Goal: Task Accomplishment & Management: Complete application form

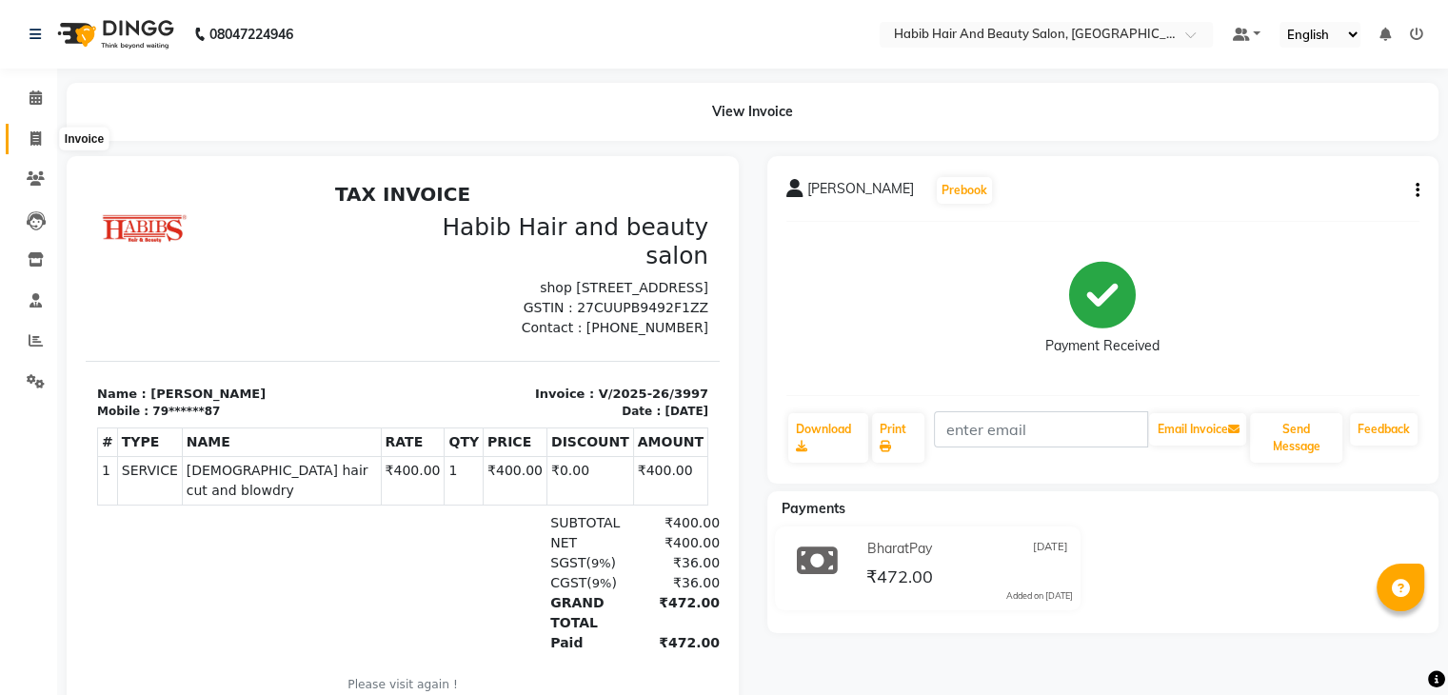
click at [34, 143] on icon at bounding box center [35, 138] width 10 height 14
select select "service"
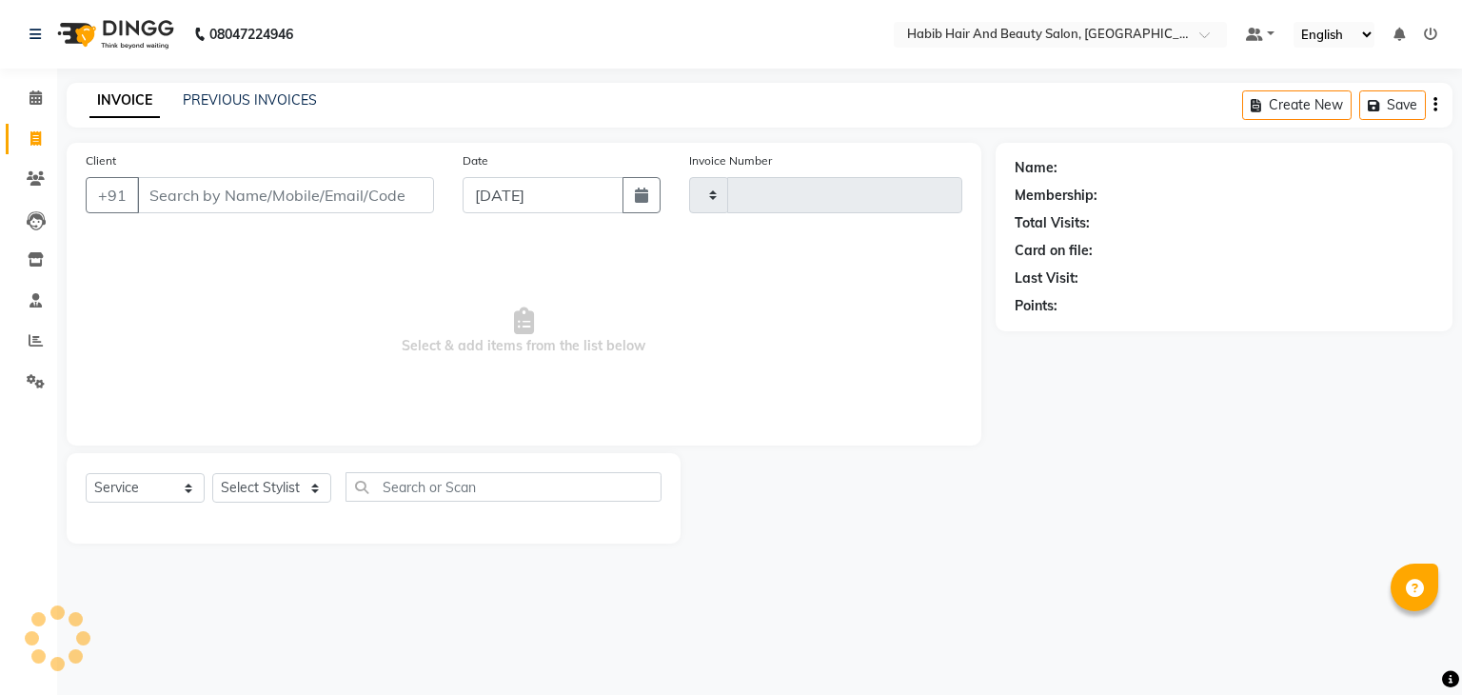
type input "3998"
select select "8362"
click at [217, 201] on input "Client" at bounding box center [285, 195] width 297 height 36
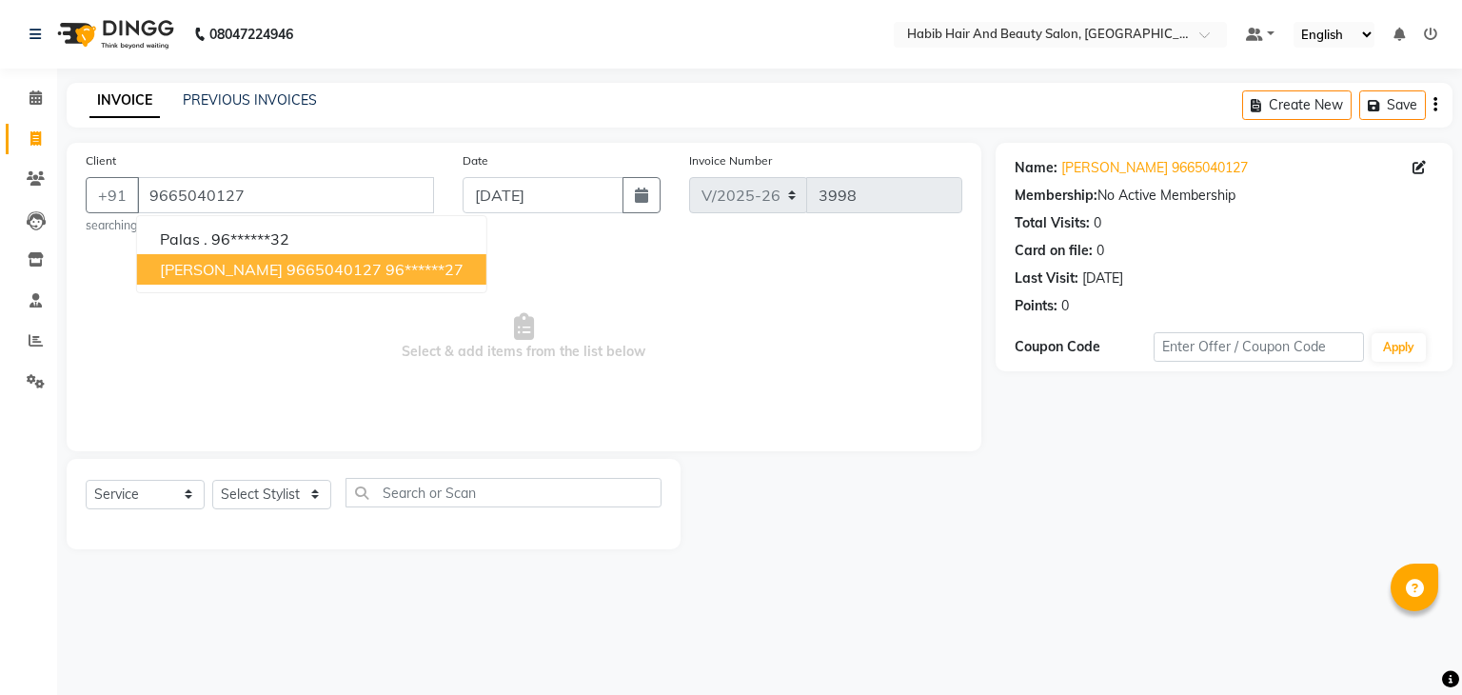
click at [255, 269] on span "[PERSON_NAME] 9665040127" at bounding box center [271, 269] width 222 height 19
type input "96******27"
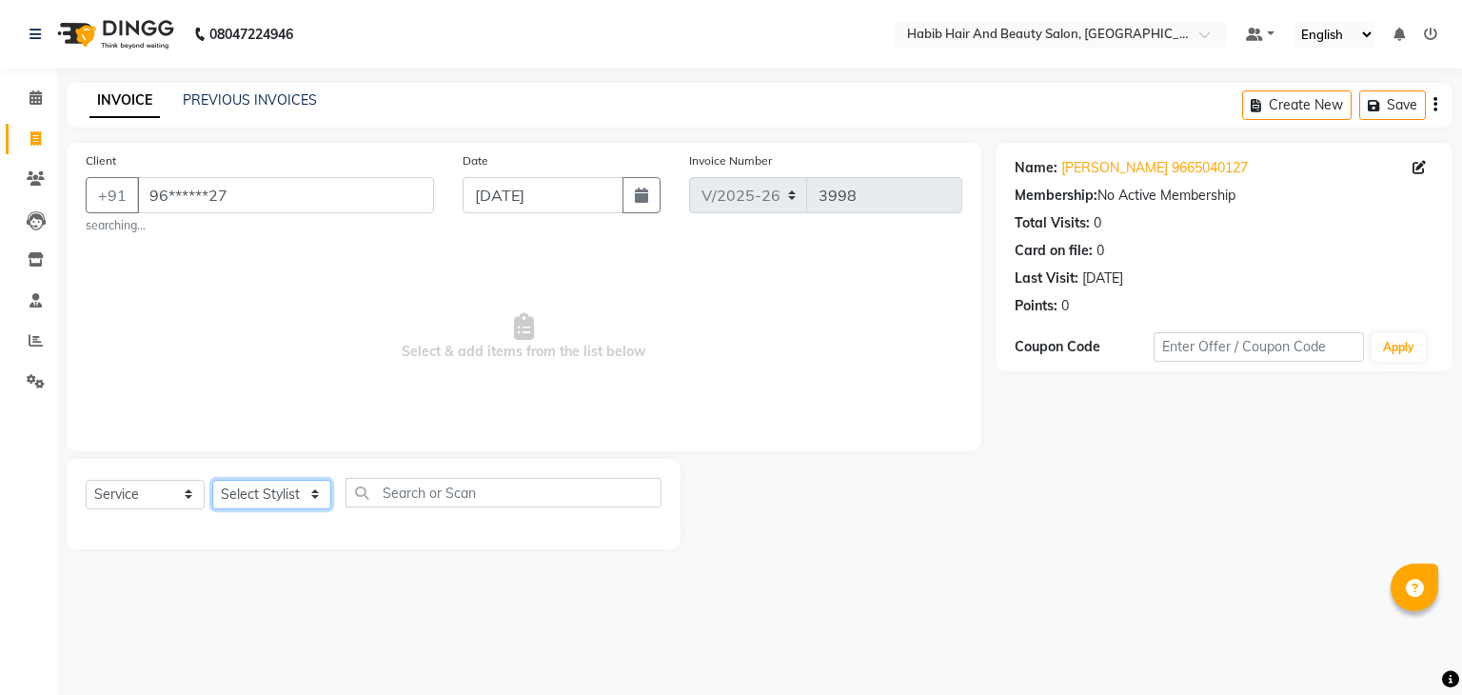
click at [313, 497] on select "Select Stylist akshay [PERSON_NAME] [PERSON_NAME] Manager [PERSON_NAME] [PERSON…" at bounding box center [271, 495] width 119 height 30
click at [312, 497] on select "Select Stylist akshay [PERSON_NAME] [PERSON_NAME] Manager [PERSON_NAME] [PERSON…" at bounding box center [271, 495] width 119 height 30
select select "81153"
click at [212, 481] on select "Select Stylist akshay [PERSON_NAME] [PERSON_NAME] Manager [PERSON_NAME] [PERSON…" at bounding box center [271, 495] width 119 height 30
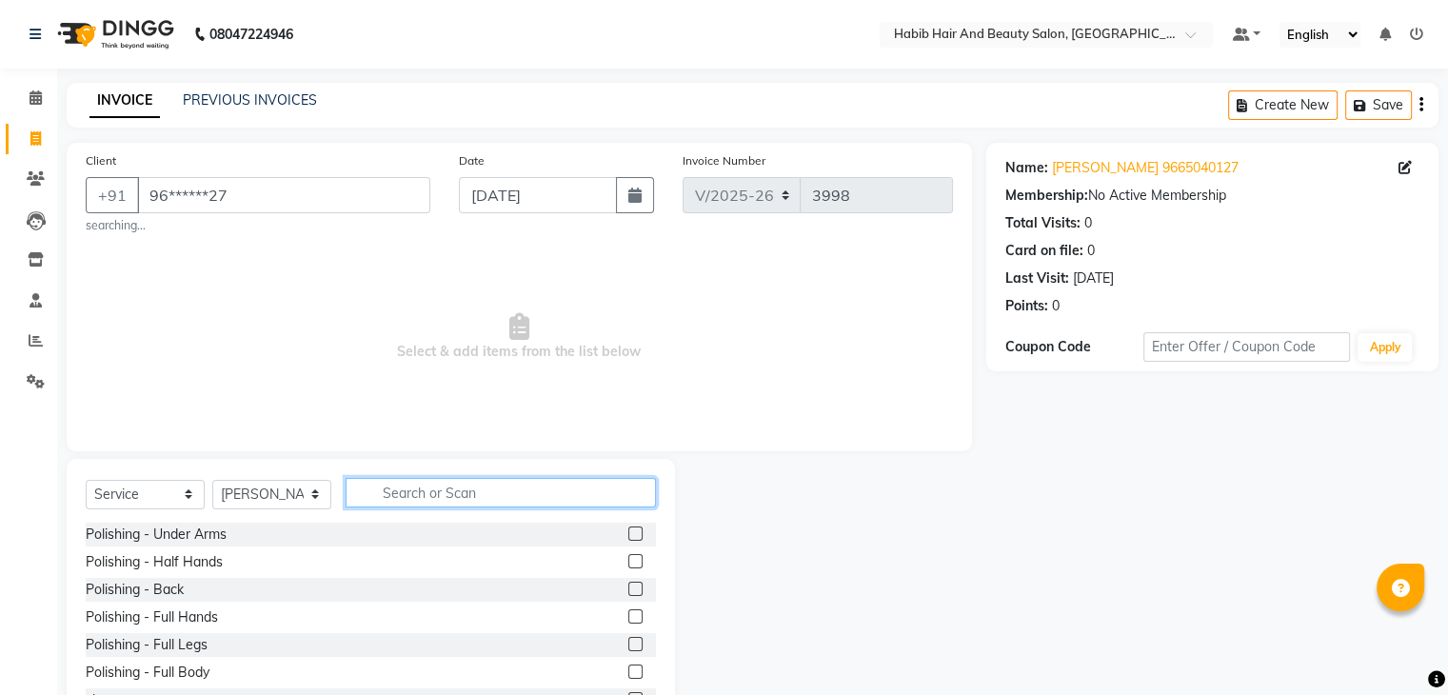
click at [418, 502] on input "text" at bounding box center [500, 493] width 310 height 30
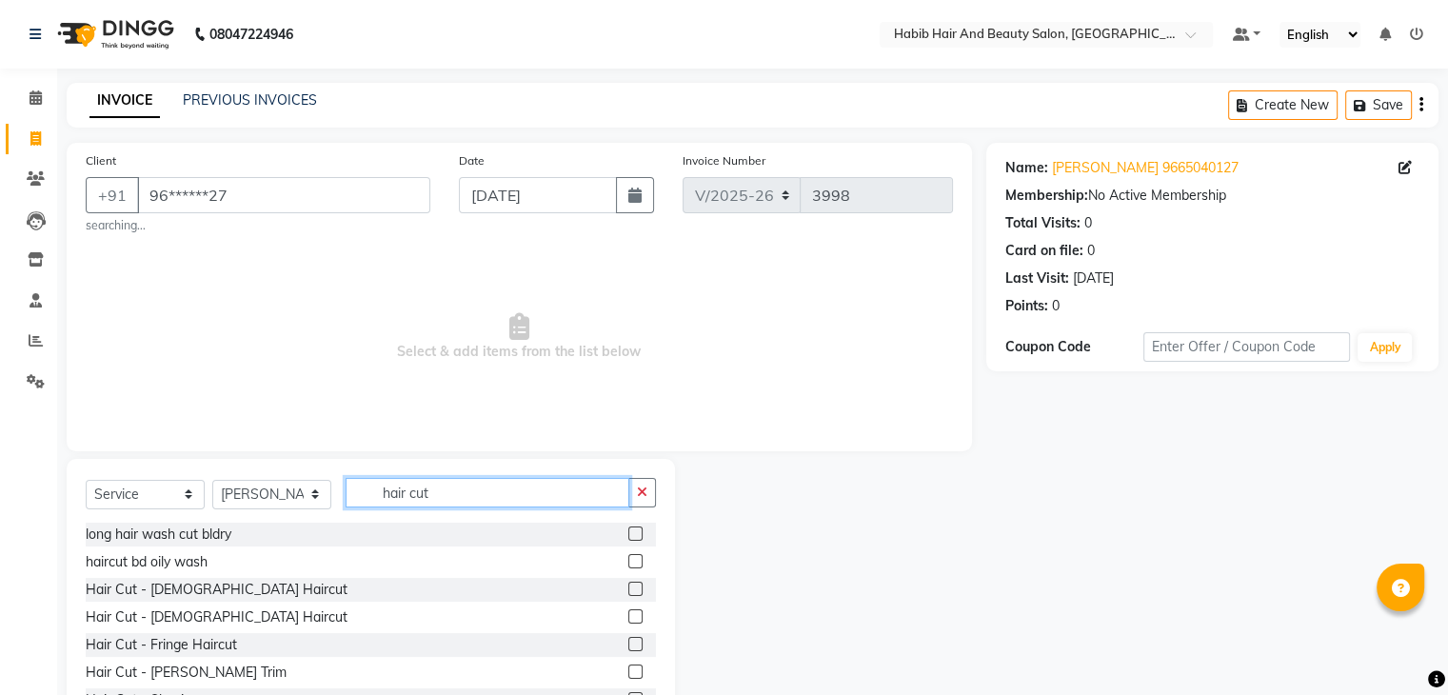
type input "hair cut"
click at [628, 590] on label at bounding box center [635, 589] width 14 height 14
click at [628, 590] on input "checkbox" at bounding box center [634, 589] width 12 height 12
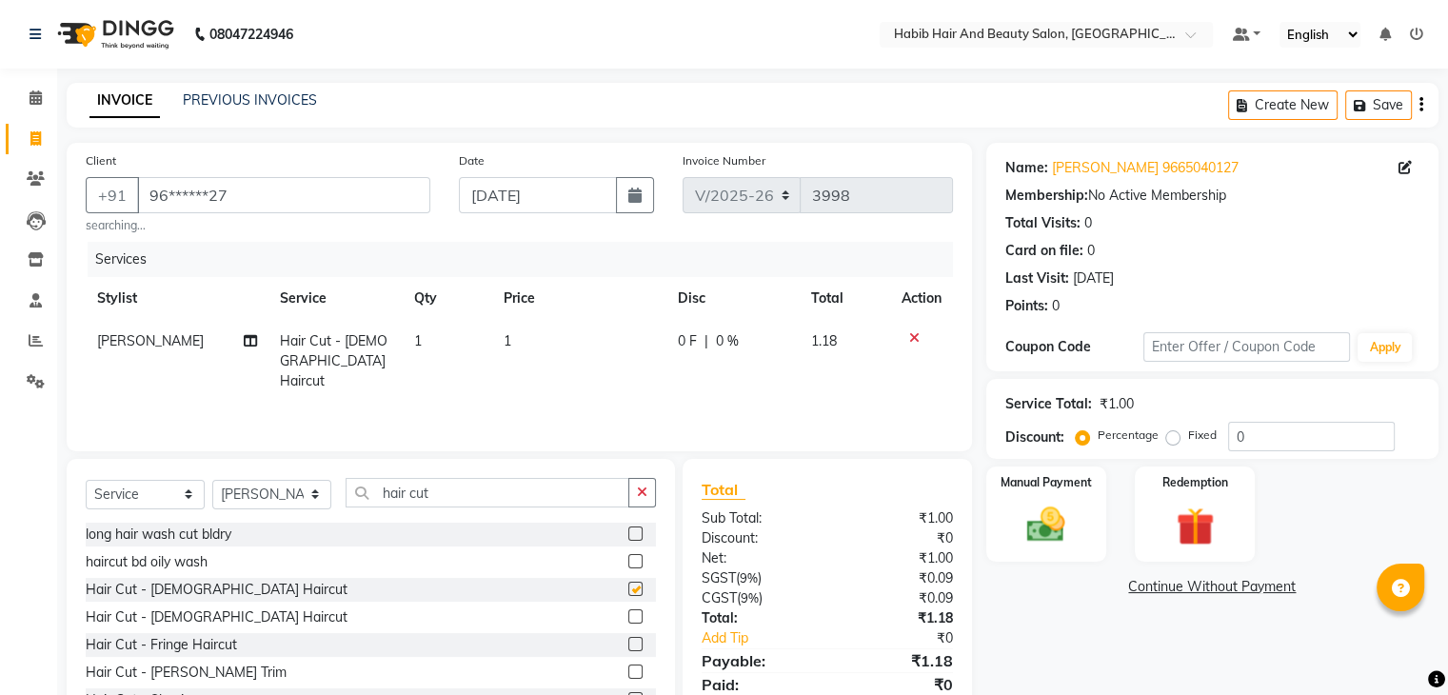
checkbox input "false"
click at [552, 341] on td "1" at bounding box center [579, 361] width 174 height 83
select select "81153"
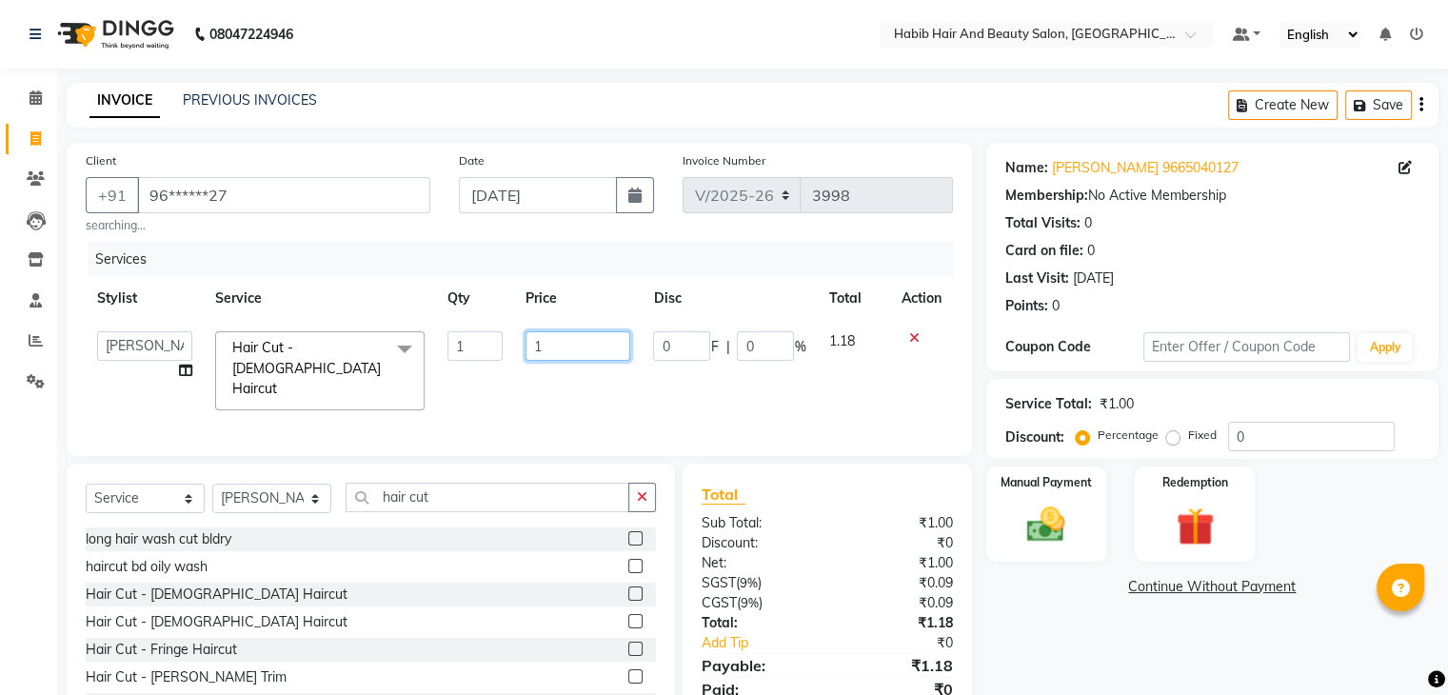
click at [552, 341] on input "1" at bounding box center [577, 346] width 105 height 30
type input "200"
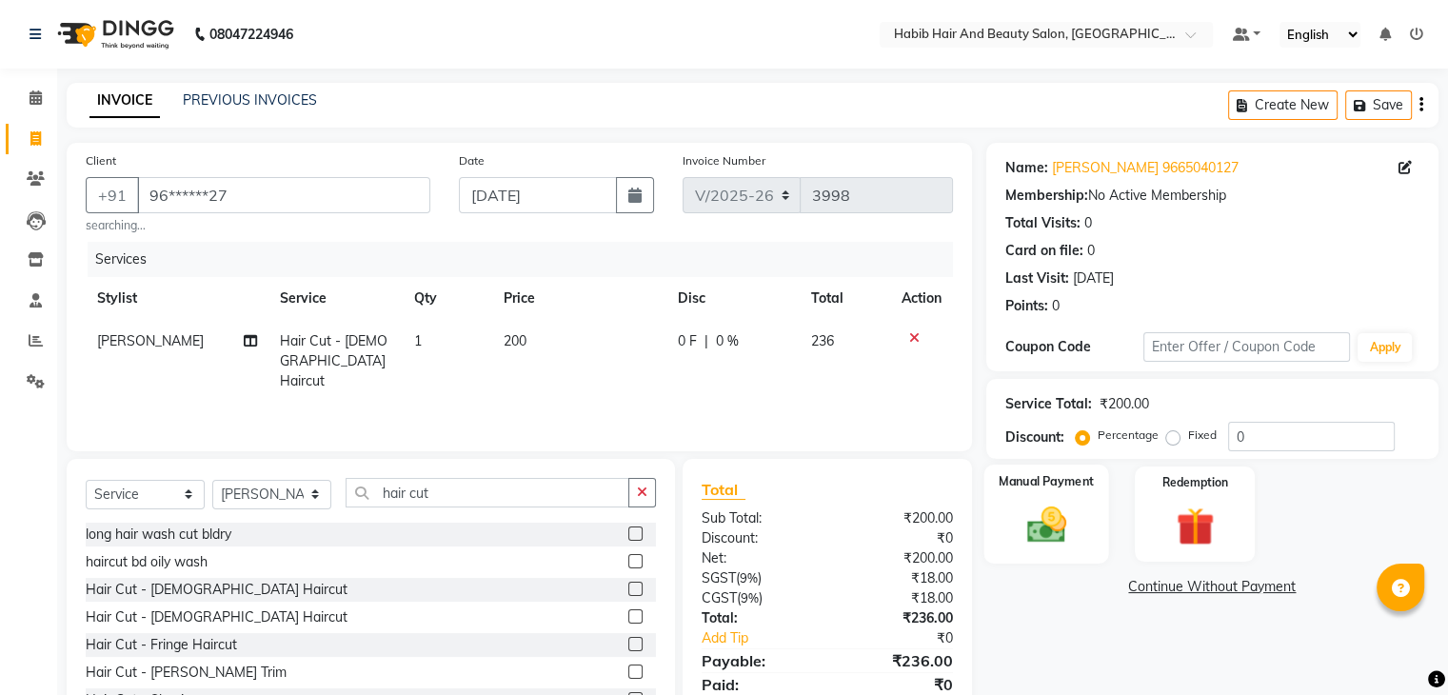
click at [1012, 505] on div "Manual Payment" at bounding box center [1045, 513] width 125 height 98
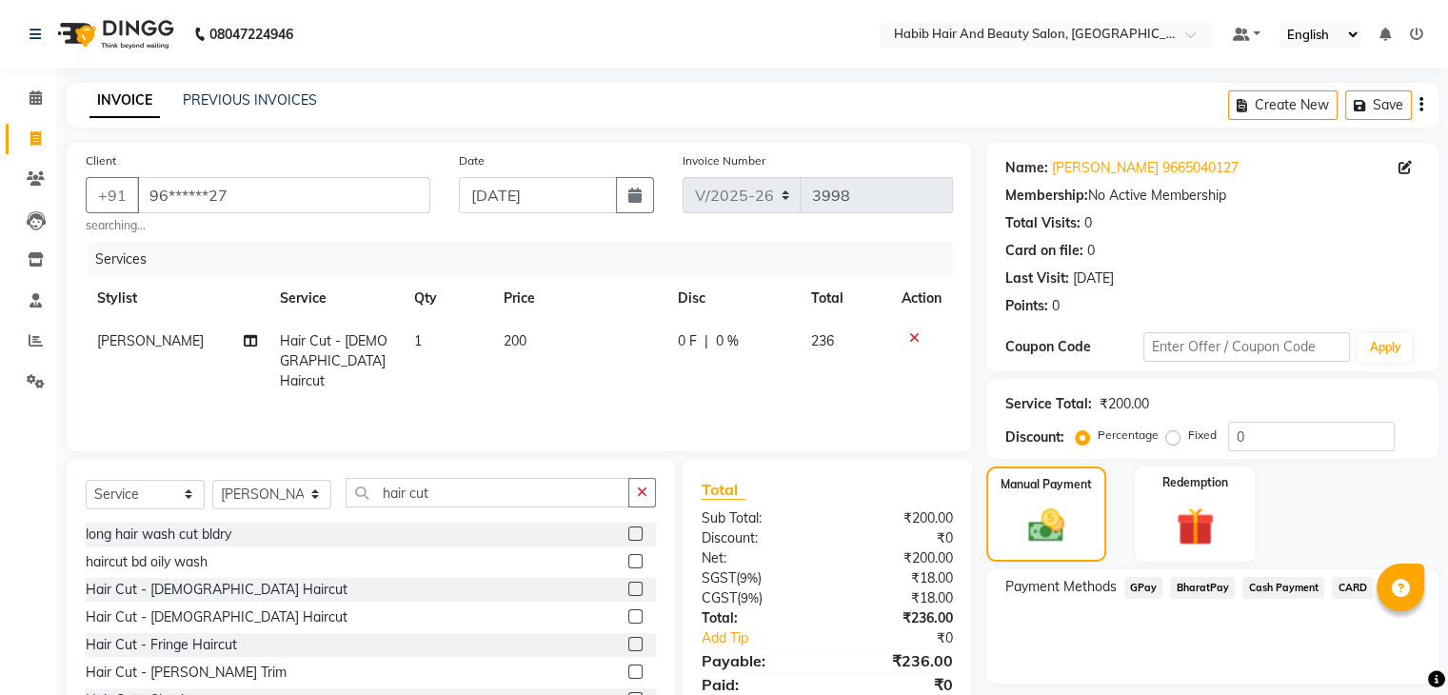
click at [1188, 582] on span "BharatPay" at bounding box center [1202, 588] width 65 height 22
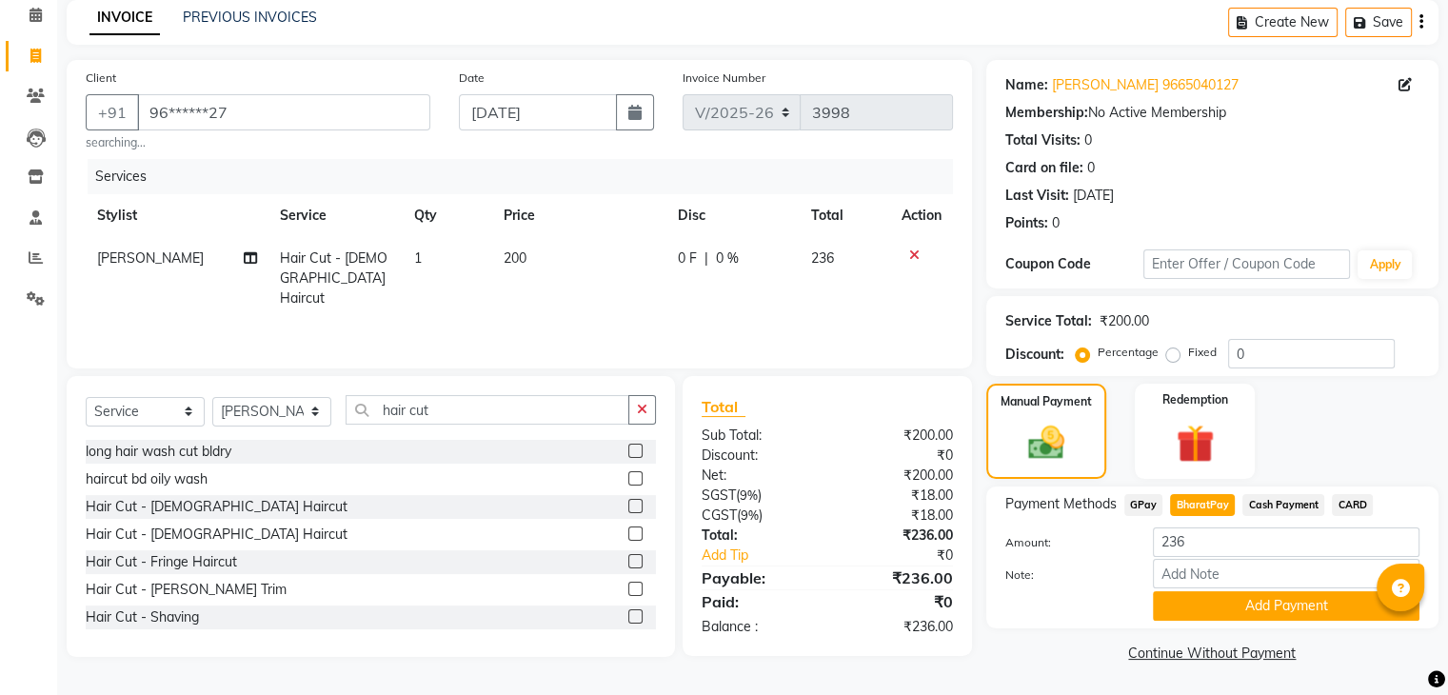
scroll to position [85, 0]
click at [1336, 607] on button "Add Payment" at bounding box center [1286, 605] width 266 height 30
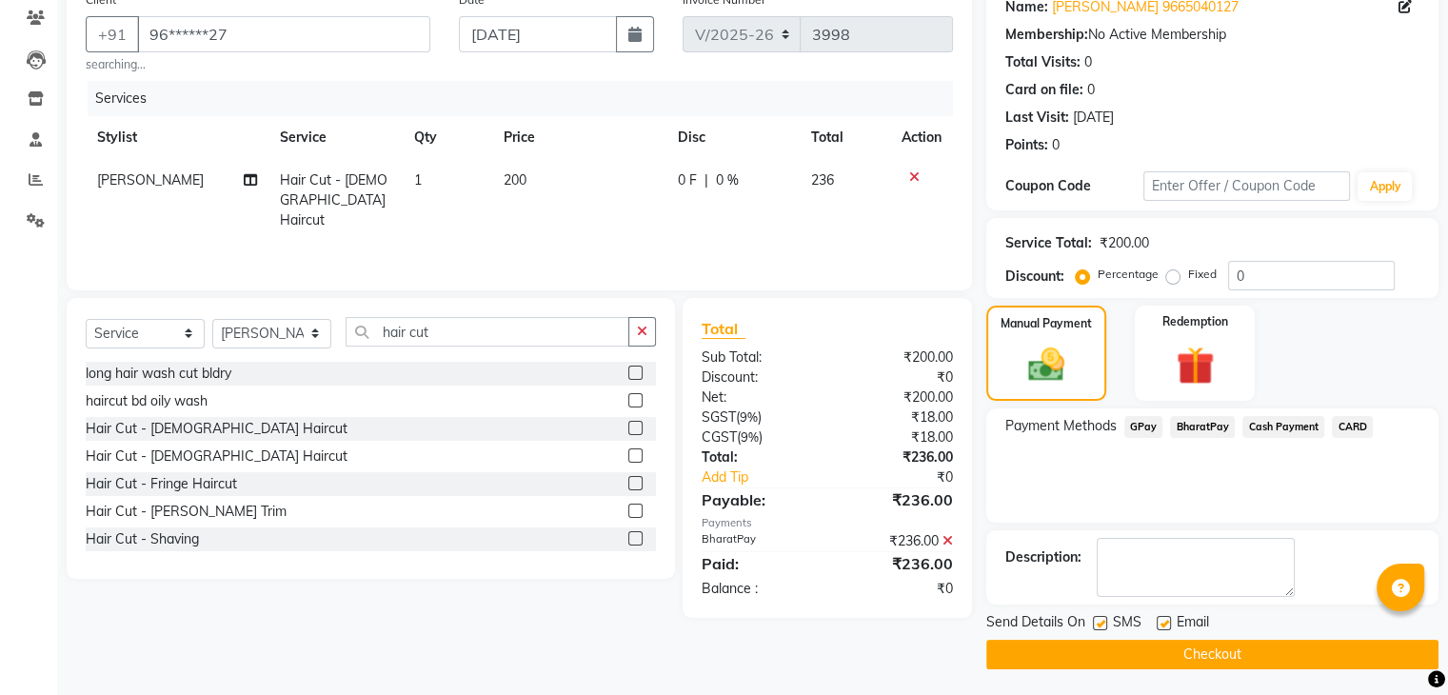
scroll to position [163, 0]
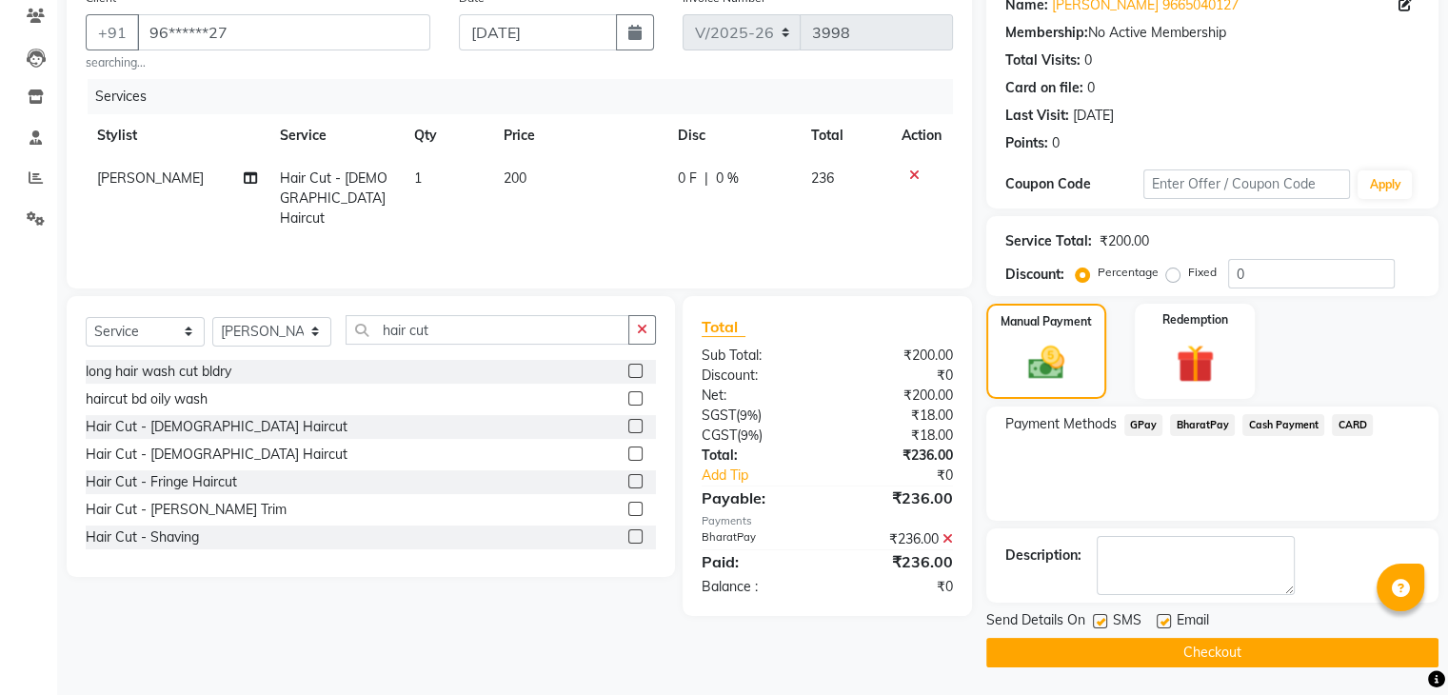
click at [1246, 648] on button "Checkout" at bounding box center [1212, 653] width 452 height 30
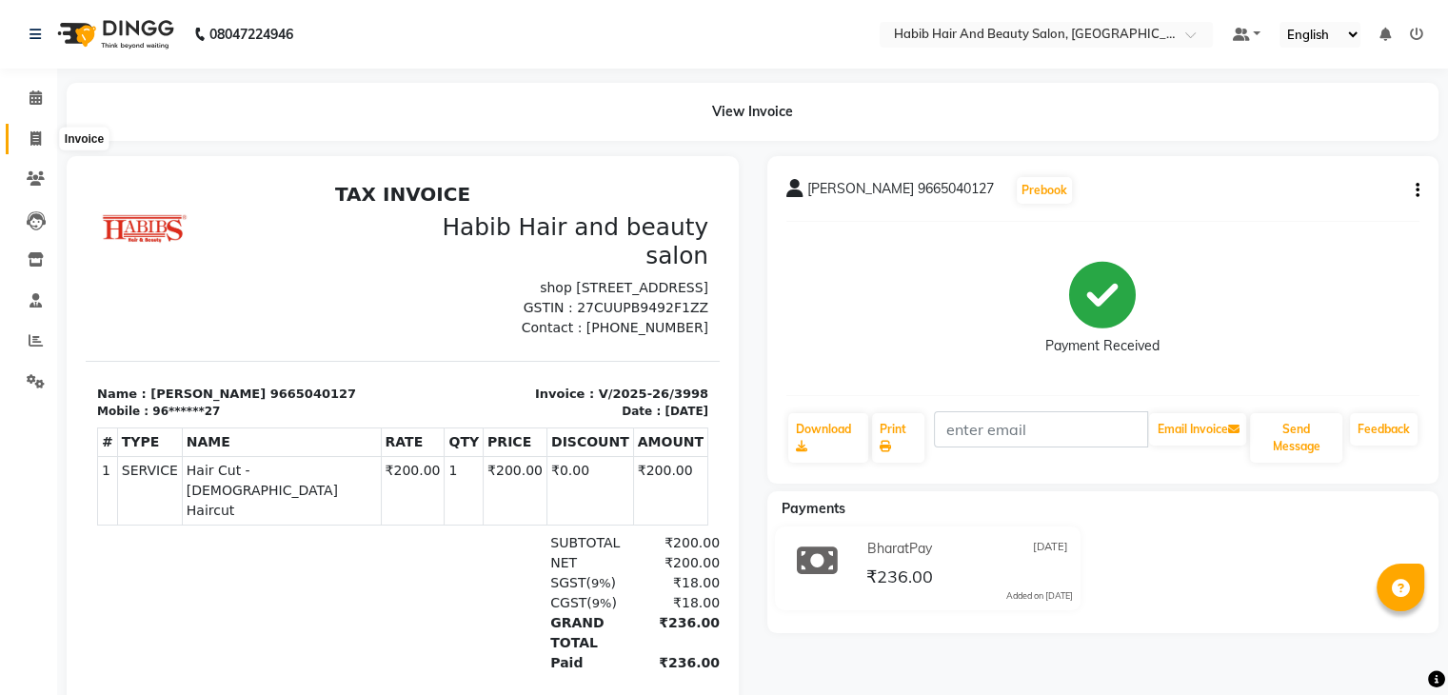
click at [41, 131] on span at bounding box center [35, 139] width 33 height 22
select select "8362"
select select "service"
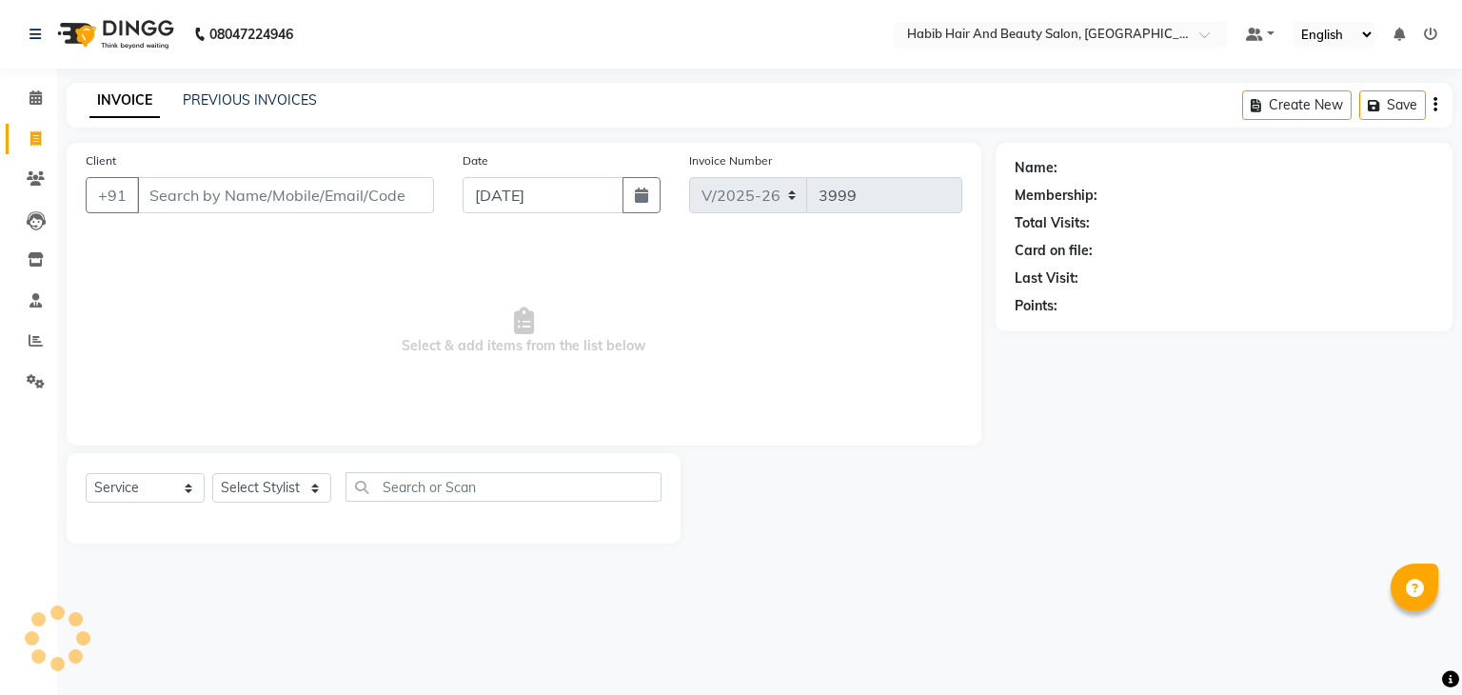
click at [214, 192] on input "Client" at bounding box center [285, 195] width 297 height 36
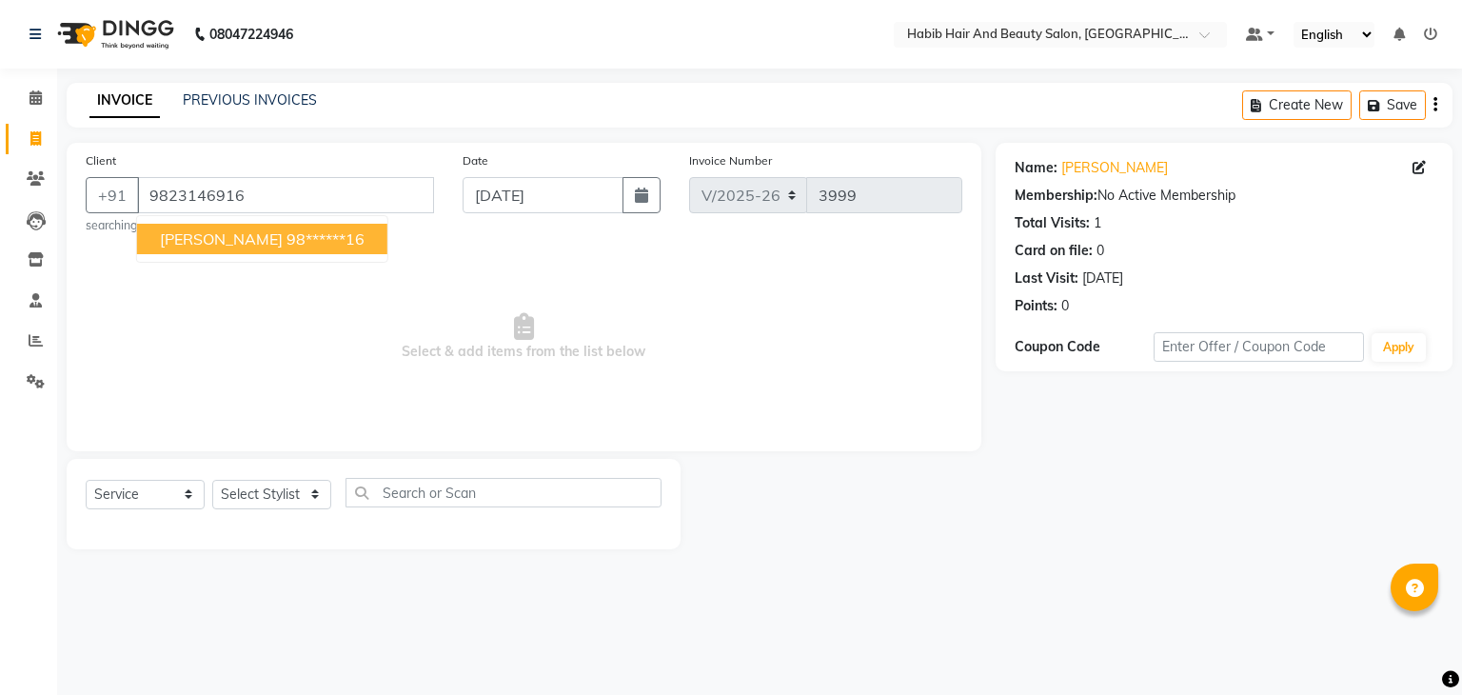
click at [248, 247] on span "[PERSON_NAME]" at bounding box center [221, 238] width 123 height 19
type input "98******16"
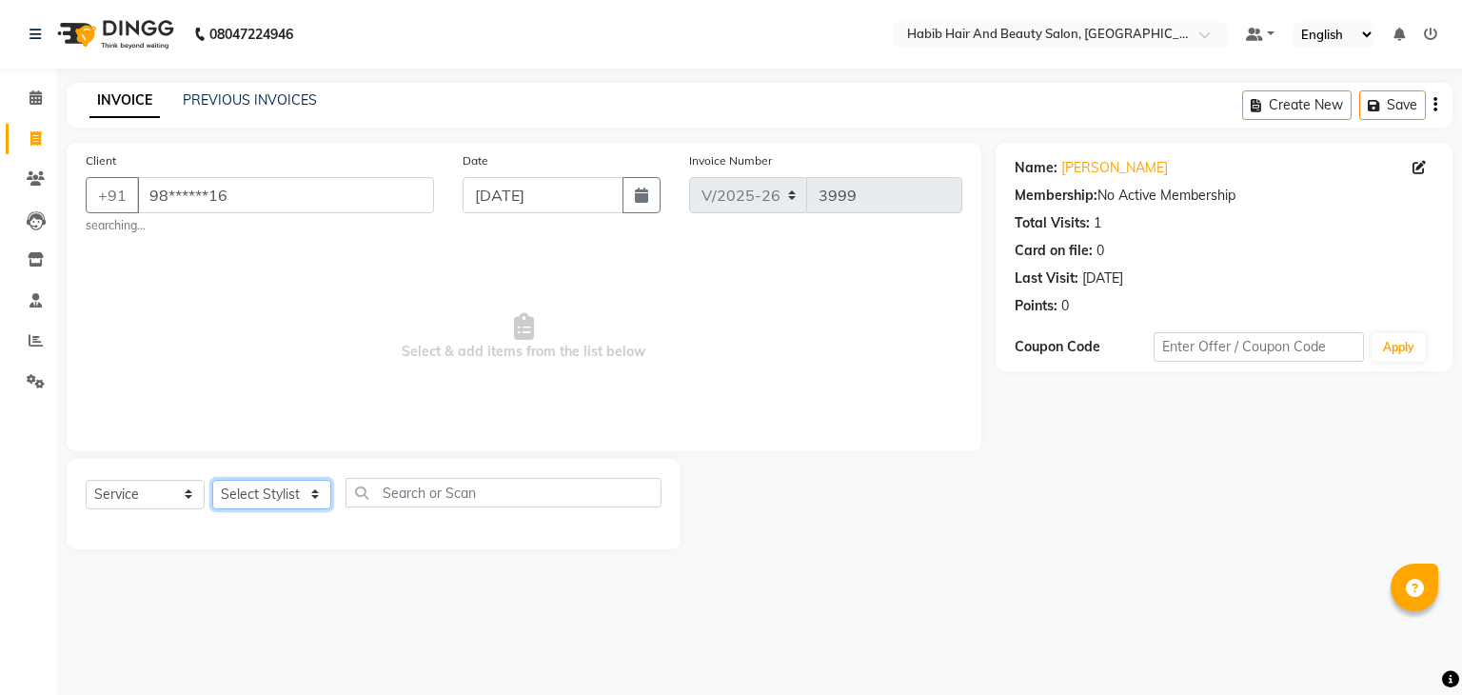
click at [286, 504] on select "Select Stylist akshay [PERSON_NAME] [PERSON_NAME] Manager [PERSON_NAME] [PERSON…" at bounding box center [271, 495] width 119 height 30
select select "81157"
click at [212, 481] on select "Select Stylist akshay [PERSON_NAME] [PERSON_NAME] Manager [PERSON_NAME] [PERSON…" at bounding box center [271, 495] width 119 height 30
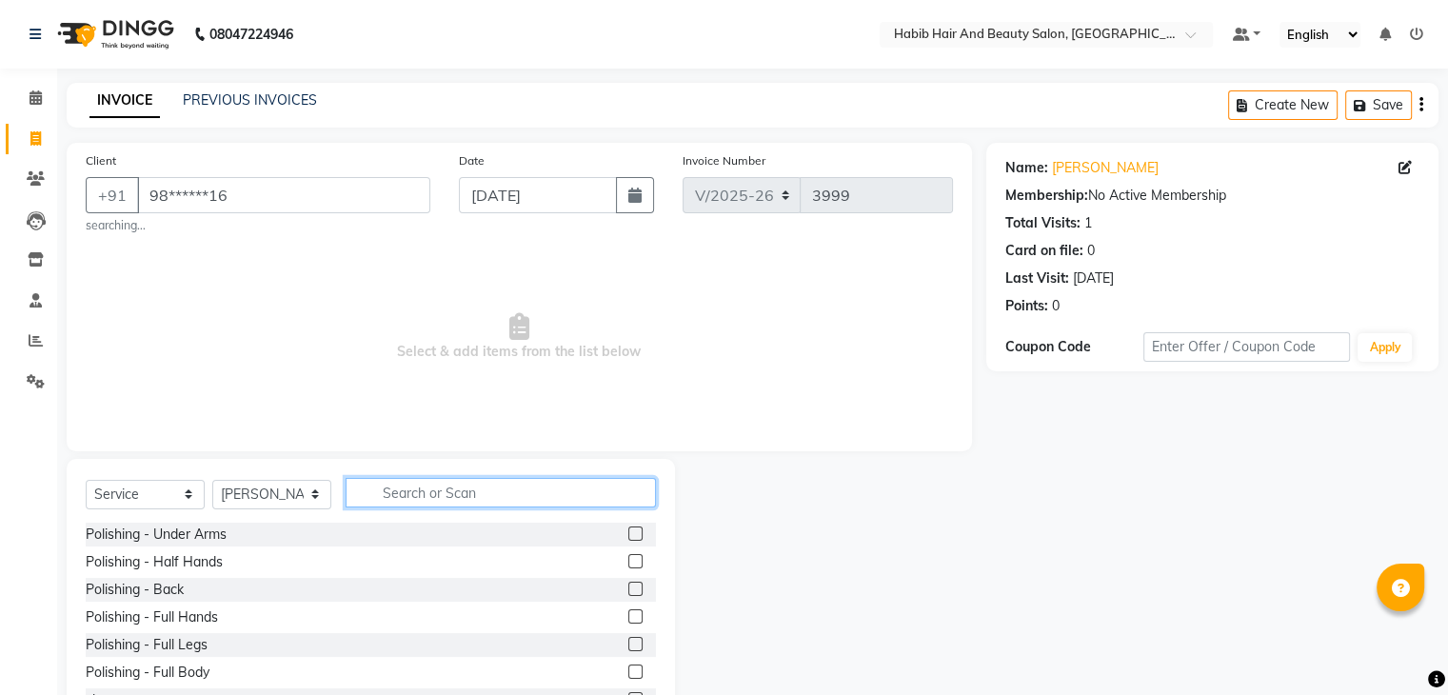
click at [404, 498] on input "text" at bounding box center [500, 493] width 310 height 30
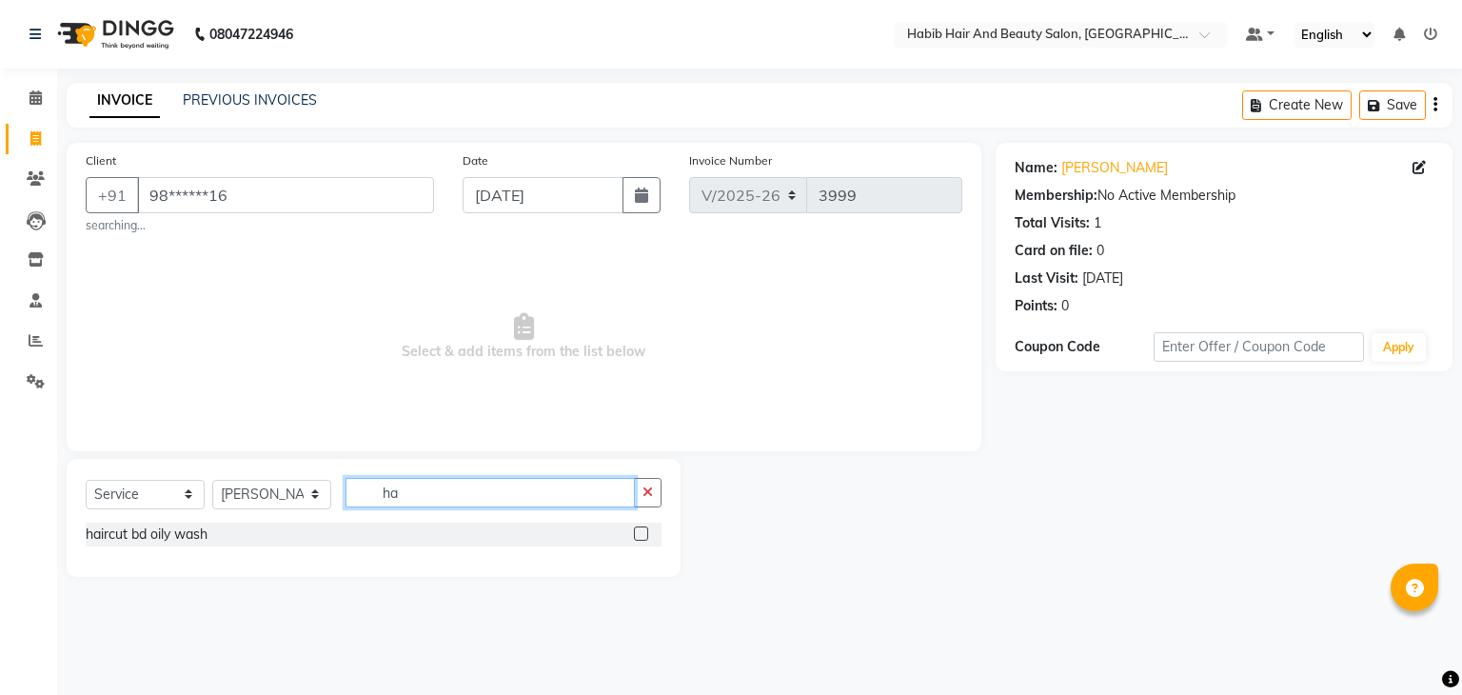
type input "h"
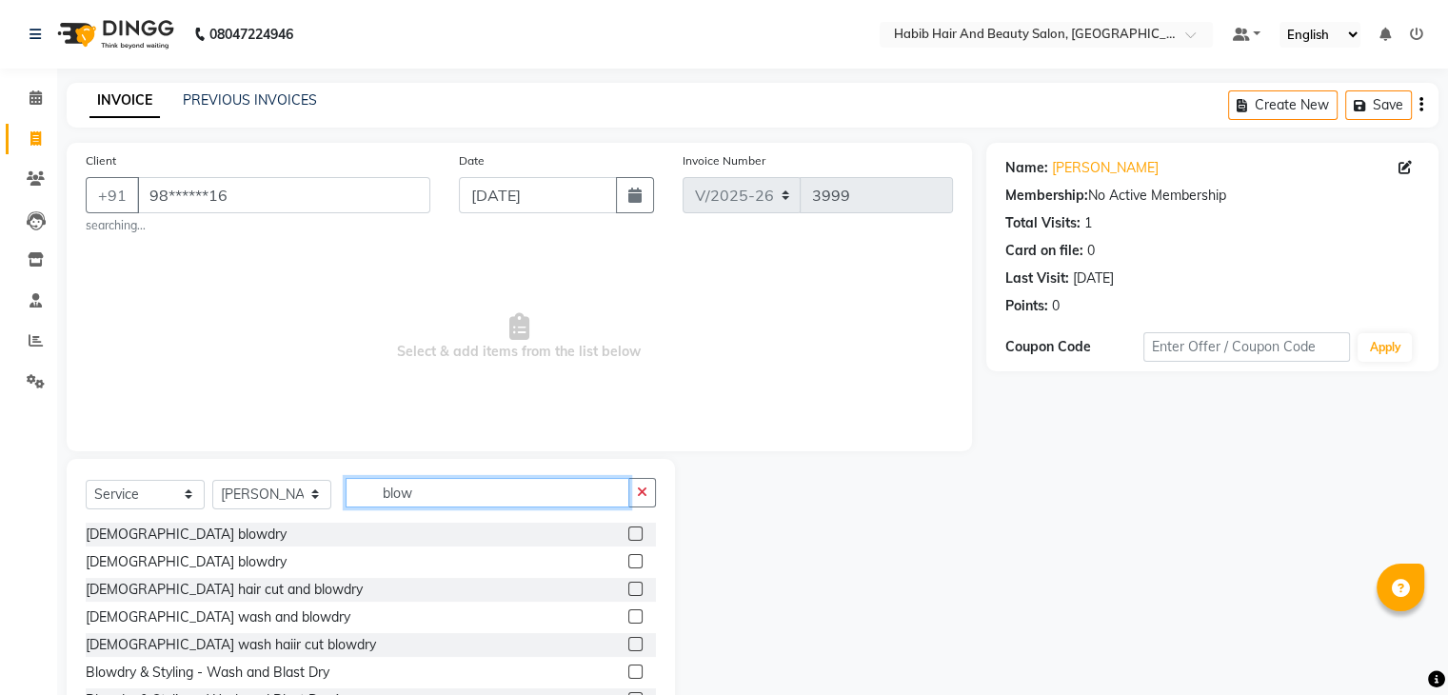
type input "blow"
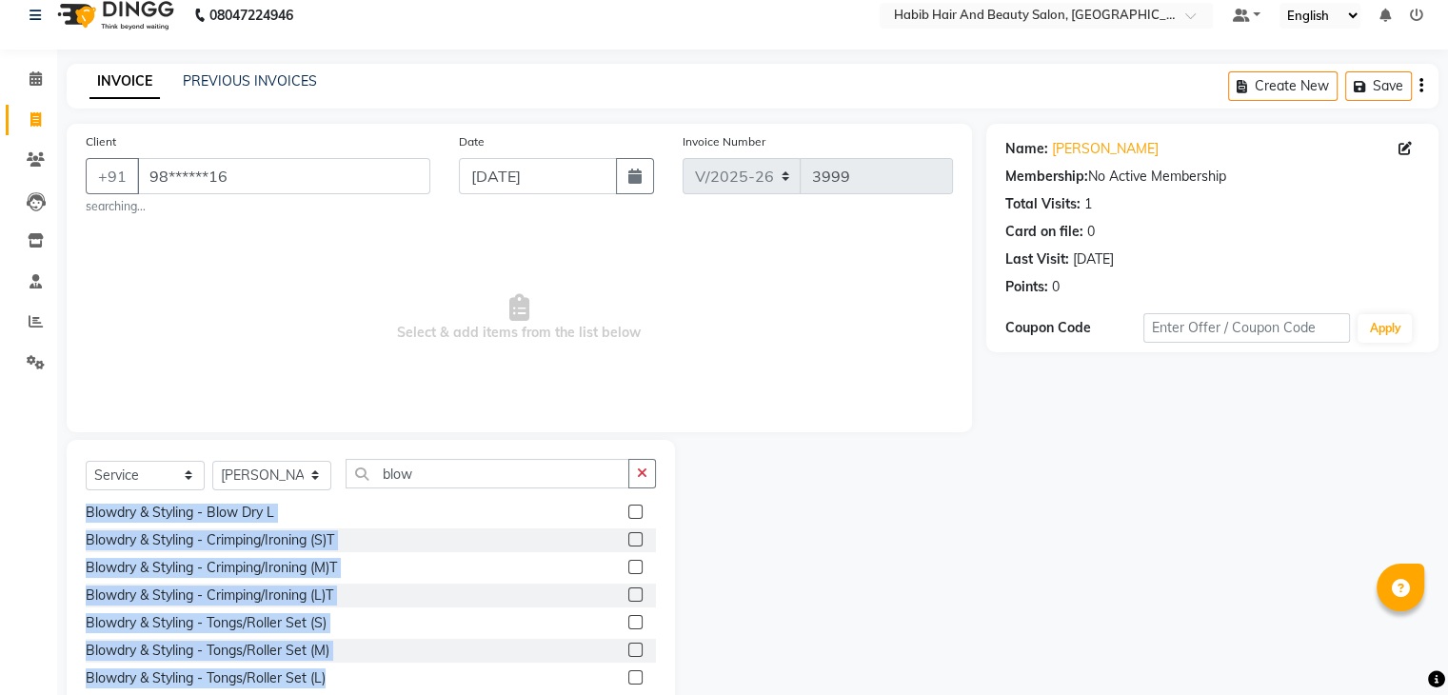
scroll to position [74, 0]
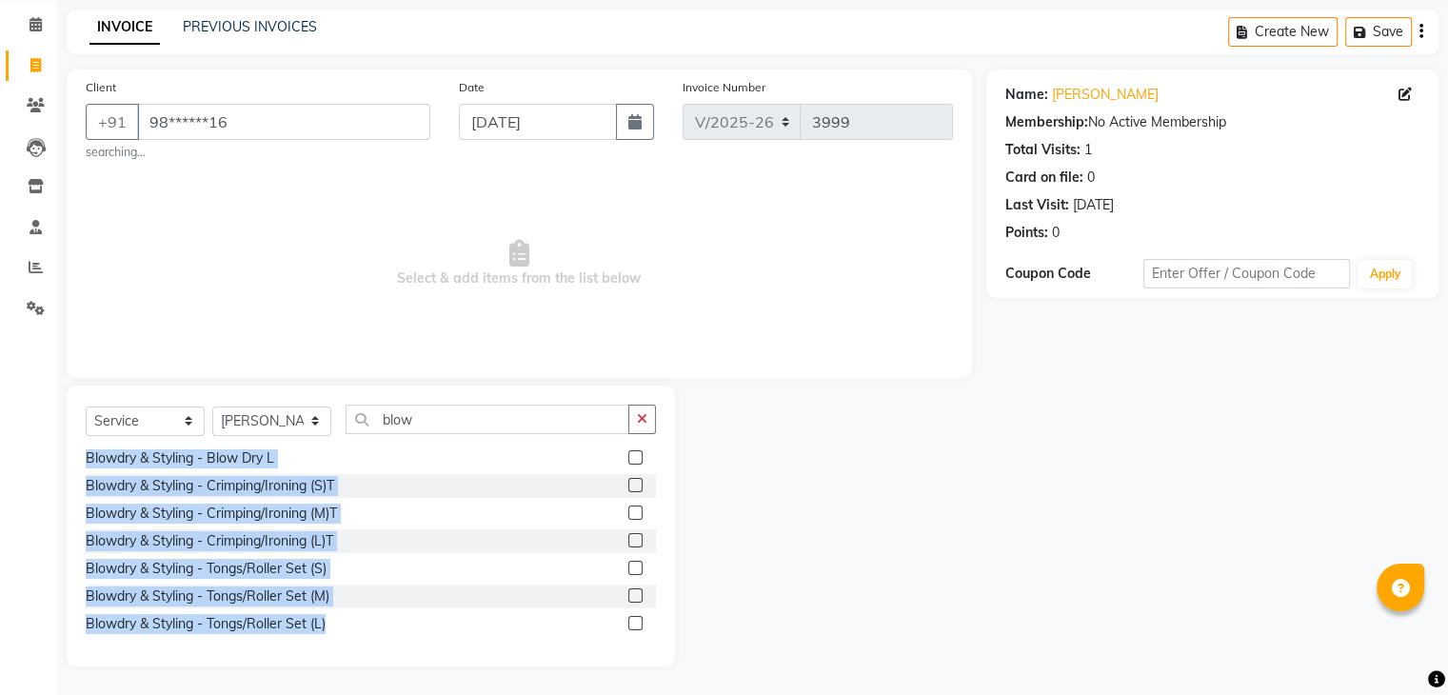
drag, startPoint x: 527, startPoint y: 542, endPoint x: 834, endPoint y: 522, distance: 307.0
click at [834, 522] on div "Select Service Product Membership Package Voucher Prepaid Gift Card Select Styl…" at bounding box center [519, 525] width 934 height 281
click at [834, 522] on div at bounding box center [830, 525] width 311 height 281
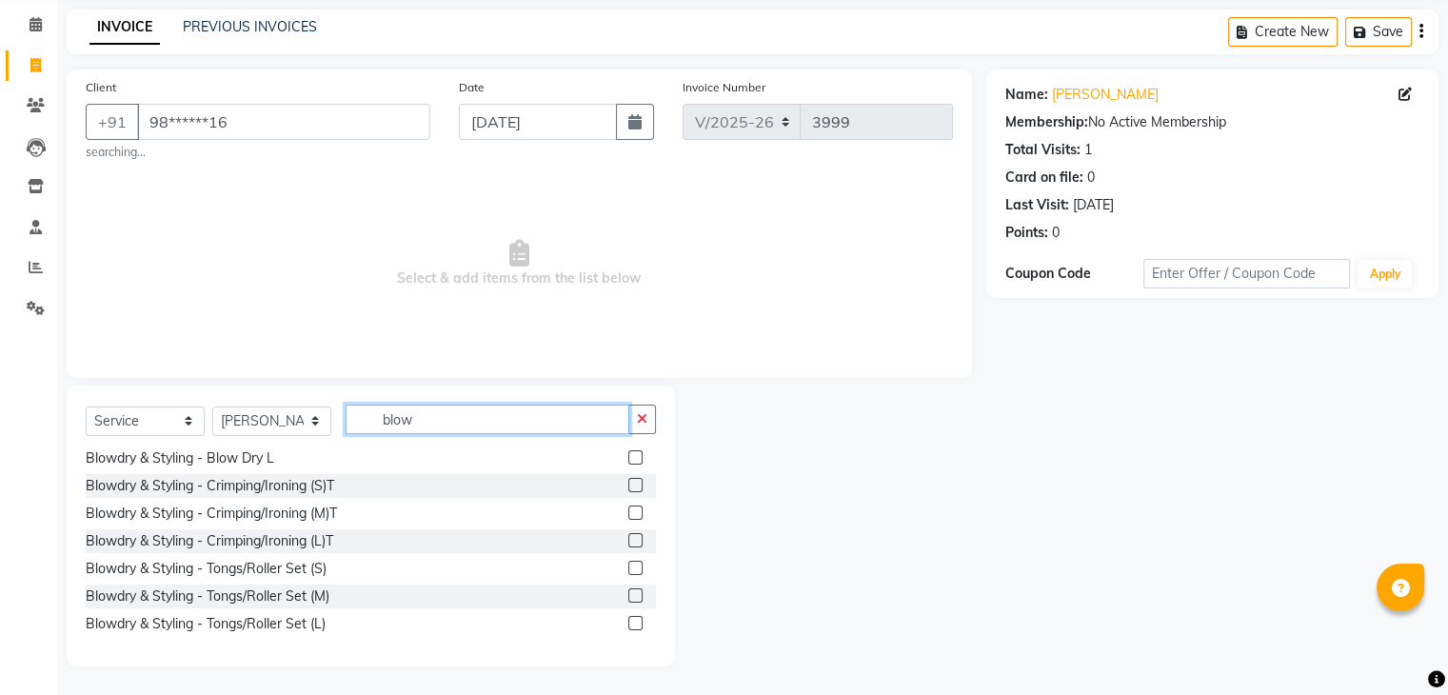
click at [456, 432] on input "blow" at bounding box center [487, 419] width 284 height 30
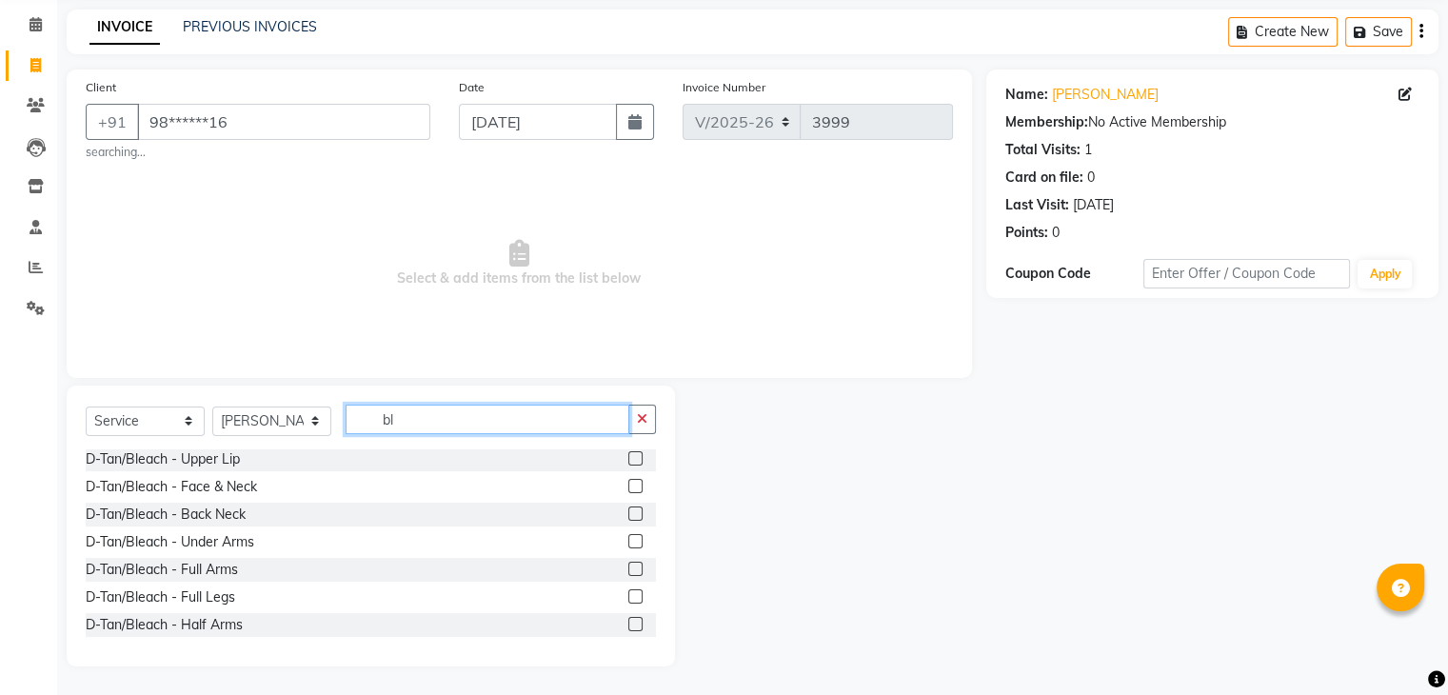
scroll to position [0, 0]
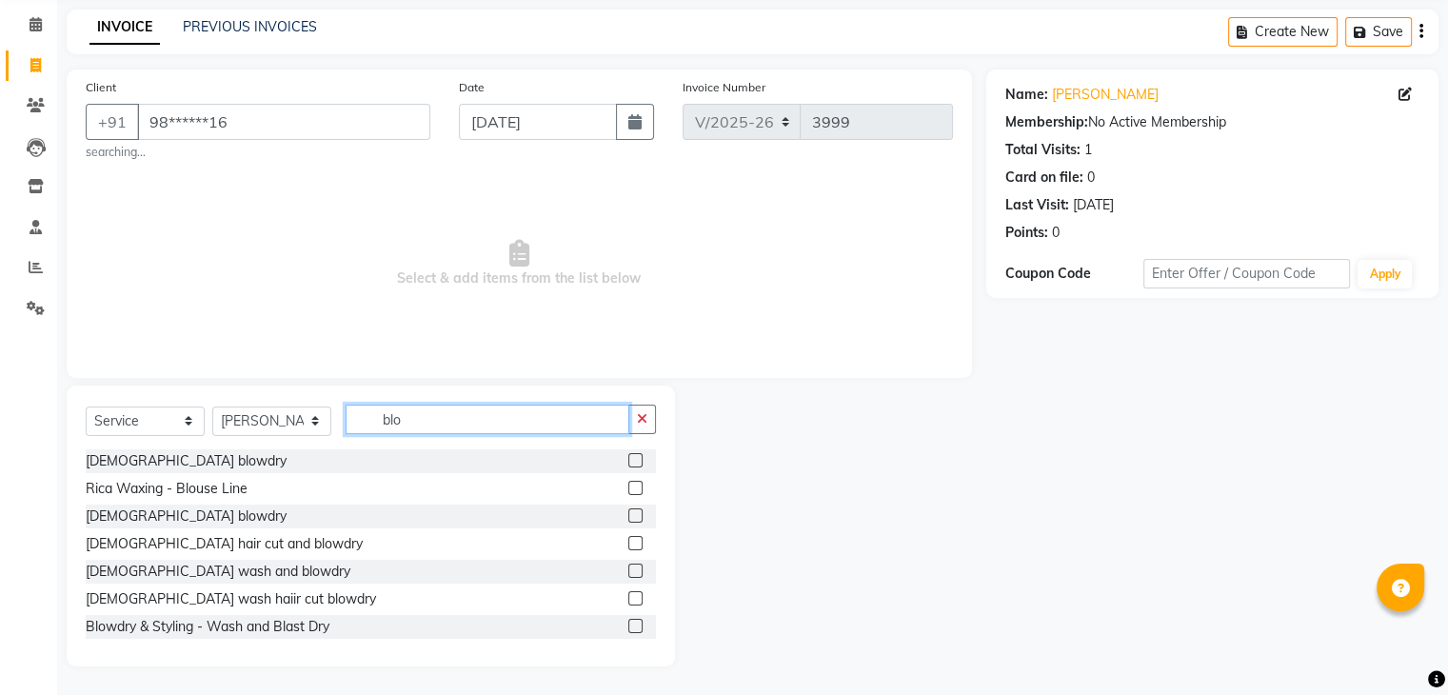
type input "blow"
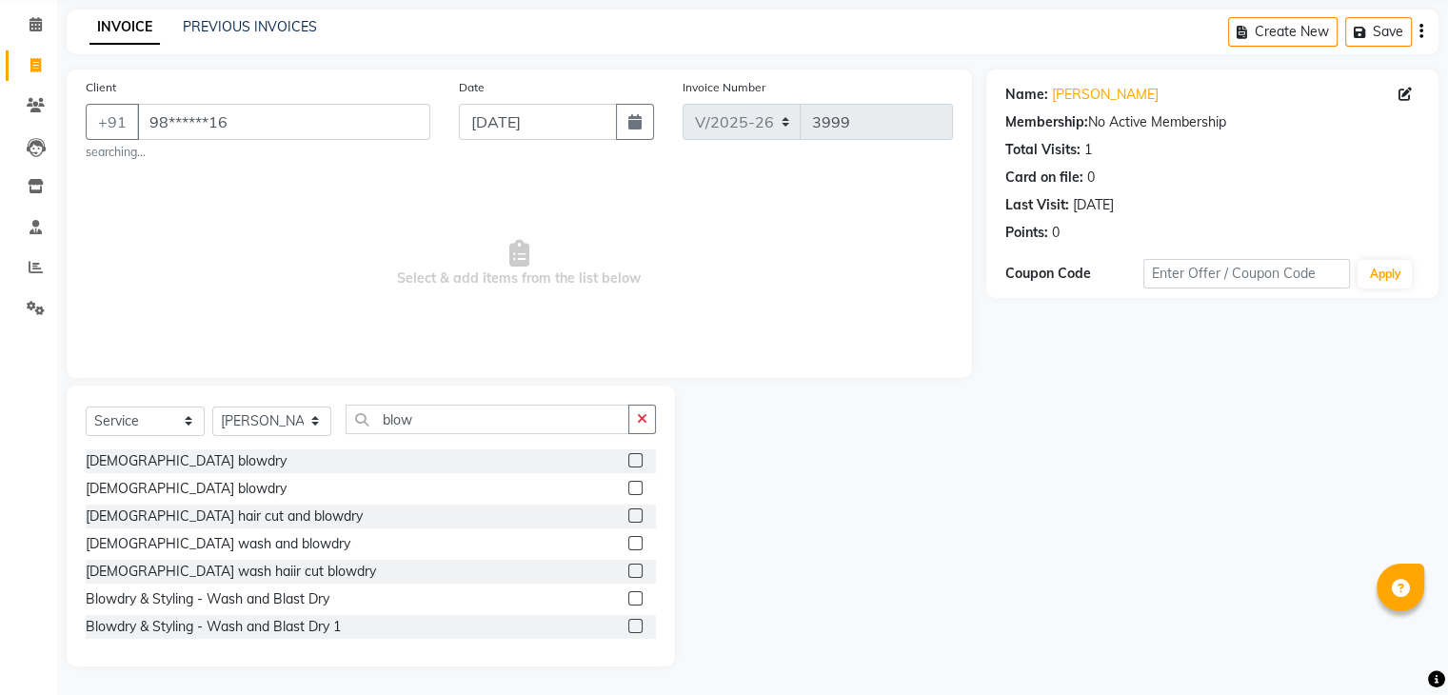
click at [628, 520] on label at bounding box center [635, 515] width 14 height 14
click at [628, 520] on input "checkbox" at bounding box center [634, 516] width 12 height 12
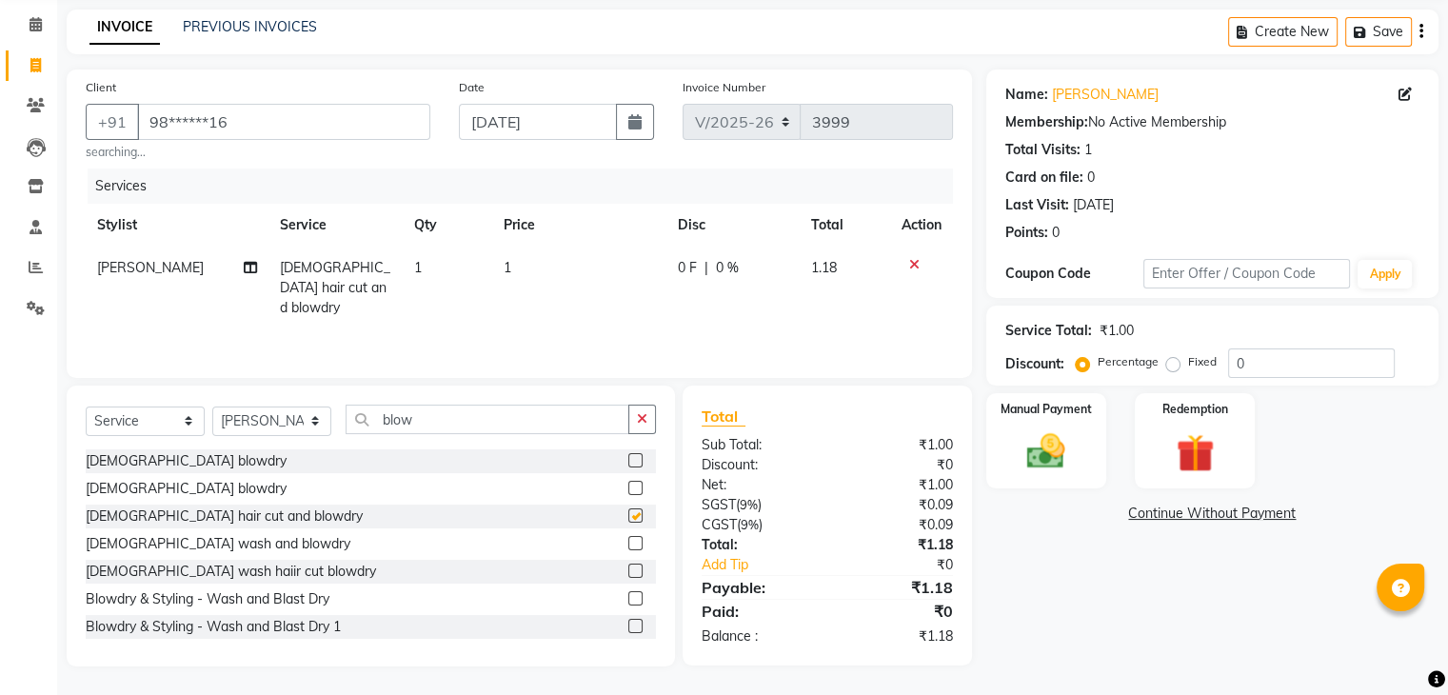
checkbox input "false"
click at [528, 256] on td "1" at bounding box center [579, 287] width 174 height 83
select select "81157"
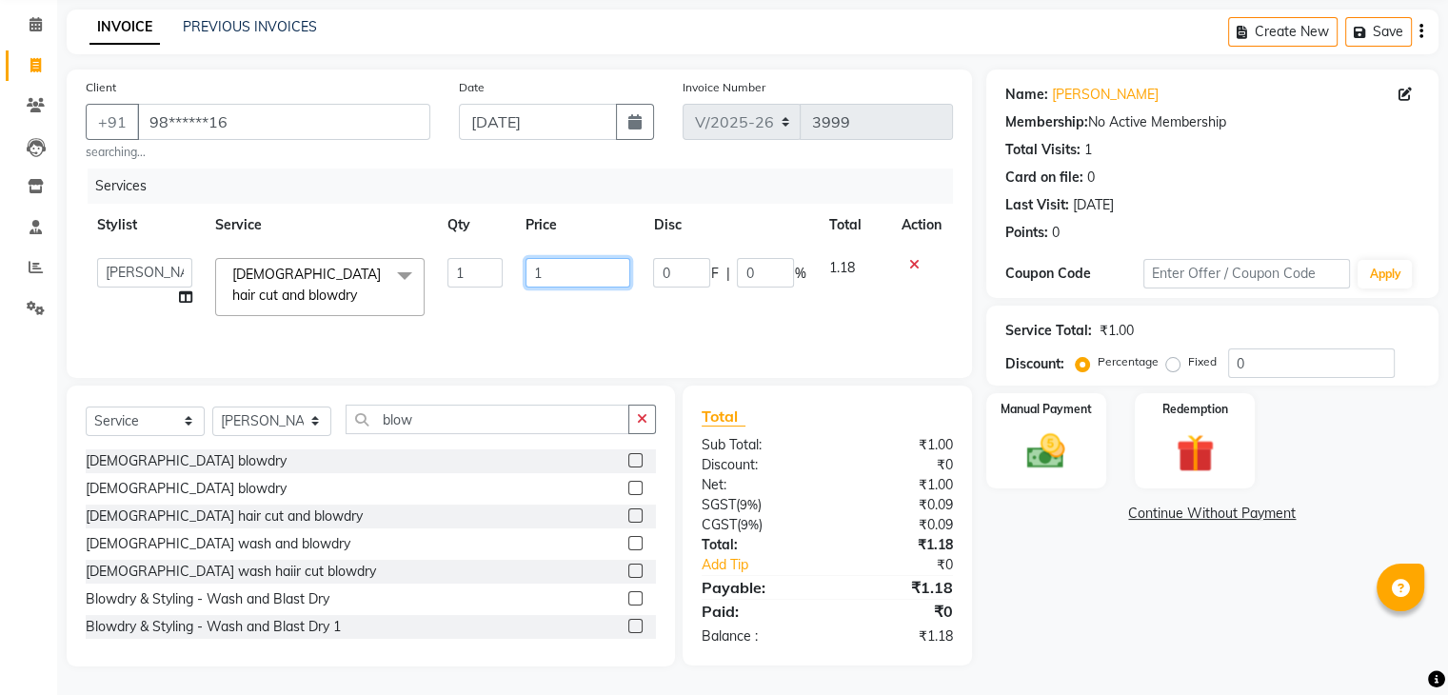
click at [582, 263] on input "1" at bounding box center [577, 273] width 105 height 30
type input "400"
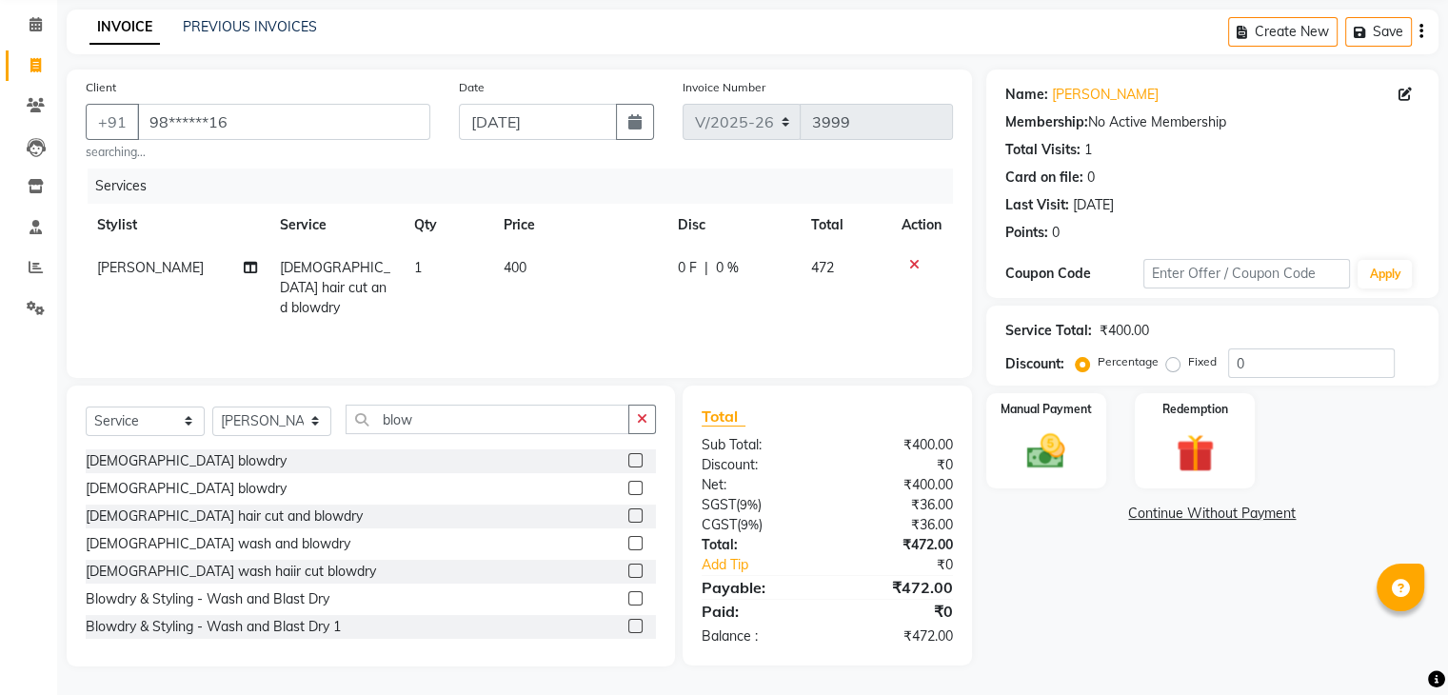
click at [1060, 645] on div "Name: [PERSON_NAME] Membership: No Active Membership Total Visits: 1 Card on fi…" at bounding box center [1219, 367] width 466 height 597
click at [1088, 473] on div "Manual Payment" at bounding box center [1045, 440] width 125 height 98
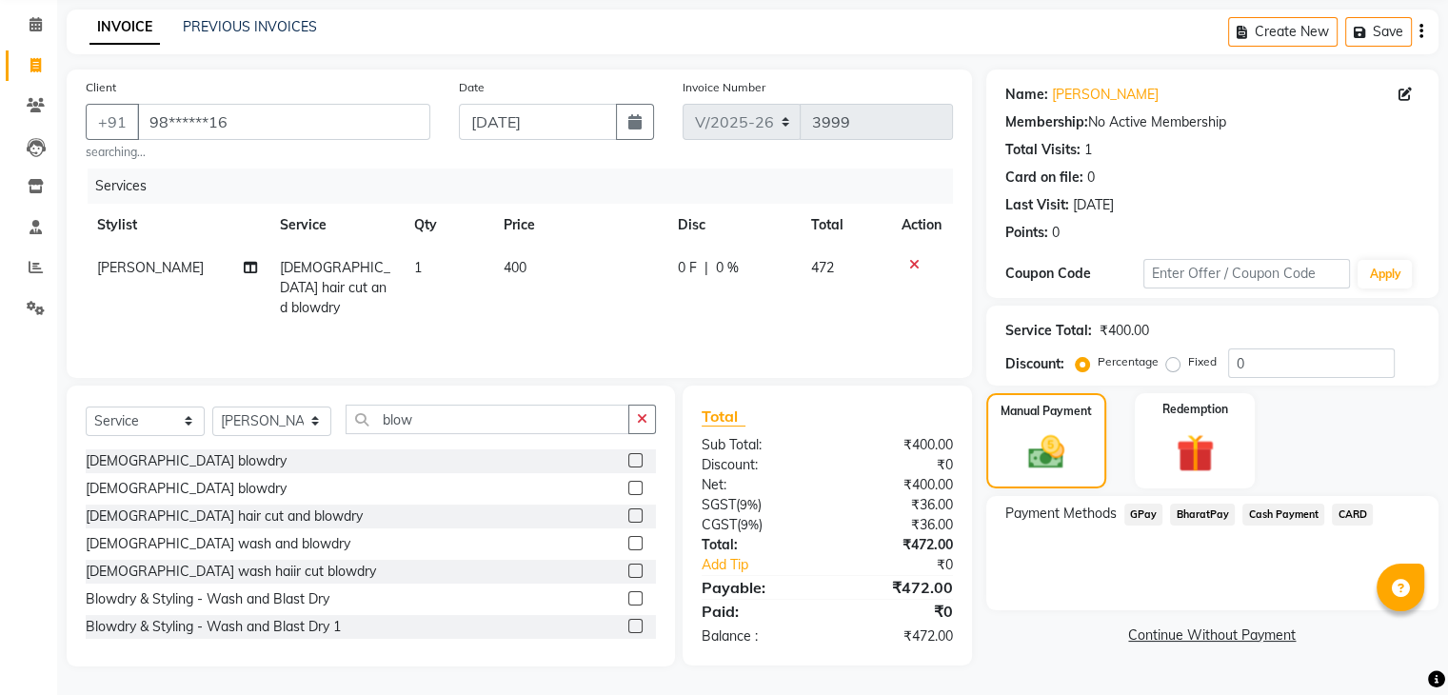
click at [1197, 517] on span "BharatPay" at bounding box center [1202, 514] width 65 height 22
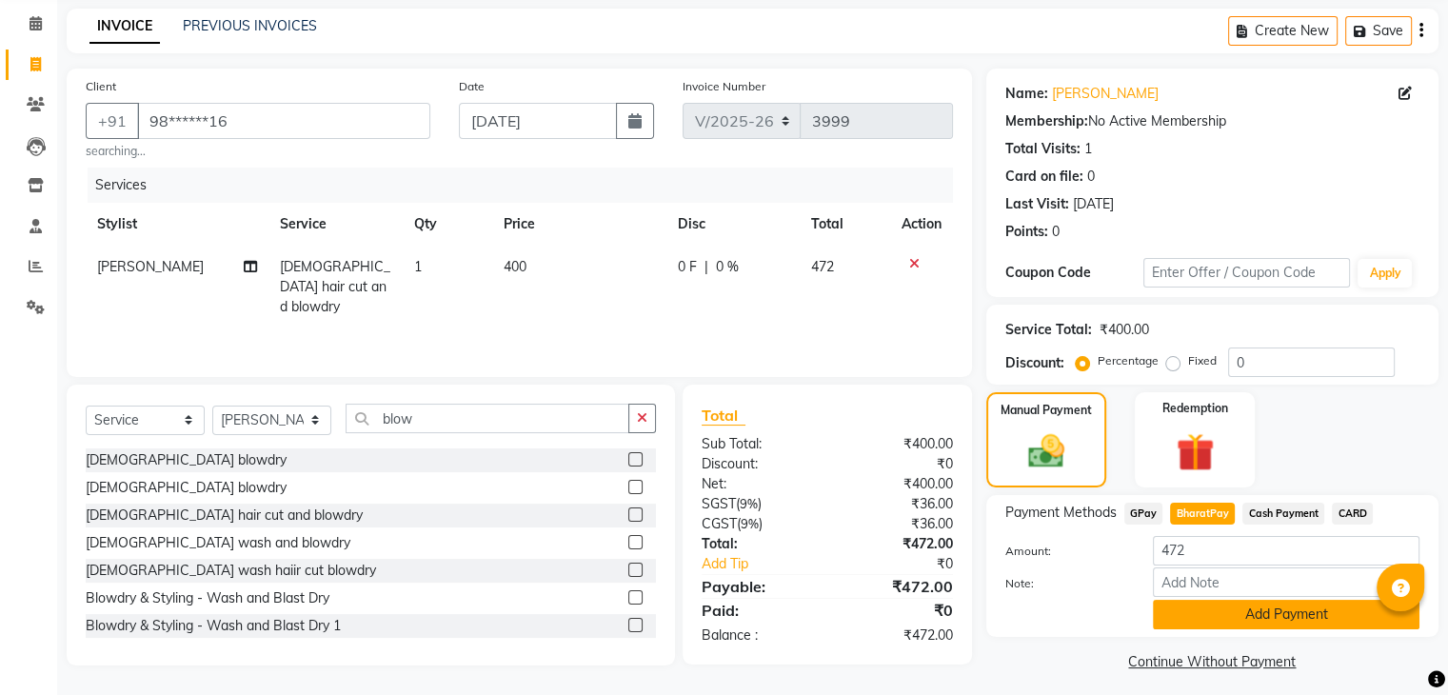
click at [1214, 615] on button "Add Payment" at bounding box center [1286, 615] width 266 height 30
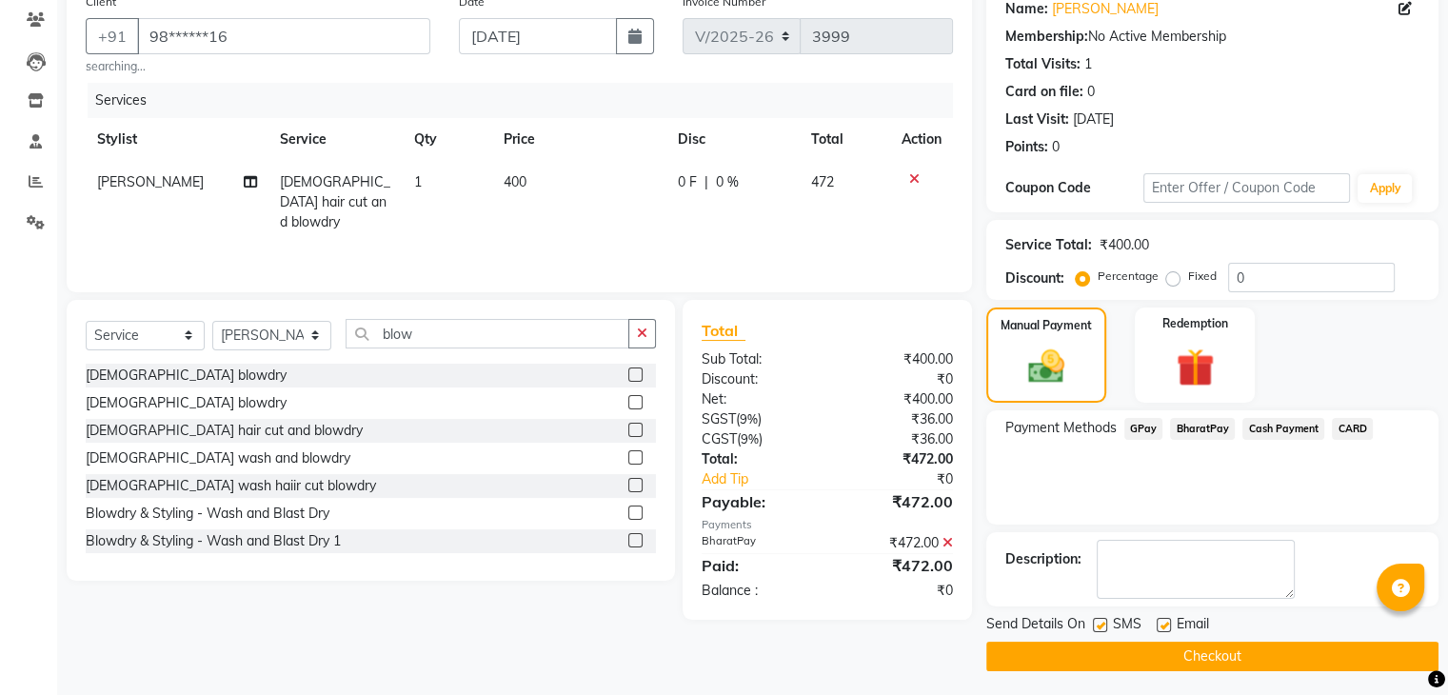
scroll to position [163, 0]
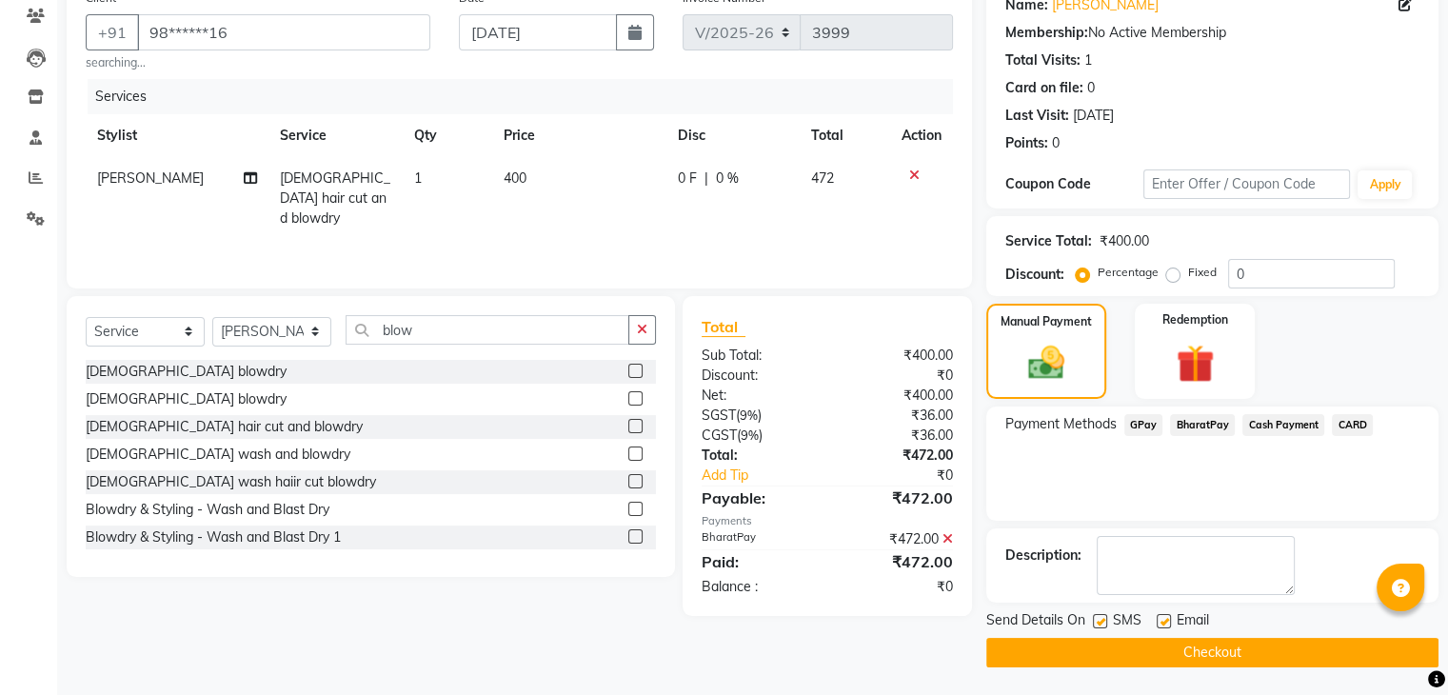
click at [1158, 656] on button "Checkout" at bounding box center [1212, 653] width 452 height 30
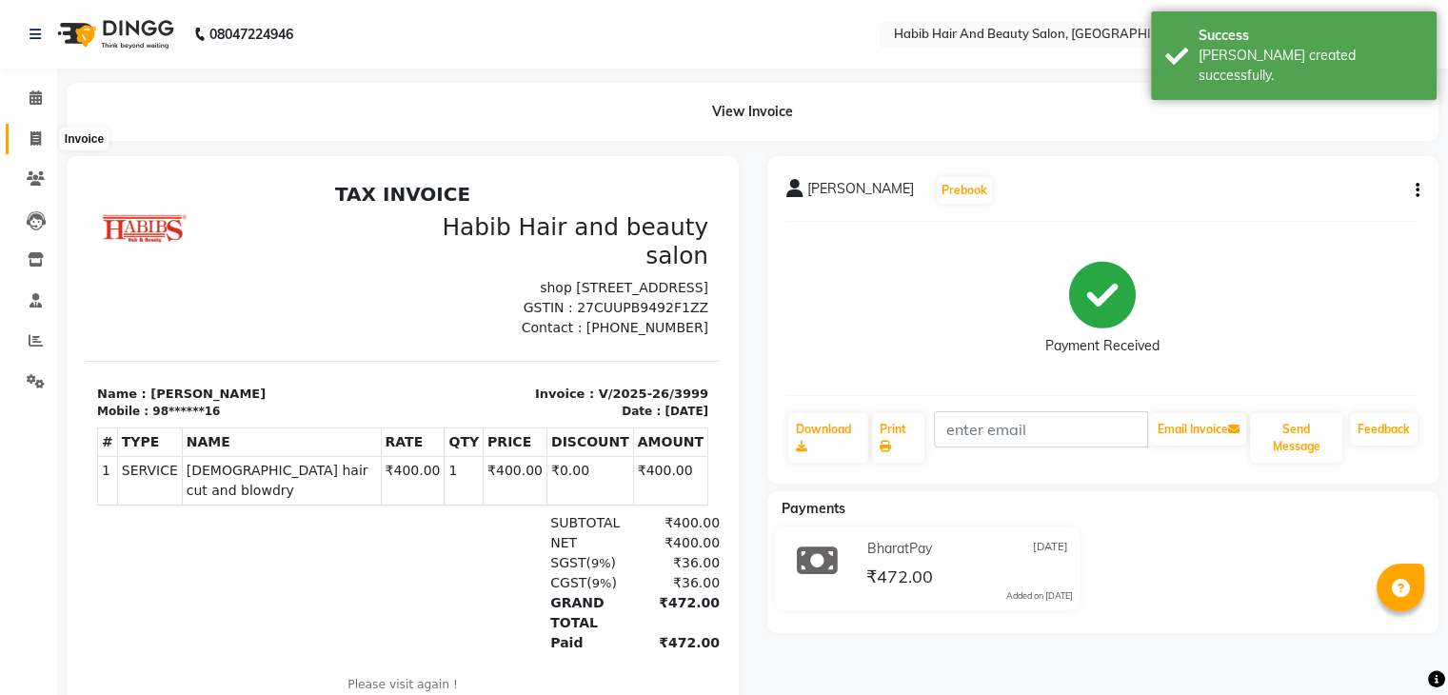
click at [27, 130] on span at bounding box center [35, 139] width 33 height 22
select select "service"
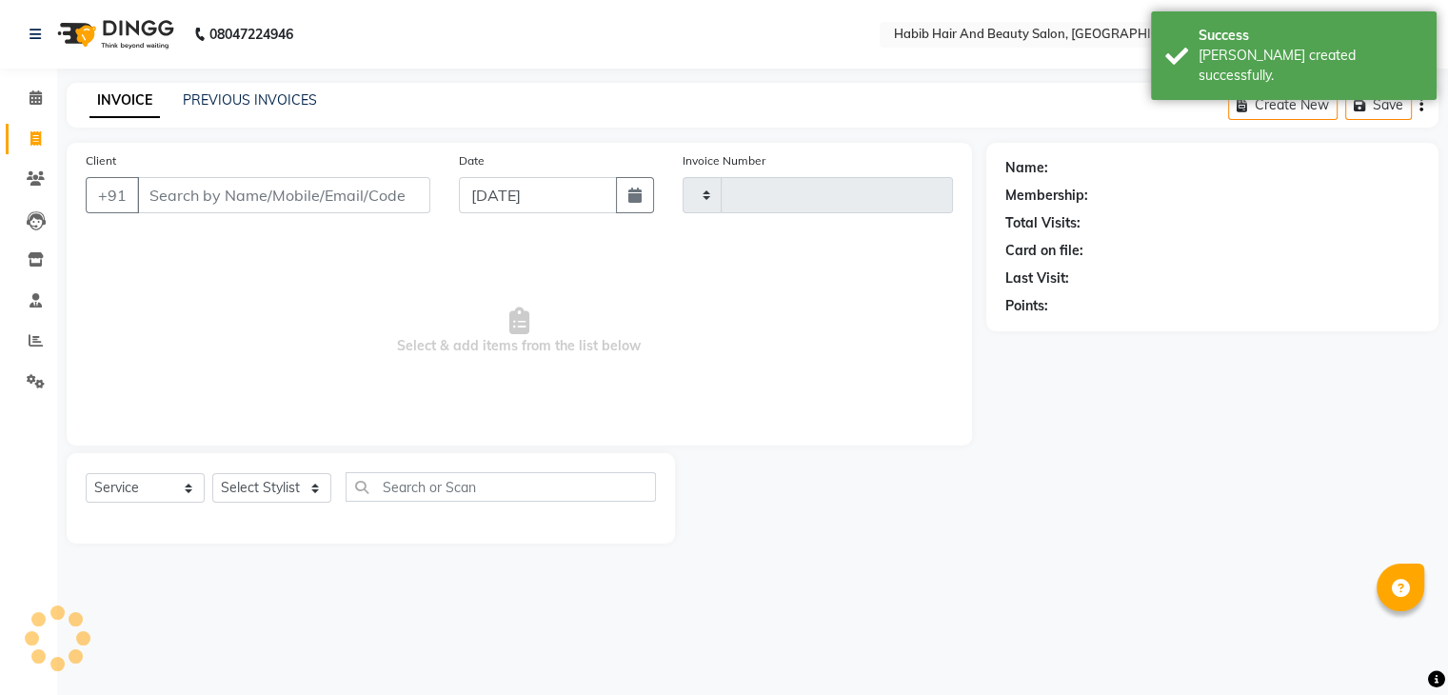
type input "4000"
select select "8362"
click at [212, 204] on input "Client" at bounding box center [285, 195] width 297 height 36
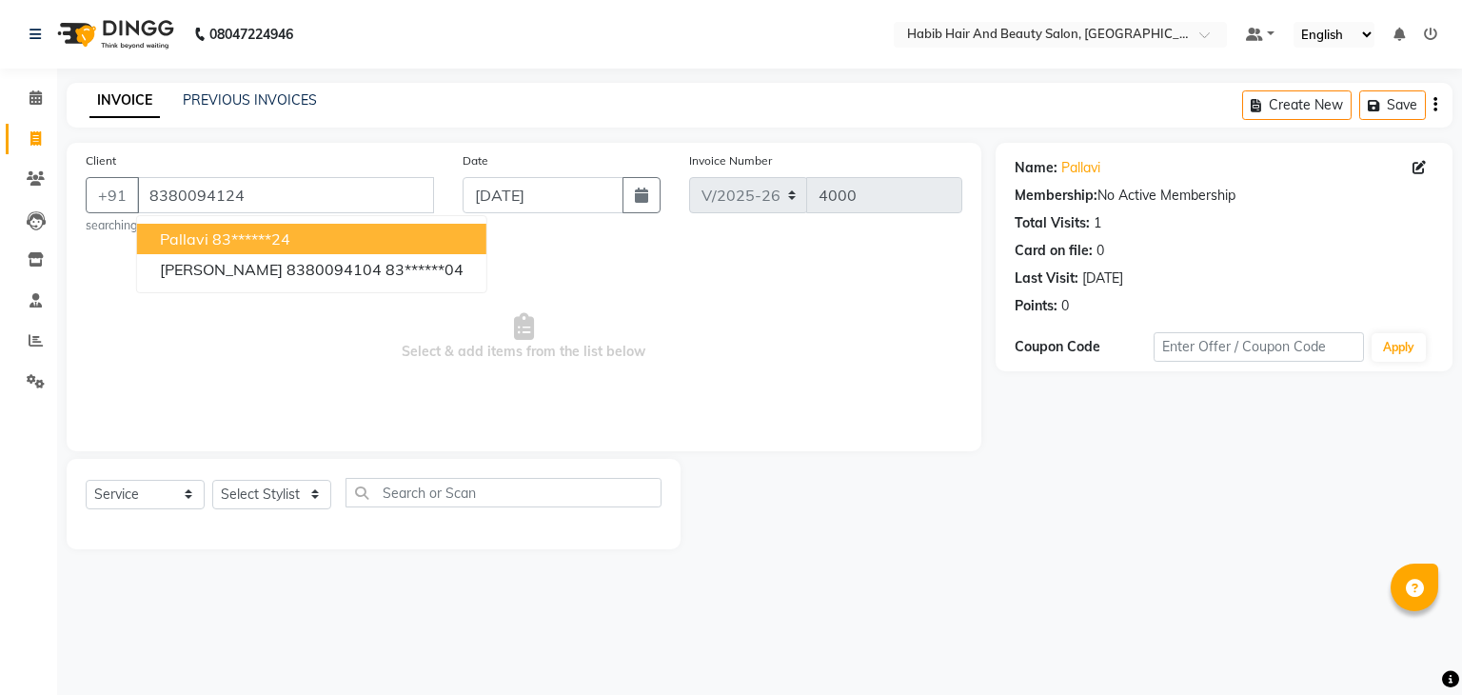
click at [228, 234] on ngb-highlight "83******24" at bounding box center [251, 238] width 78 height 19
type input "83******24"
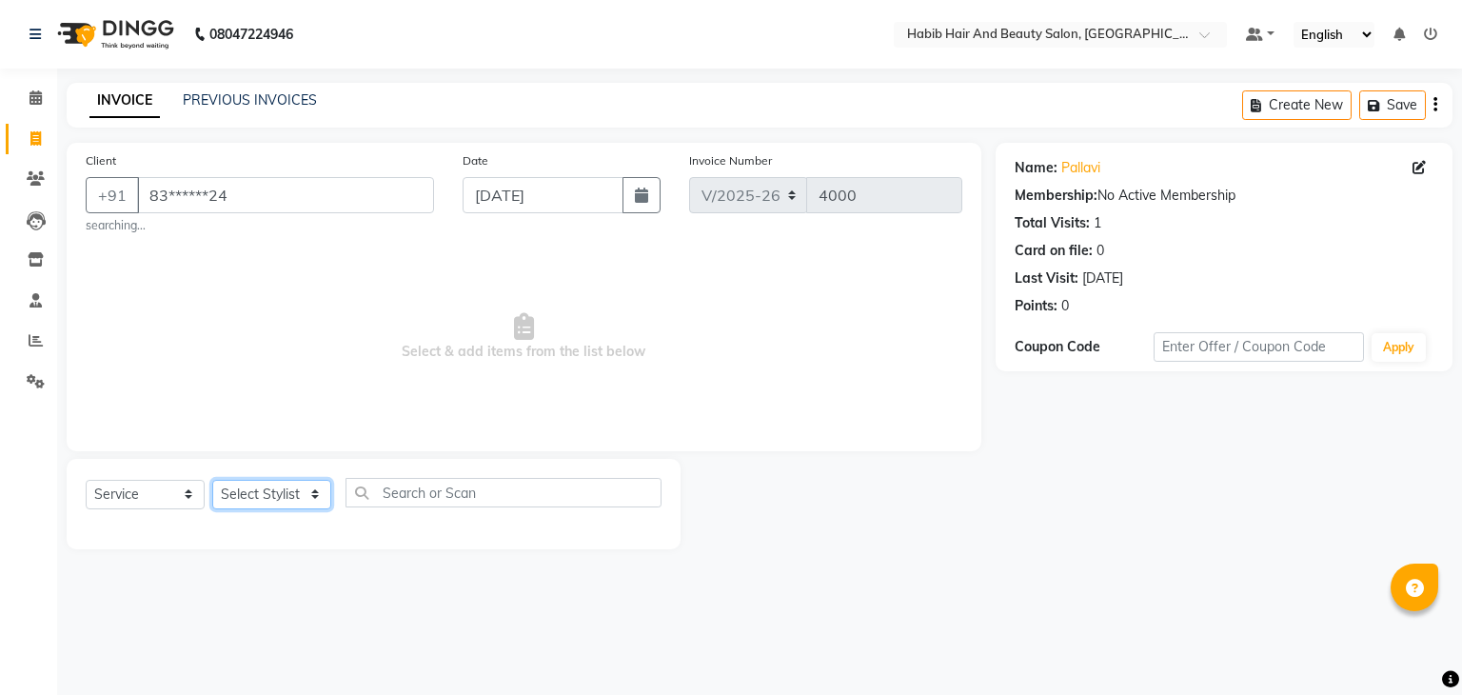
click at [312, 503] on select "Select Stylist akshay [PERSON_NAME] [PERSON_NAME] Manager [PERSON_NAME] [PERSON…" at bounding box center [271, 495] width 119 height 30
select select "81153"
click at [212, 481] on select "Select Stylist akshay [PERSON_NAME] [PERSON_NAME] Manager [PERSON_NAME] [PERSON…" at bounding box center [271, 495] width 119 height 30
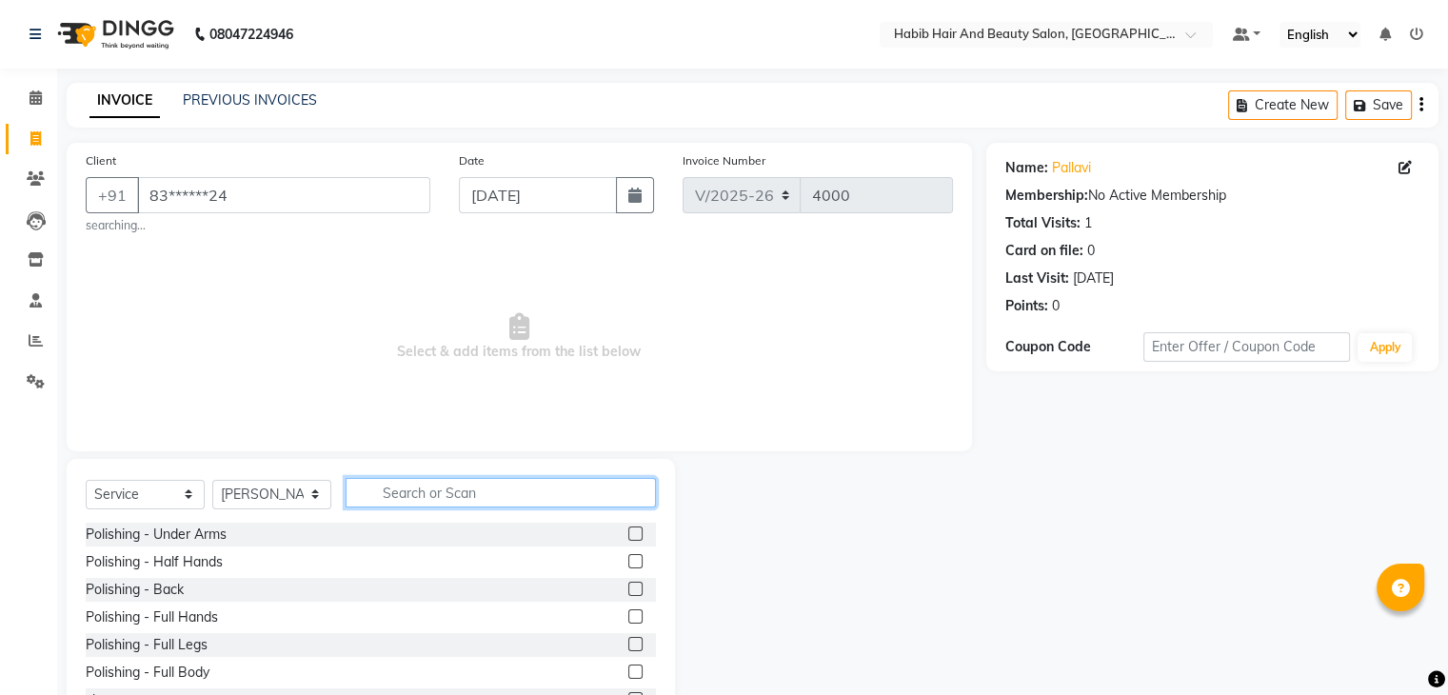
click at [390, 498] on input "text" at bounding box center [500, 493] width 310 height 30
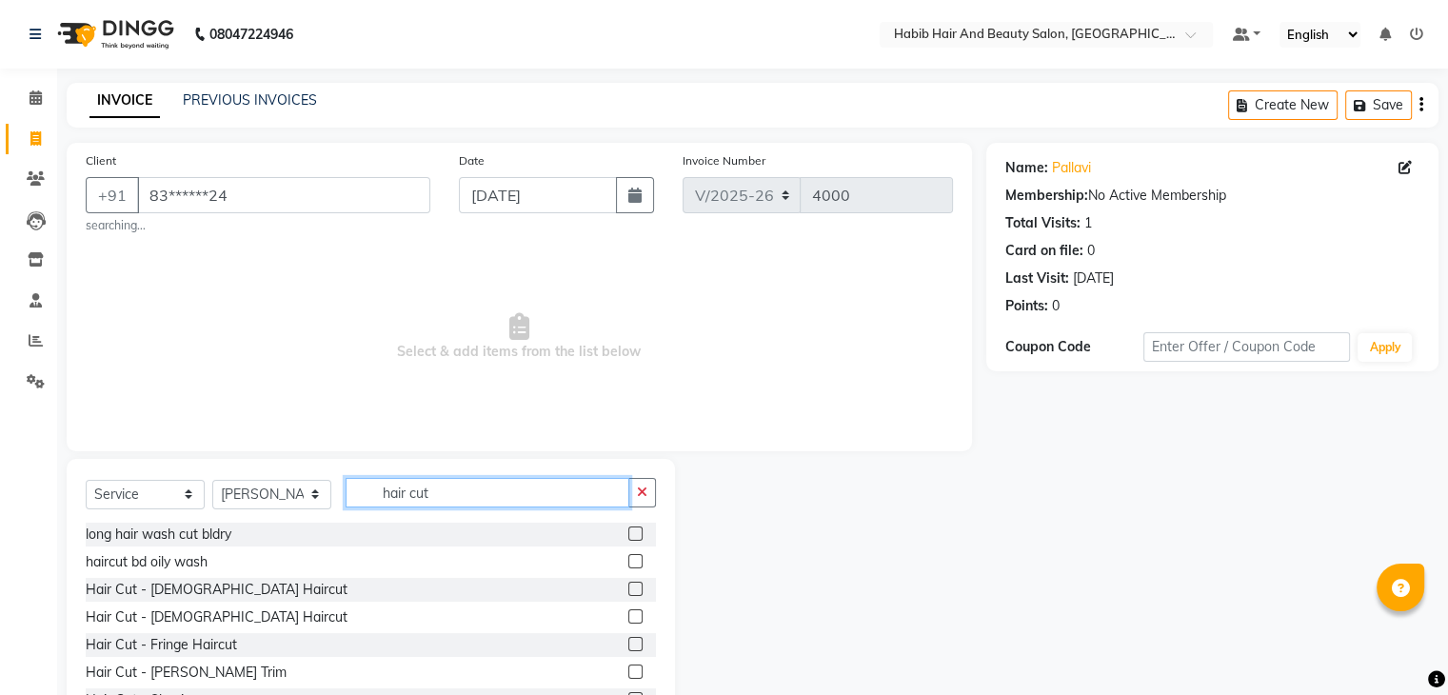
type input "hair cut"
click at [628, 595] on label at bounding box center [635, 589] width 14 height 14
click at [628, 595] on input "checkbox" at bounding box center [634, 589] width 12 height 12
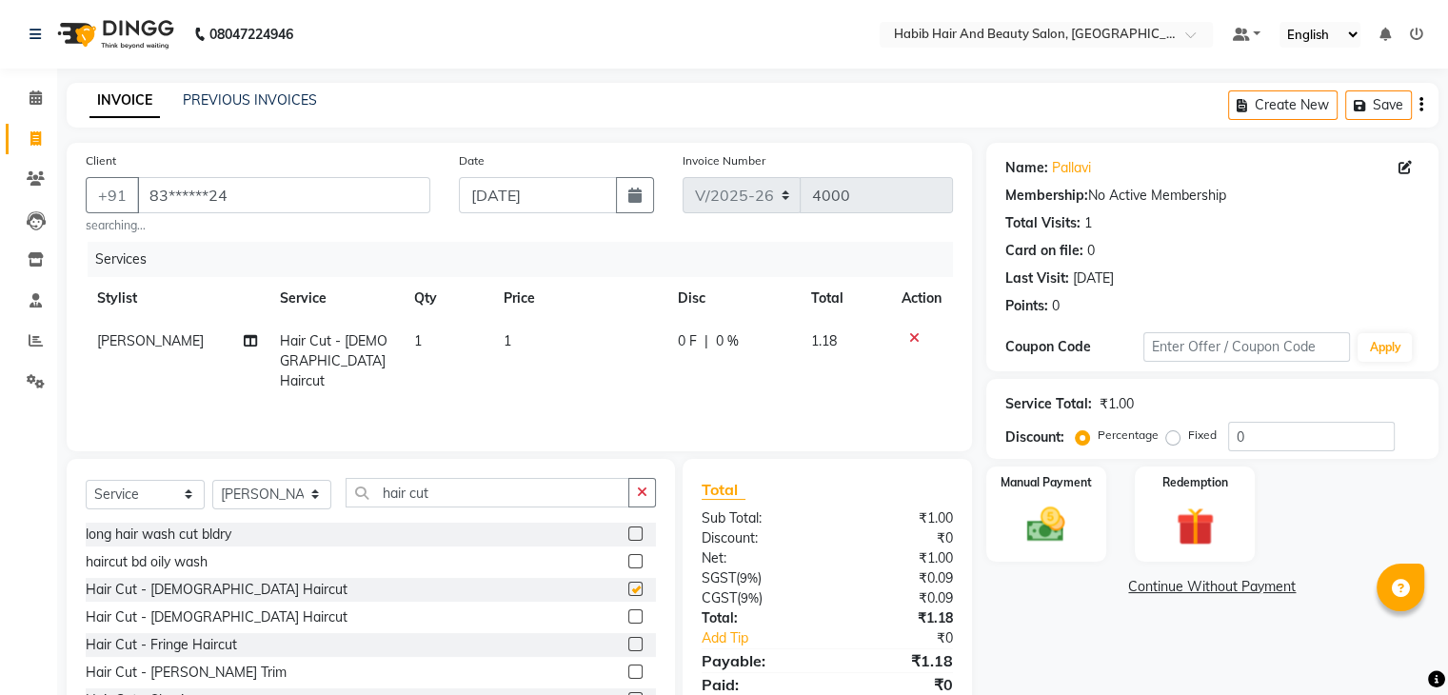
checkbox input "false"
click at [526, 342] on td "1" at bounding box center [579, 361] width 174 height 83
select select "81153"
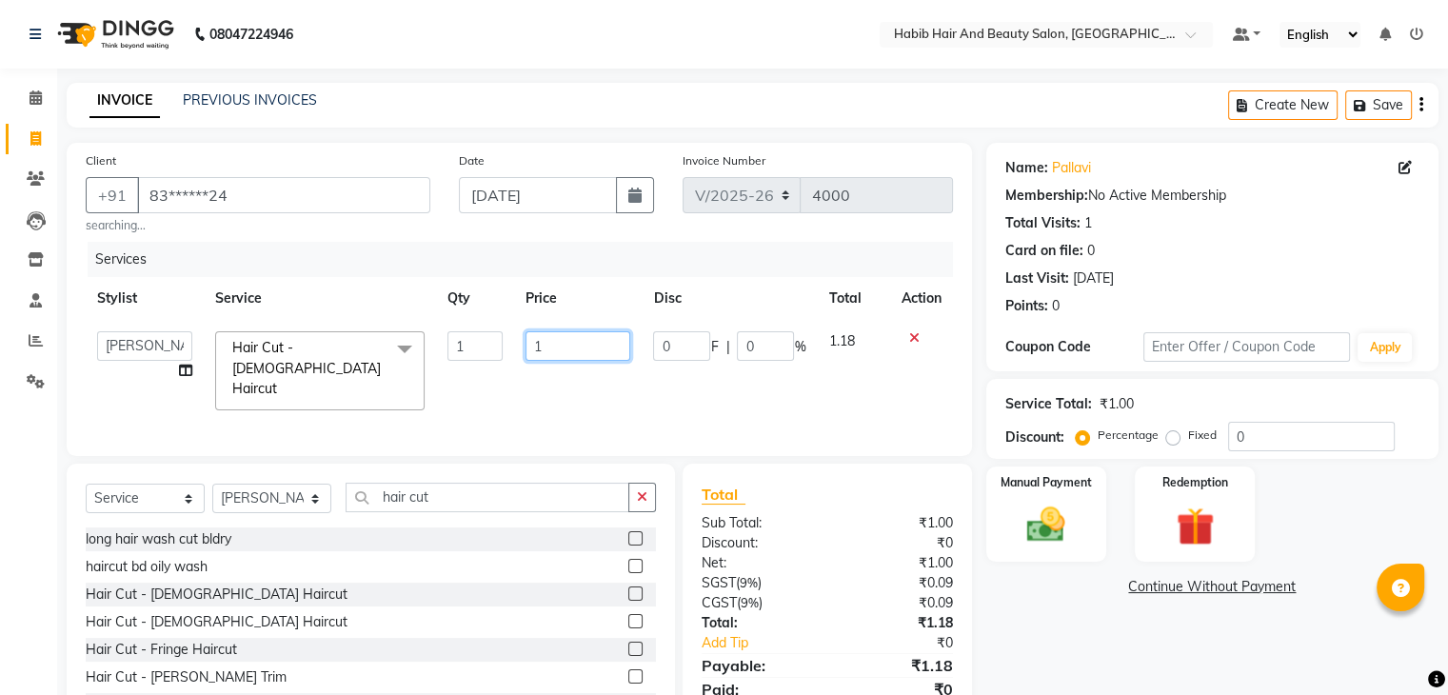
click at [590, 359] on input "1" at bounding box center [577, 346] width 105 height 30
type input "1"
type input "200"
click at [1104, 652] on div "Name: [PERSON_NAME] Membership: No Active Membership Total Visits: 1 Card on fi…" at bounding box center [1219, 443] width 466 height 601
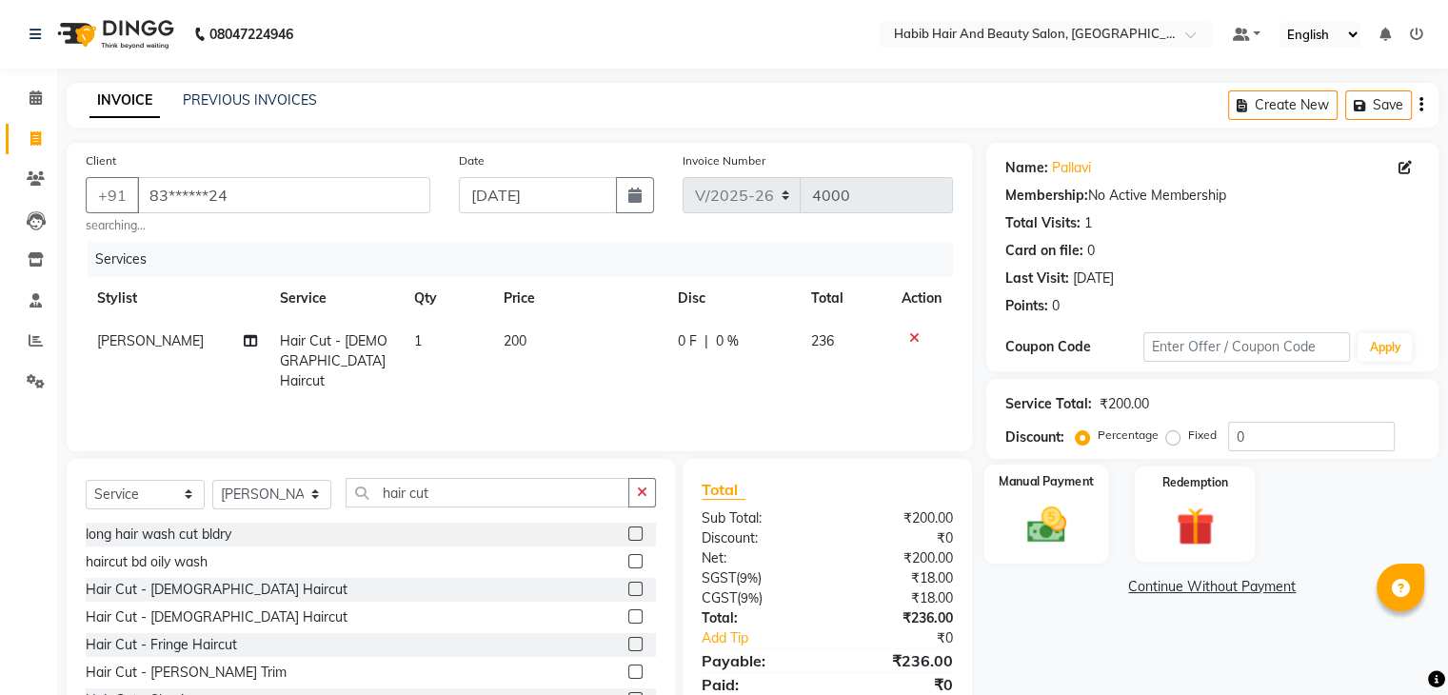
click at [1070, 543] on img at bounding box center [1046, 526] width 64 height 46
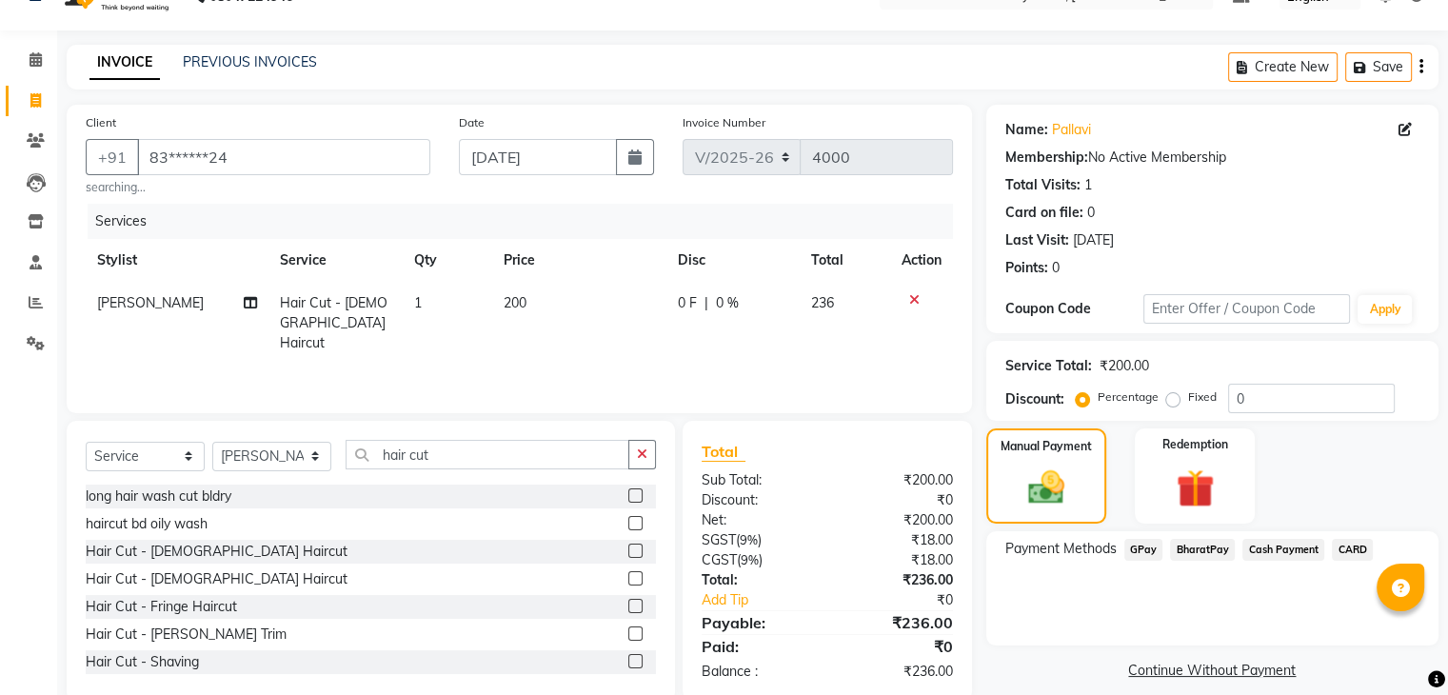
scroll to position [74, 0]
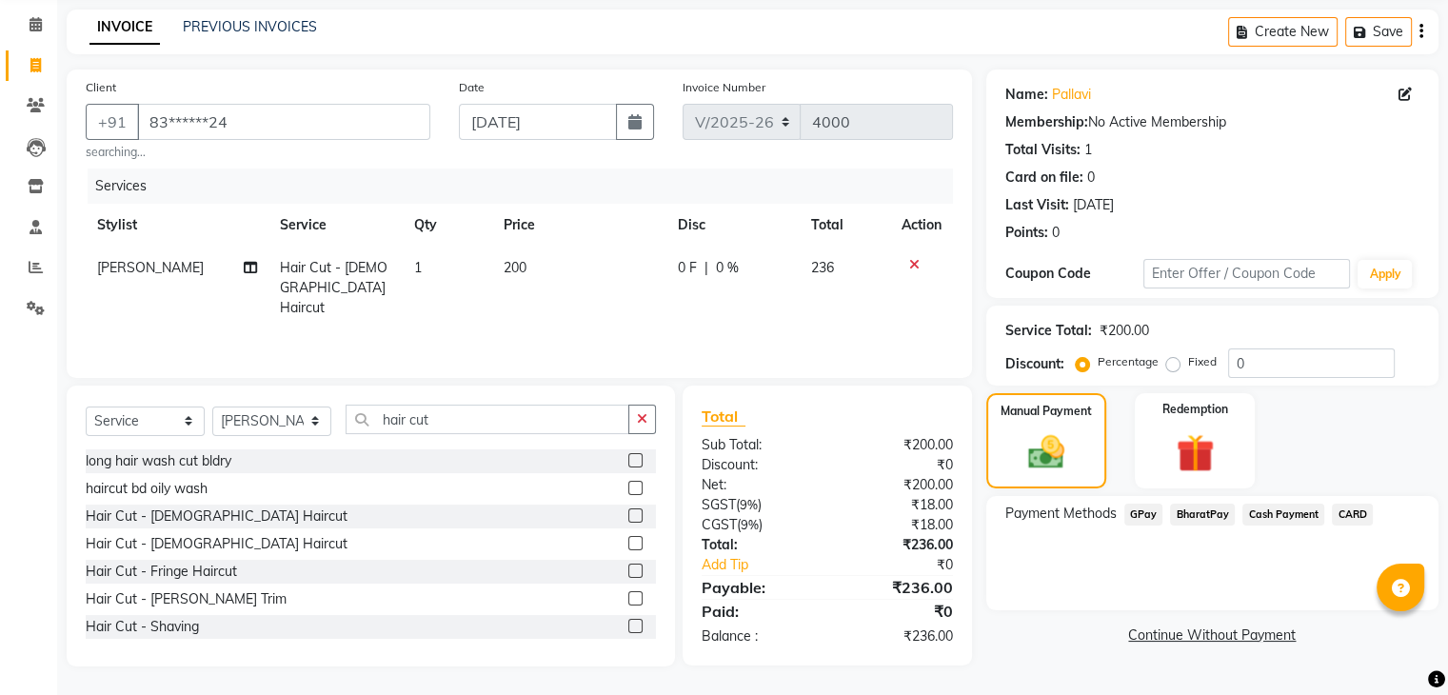
click at [1204, 519] on span "BharatPay" at bounding box center [1202, 514] width 65 height 22
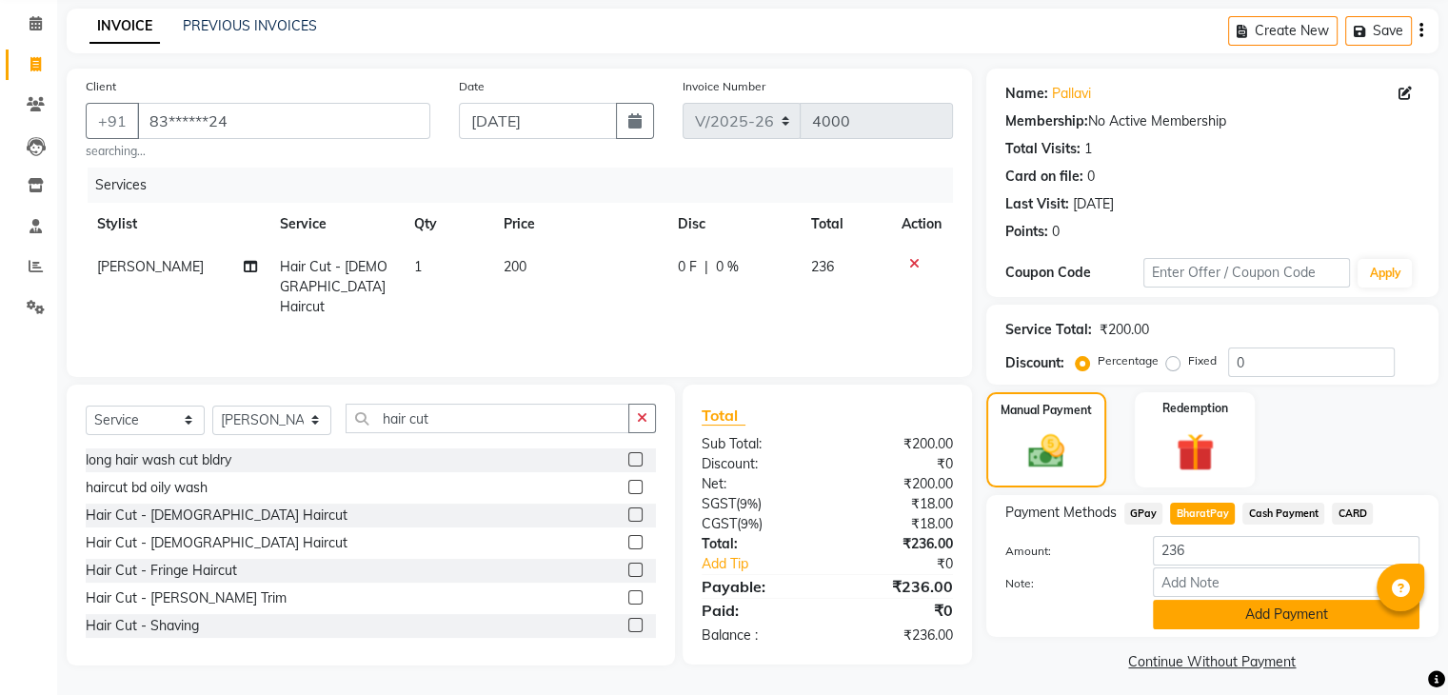
click at [1236, 610] on button "Add Payment" at bounding box center [1286, 615] width 266 height 30
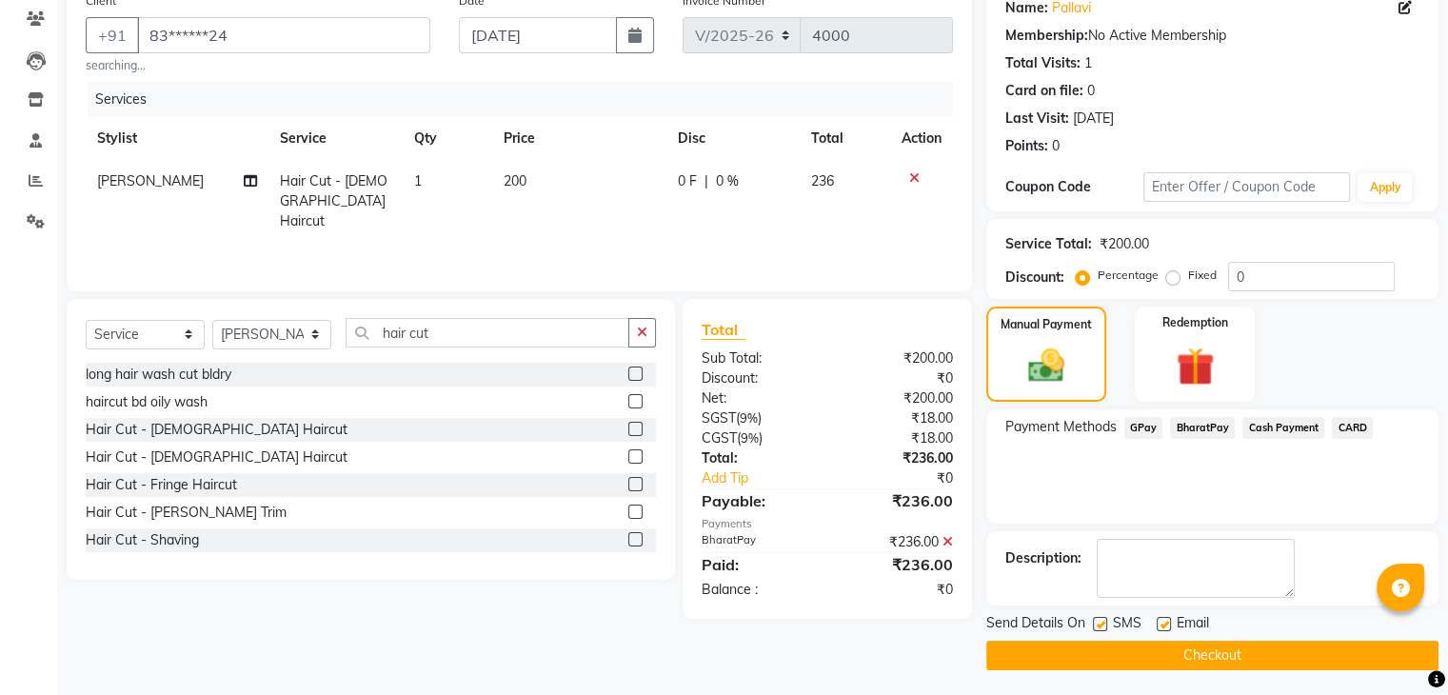
scroll to position [163, 0]
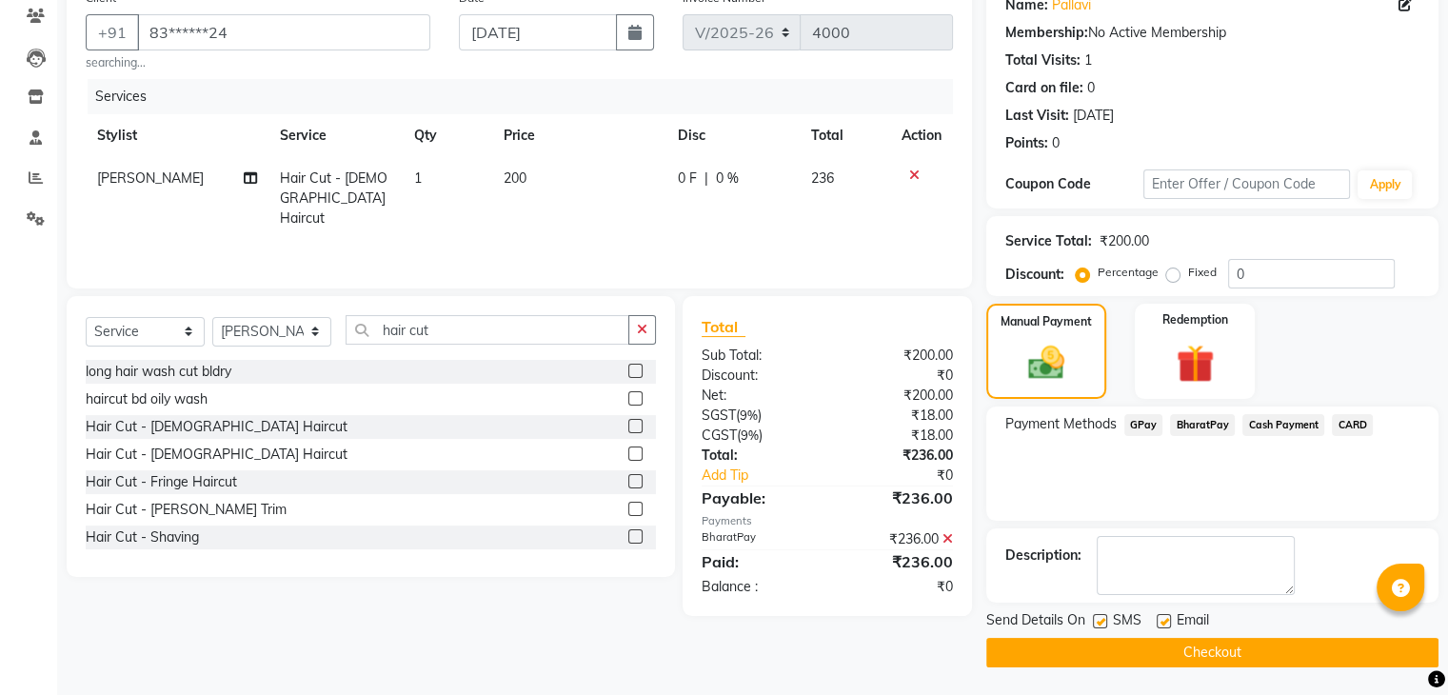
click at [1156, 625] on label at bounding box center [1163, 621] width 14 height 14
click at [1156, 625] on input "checkbox" at bounding box center [1162, 622] width 12 height 12
checkbox input "false"
click at [1155, 654] on button "Checkout" at bounding box center [1212, 653] width 452 height 30
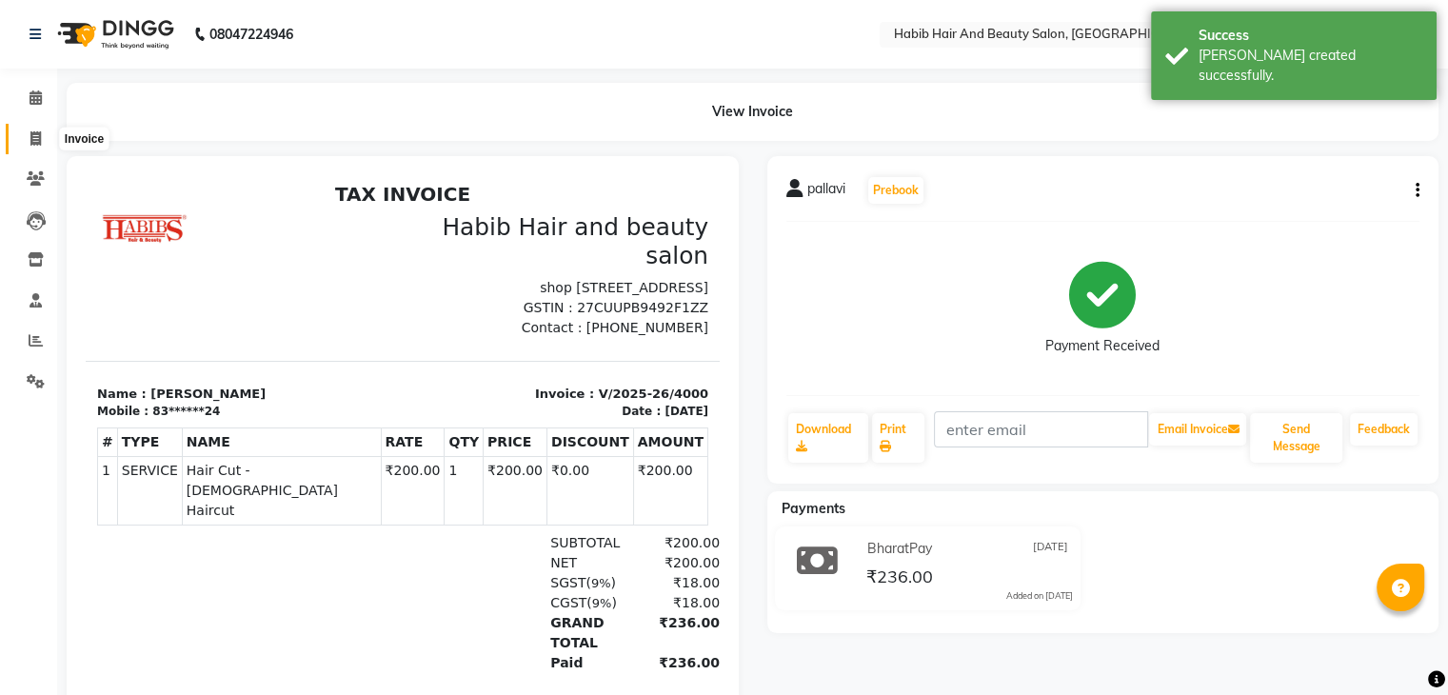
click at [32, 146] on icon at bounding box center [35, 138] width 10 height 14
select select "service"
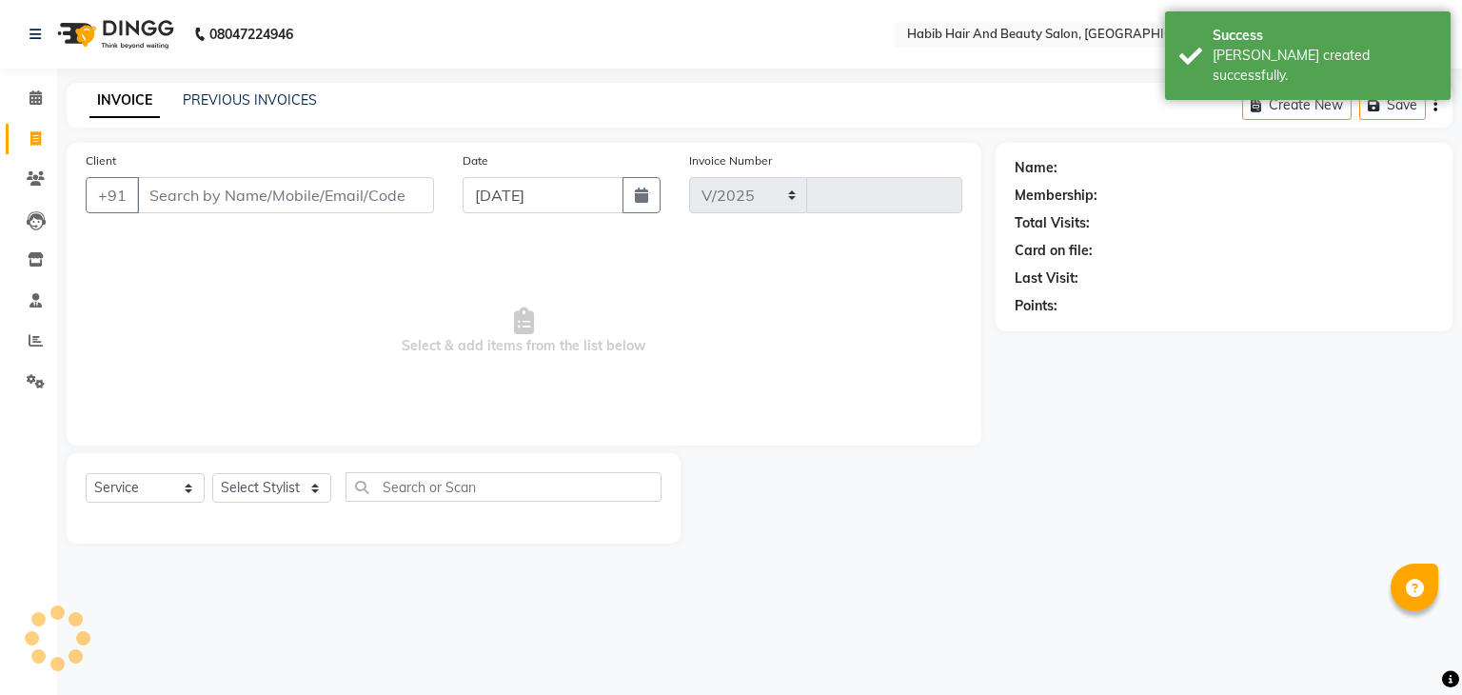
select select "8362"
type input "4001"
click at [223, 216] on div "Client +91" at bounding box center [259, 189] width 377 height 78
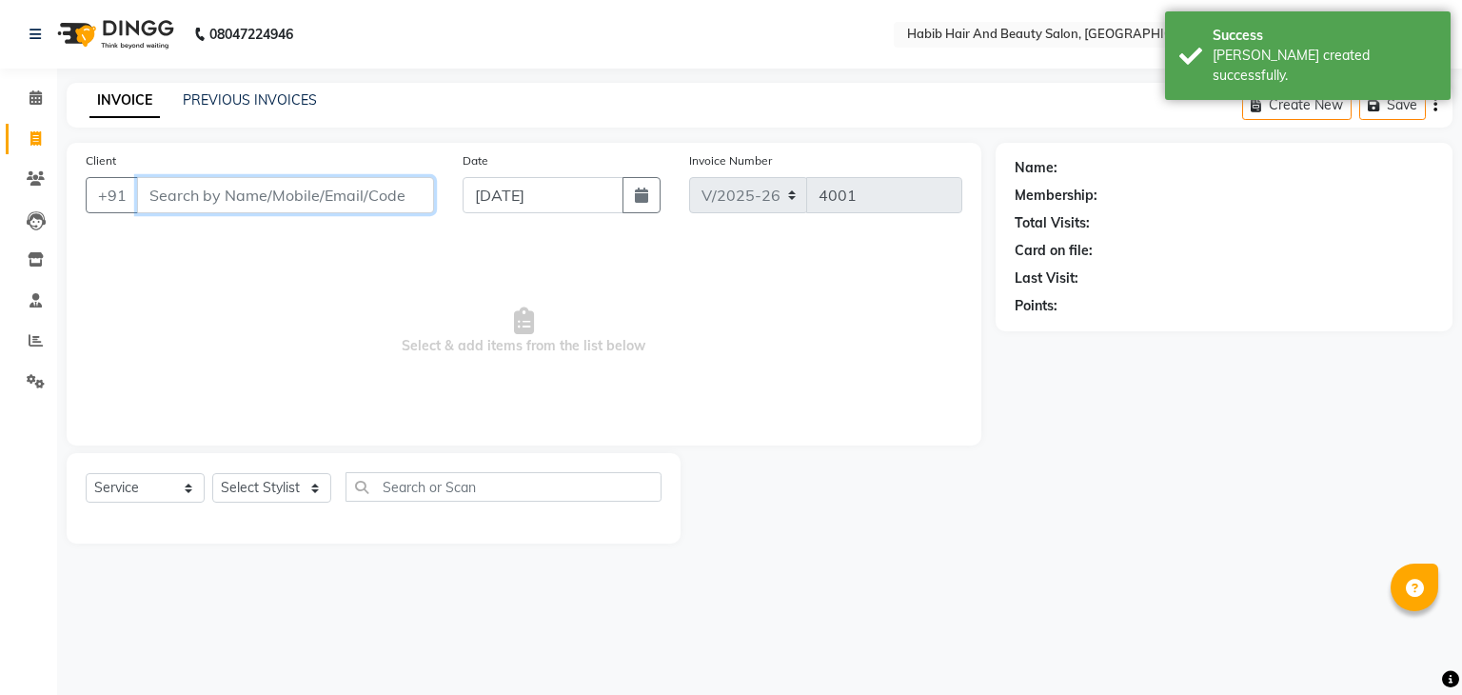
click at [203, 190] on input "Client" at bounding box center [285, 195] width 297 height 36
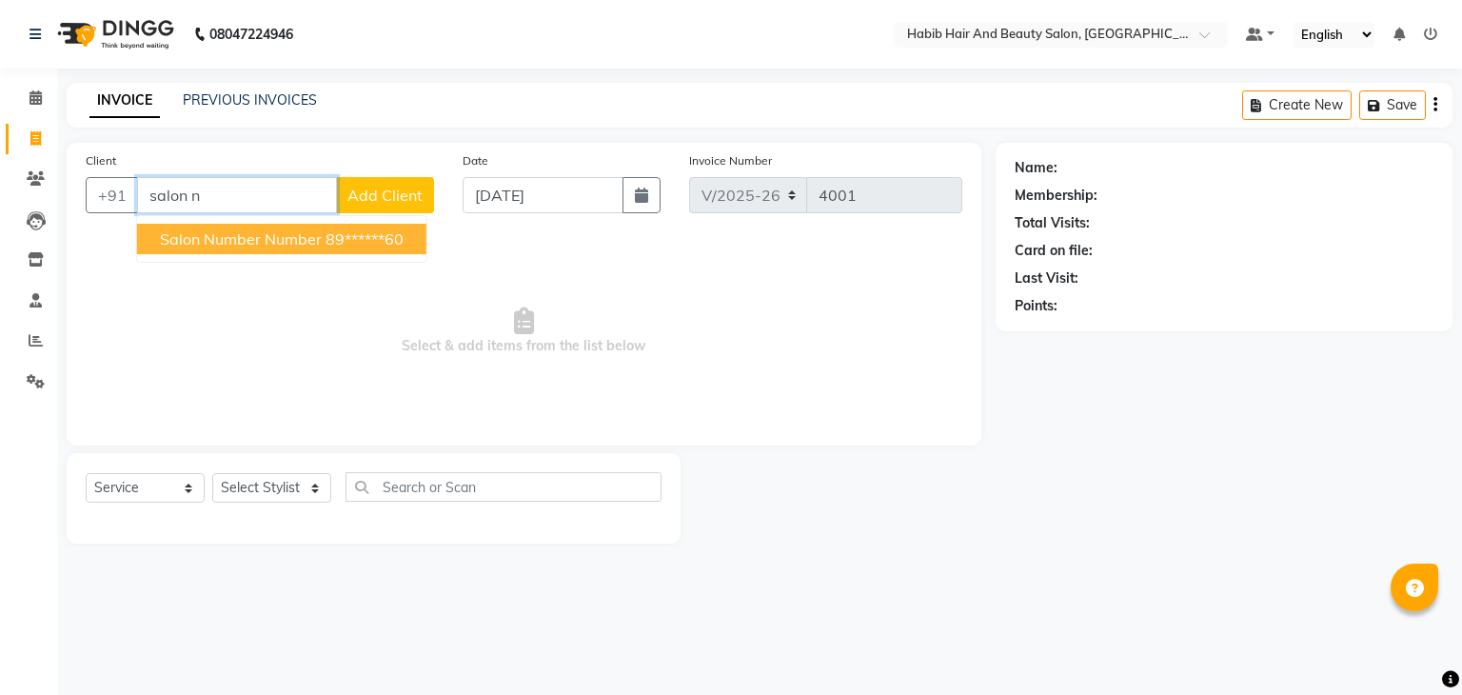
click at [273, 248] on button "salon number number 89******60" at bounding box center [281, 239] width 289 height 30
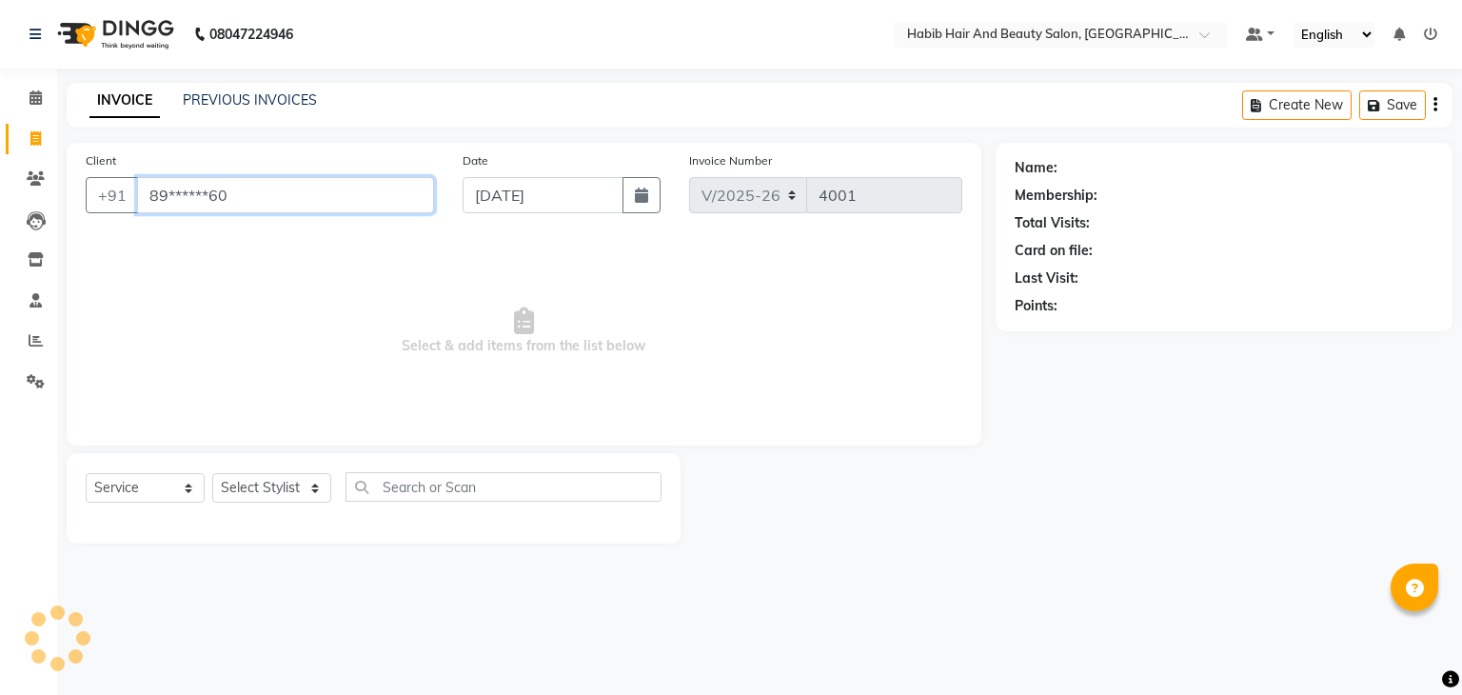
type input "89******60"
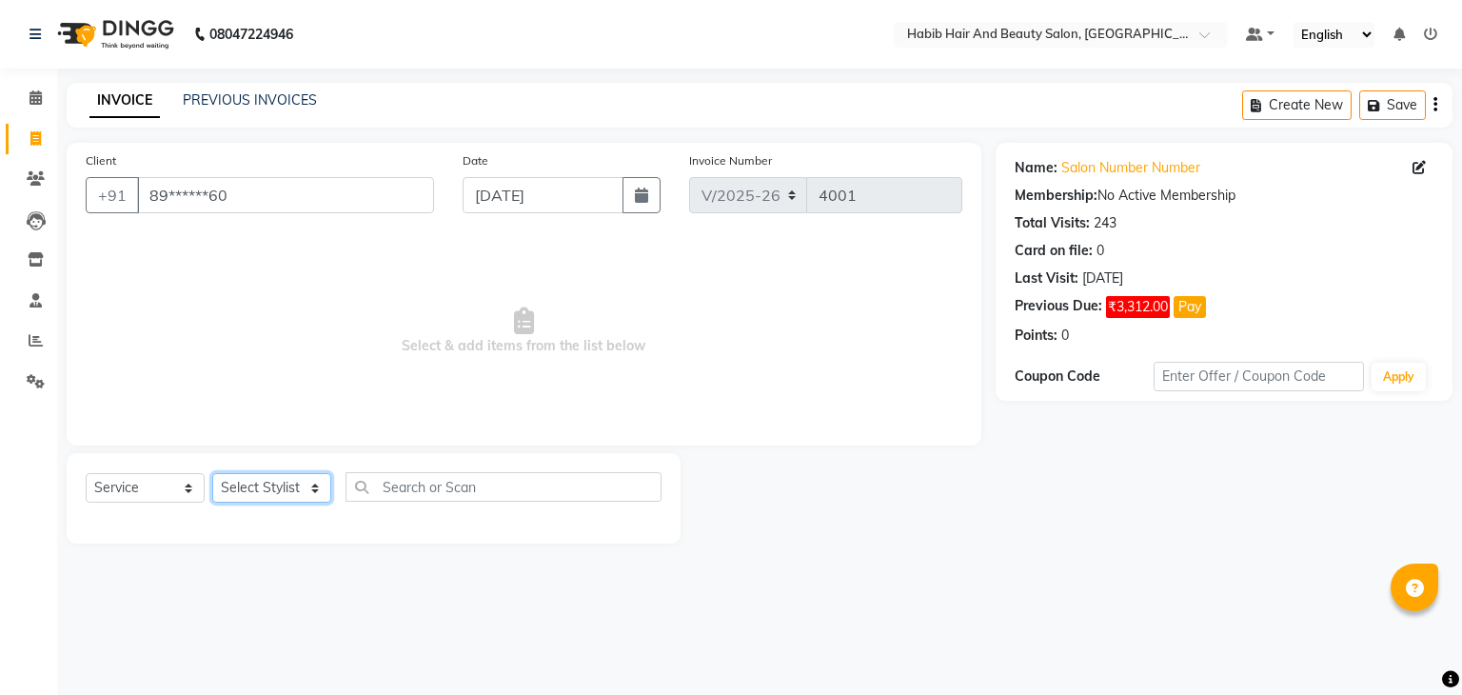
click at [277, 491] on select "Select Stylist akshay [PERSON_NAME] [PERSON_NAME] Manager [PERSON_NAME] [PERSON…" at bounding box center [271, 488] width 119 height 30
select select "81157"
click at [212, 474] on select "Select Stylist akshay [PERSON_NAME] [PERSON_NAME] Manager [PERSON_NAME] [PERSON…" at bounding box center [271, 488] width 119 height 30
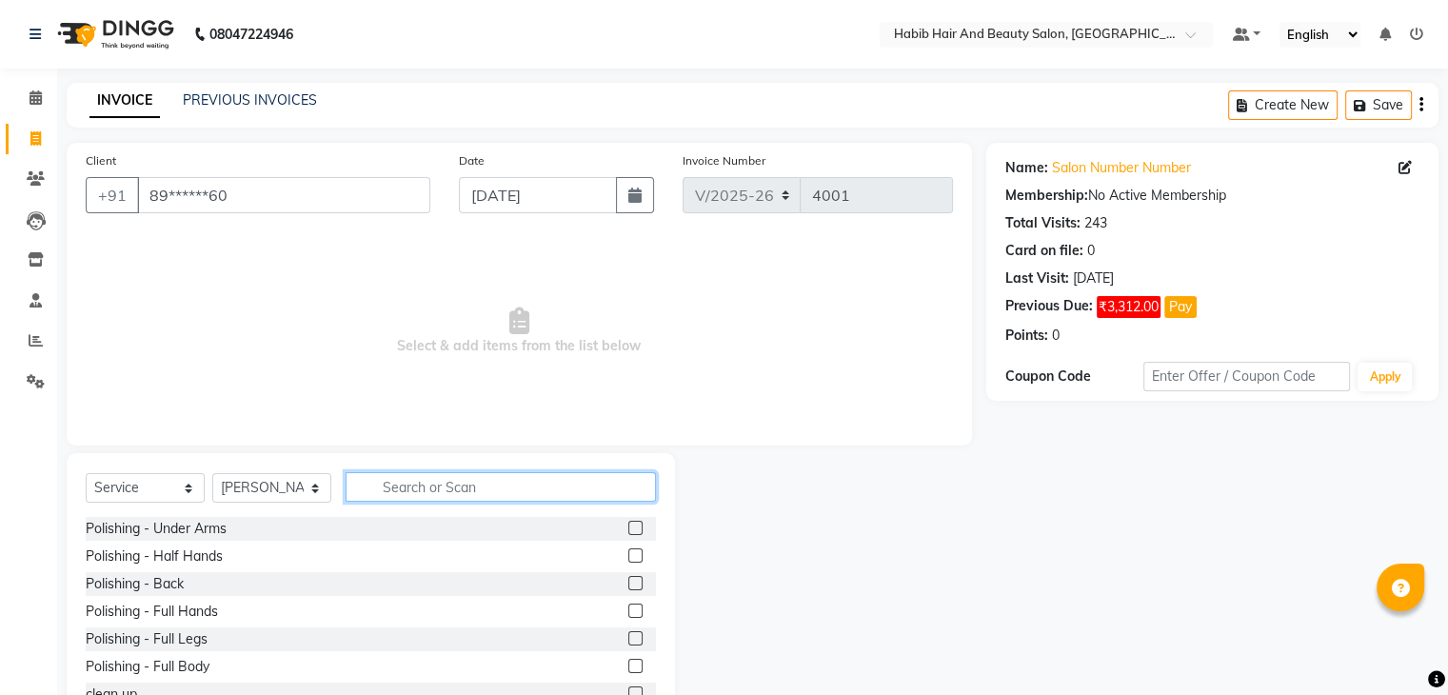
click at [407, 492] on input "text" at bounding box center [500, 487] width 310 height 30
type input "hair cut"
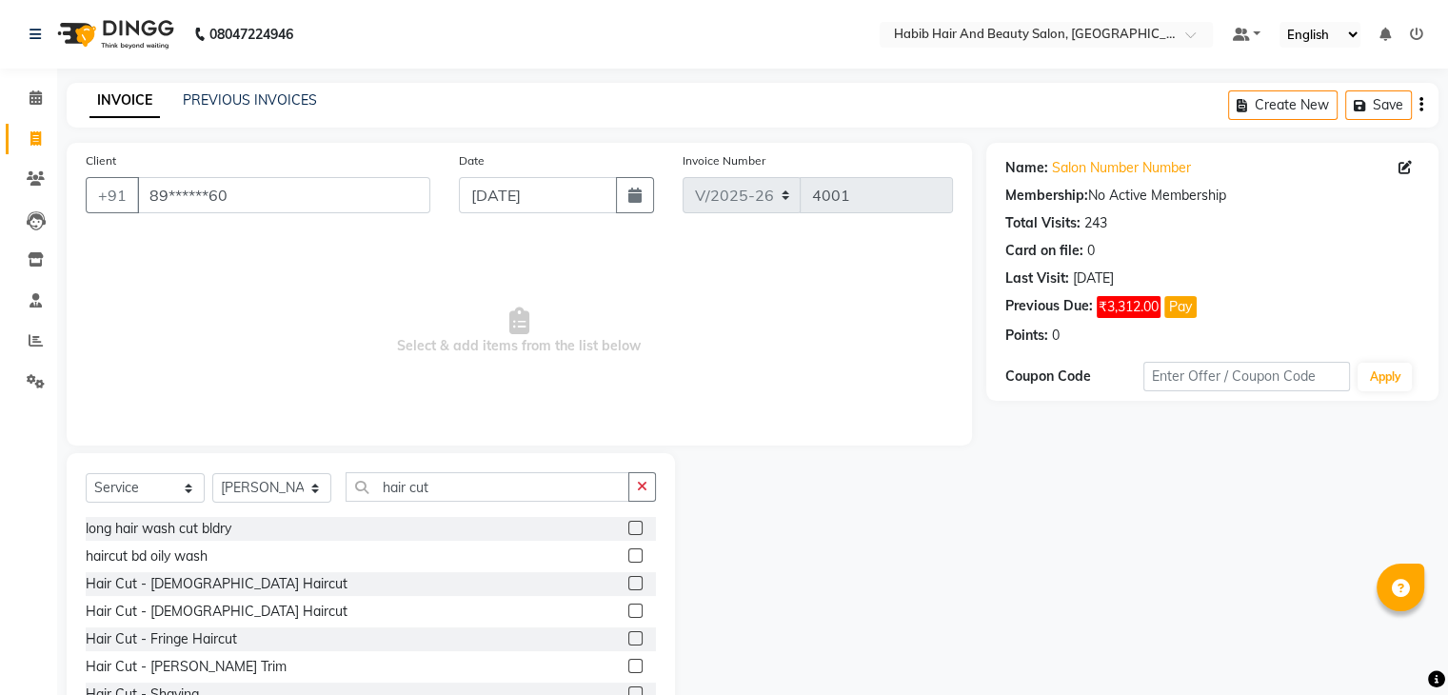
click at [628, 583] on label at bounding box center [635, 583] width 14 height 14
click at [628, 583] on input "checkbox" at bounding box center [634, 584] width 12 height 12
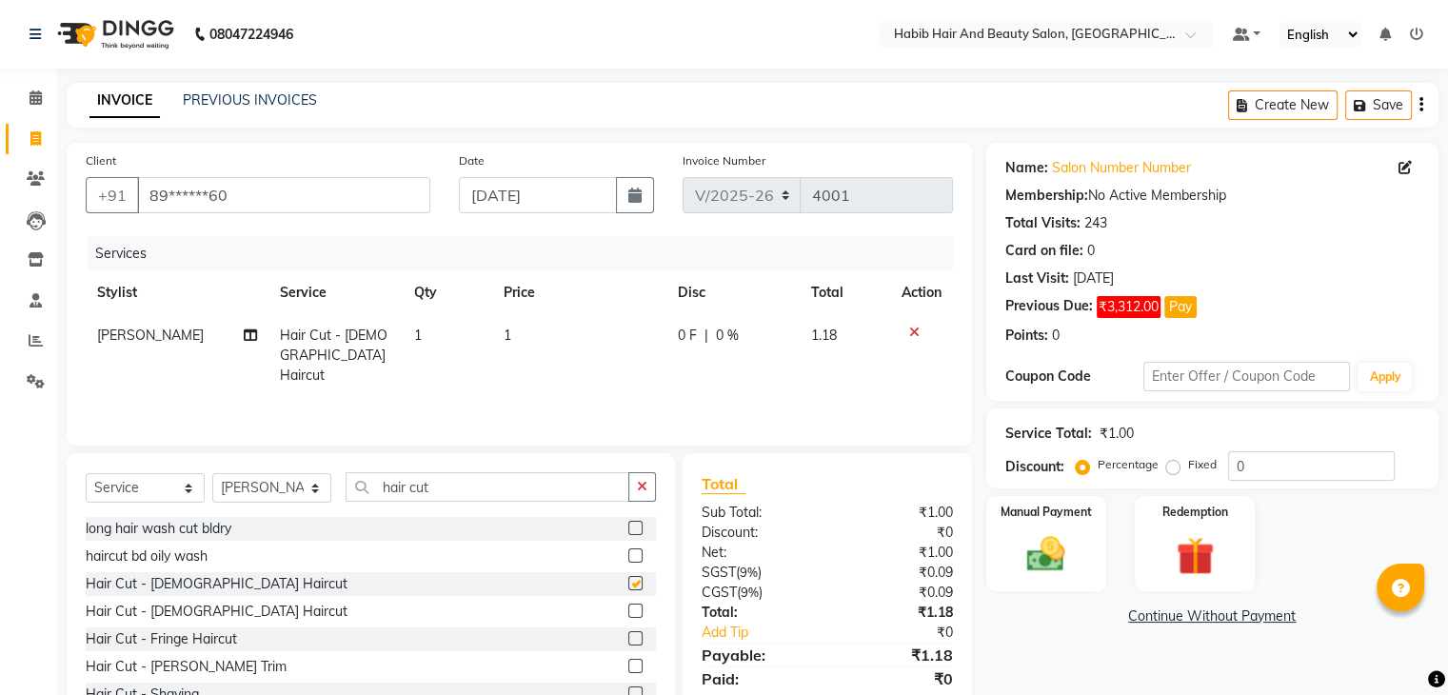
checkbox input "false"
click at [522, 345] on td "1" at bounding box center [579, 355] width 174 height 83
select select "81157"
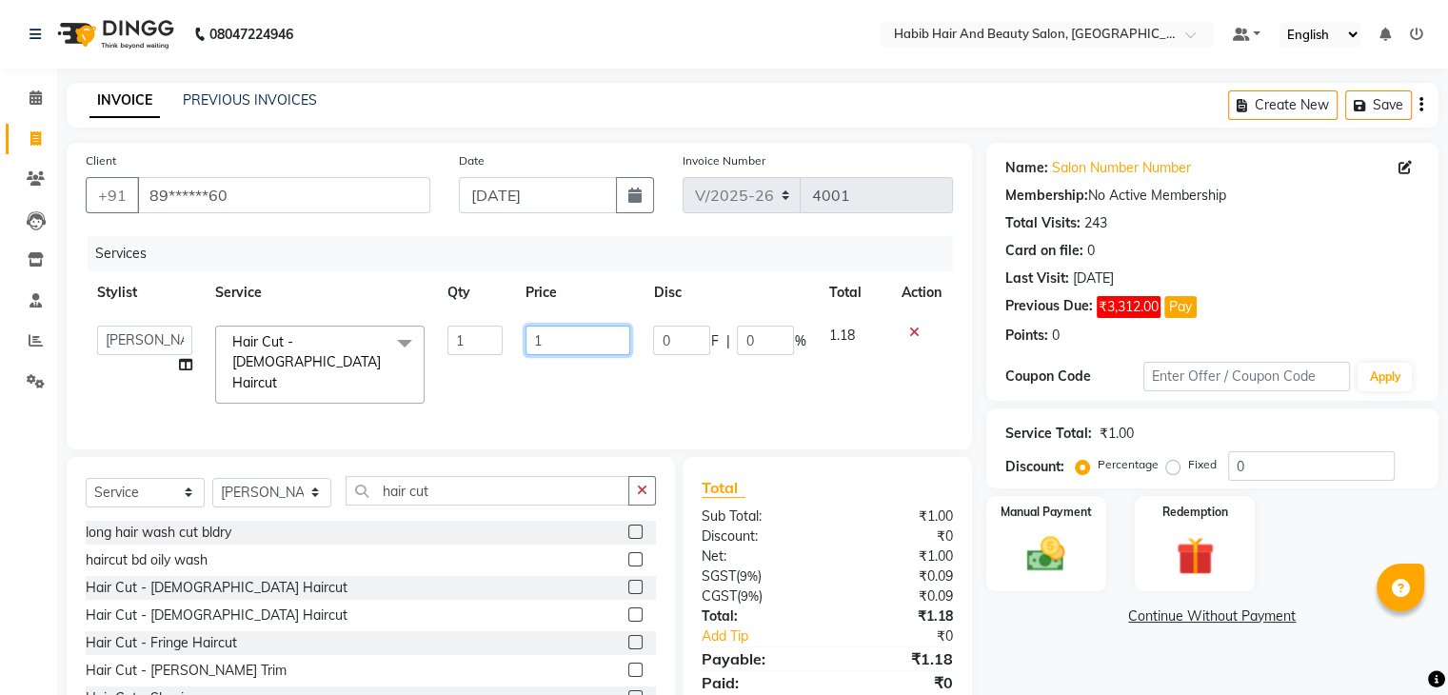
click at [553, 349] on input "1" at bounding box center [577, 340] width 105 height 30
type input "200"
click at [1127, 631] on div "Name: Salon Number Number Membership: No Active Membership Total Visits: 243 Ca…" at bounding box center [1219, 440] width 466 height 595
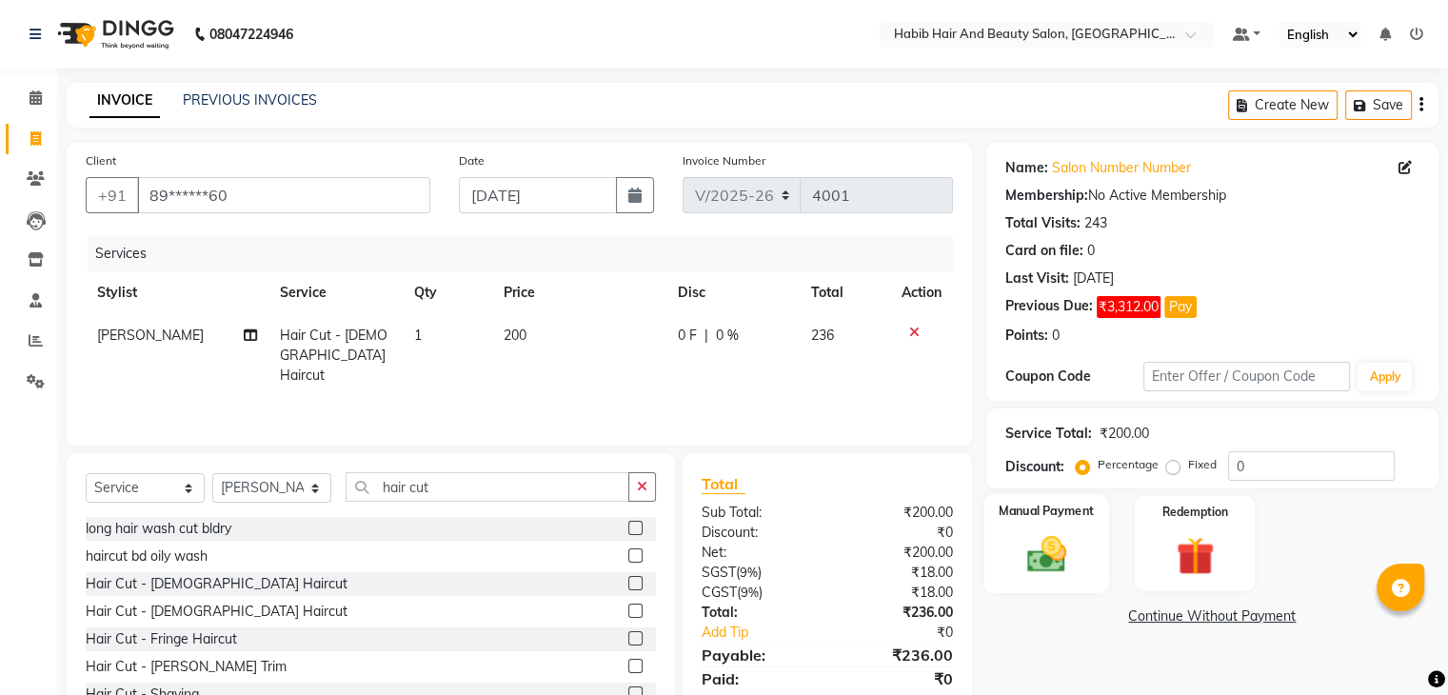
click at [1069, 582] on div "Manual Payment" at bounding box center [1045, 543] width 125 height 98
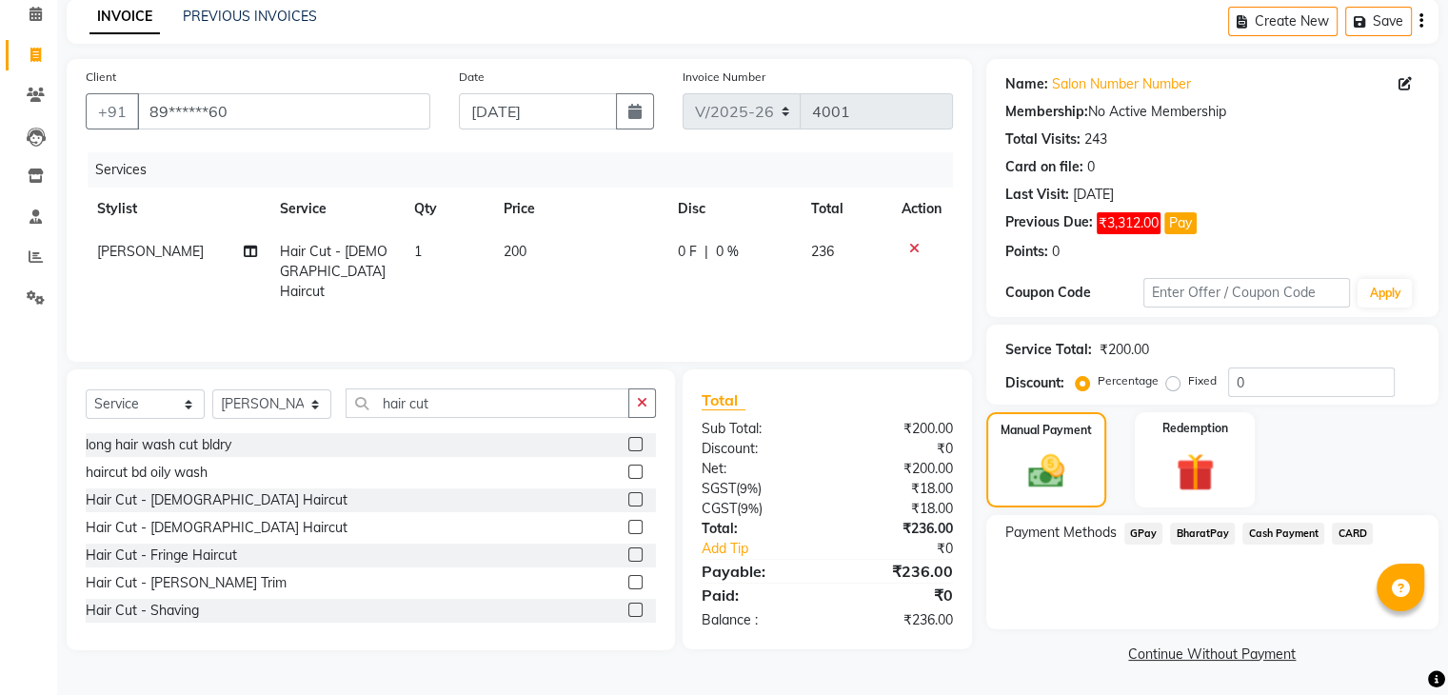
scroll to position [85, 0]
click at [1300, 530] on span "Cash Payment" at bounding box center [1283, 533] width 82 height 22
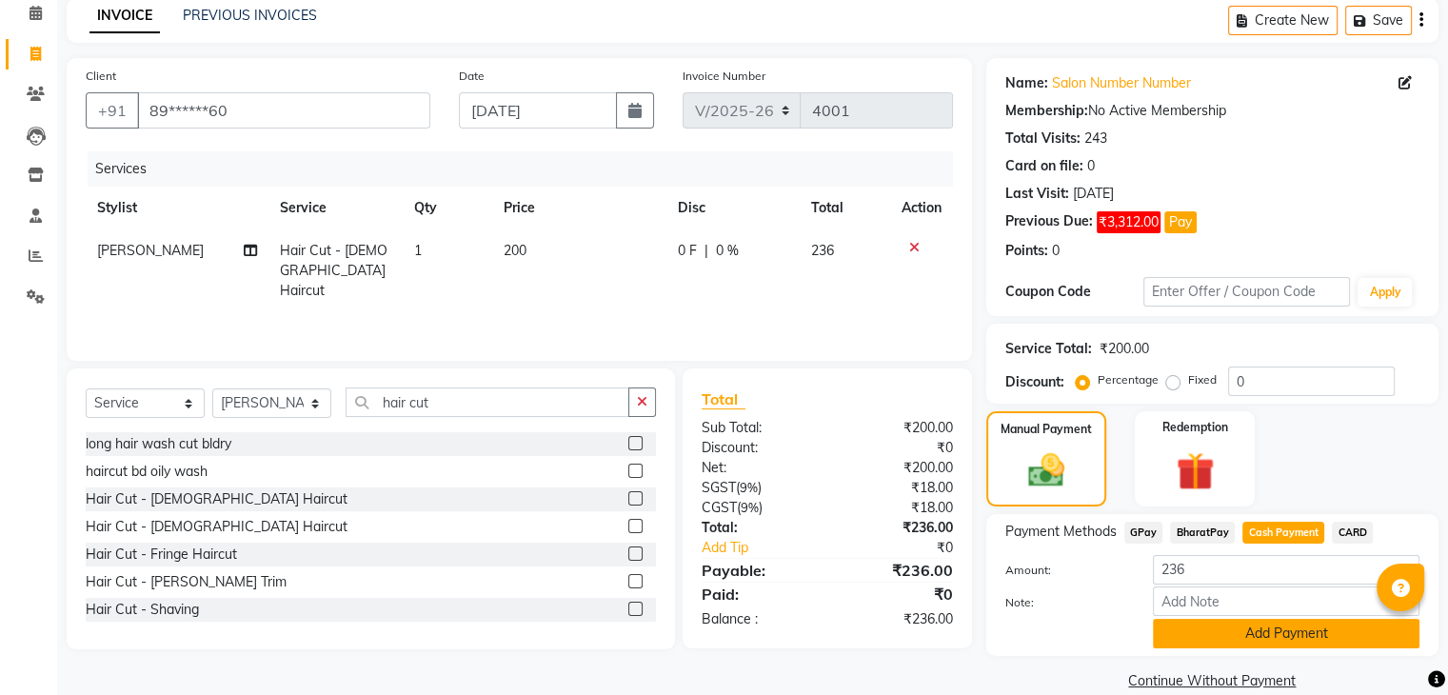
click at [1252, 641] on button "Add Payment" at bounding box center [1286, 634] width 266 height 30
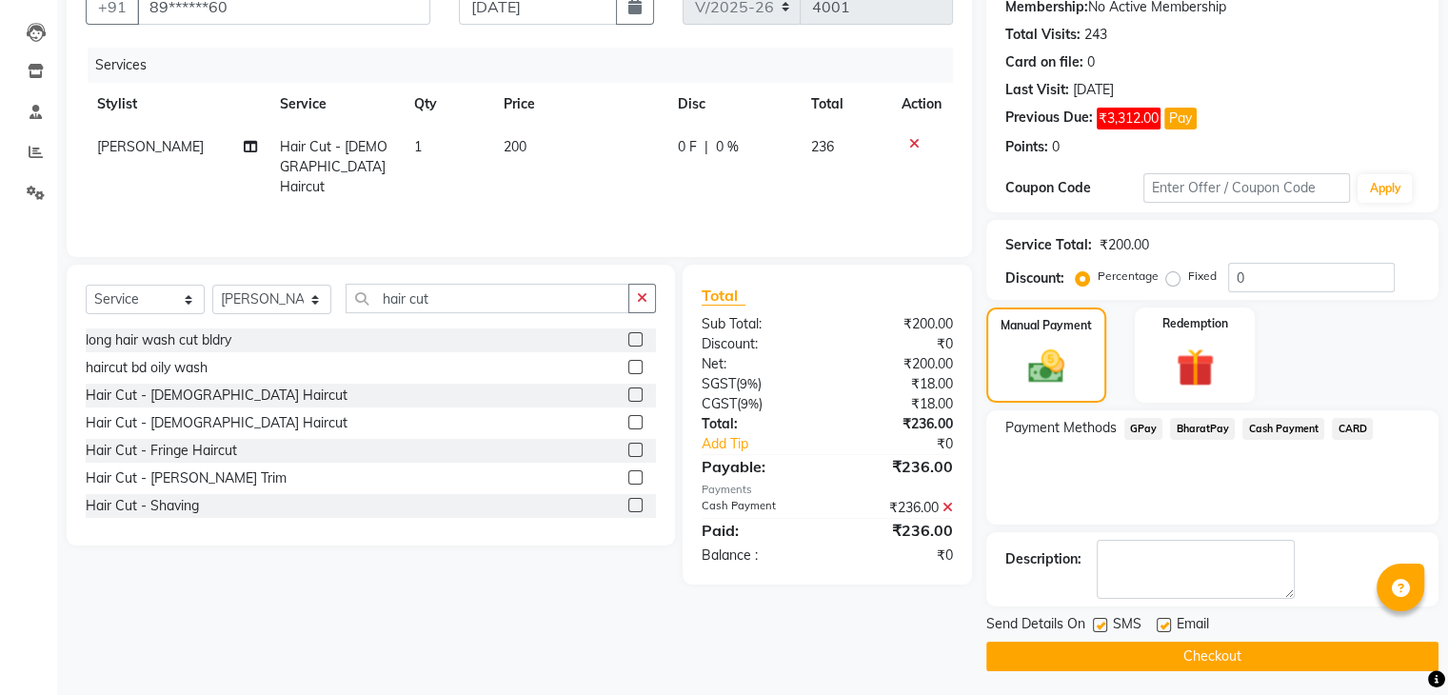
scroll to position [191, 0]
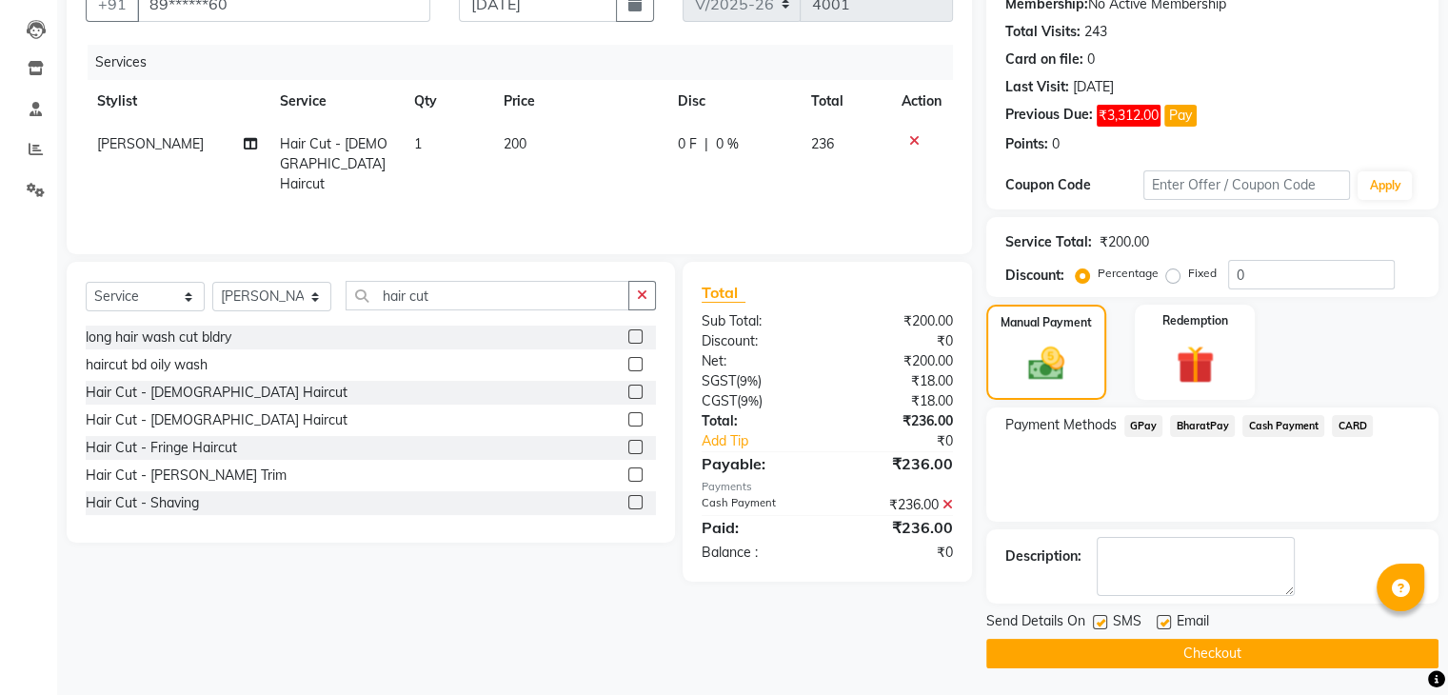
click at [1095, 650] on button "Checkout" at bounding box center [1212, 654] width 452 height 30
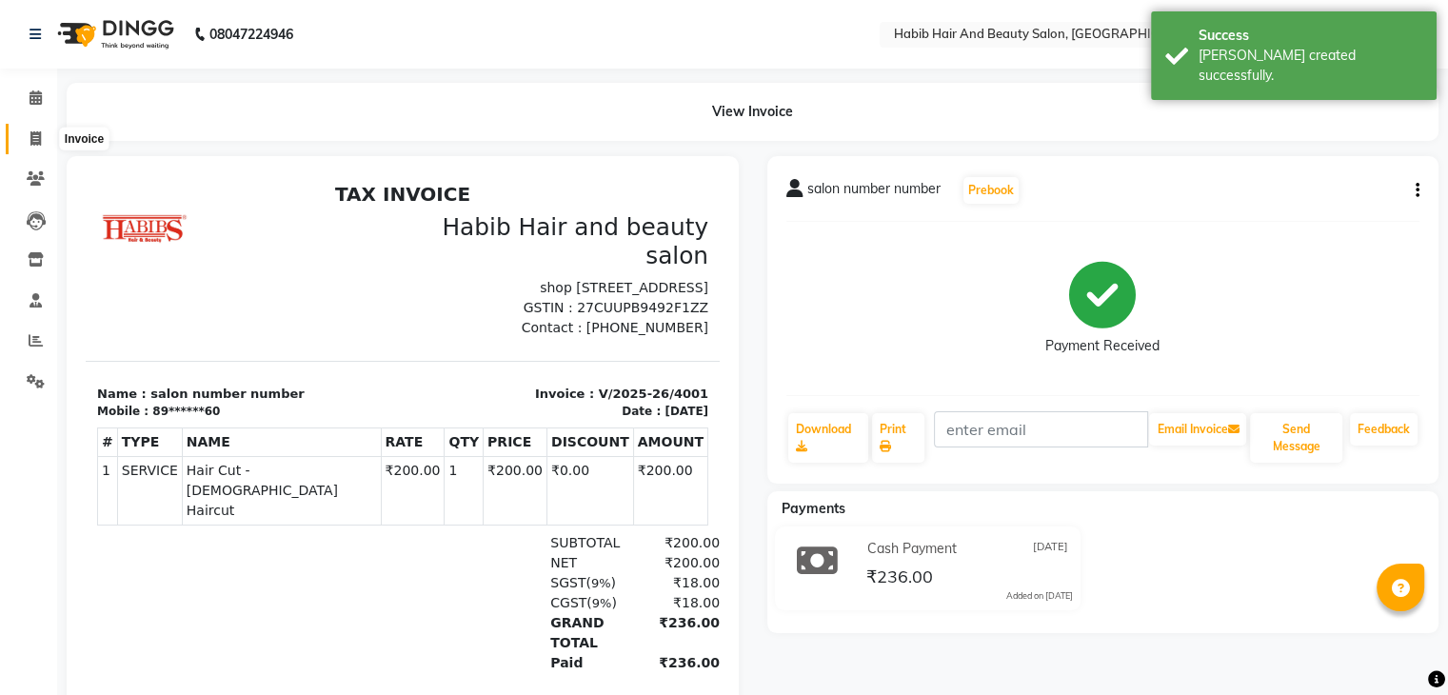
click at [38, 139] on icon at bounding box center [35, 138] width 10 height 14
select select "8362"
select select "service"
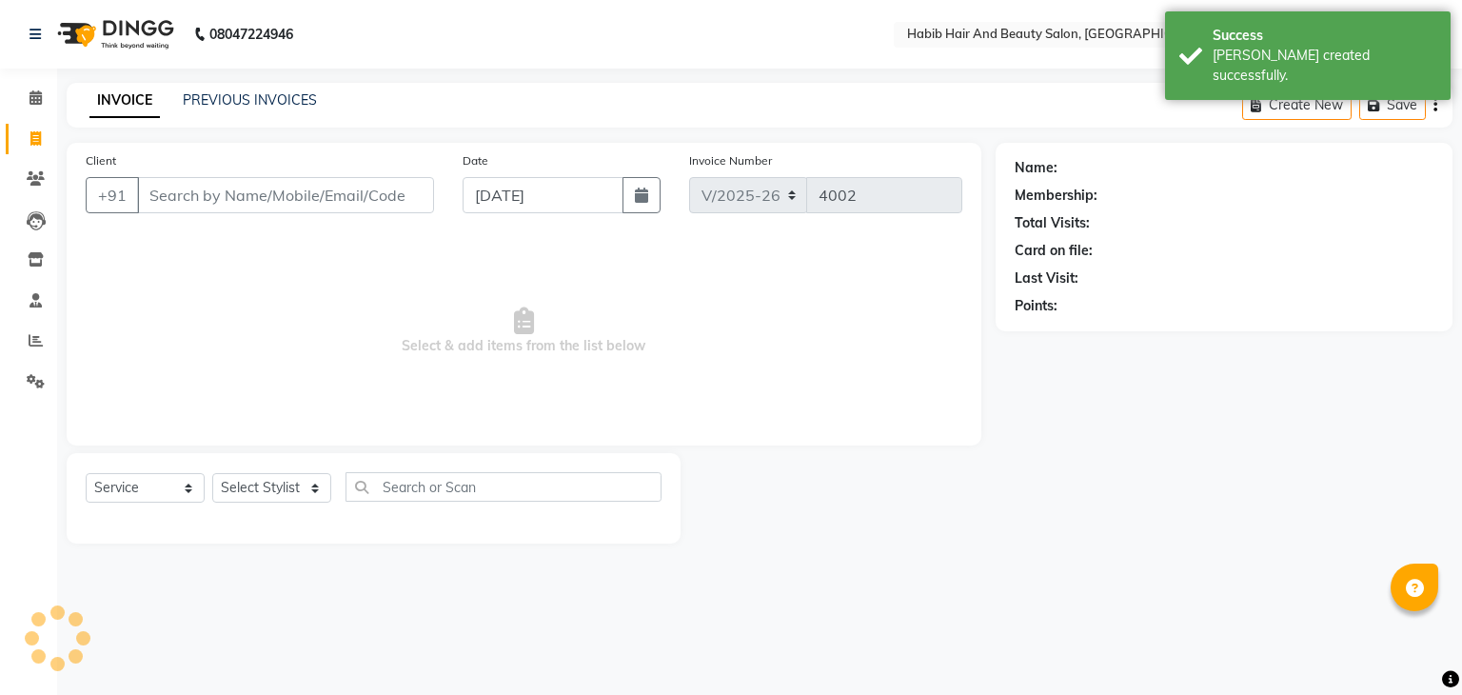
click at [198, 193] on input "Client" at bounding box center [285, 195] width 297 height 36
type input "6"
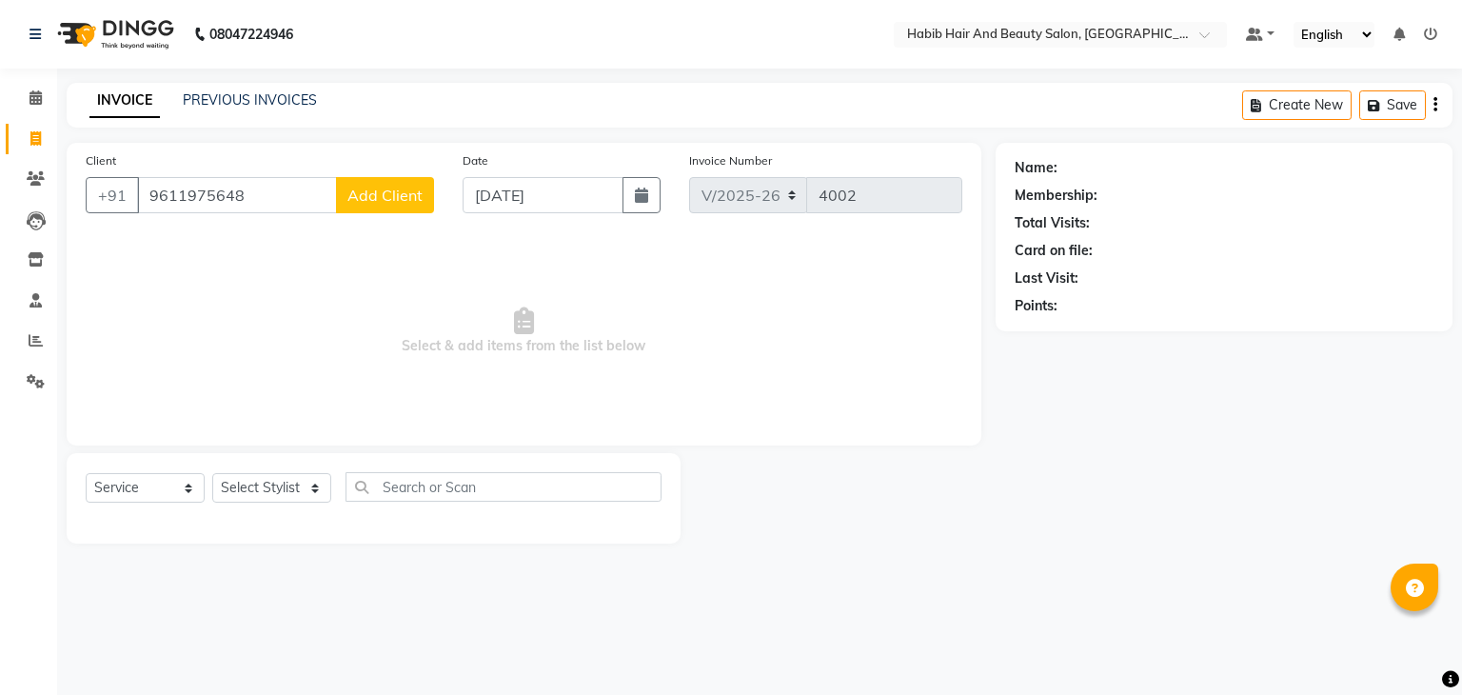
type input "9611975648"
click at [384, 184] on button "Add Client" at bounding box center [385, 195] width 98 height 36
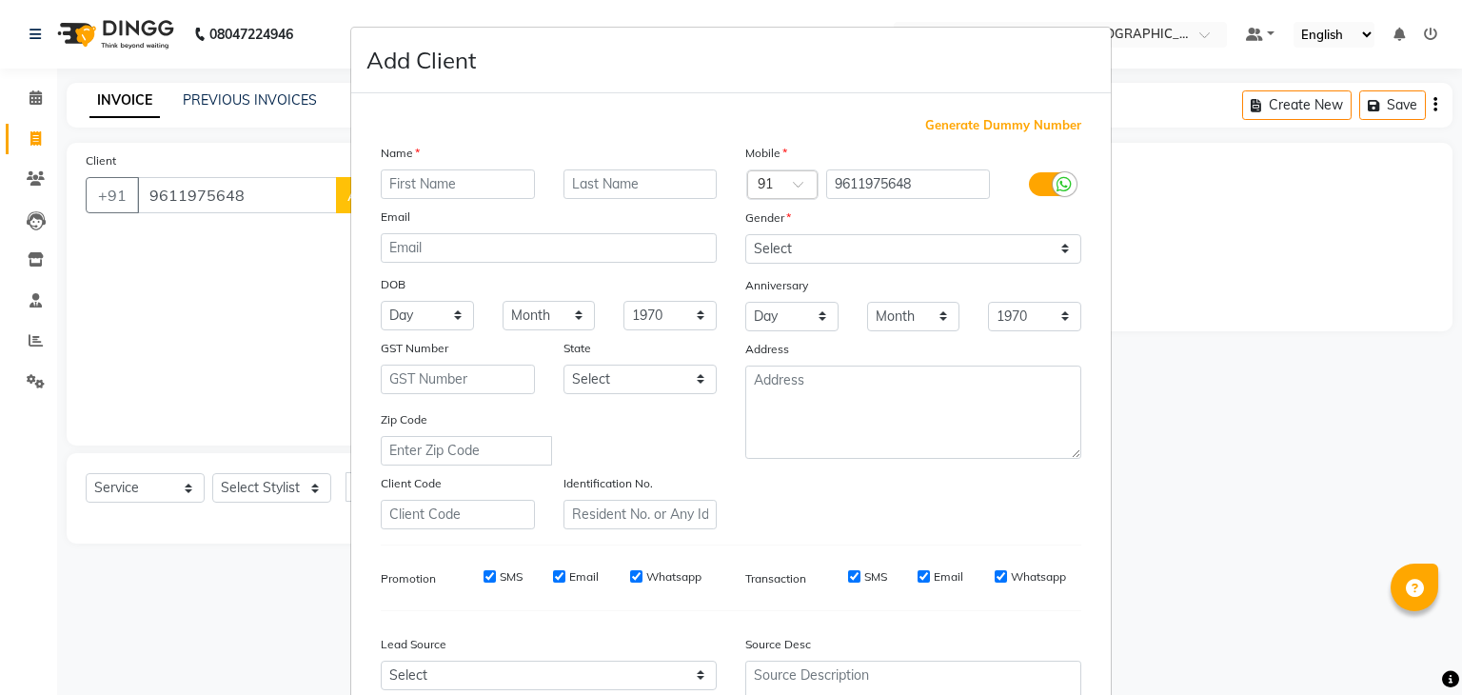
click at [392, 182] on input "text" at bounding box center [458, 184] width 154 height 30
type input "smita"
click at [746, 248] on select "Select [DEMOGRAPHIC_DATA] [DEMOGRAPHIC_DATA] Other Prefer Not To Say" at bounding box center [913, 249] width 336 height 30
select select "[DEMOGRAPHIC_DATA]"
click at [745, 235] on select "Select [DEMOGRAPHIC_DATA] [DEMOGRAPHIC_DATA] Other Prefer Not To Say" at bounding box center [913, 249] width 336 height 30
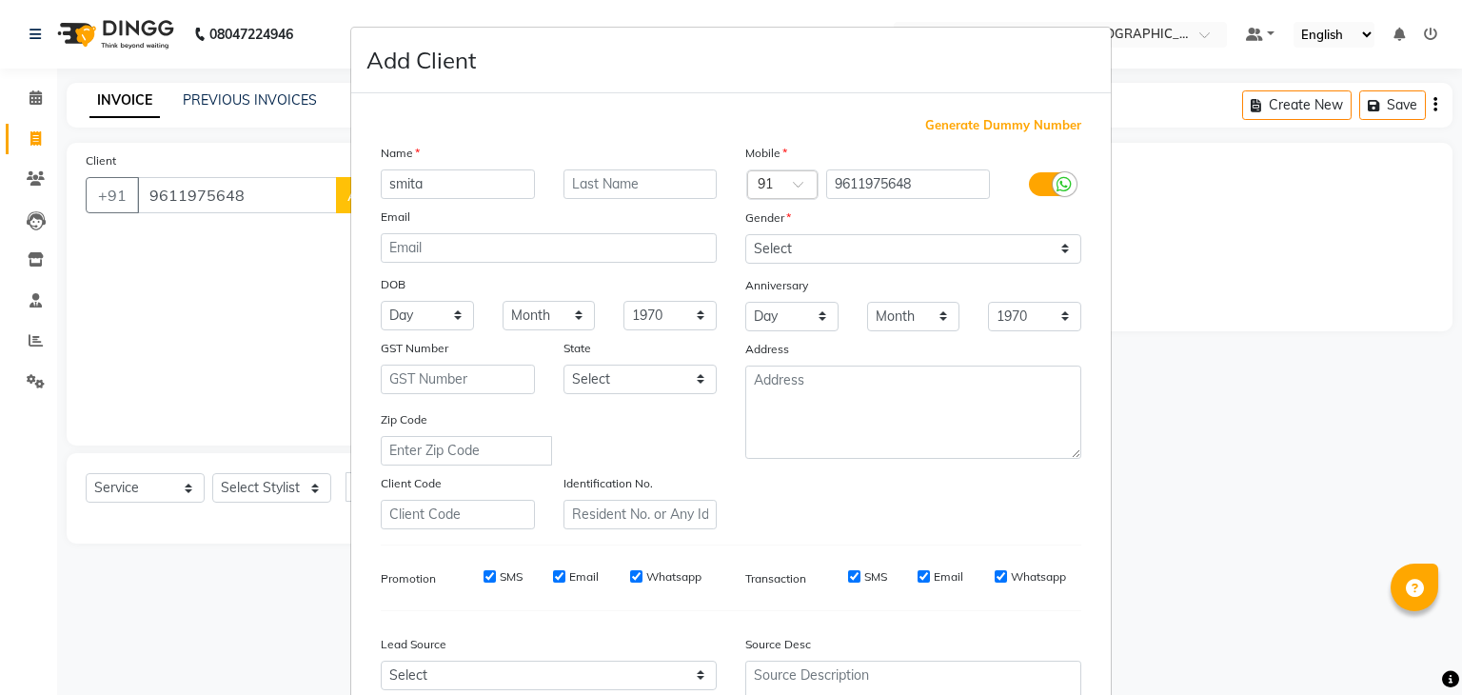
click at [1156, 545] on ngb-modal-window "Add Client Generate Dummy Number Name smita Email DOB Day 01 02 03 04 05 06 07 …" at bounding box center [731, 347] width 1462 height 695
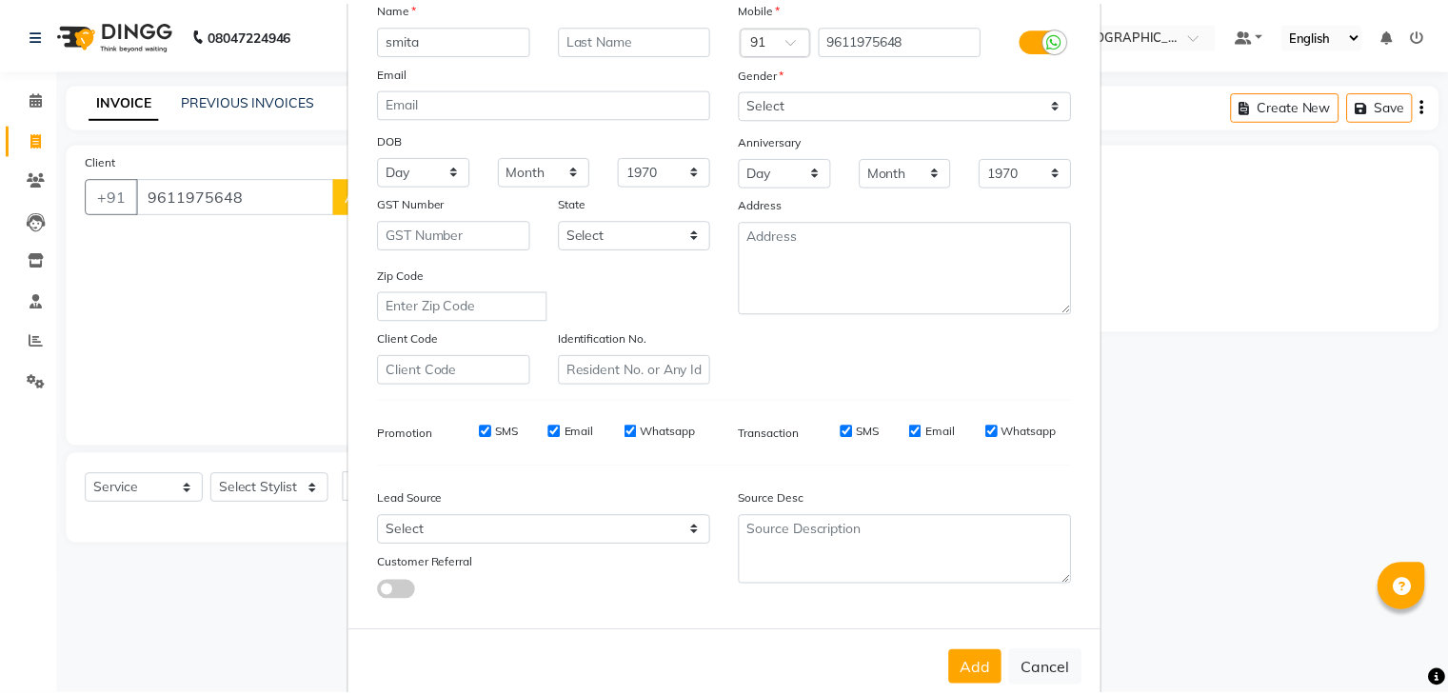
scroll to position [152, 0]
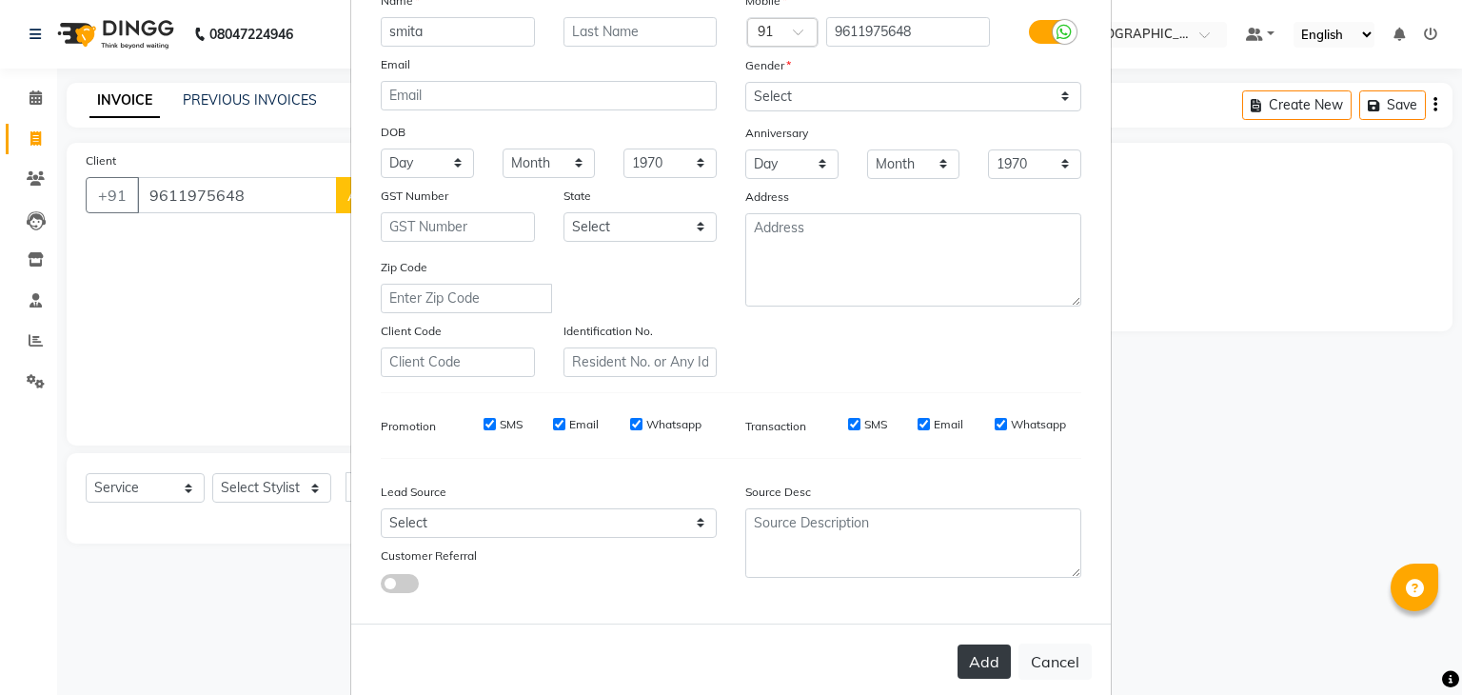
click at [979, 659] on button "Add" at bounding box center [983, 661] width 53 height 34
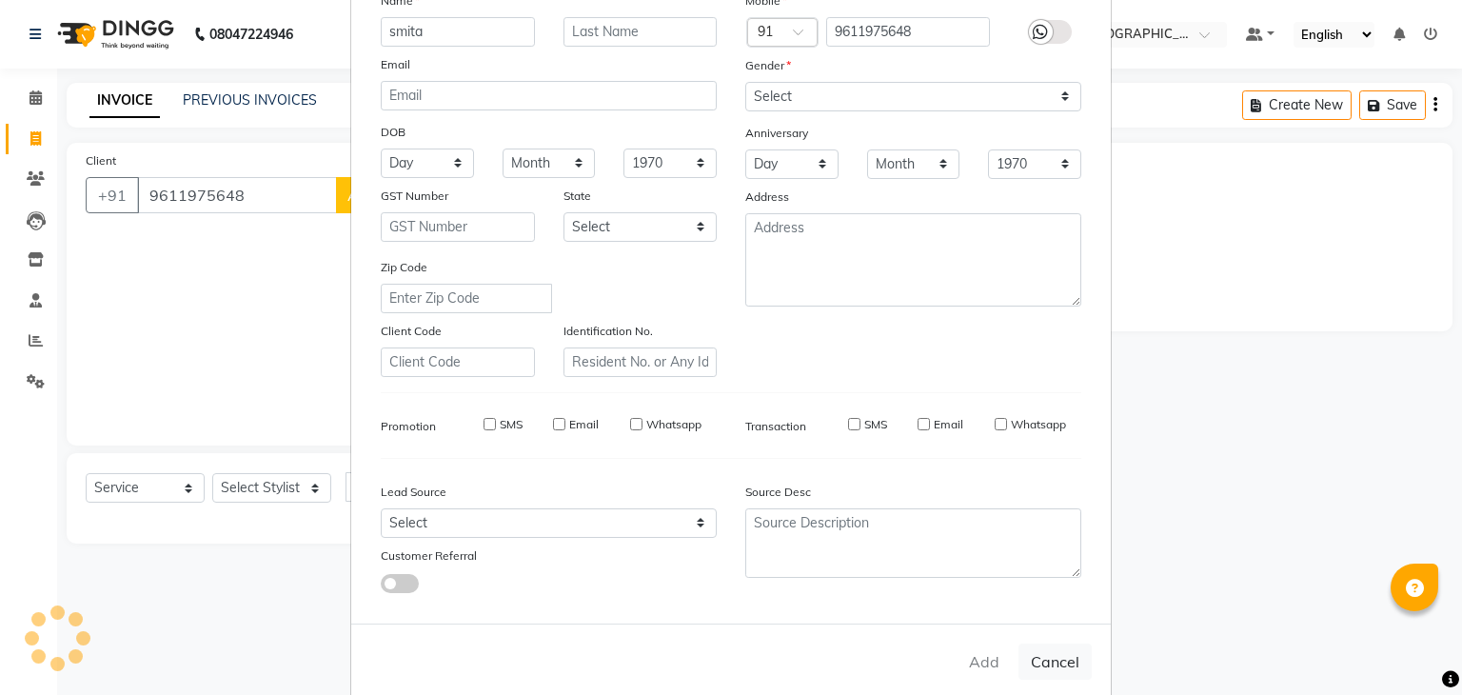
type input "96******48"
select select
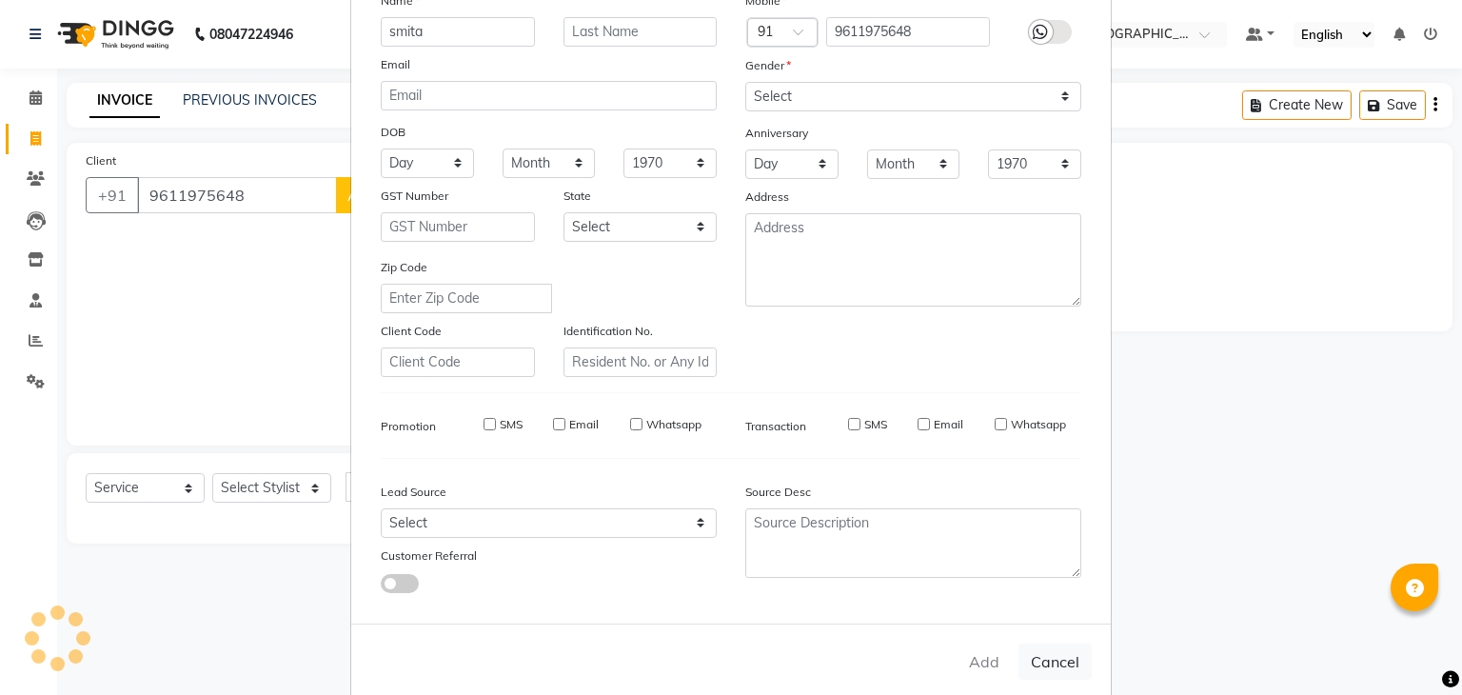
select select
checkbox input "false"
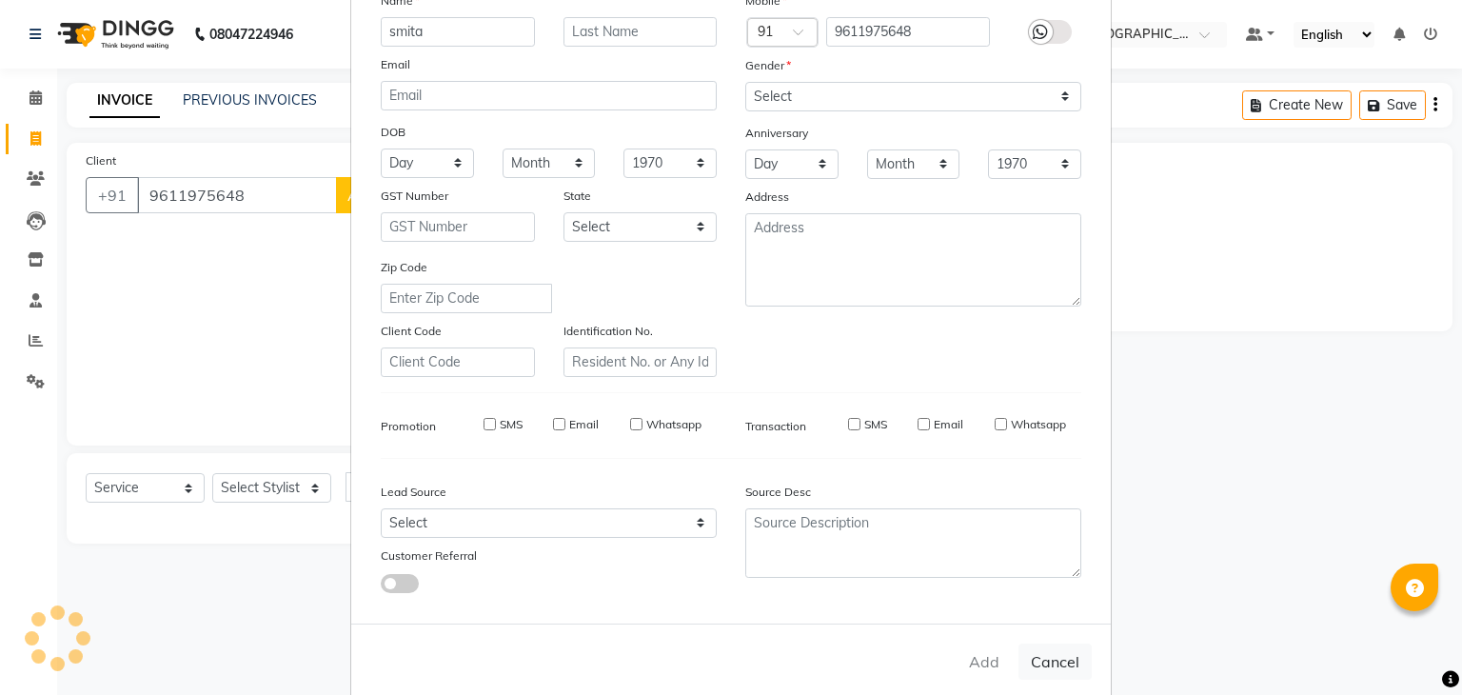
checkbox input "false"
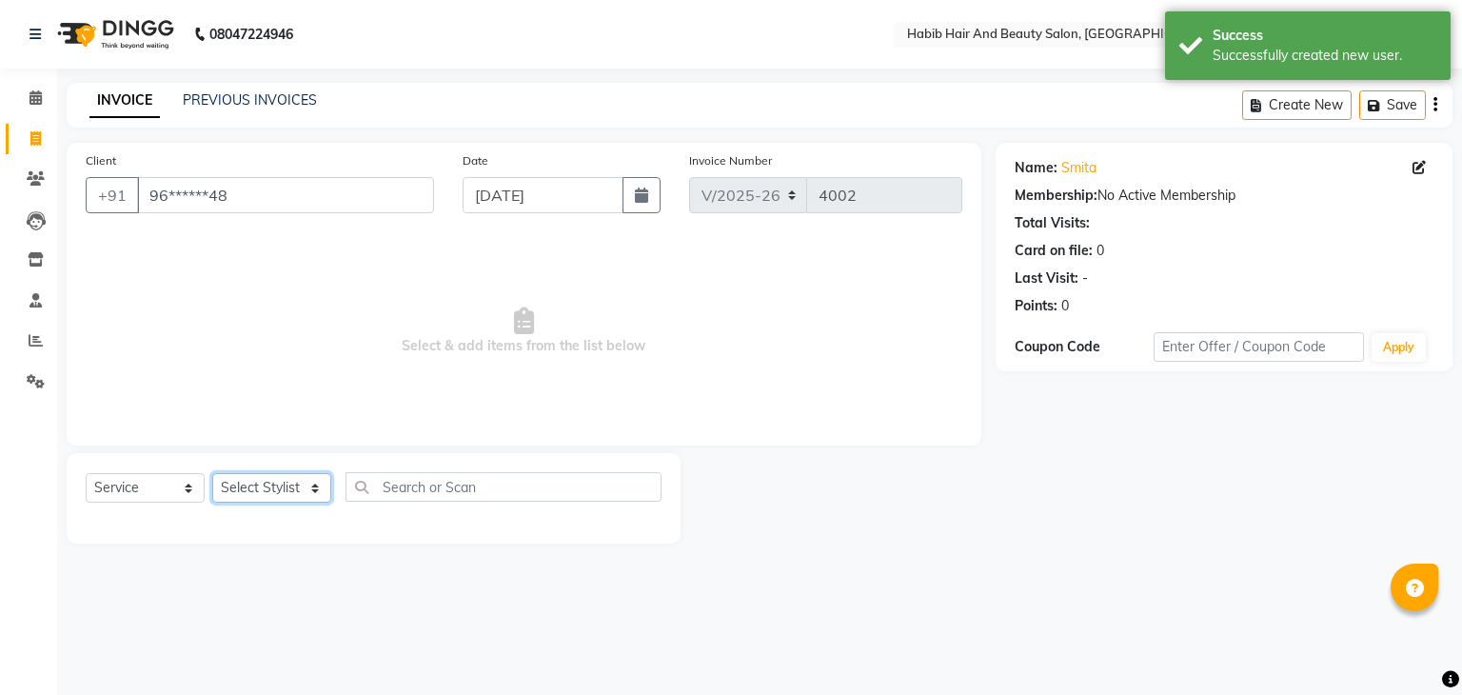
click at [295, 494] on select "Select Stylist akshay [PERSON_NAME] [PERSON_NAME] Manager [PERSON_NAME] [PERSON…" at bounding box center [271, 488] width 119 height 30
select select "81160"
click at [212, 474] on select "Select Stylist akshay [PERSON_NAME] [PERSON_NAME] Manager [PERSON_NAME] [PERSON…" at bounding box center [271, 488] width 119 height 30
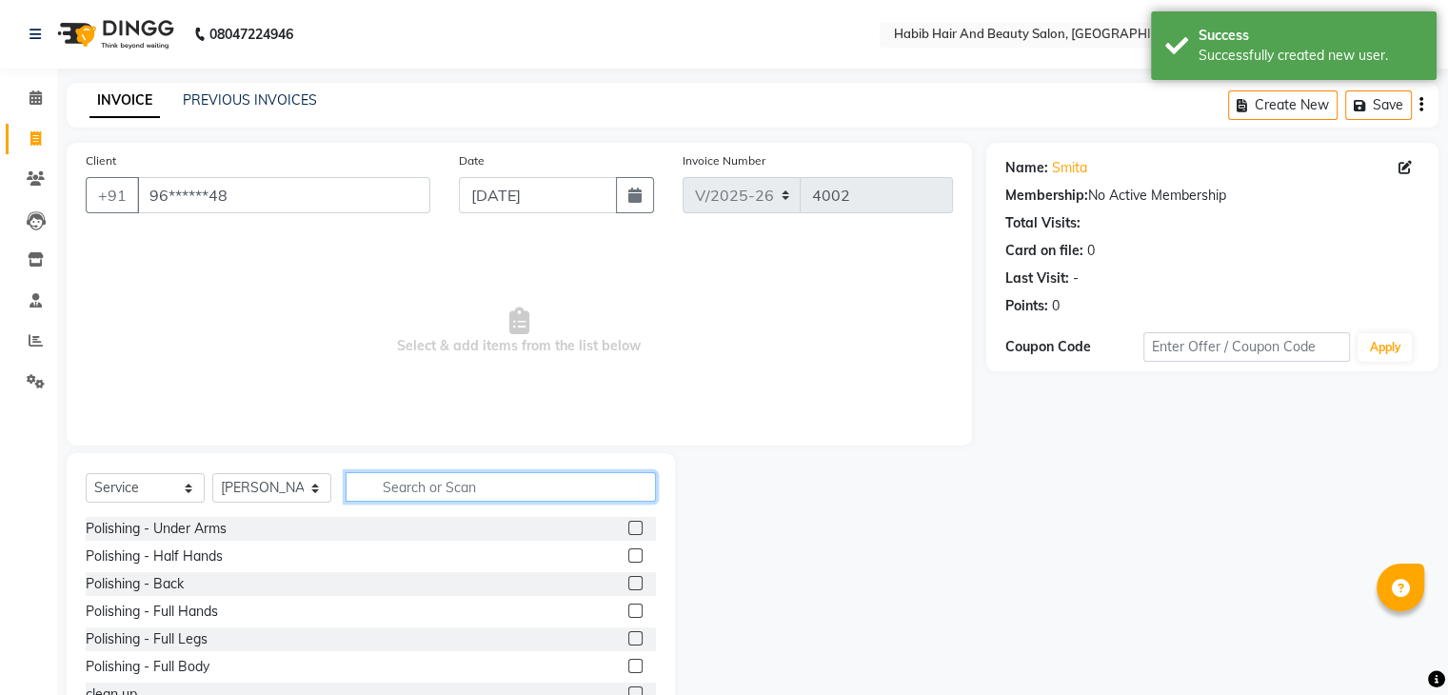
click at [409, 494] on input "text" at bounding box center [500, 487] width 310 height 30
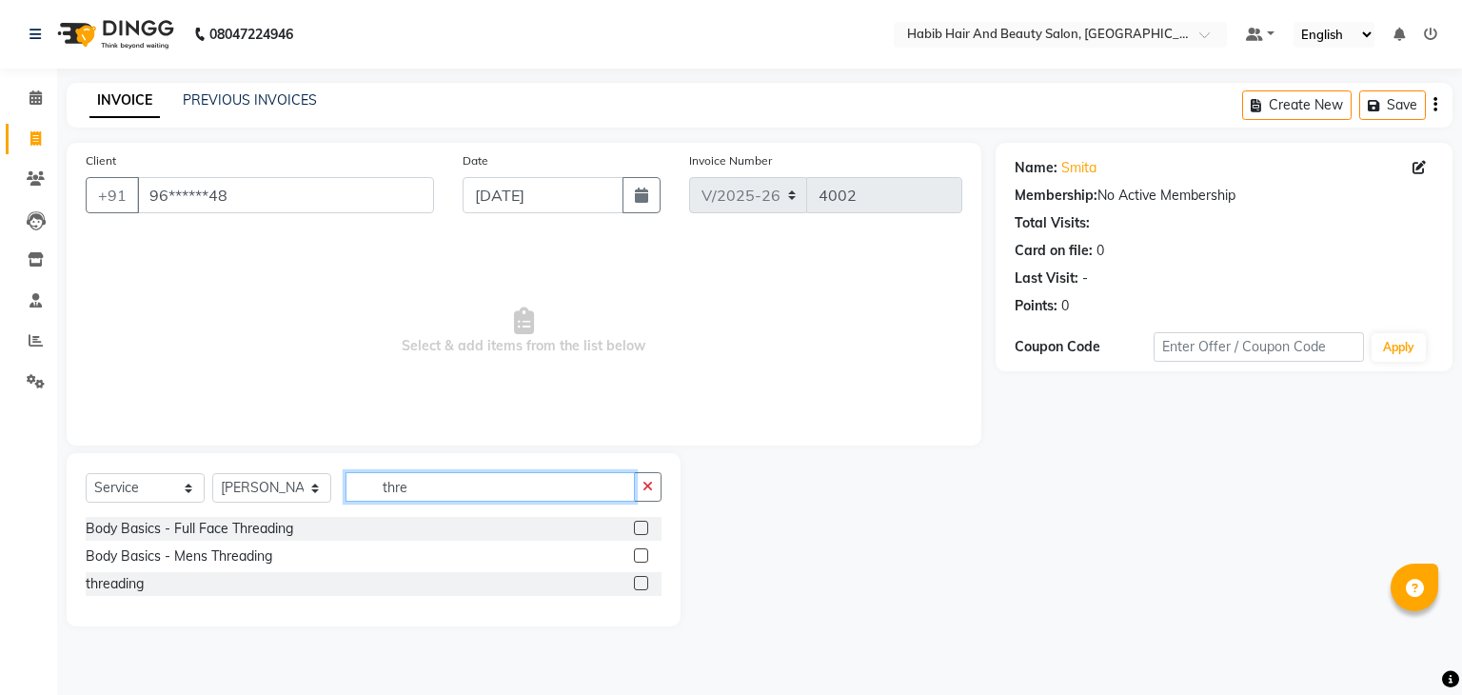
type input "thre"
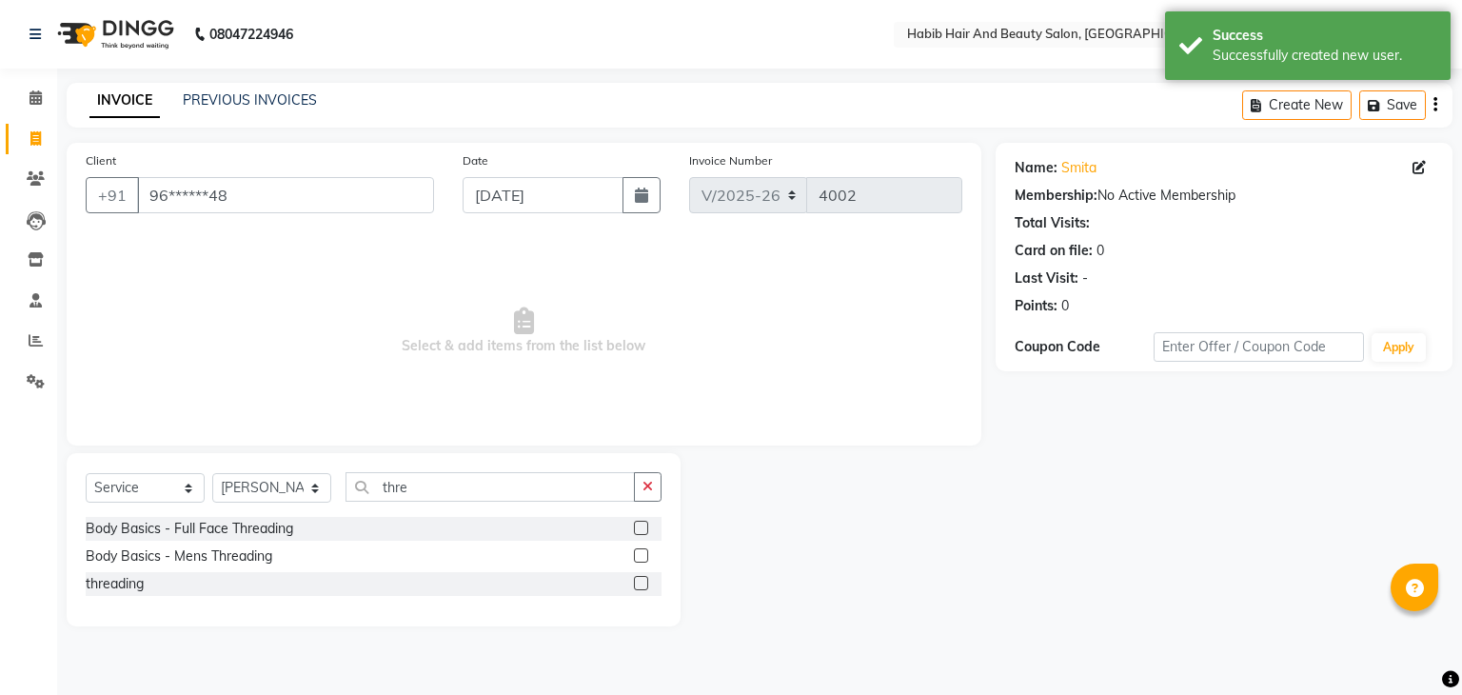
click at [641, 587] on label at bounding box center [641, 583] width 14 height 14
click at [641, 587] on input "checkbox" at bounding box center [640, 584] width 12 height 12
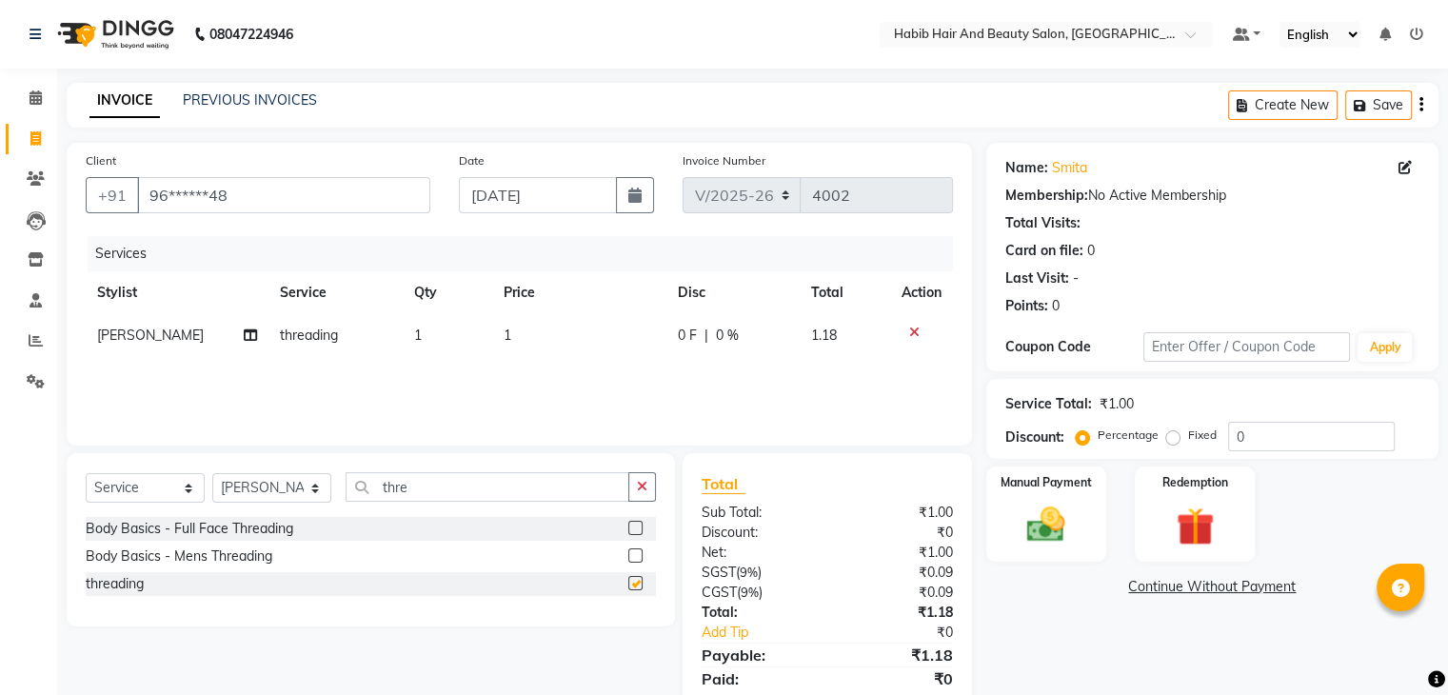
checkbox input "false"
click at [533, 335] on td "1" at bounding box center [579, 335] width 174 height 43
select select "81160"
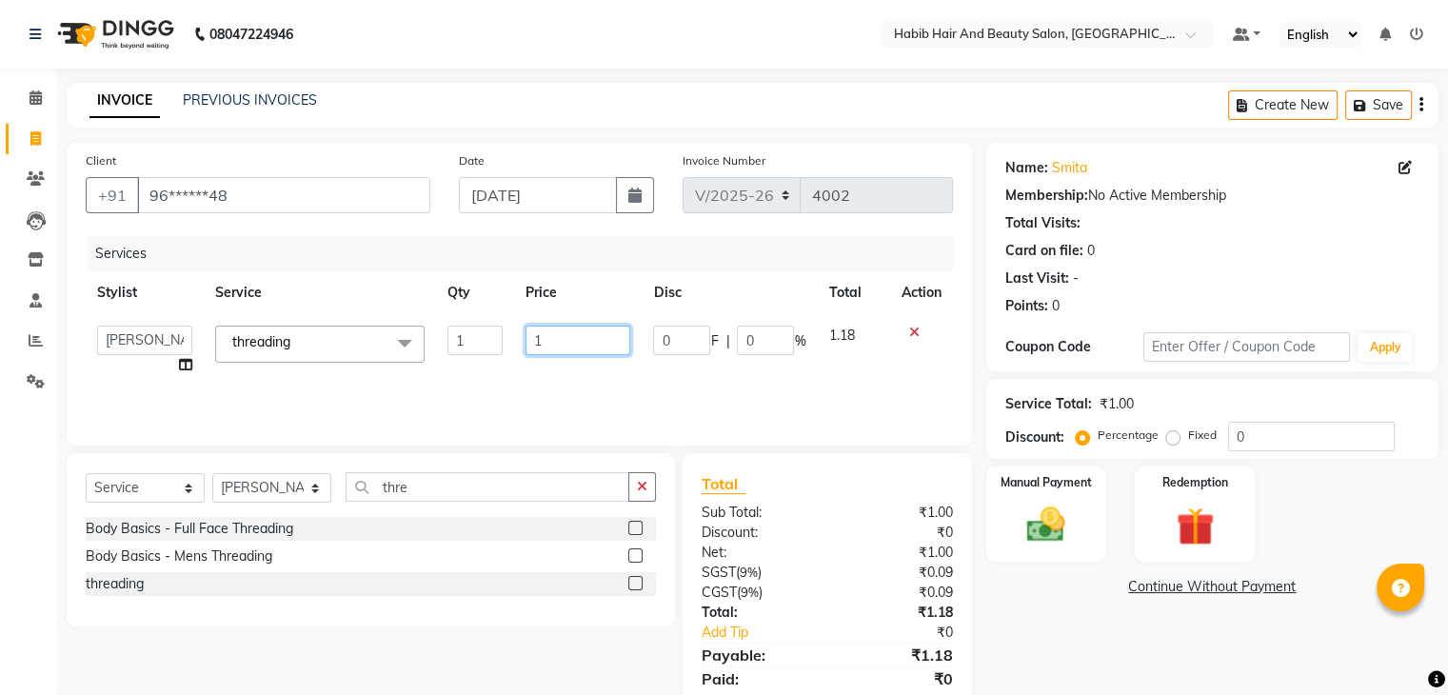
click at [564, 347] on input "1" at bounding box center [577, 340] width 105 height 30
type input "102"
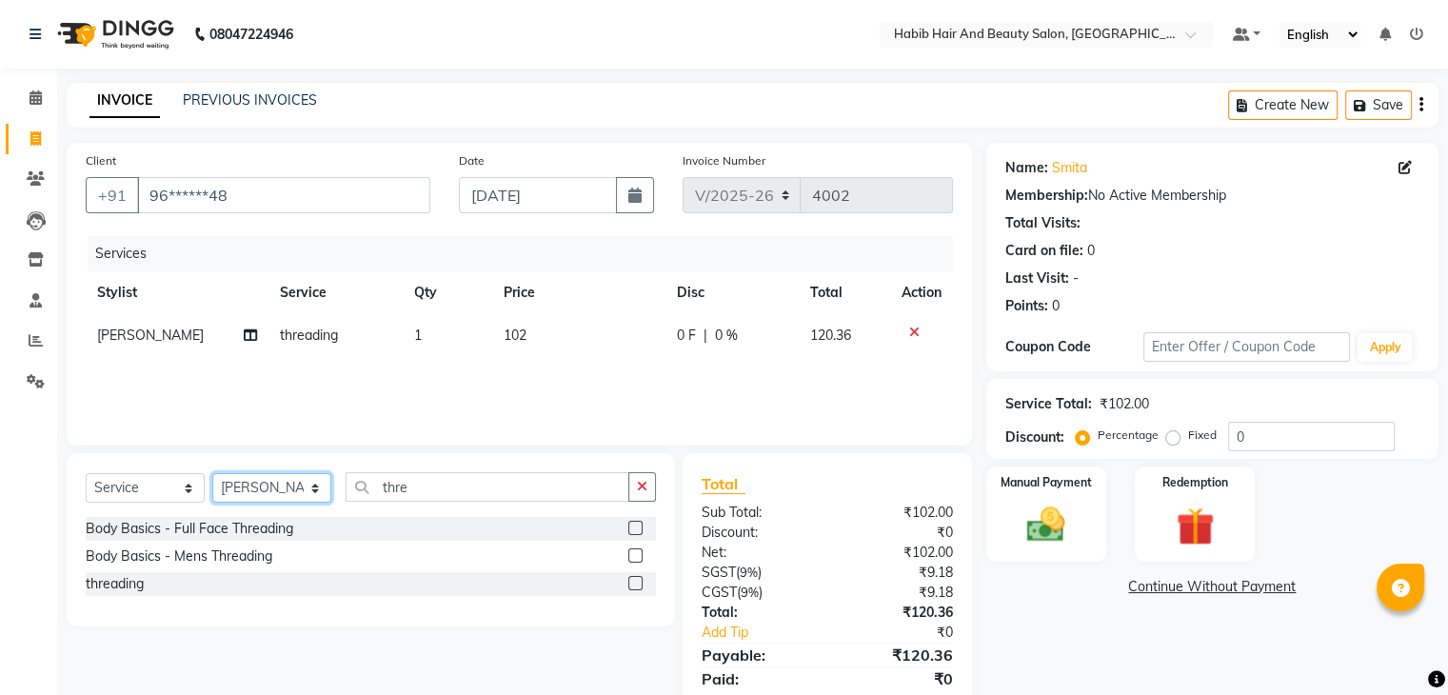
click at [321, 485] on select "Select Stylist akshay [PERSON_NAME] [PERSON_NAME] Manager [PERSON_NAME] [PERSON…" at bounding box center [271, 488] width 119 height 30
select select "81161"
click at [212, 474] on select "Select Stylist akshay [PERSON_NAME] [PERSON_NAME] Manager [PERSON_NAME] [PERSON…" at bounding box center [271, 488] width 119 height 30
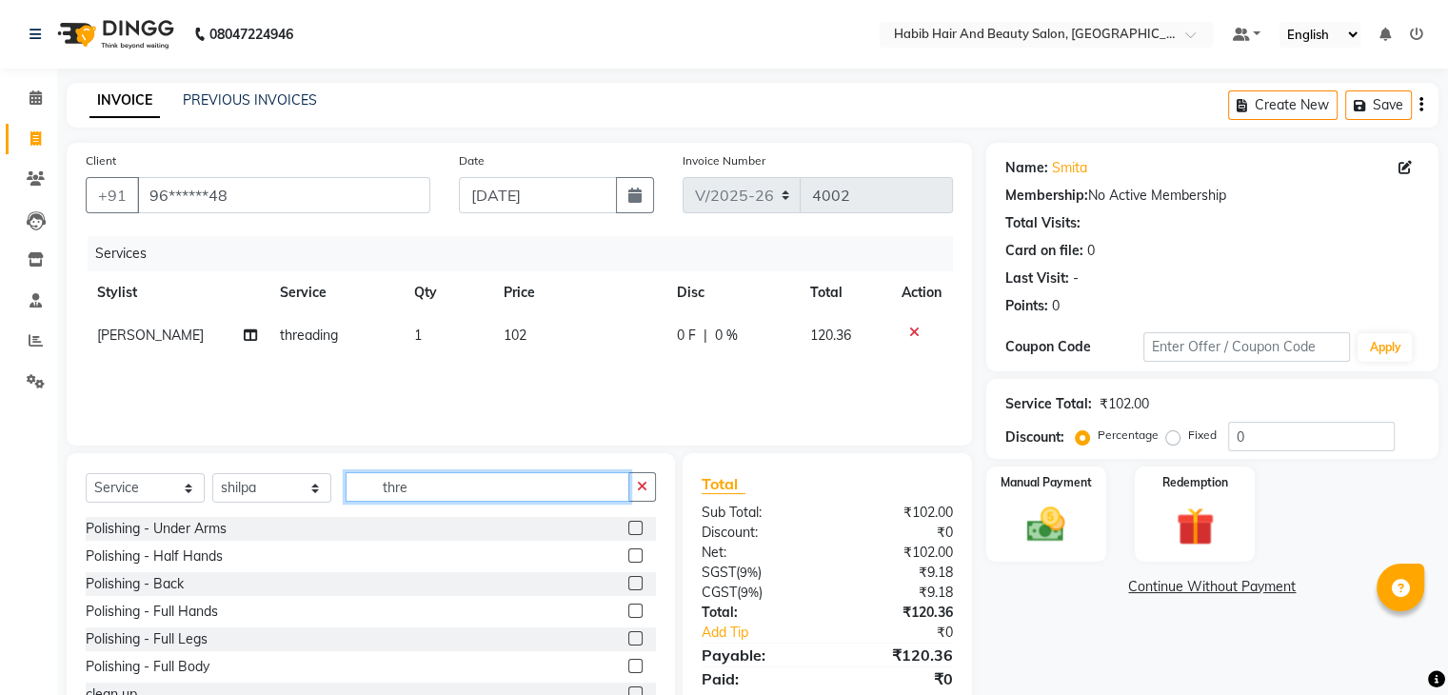
click at [435, 489] on input "thre" at bounding box center [487, 487] width 284 height 30
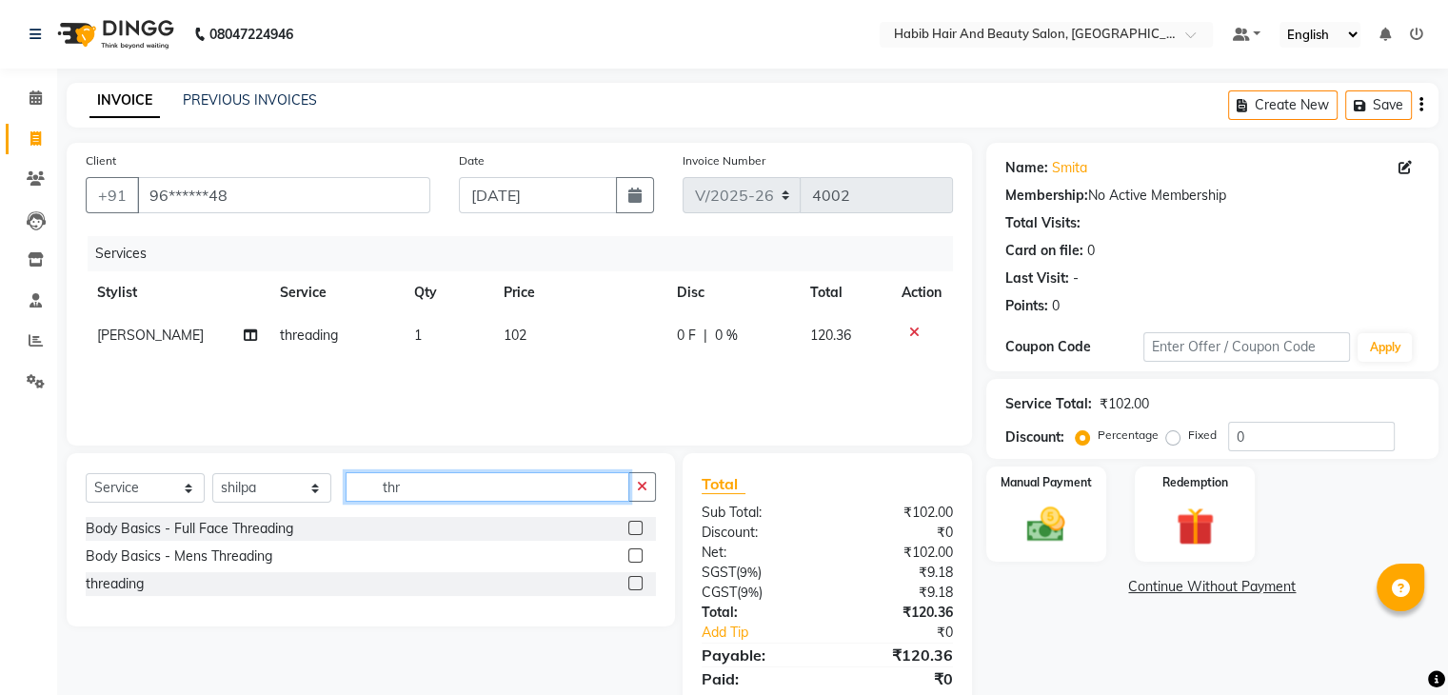
type input "thr"
click at [638, 585] on label at bounding box center [635, 583] width 14 height 14
click at [638, 585] on input "checkbox" at bounding box center [634, 584] width 12 height 12
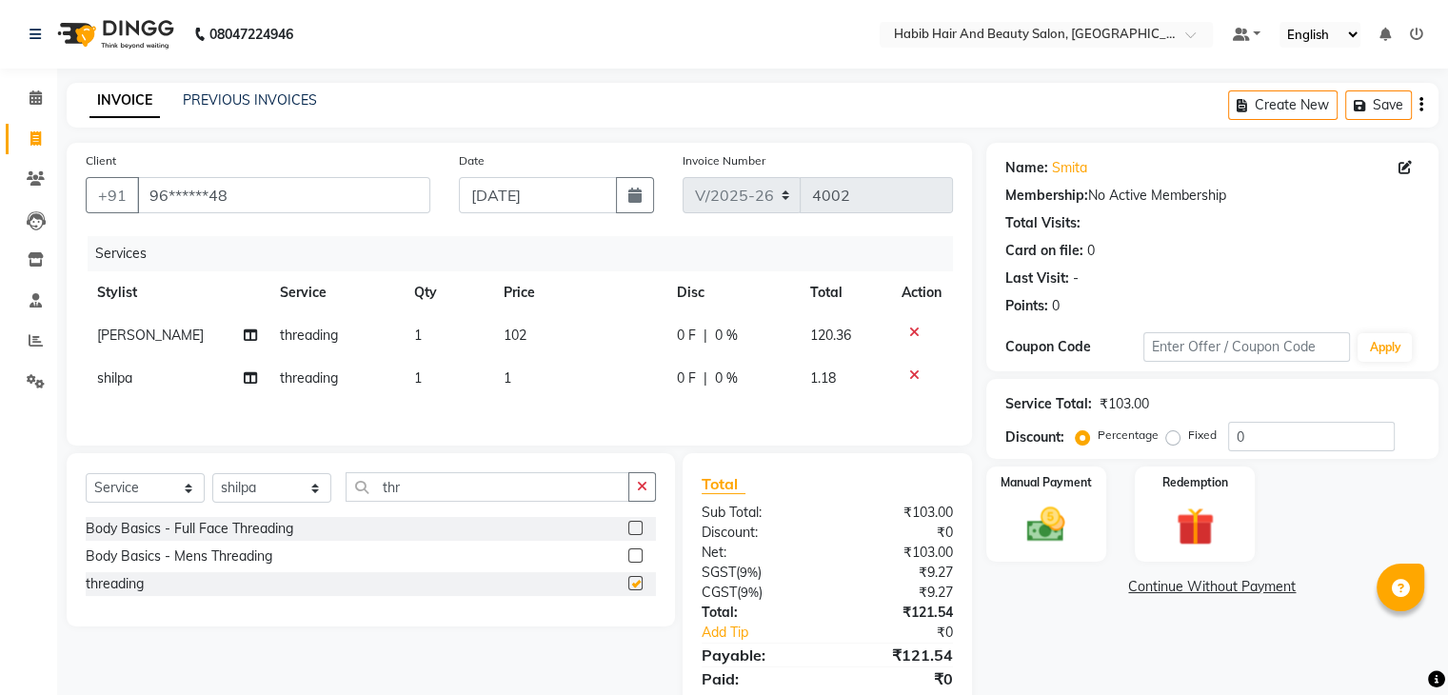
checkbox input "false"
click at [522, 387] on td "1" at bounding box center [579, 378] width 174 height 43
select select "81161"
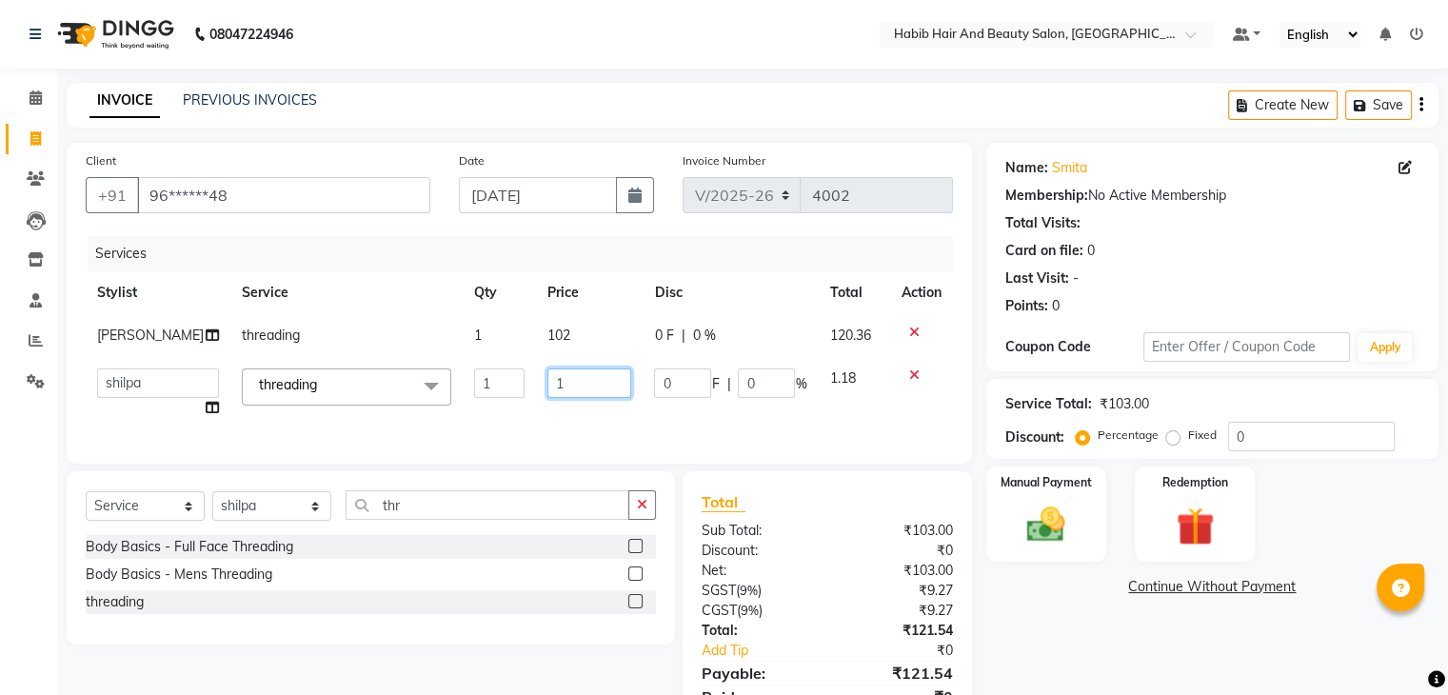
click at [548, 389] on input "1" at bounding box center [589, 383] width 85 height 30
type input "102"
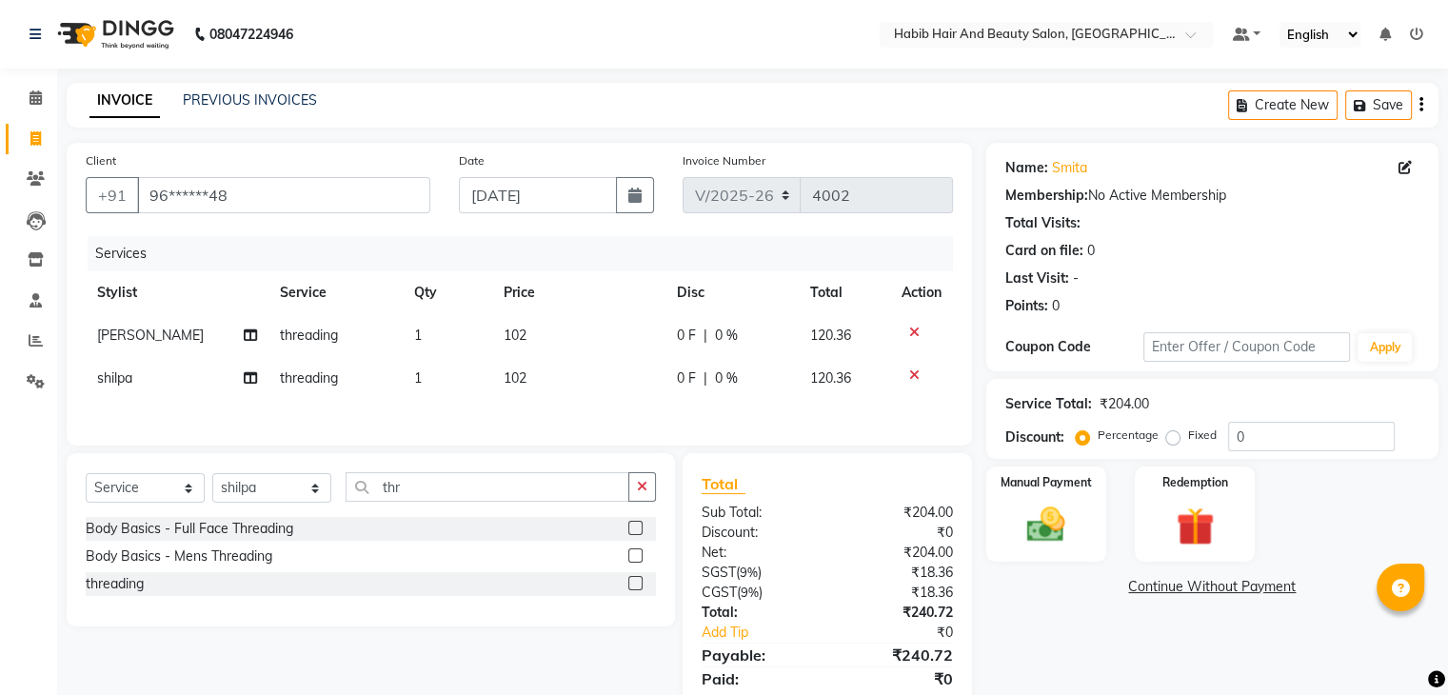
click at [1047, 585] on link "Continue Without Payment" at bounding box center [1212, 587] width 444 height 20
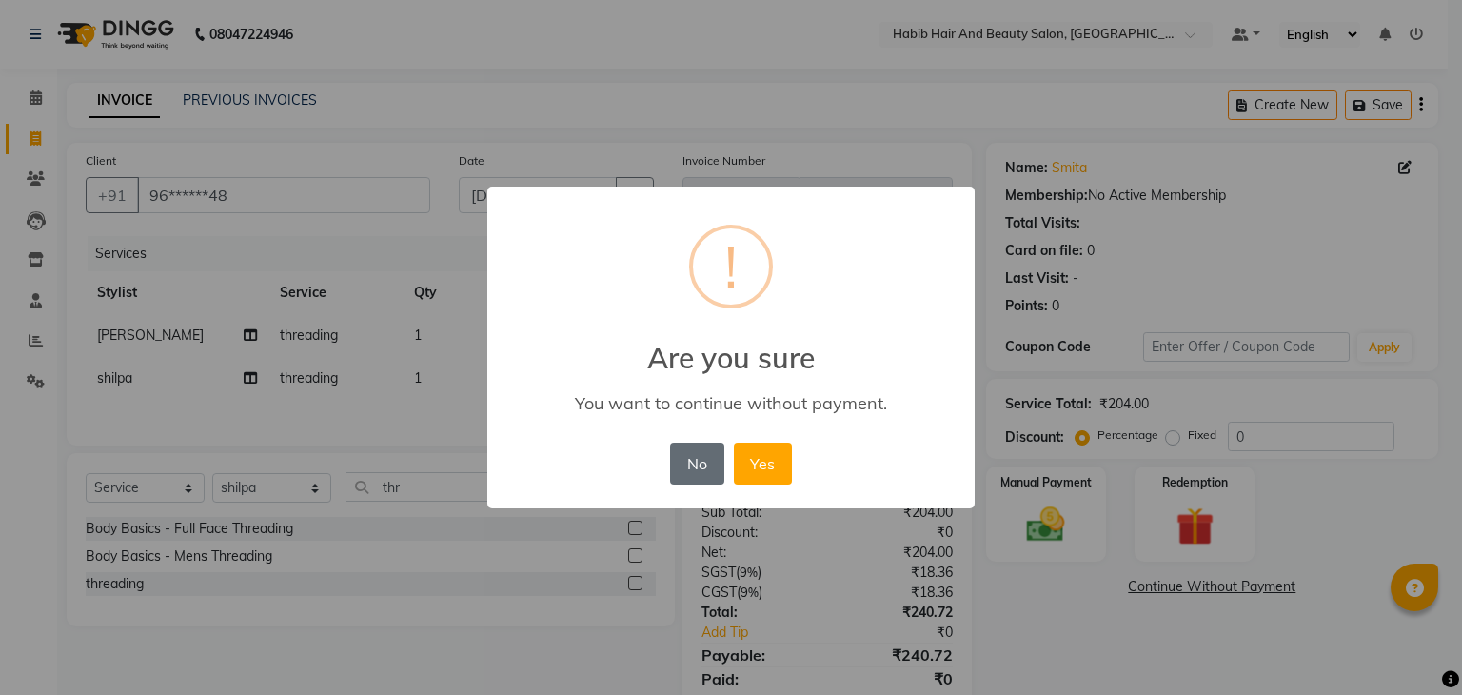
click at [695, 467] on button "No" at bounding box center [696, 464] width 53 height 42
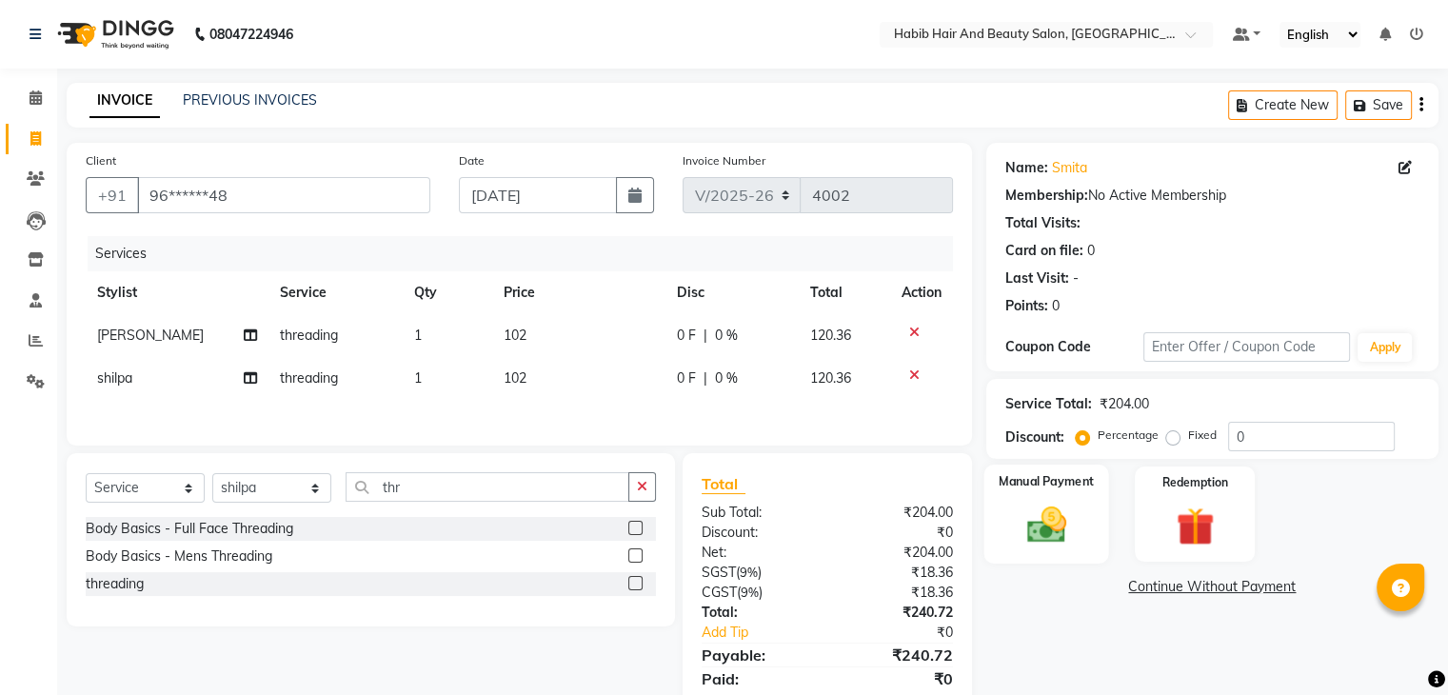
click at [1070, 557] on div "Manual Payment" at bounding box center [1045, 513] width 125 height 98
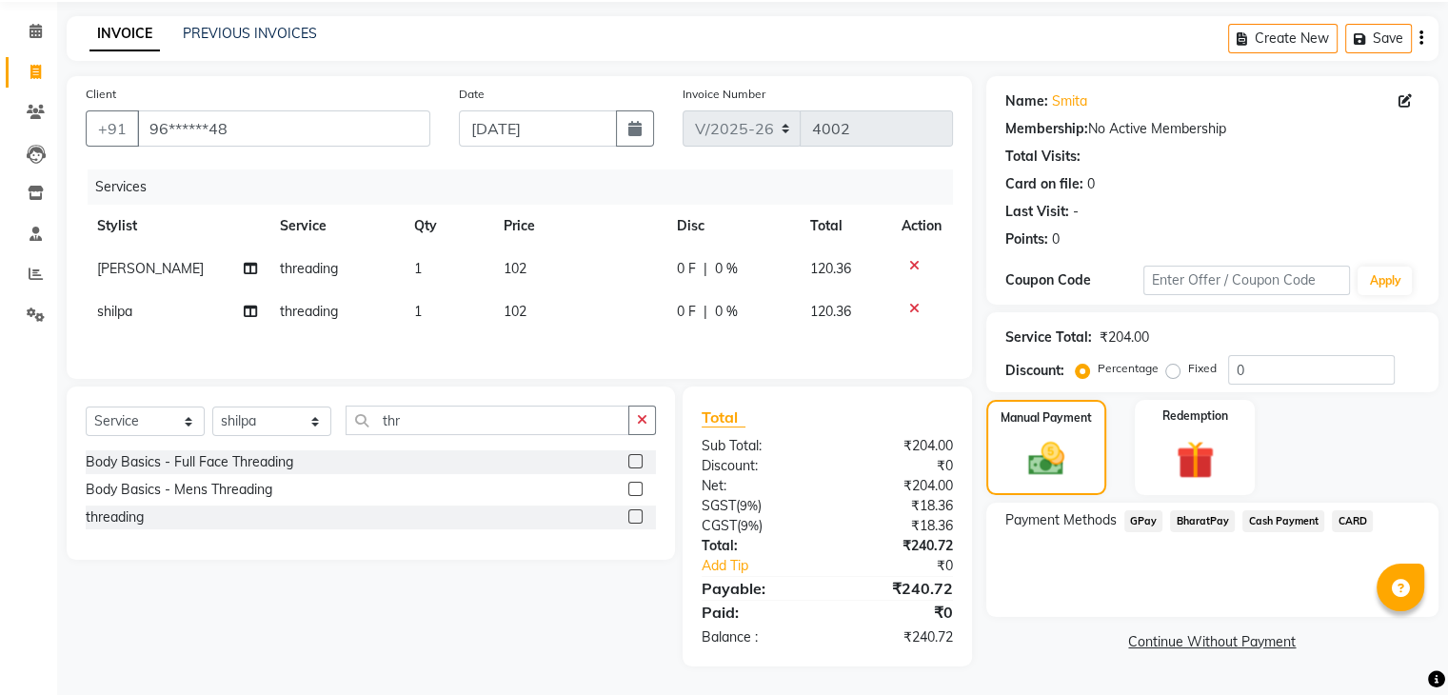
scroll to position [70, 0]
click at [1210, 517] on span "BharatPay" at bounding box center [1202, 521] width 65 height 22
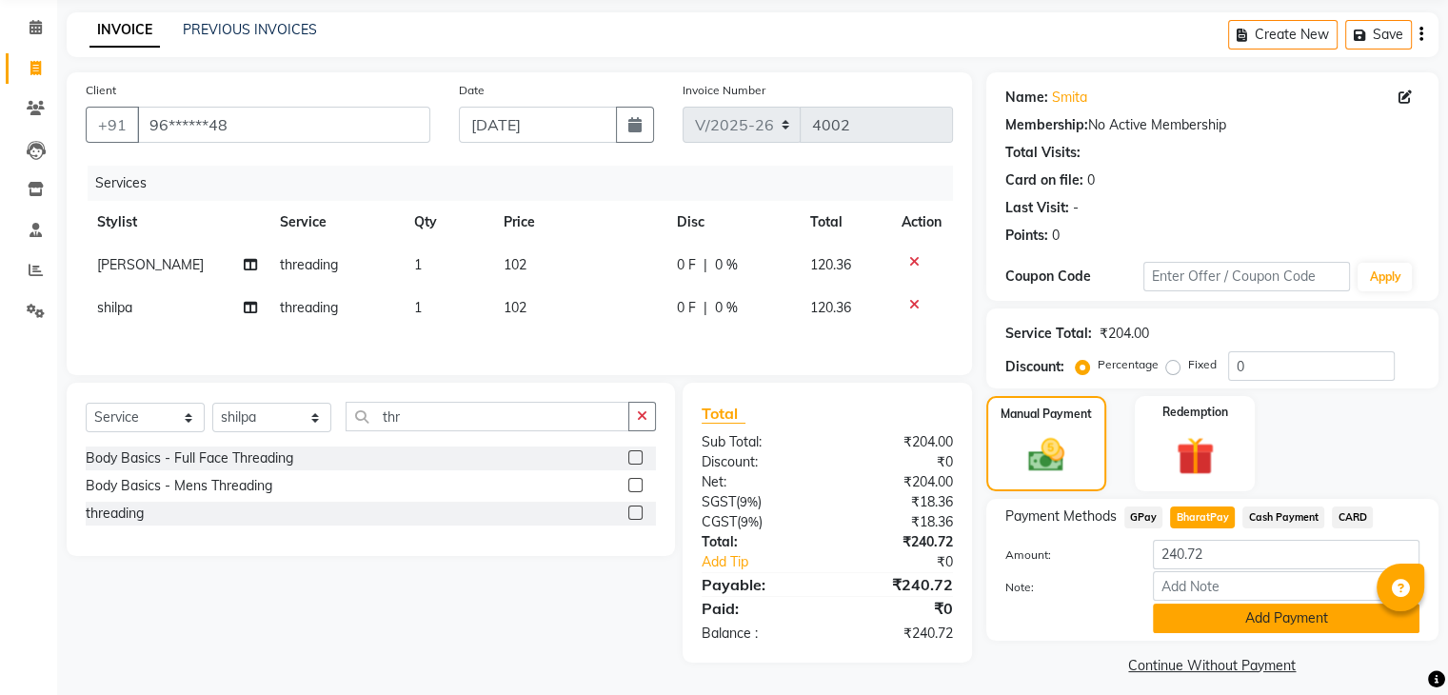
click at [1237, 621] on button "Add Payment" at bounding box center [1286, 618] width 266 height 30
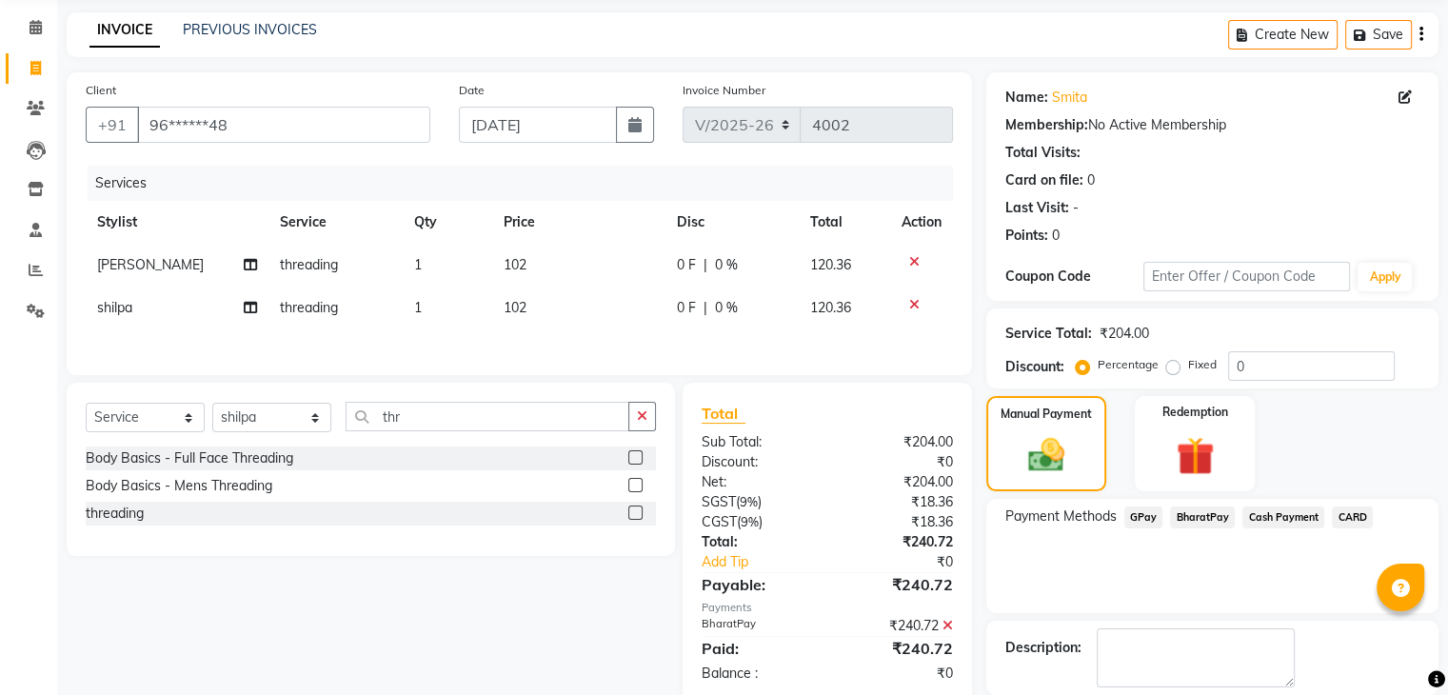
click at [1443, 651] on div "Name: [PERSON_NAME] Membership: No Active Membership Total Visits: Card on file…" at bounding box center [1219, 415] width 466 height 687
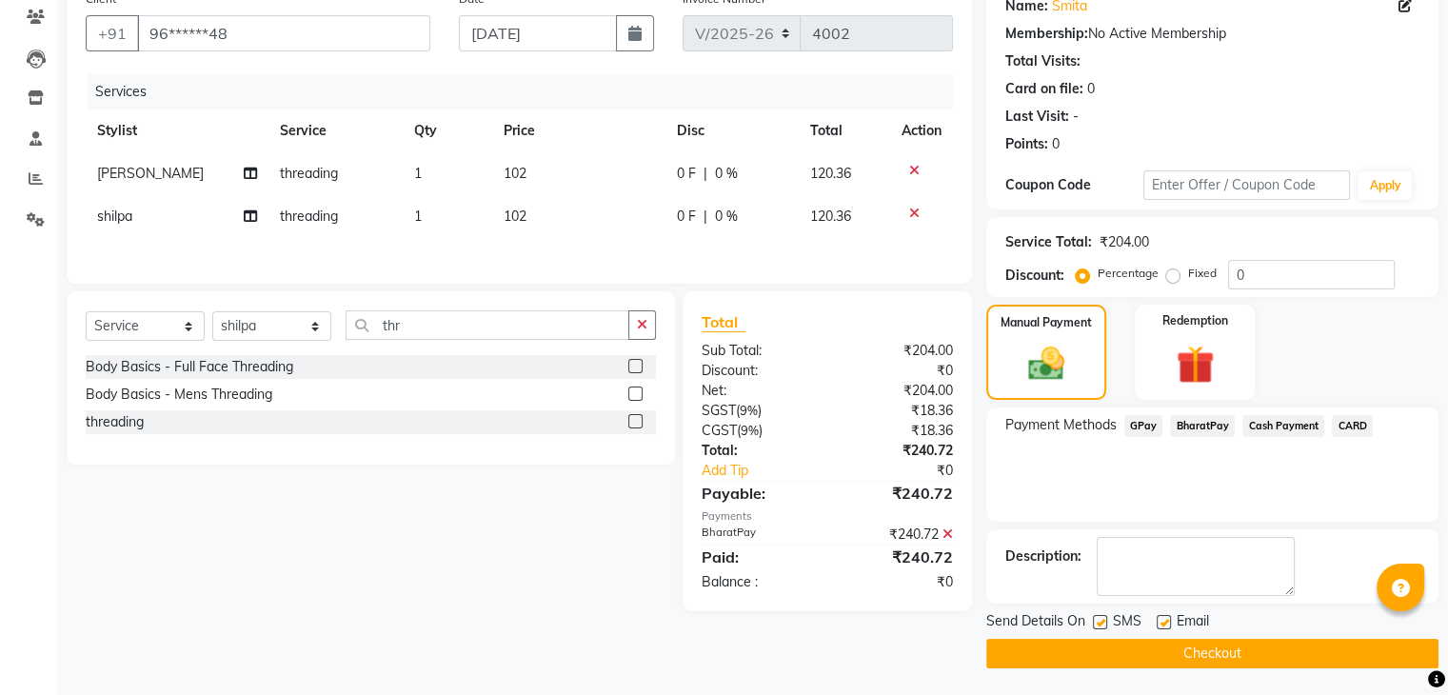
scroll to position [163, 0]
click at [1055, 660] on button "Checkout" at bounding box center [1212, 653] width 452 height 30
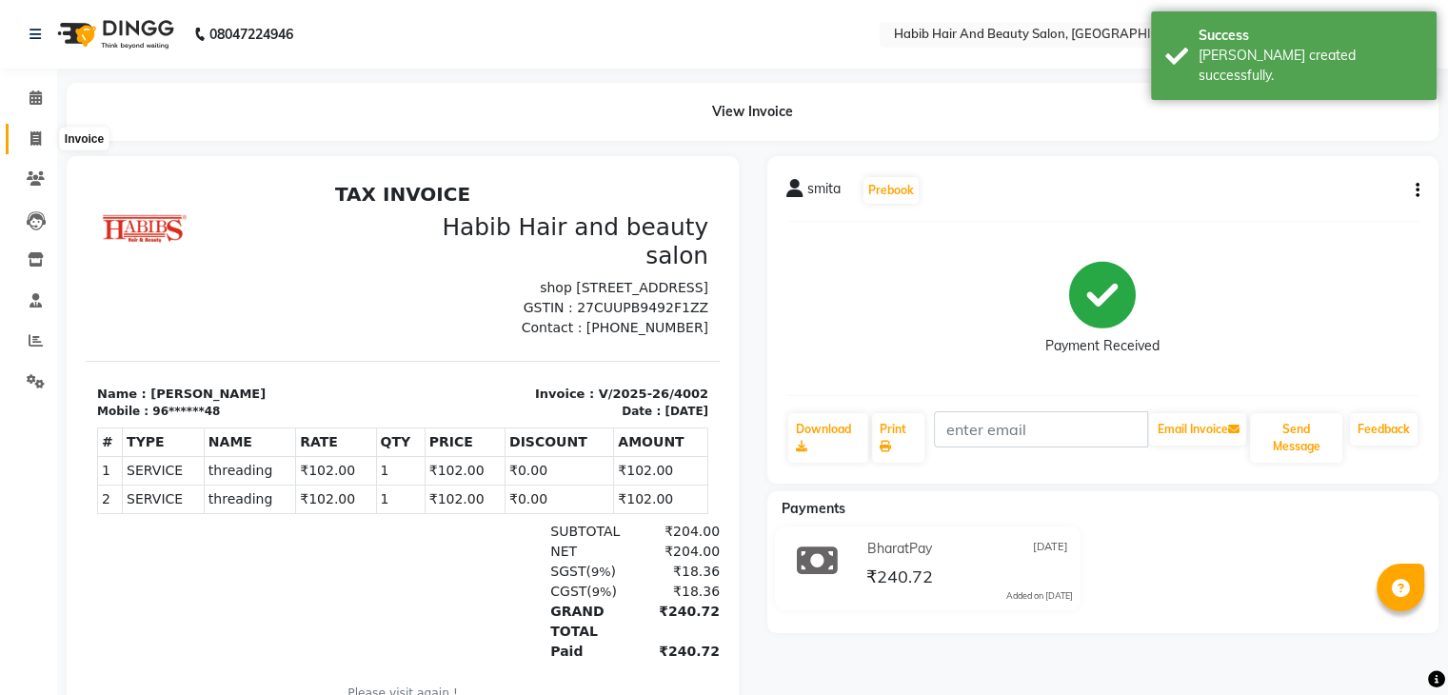
click at [38, 146] on span at bounding box center [35, 139] width 33 height 22
select select "8362"
select select "service"
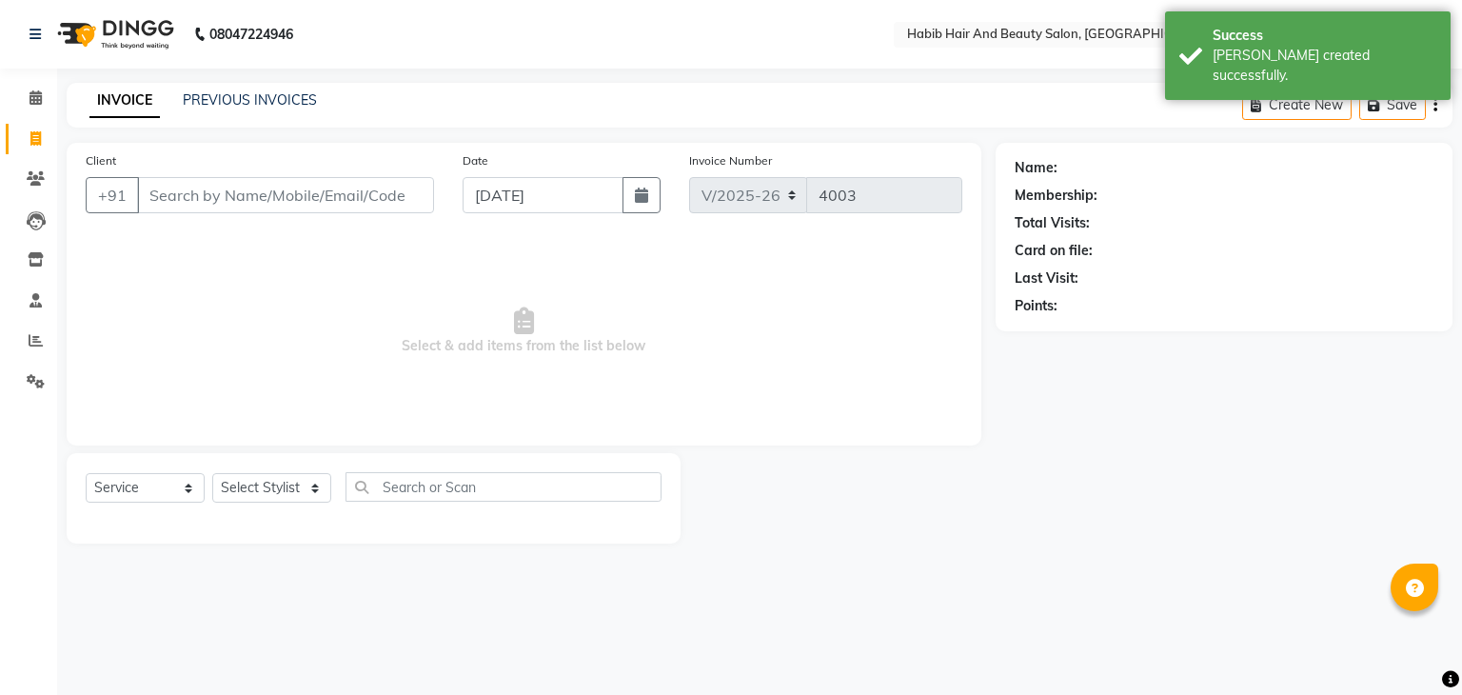
click at [188, 214] on div "Client +91" at bounding box center [259, 189] width 377 height 78
click at [187, 195] on input "Client" at bounding box center [285, 195] width 297 height 36
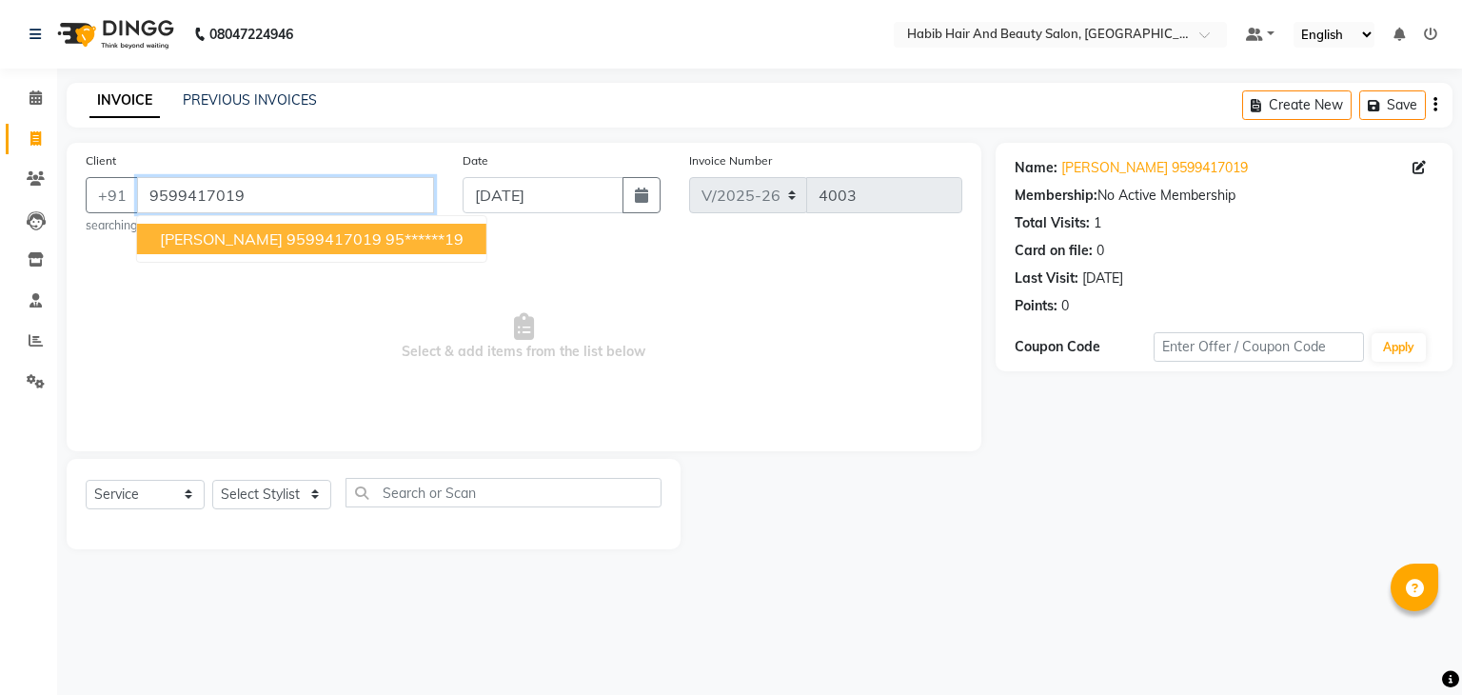
drag, startPoint x: 187, startPoint y: 195, endPoint x: 217, endPoint y: 245, distance: 58.1
click at [217, 213] on div "[PHONE_NUMBER] [PERSON_NAME] 9599417019 95******19" at bounding box center [260, 195] width 348 height 36
click at [217, 245] on span "[PERSON_NAME] 9599417019" at bounding box center [271, 238] width 222 height 19
type input "95******19"
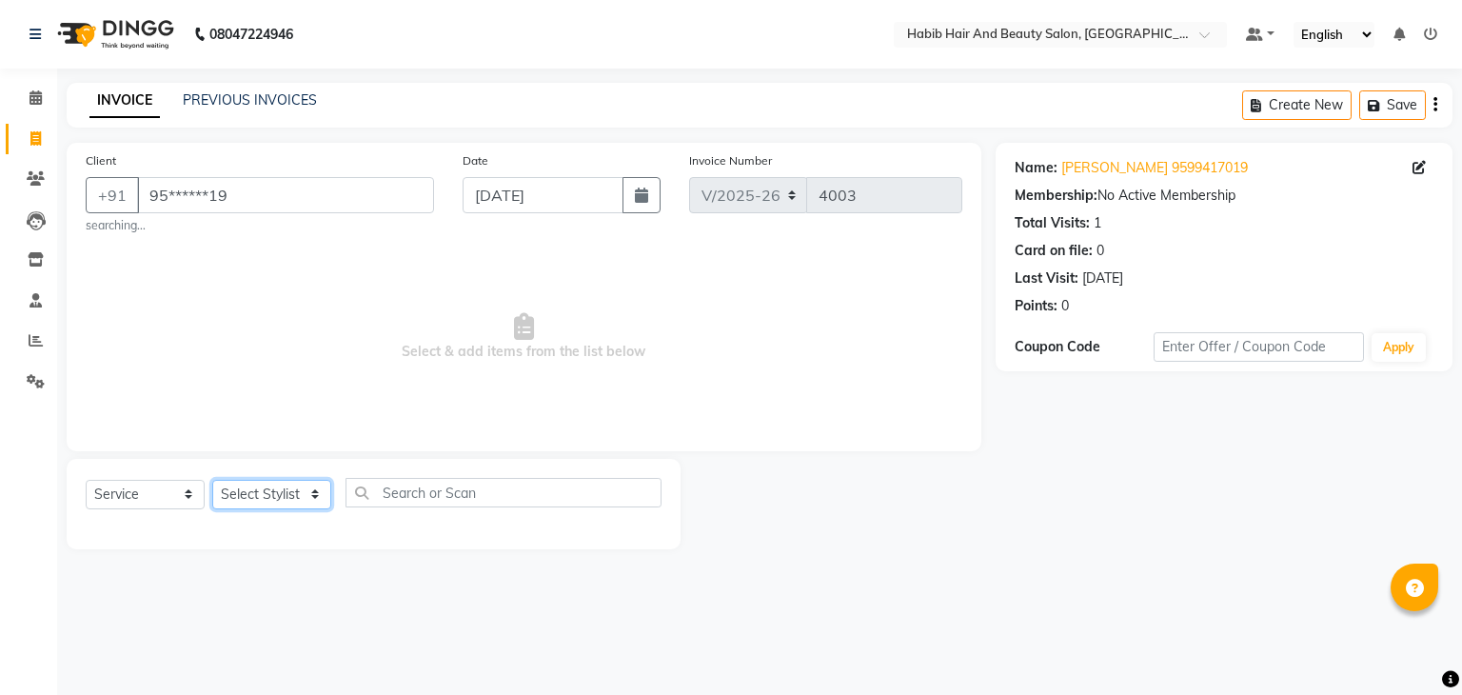
click at [325, 505] on select "Select Stylist akshay [PERSON_NAME] [PERSON_NAME] Manager [PERSON_NAME] [PERSON…" at bounding box center [271, 495] width 119 height 30
select select "81153"
click at [212, 481] on select "Select Stylist akshay [PERSON_NAME] [PERSON_NAME] Manager [PERSON_NAME] [PERSON…" at bounding box center [271, 495] width 119 height 30
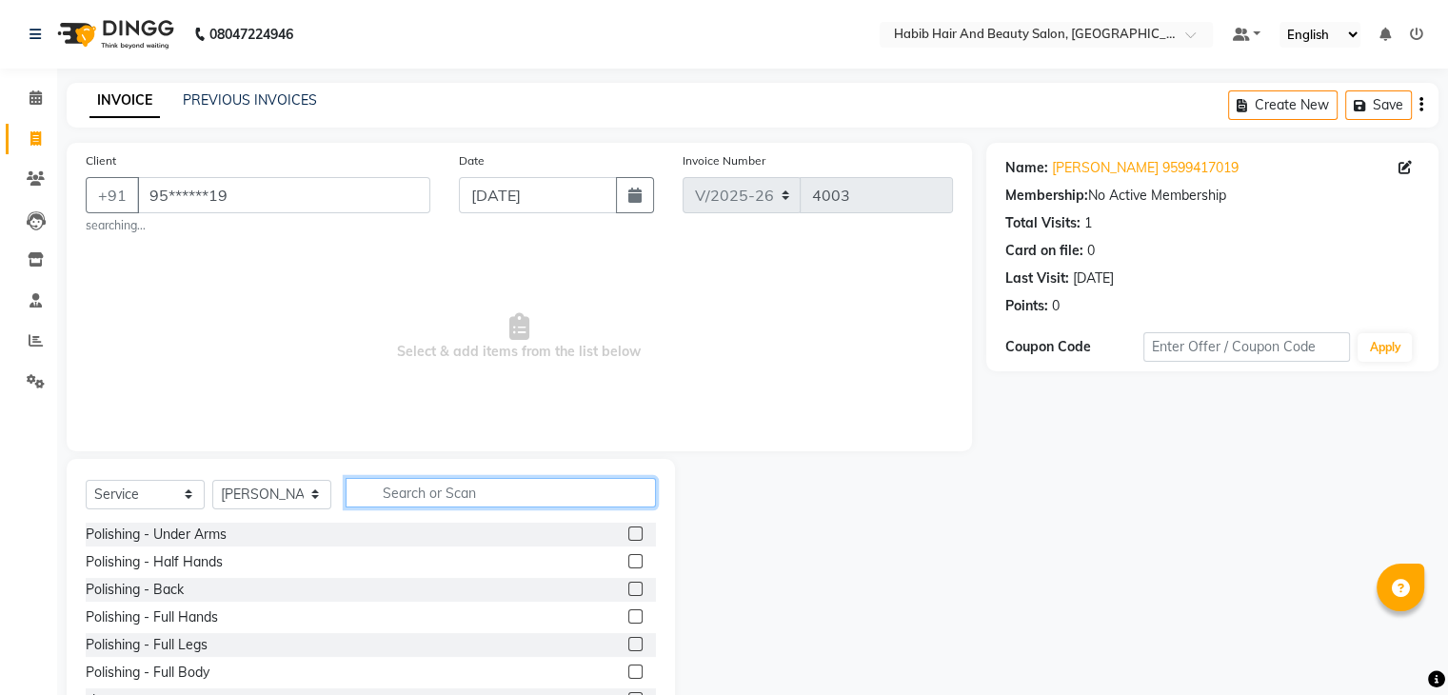
click at [399, 488] on input "text" at bounding box center [500, 493] width 310 height 30
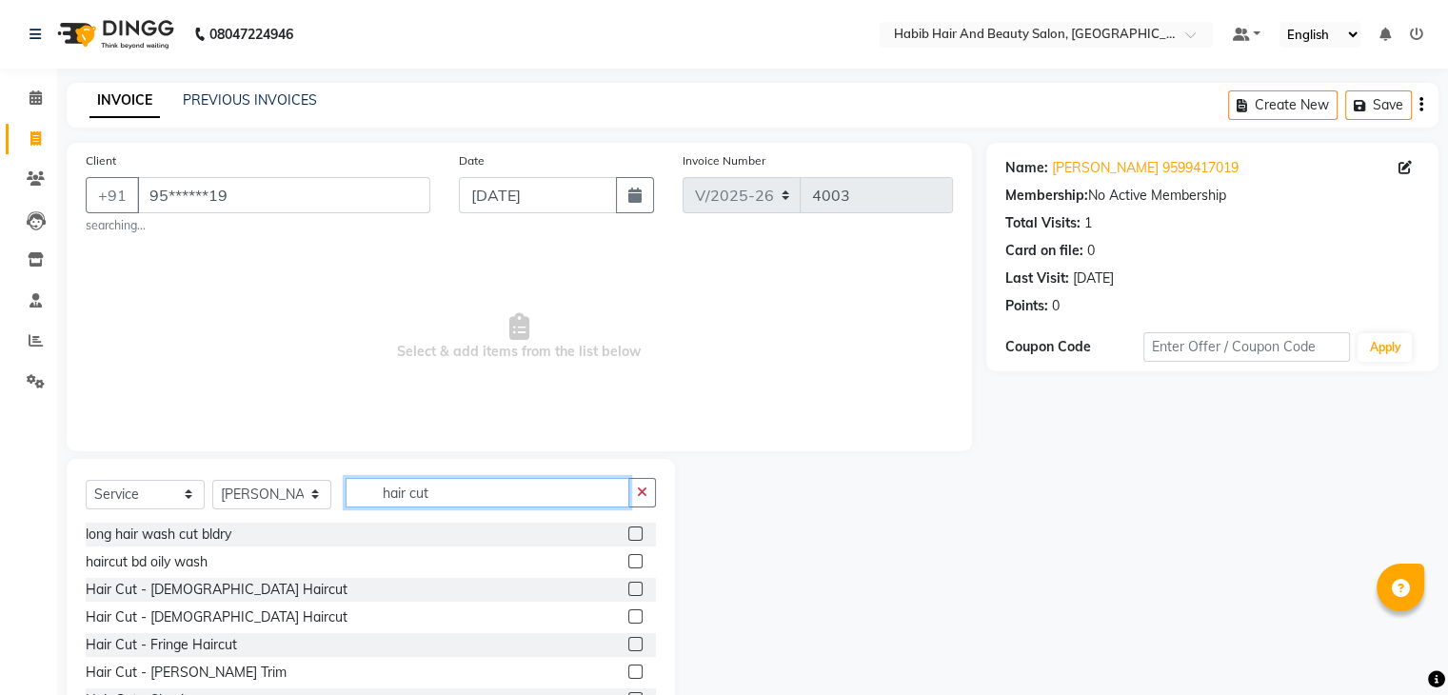
type input "hair cut"
click at [628, 593] on label at bounding box center [635, 589] width 14 height 14
click at [628, 593] on input "checkbox" at bounding box center [634, 589] width 12 height 12
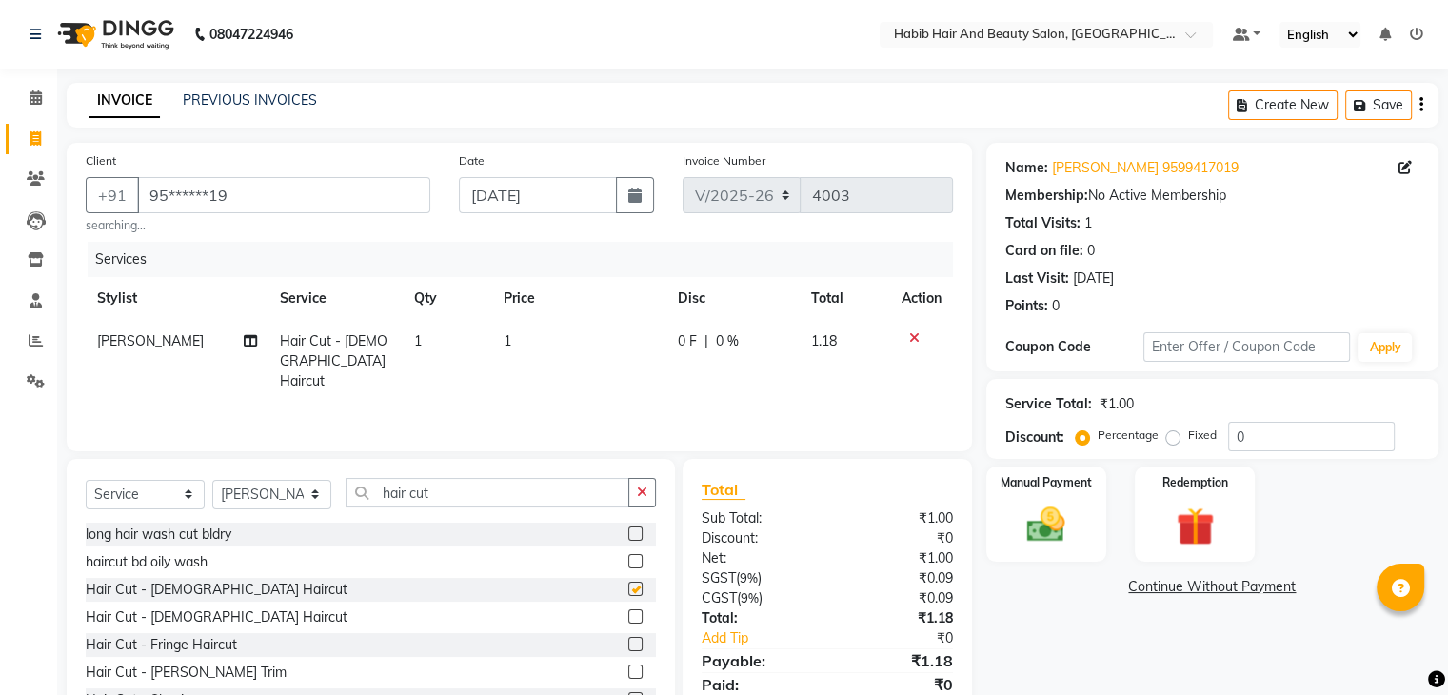
checkbox input "false"
click at [510, 337] on td "1" at bounding box center [579, 361] width 174 height 83
select select "81153"
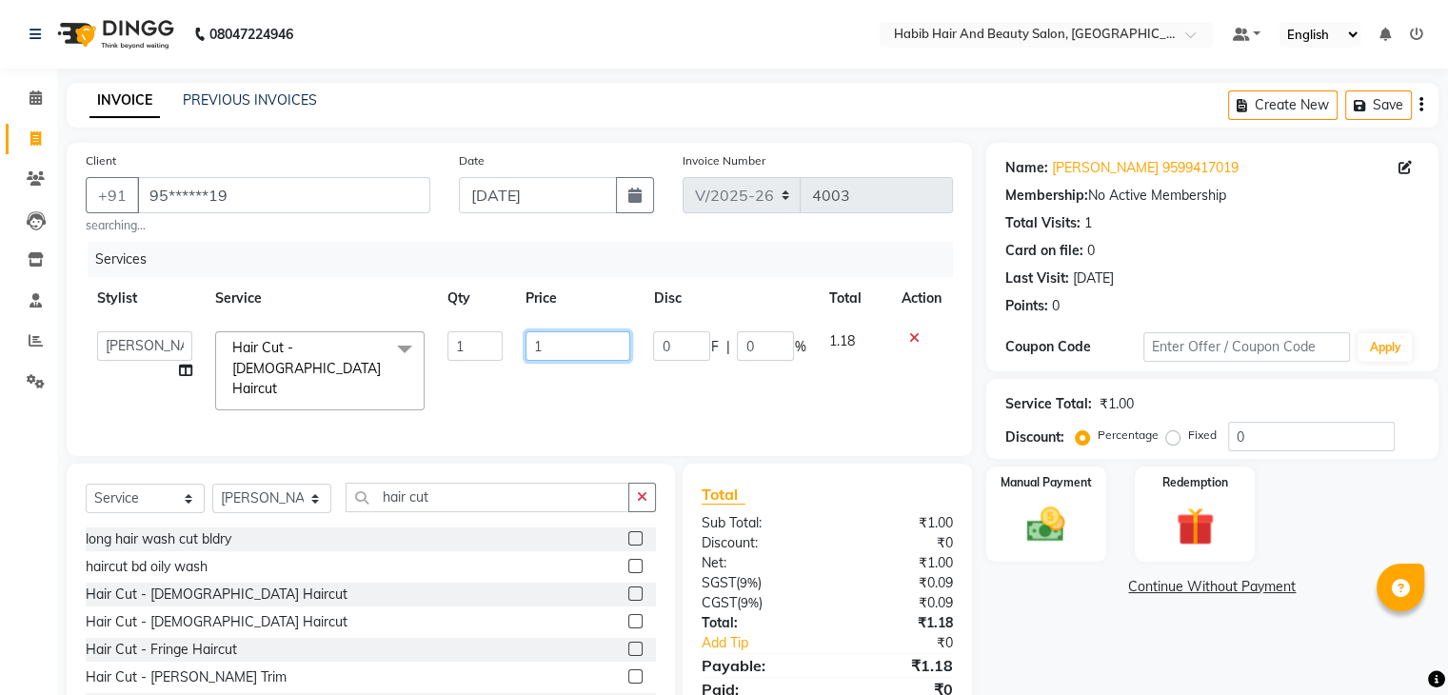
click at [575, 360] on input "1" at bounding box center [577, 346] width 105 height 30
type input "200"
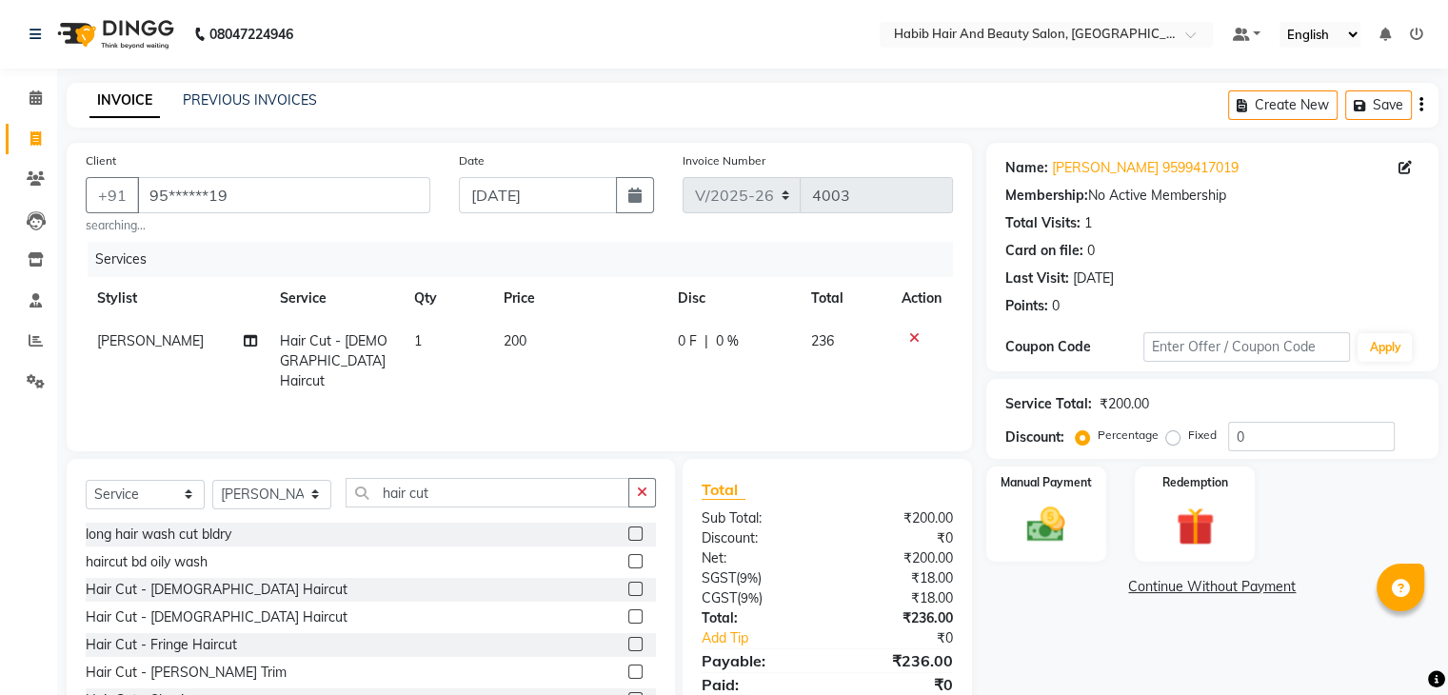
click at [1059, 648] on div "Name: [PERSON_NAME] 9599417019 Membership: No Active Membership Total Visits: 1…" at bounding box center [1219, 441] width 466 height 597
click at [1070, 545] on img at bounding box center [1046, 526] width 64 height 46
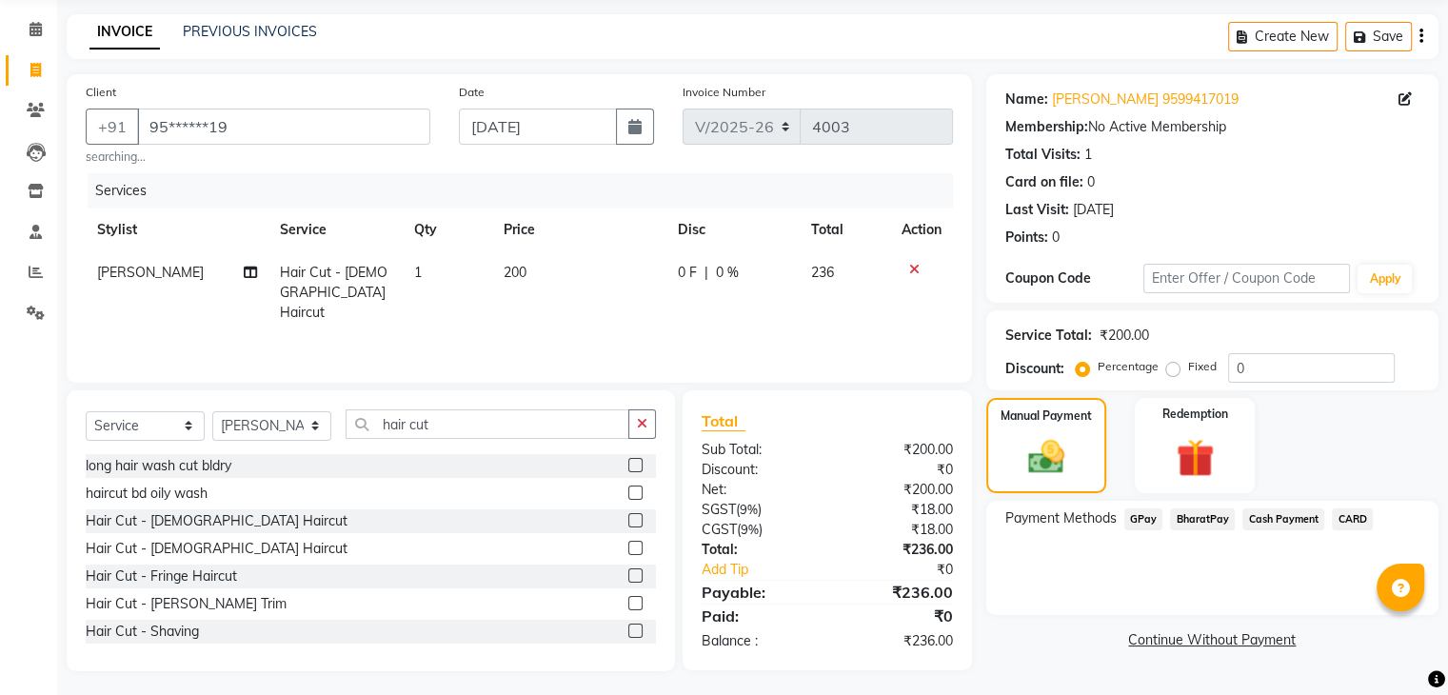
scroll to position [74, 0]
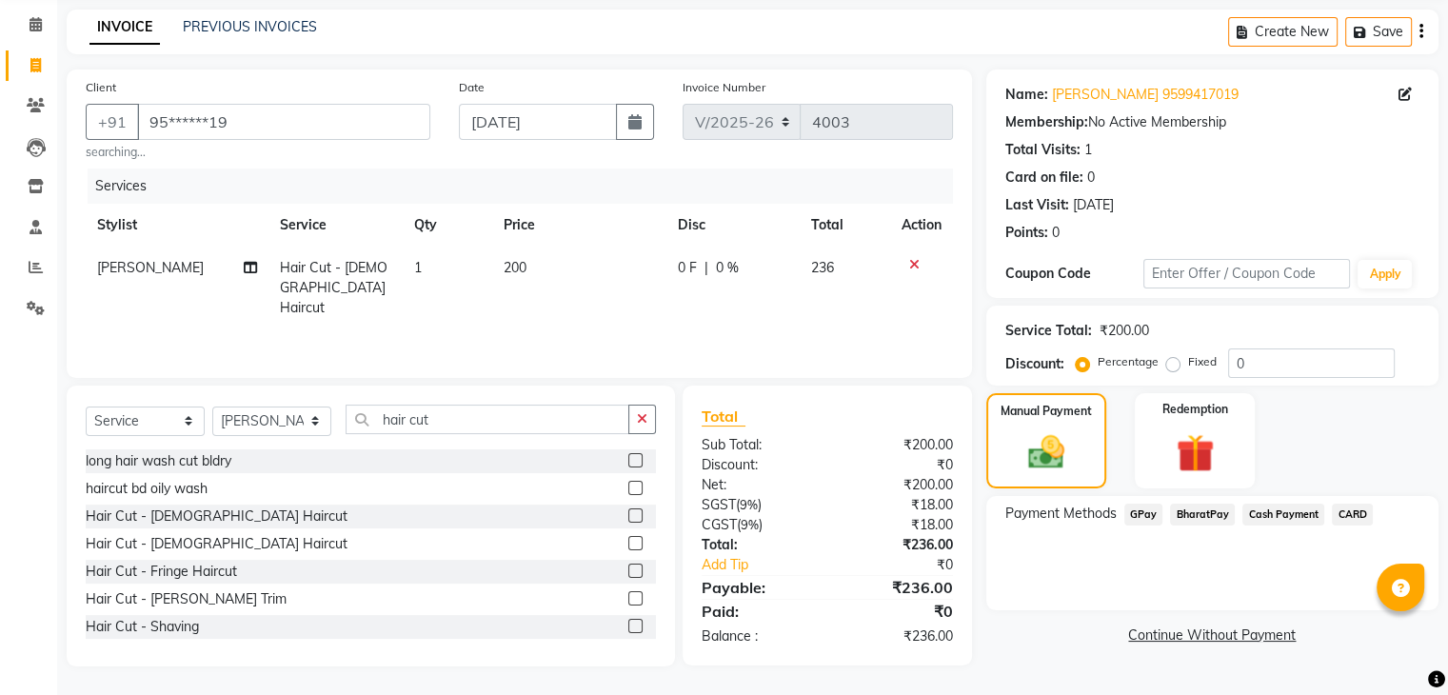
click at [1188, 512] on span "BharatPay" at bounding box center [1202, 514] width 65 height 22
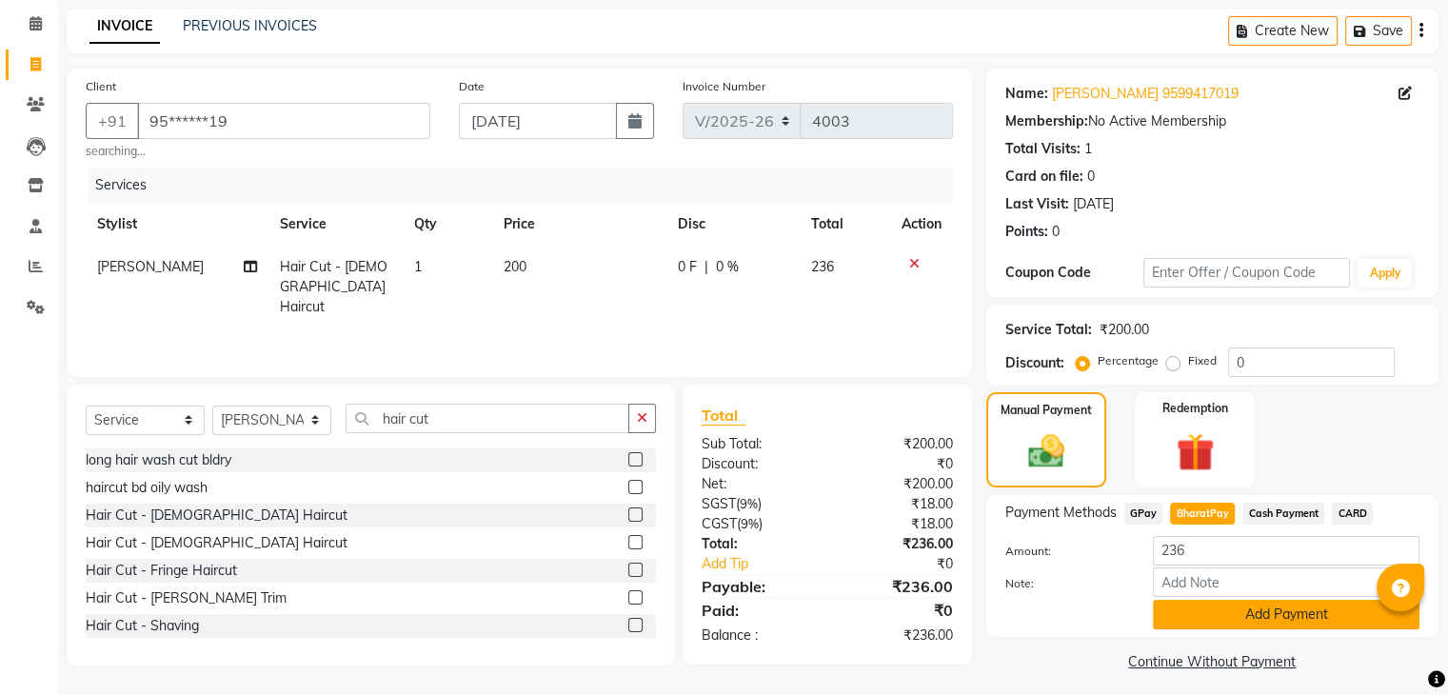
click at [1245, 607] on button "Add Payment" at bounding box center [1286, 615] width 266 height 30
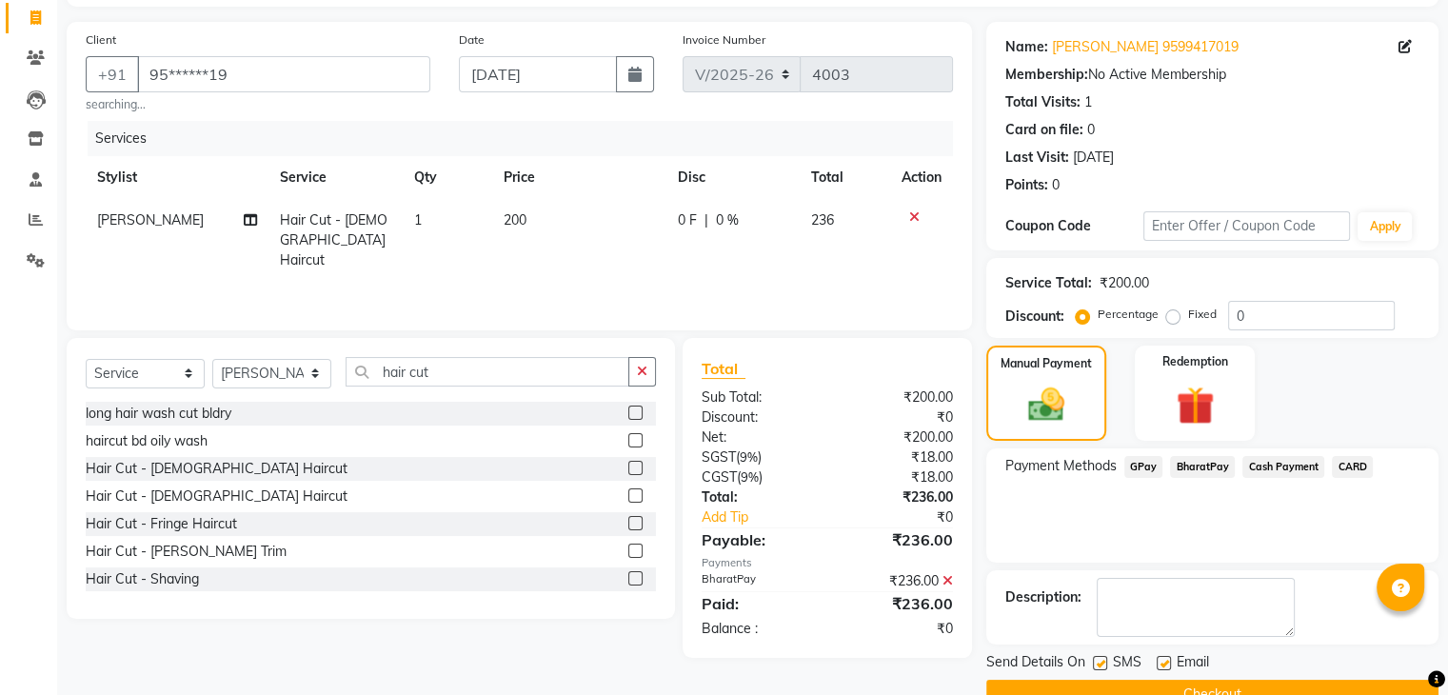
scroll to position [163, 0]
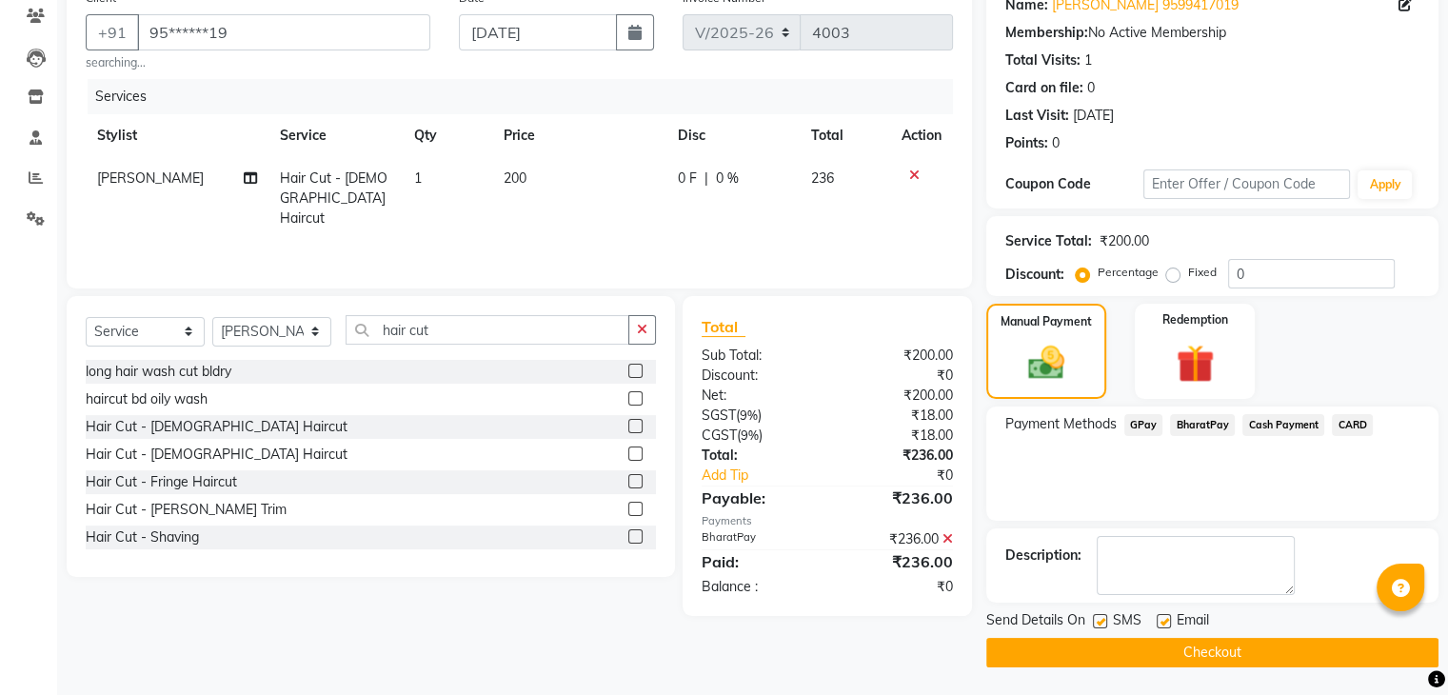
click at [1164, 618] on label at bounding box center [1163, 621] width 14 height 14
click at [1164, 618] on input "checkbox" at bounding box center [1162, 622] width 12 height 12
checkbox input "false"
click at [1154, 641] on button "Checkout" at bounding box center [1212, 653] width 452 height 30
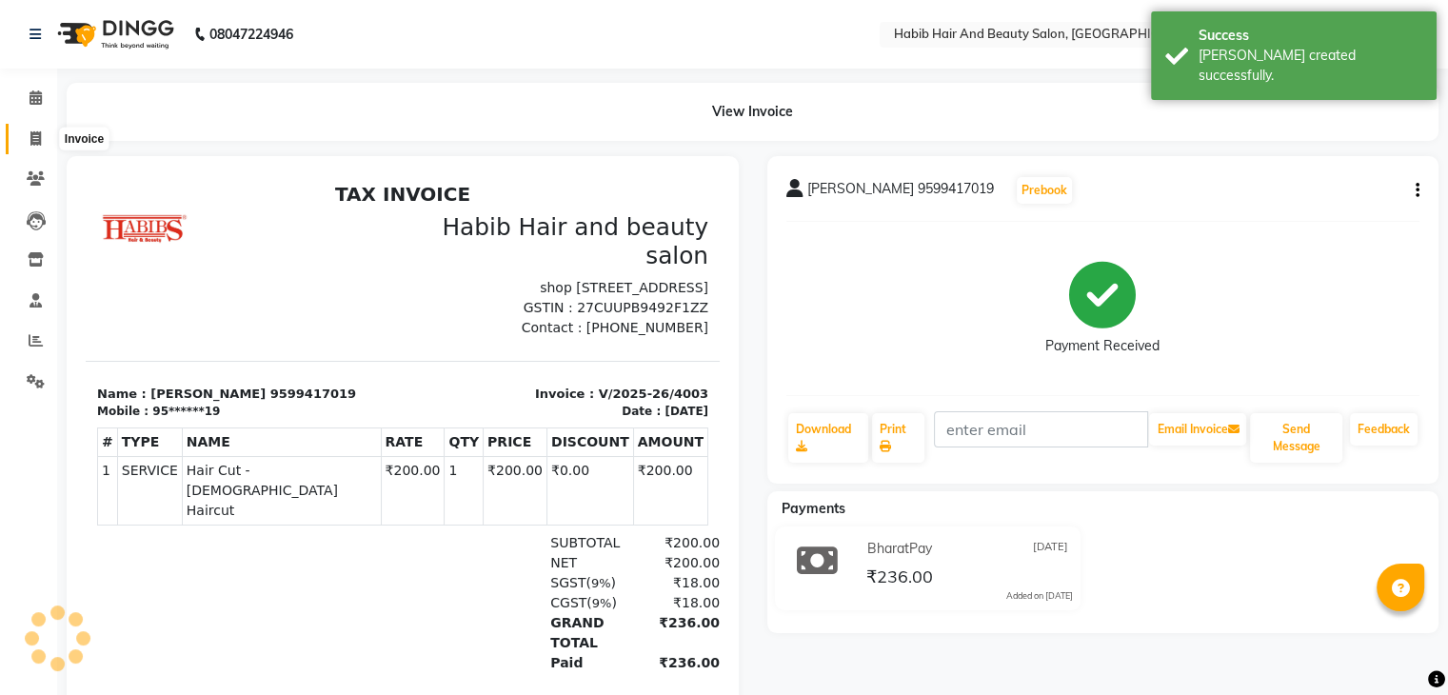
click at [30, 146] on span at bounding box center [35, 139] width 33 height 22
select select "8362"
select select "service"
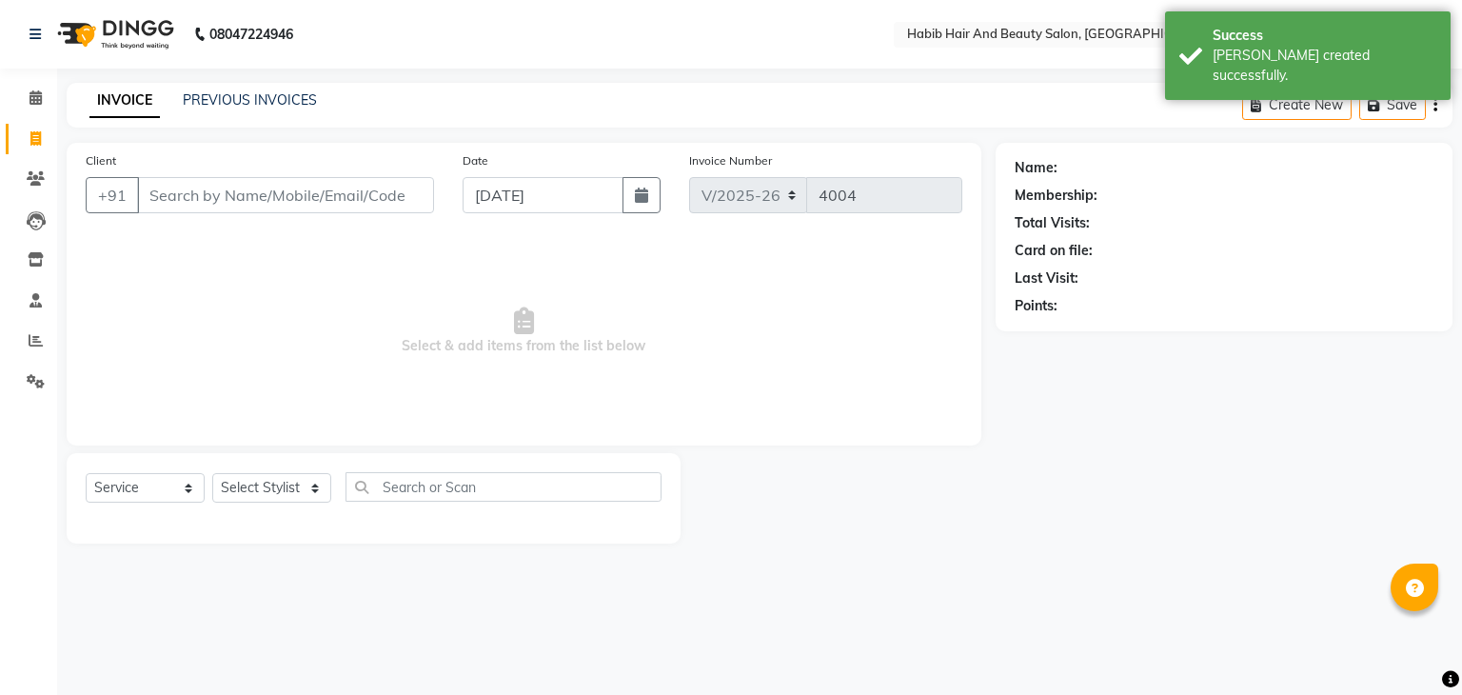
click at [209, 194] on input "Client" at bounding box center [285, 195] width 297 height 36
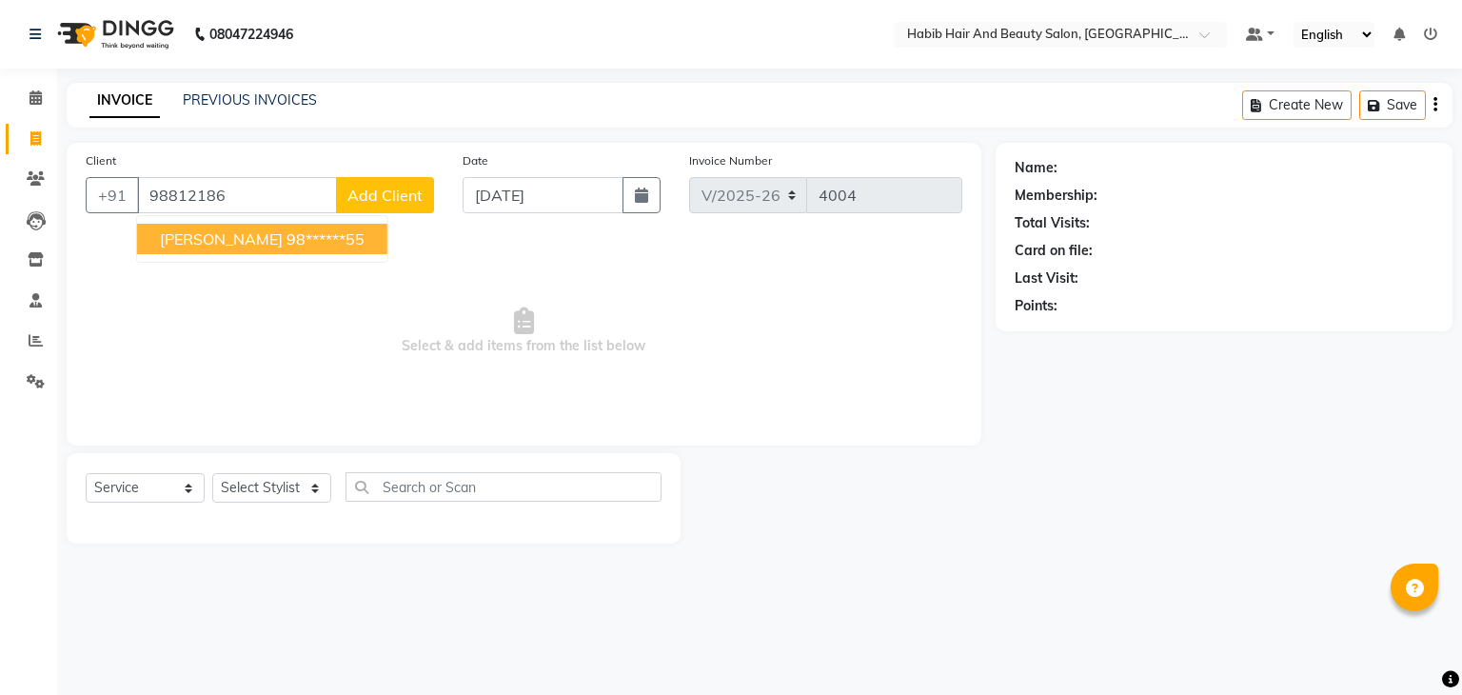
click at [240, 246] on span "[PERSON_NAME]" at bounding box center [221, 238] width 123 height 19
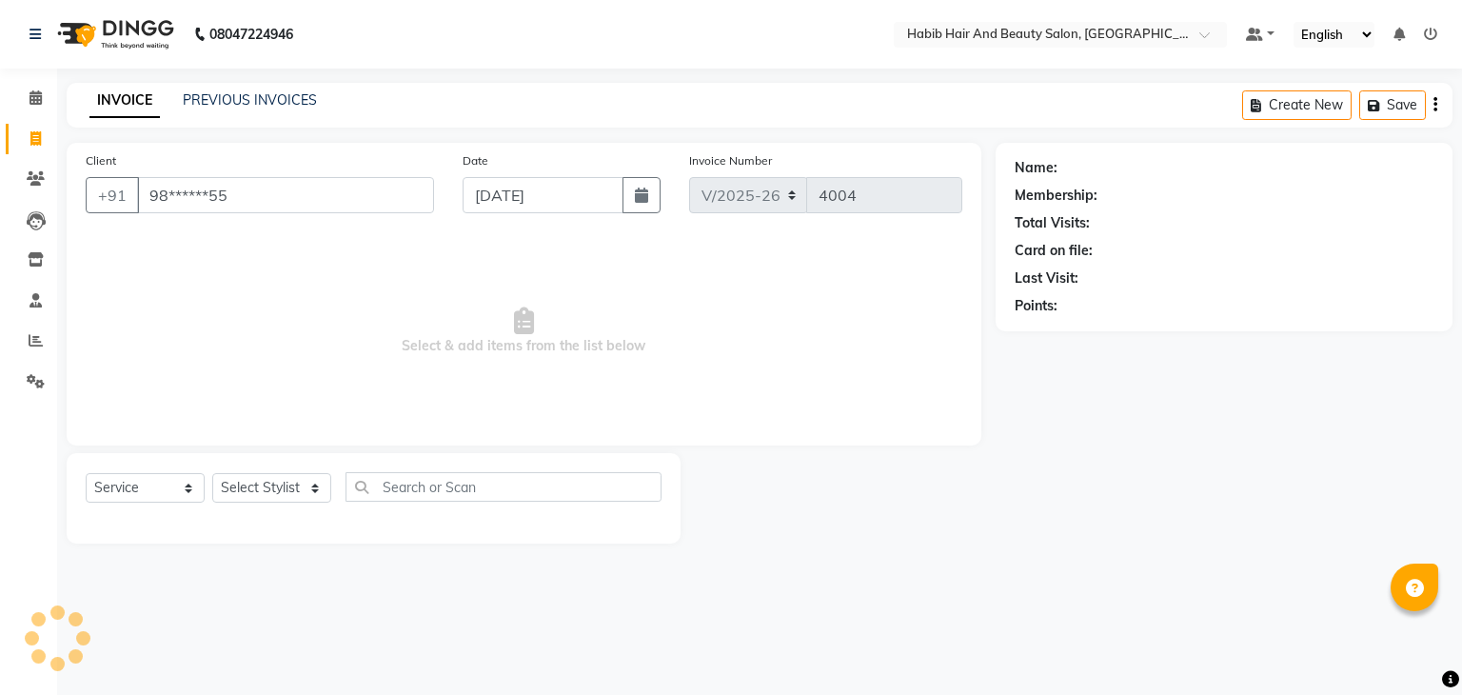
type input "98******55"
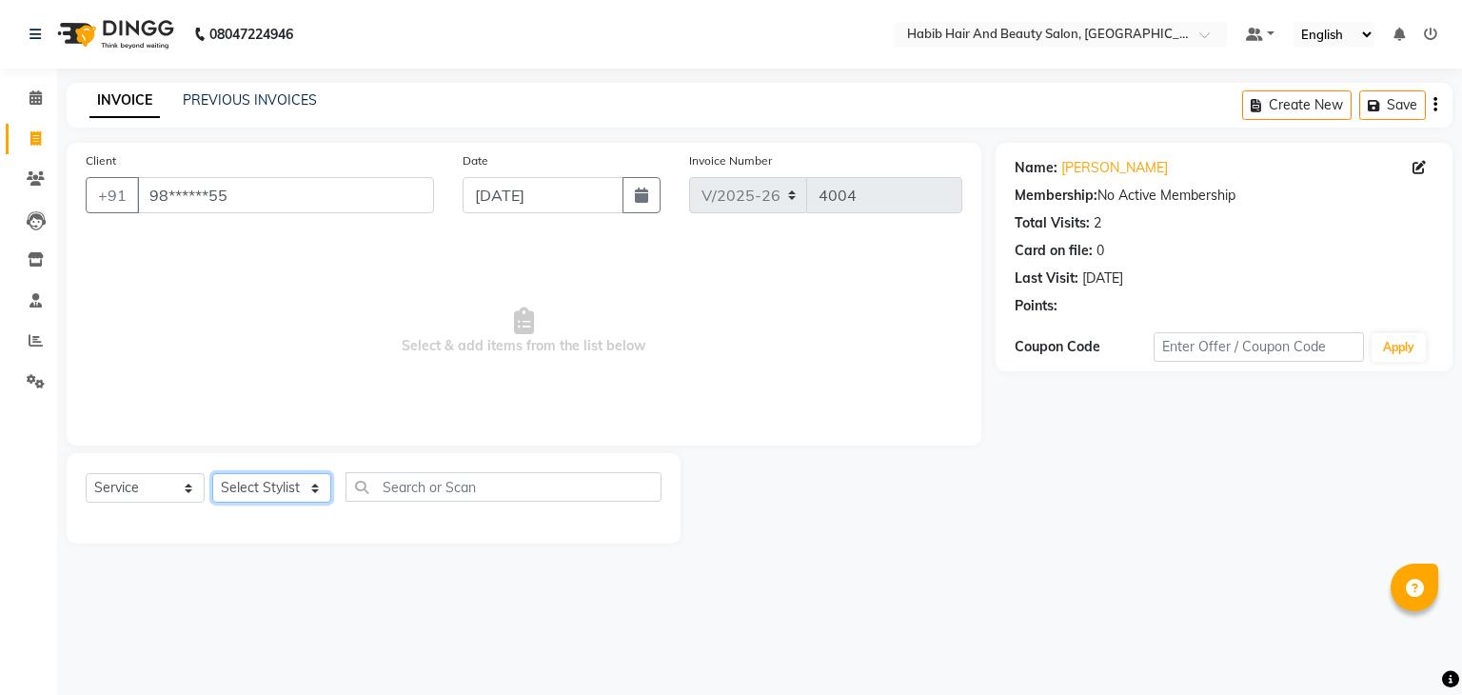
click at [277, 493] on select "Select Stylist akshay [PERSON_NAME] [PERSON_NAME] Manager [PERSON_NAME] [PERSON…" at bounding box center [271, 488] width 119 height 30
select select "81153"
click at [212, 474] on select "Select Stylist akshay [PERSON_NAME] [PERSON_NAME] Manager [PERSON_NAME] [PERSON…" at bounding box center [271, 488] width 119 height 30
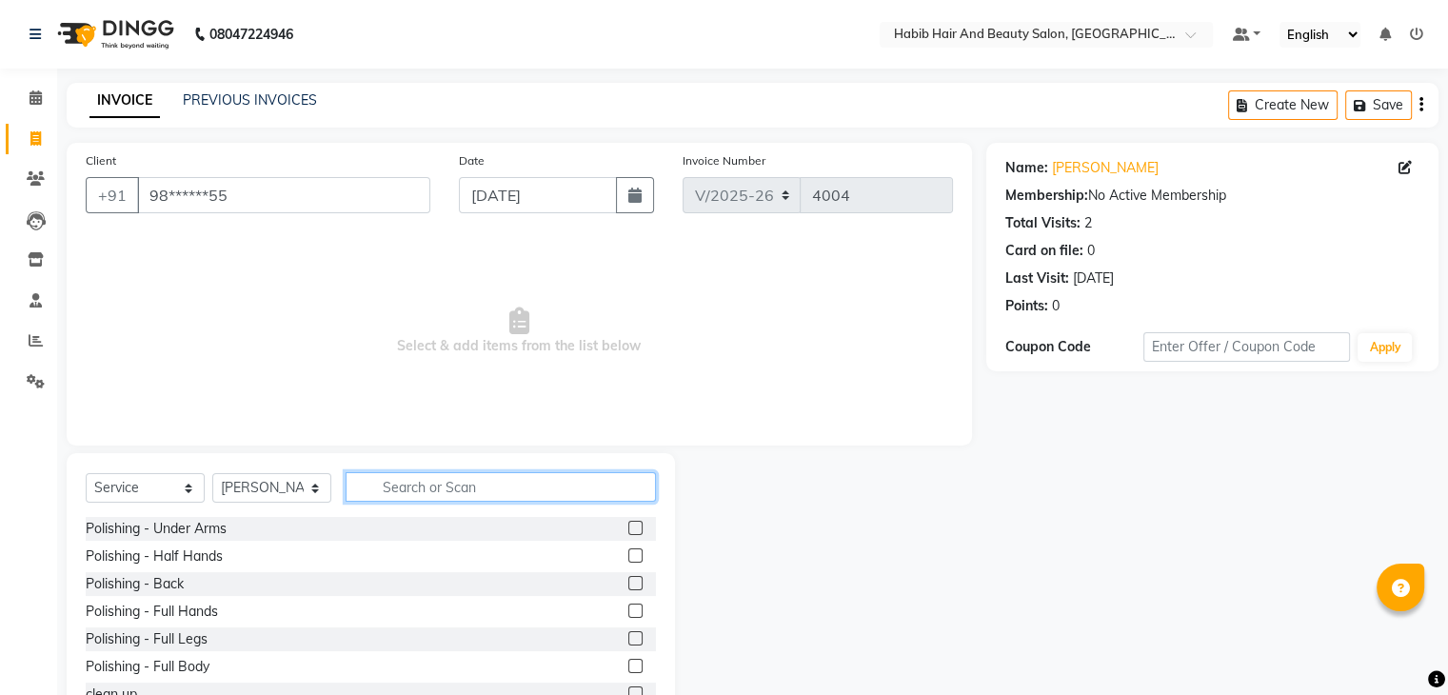
click at [396, 492] on input "text" at bounding box center [500, 487] width 310 height 30
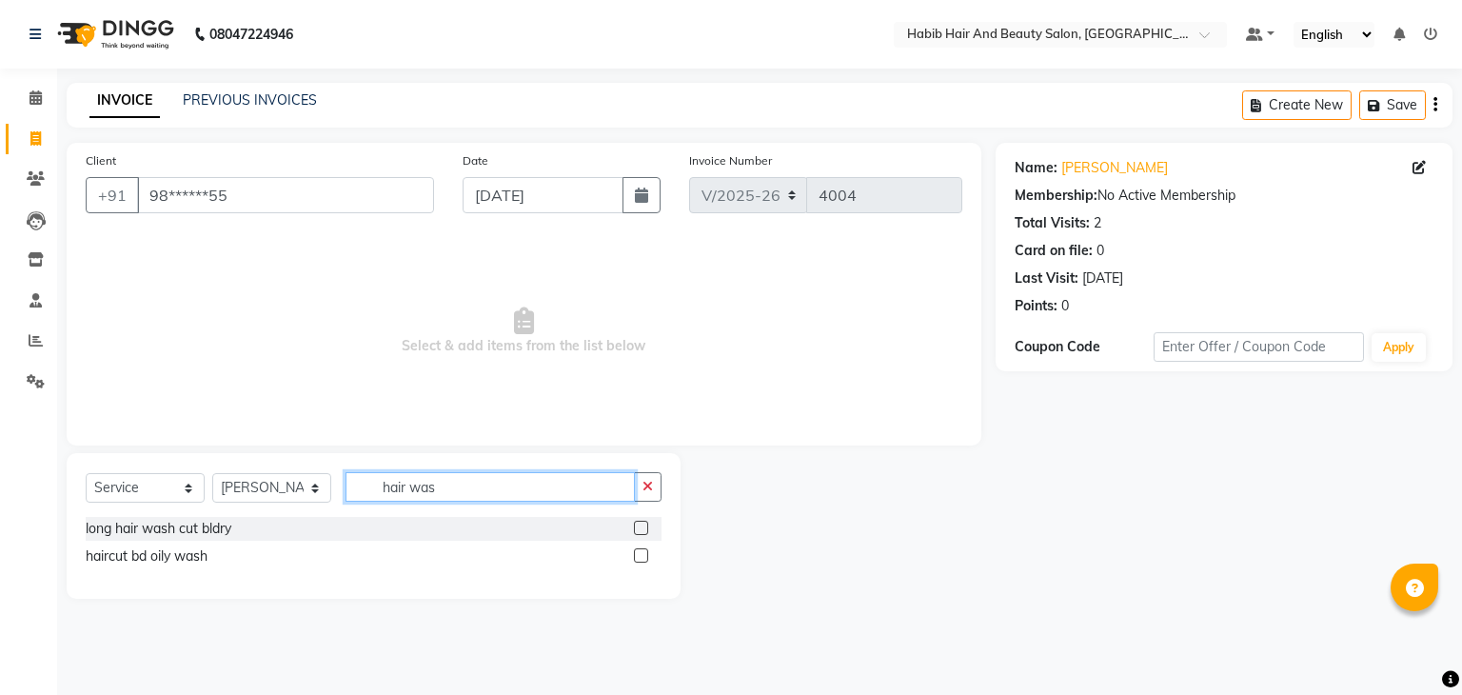
type input "hair was"
click at [636, 560] on label at bounding box center [641, 555] width 14 height 14
click at [636, 560] on input "checkbox" at bounding box center [640, 556] width 12 height 12
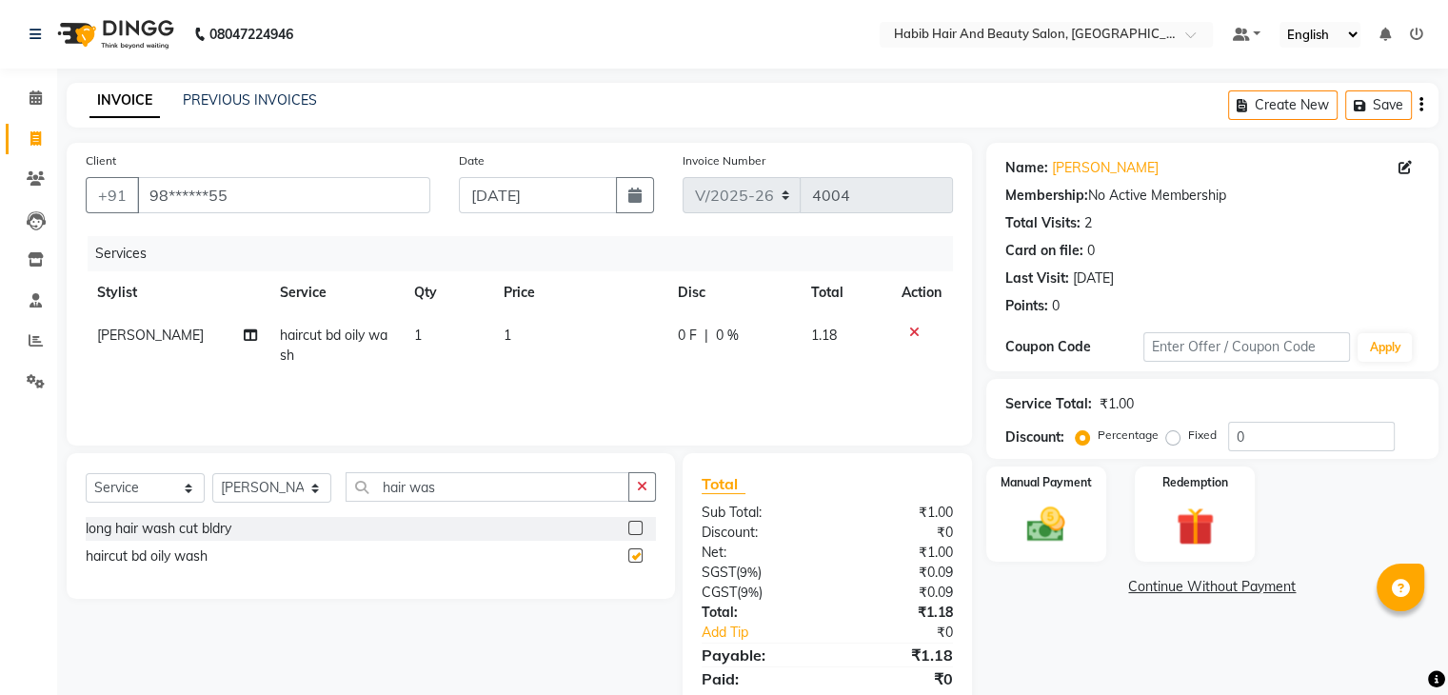
checkbox input "false"
click at [911, 331] on icon at bounding box center [914, 331] width 10 height 13
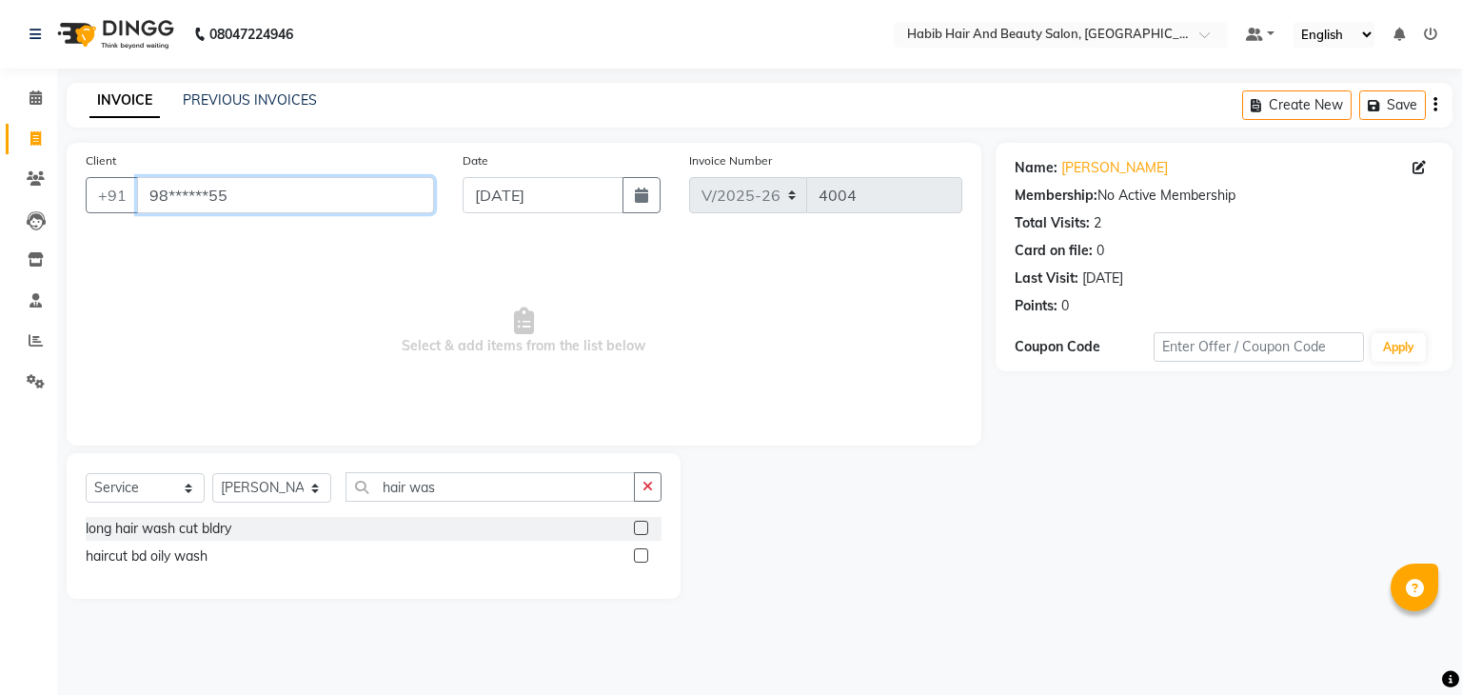
click at [379, 187] on input "98******55" at bounding box center [285, 195] width 297 height 36
type input "9"
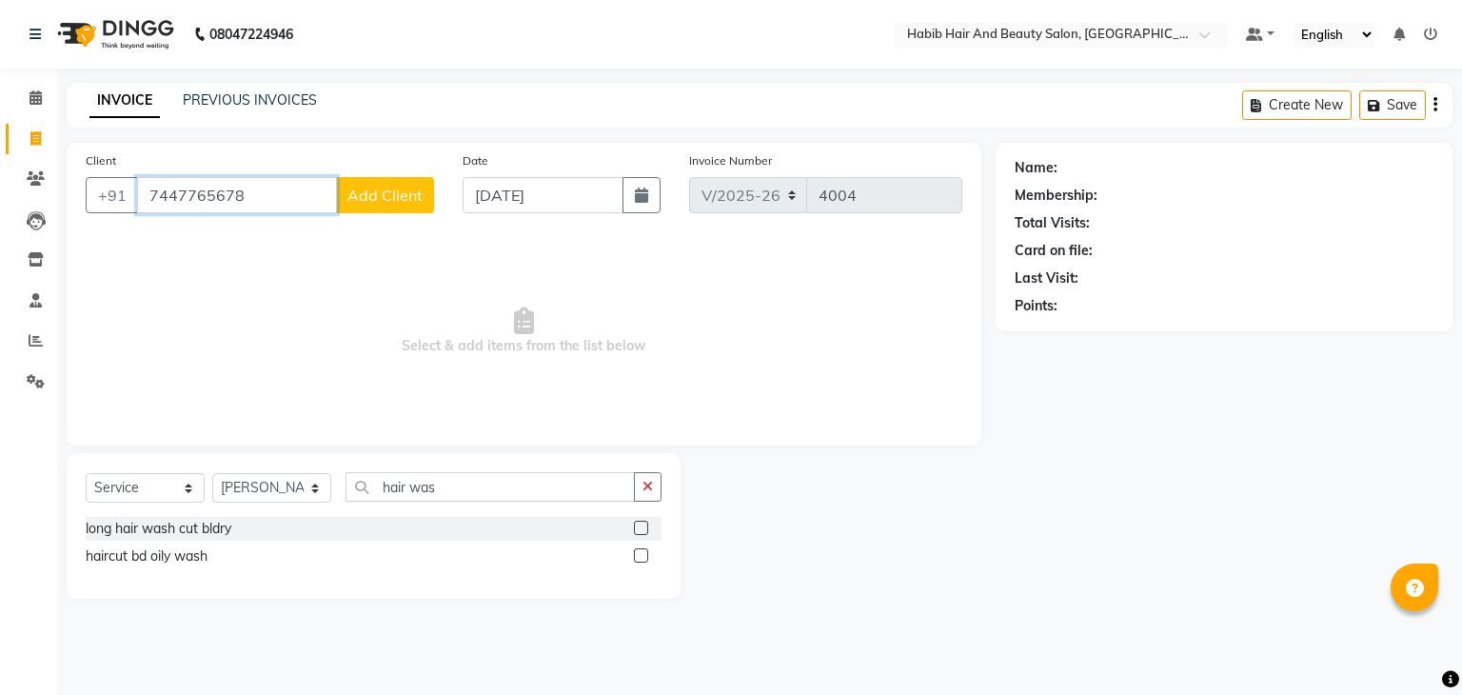
type input "7447765678"
drag, startPoint x: 379, startPoint y: 187, endPoint x: 961, endPoint y: 375, distance: 611.9
click at [961, 375] on span "Select & add items from the list below" at bounding box center [524, 331] width 877 height 190
click at [409, 183] on button "Add Client" at bounding box center [385, 195] width 98 height 36
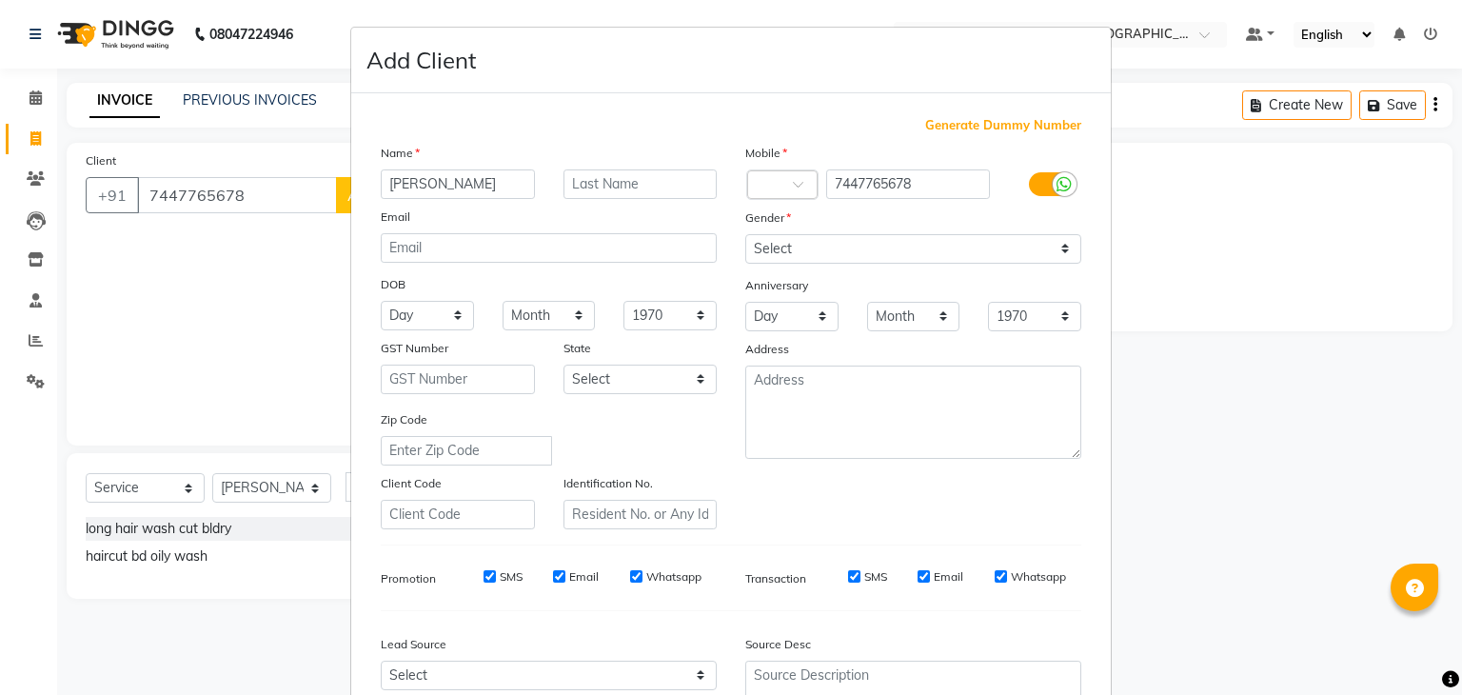
type input "[PERSON_NAME]"
click at [775, 260] on select "Select [DEMOGRAPHIC_DATA] [DEMOGRAPHIC_DATA] Other Prefer Not To Say" at bounding box center [913, 249] width 336 height 30
click at [745, 235] on select "Select [DEMOGRAPHIC_DATA] [DEMOGRAPHIC_DATA] Other Prefer Not To Say" at bounding box center [913, 249] width 336 height 30
drag, startPoint x: 796, startPoint y: 341, endPoint x: 808, endPoint y: 253, distance: 88.4
click at [808, 253] on div "Mobile Country Code × 7447765678 Gender Select [DEMOGRAPHIC_DATA] [DEMOGRAPHIC_…" at bounding box center [913, 336] width 365 height 386
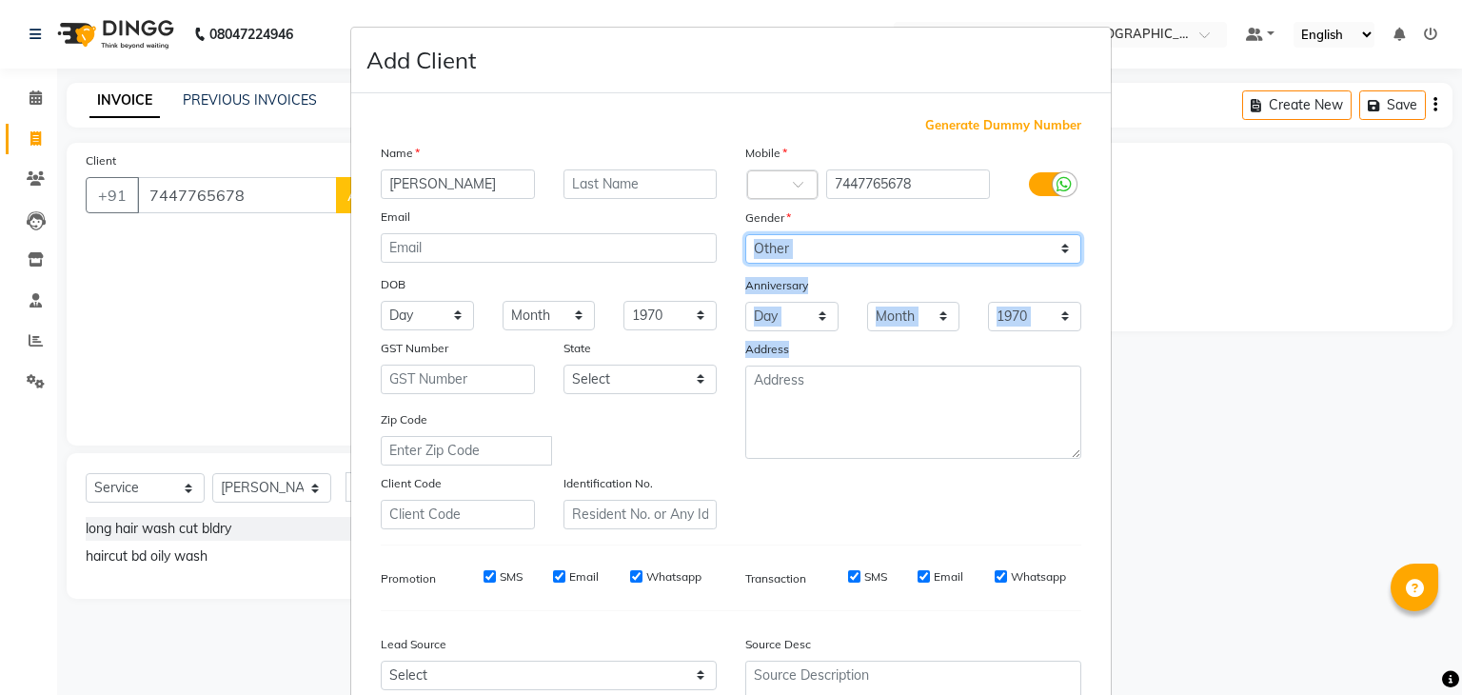
click at [808, 253] on select "Select [DEMOGRAPHIC_DATA] [DEMOGRAPHIC_DATA] Other Prefer Not To Say" at bounding box center [913, 249] width 336 height 30
select select "[DEMOGRAPHIC_DATA]"
click at [745, 235] on select "Select [DEMOGRAPHIC_DATA] [DEMOGRAPHIC_DATA] Other Prefer Not To Say" at bounding box center [913, 249] width 336 height 30
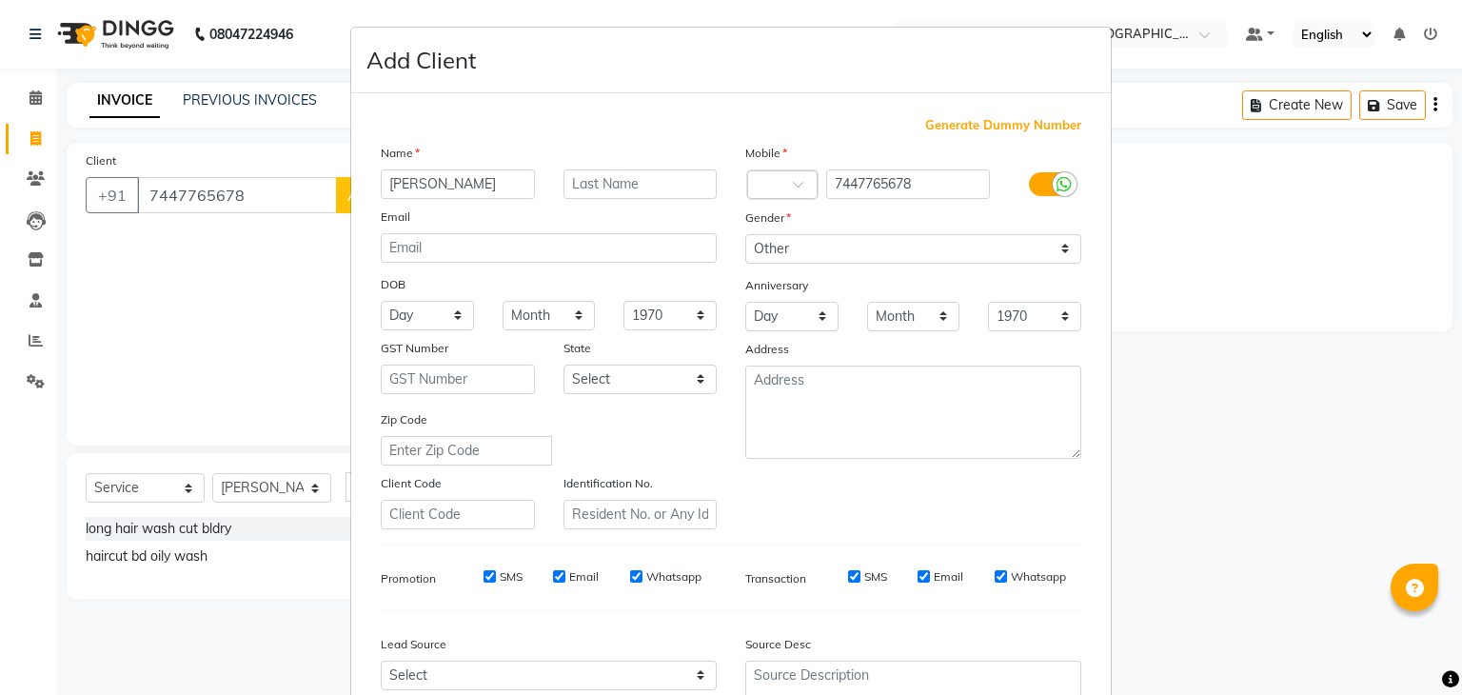
click at [1394, 476] on ngb-modal-window "Add Client Generate Dummy Number Name [PERSON_NAME] Email DOB Day 01 02 03 04 0…" at bounding box center [731, 347] width 1462 height 695
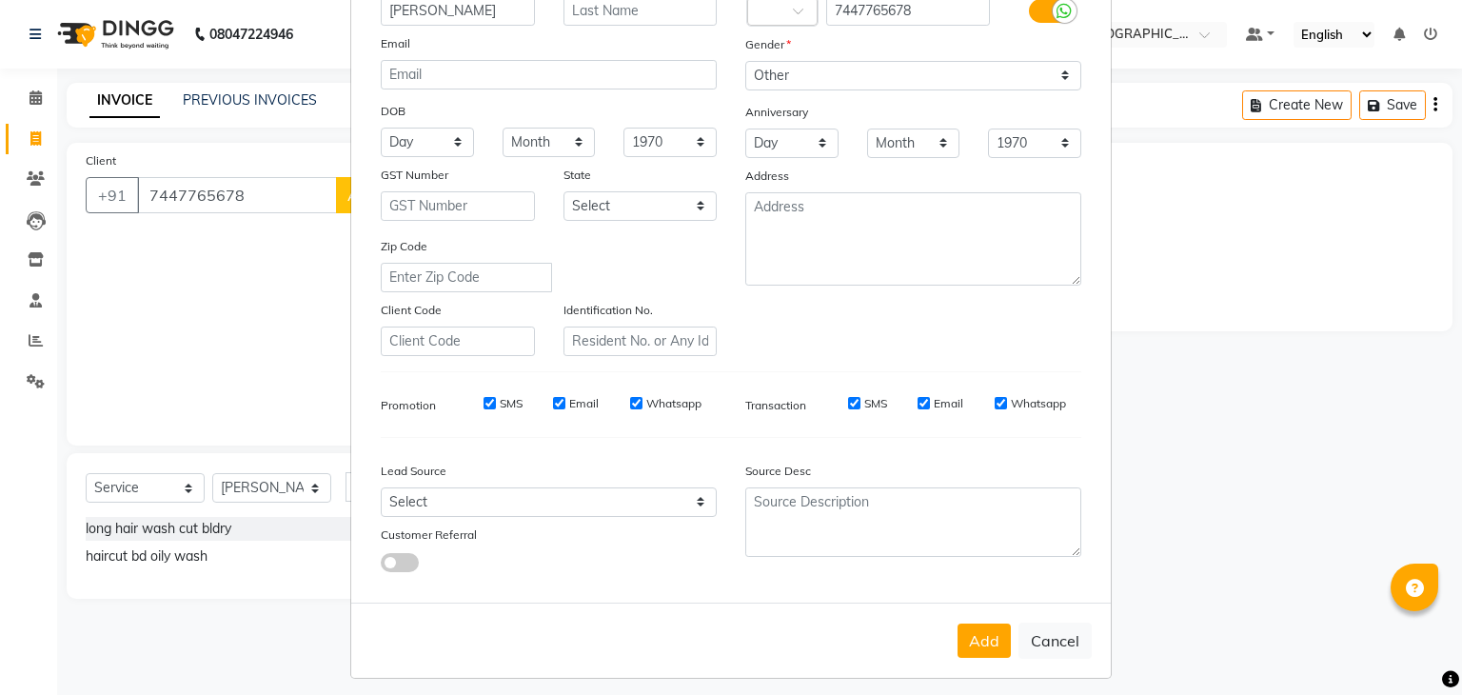
scroll to position [193, 0]
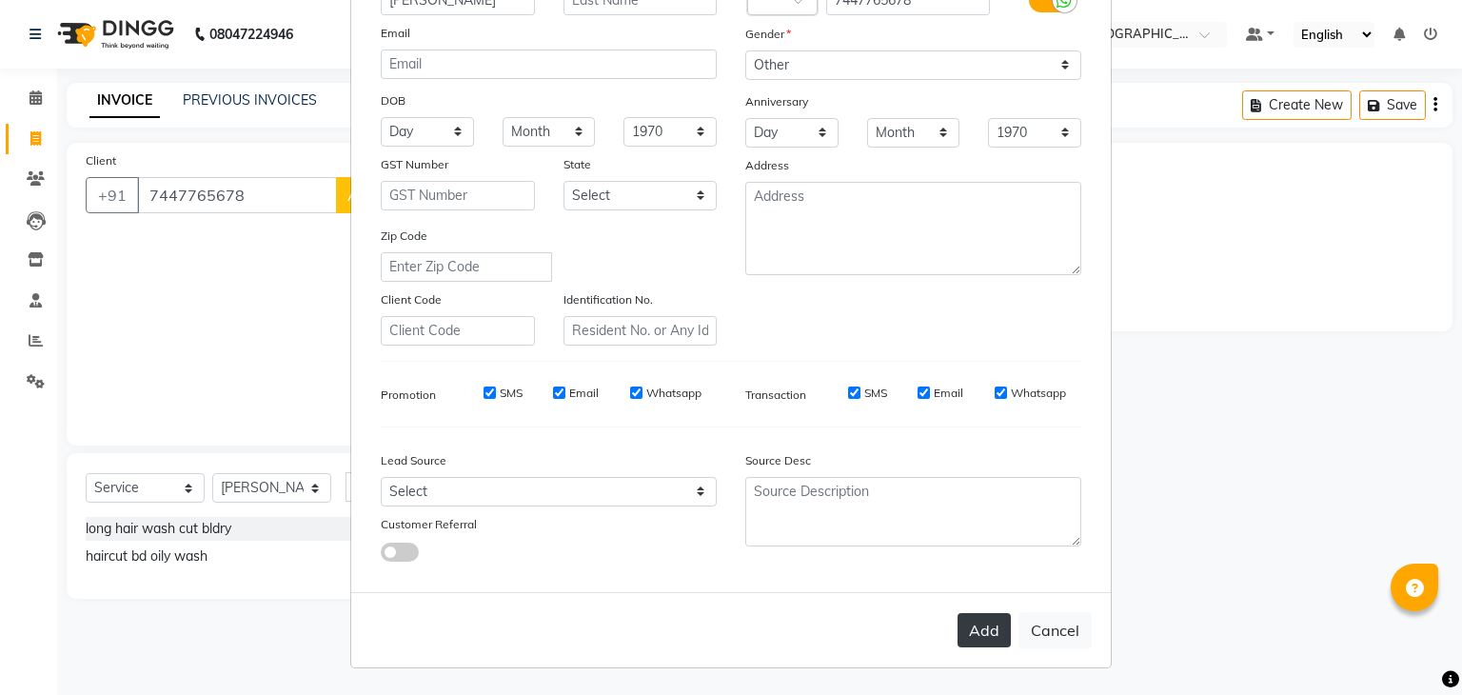
click at [976, 639] on button "Add" at bounding box center [983, 630] width 53 height 34
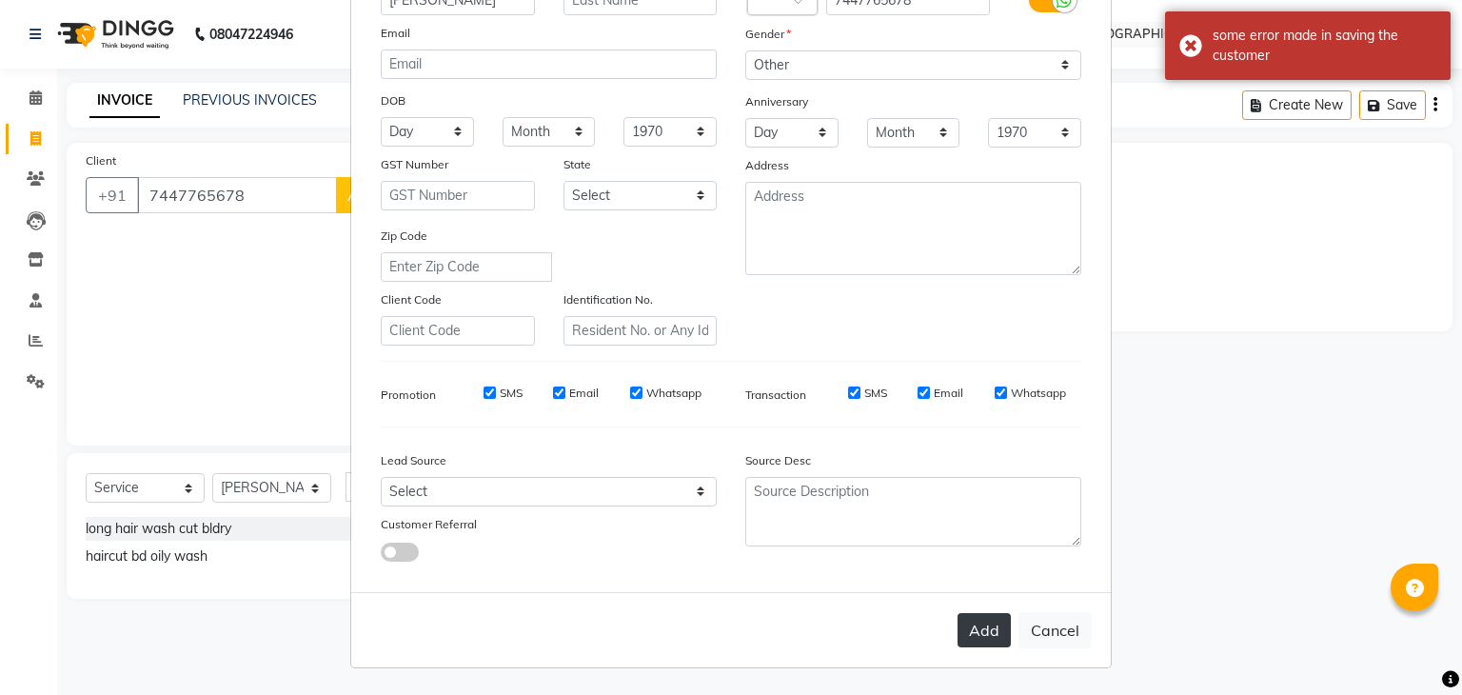
click at [976, 639] on button "Add" at bounding box center [983, 630] width 53 height 34
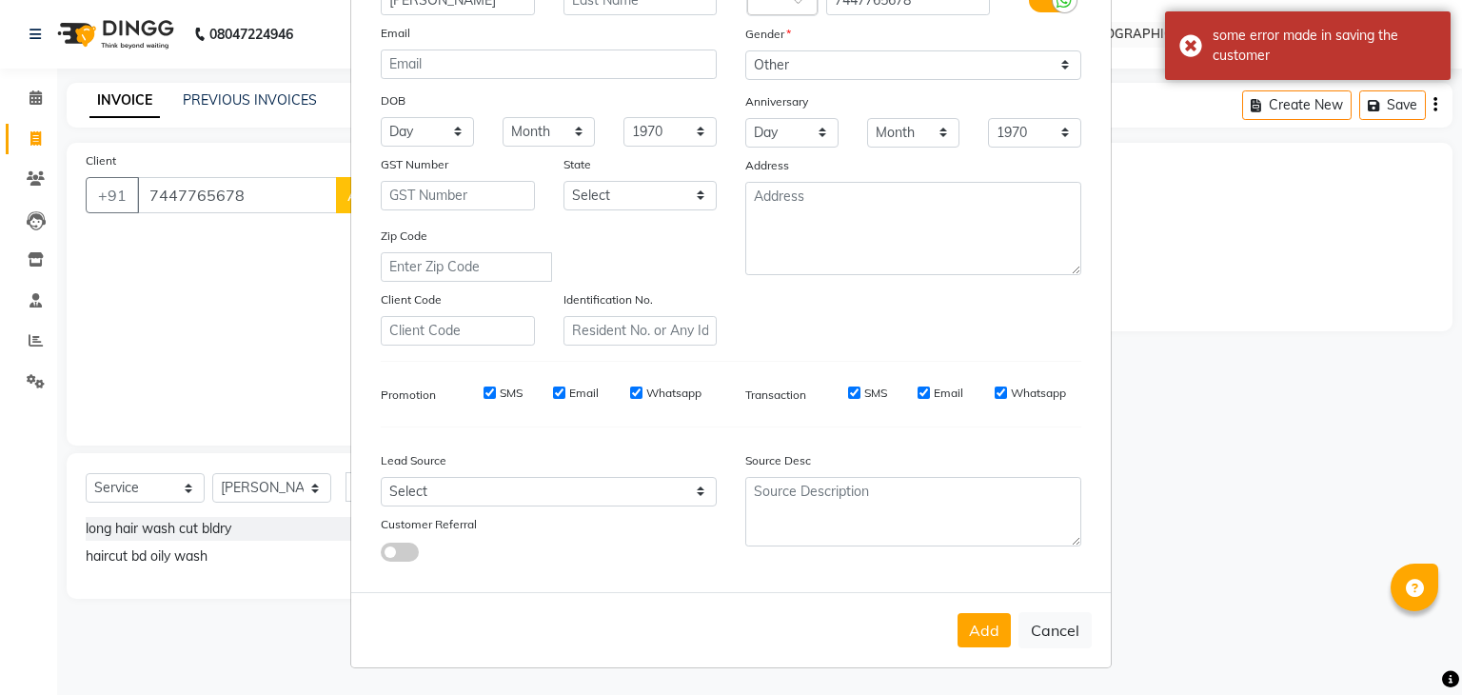
click at [1136, 300] on ngb-modal-window "Add Client Generate Dummy Number Name [PERSON_NAME] Email DOB Day 01 02 03 04 0…" at bounding box center [731, 347] width 1462 height 695
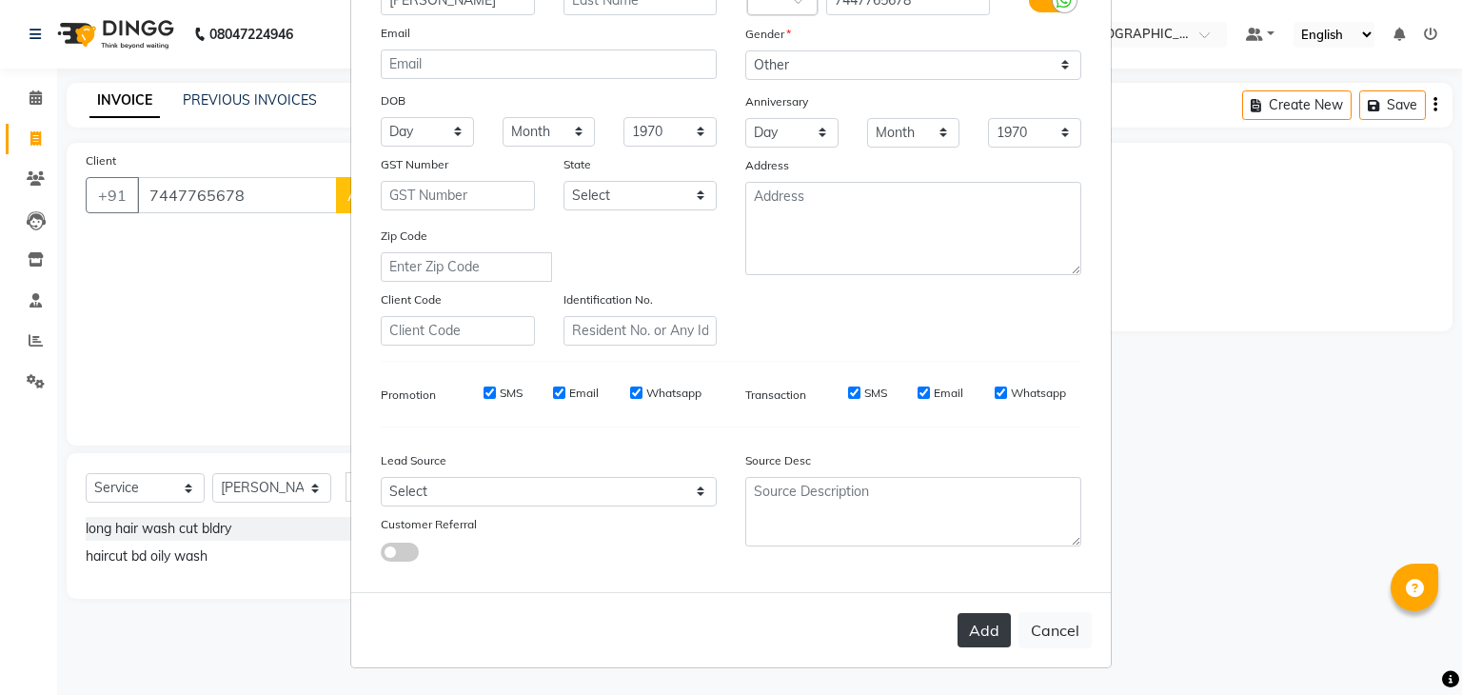
click at [995, 622] on button "Add" at bounding box center [983, 630] width 53 height 34
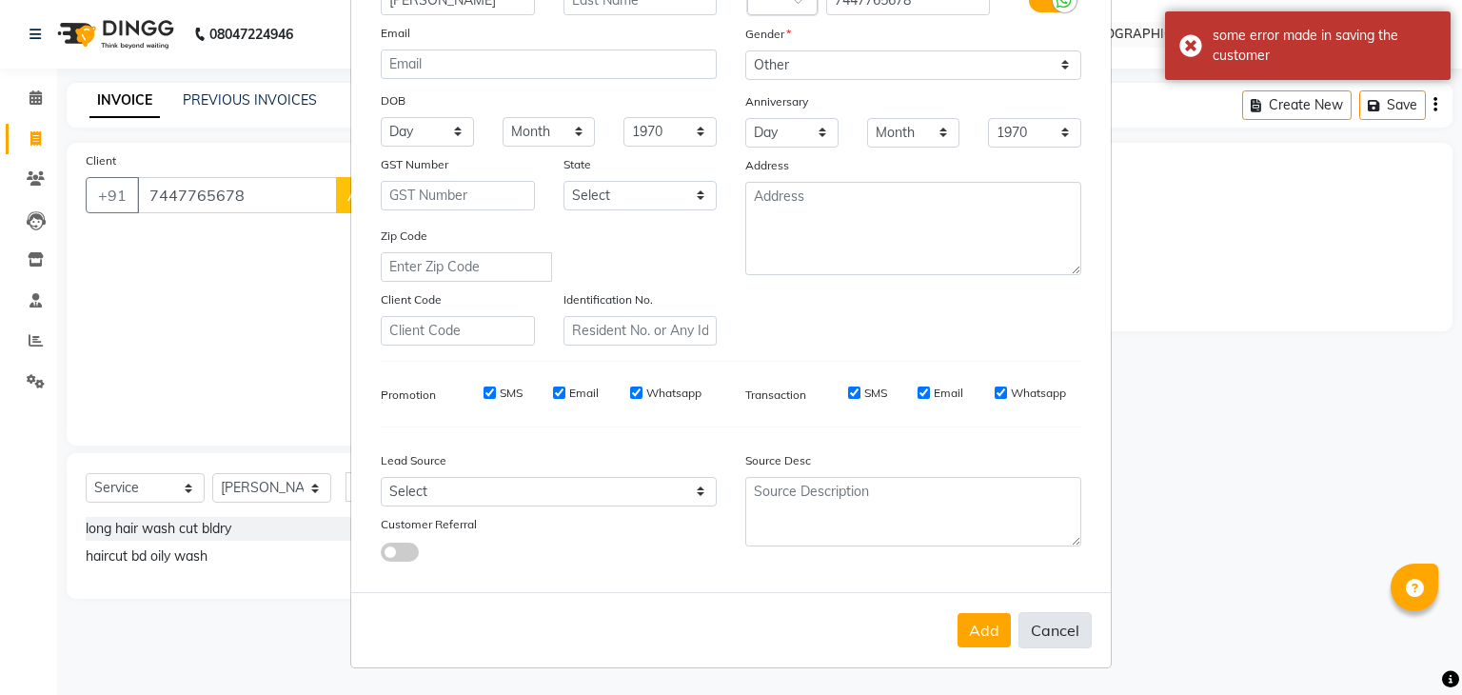
click at [1069, 633] on button "Cancel" at bounding box center [1054, 630] width 73 height 36
select select
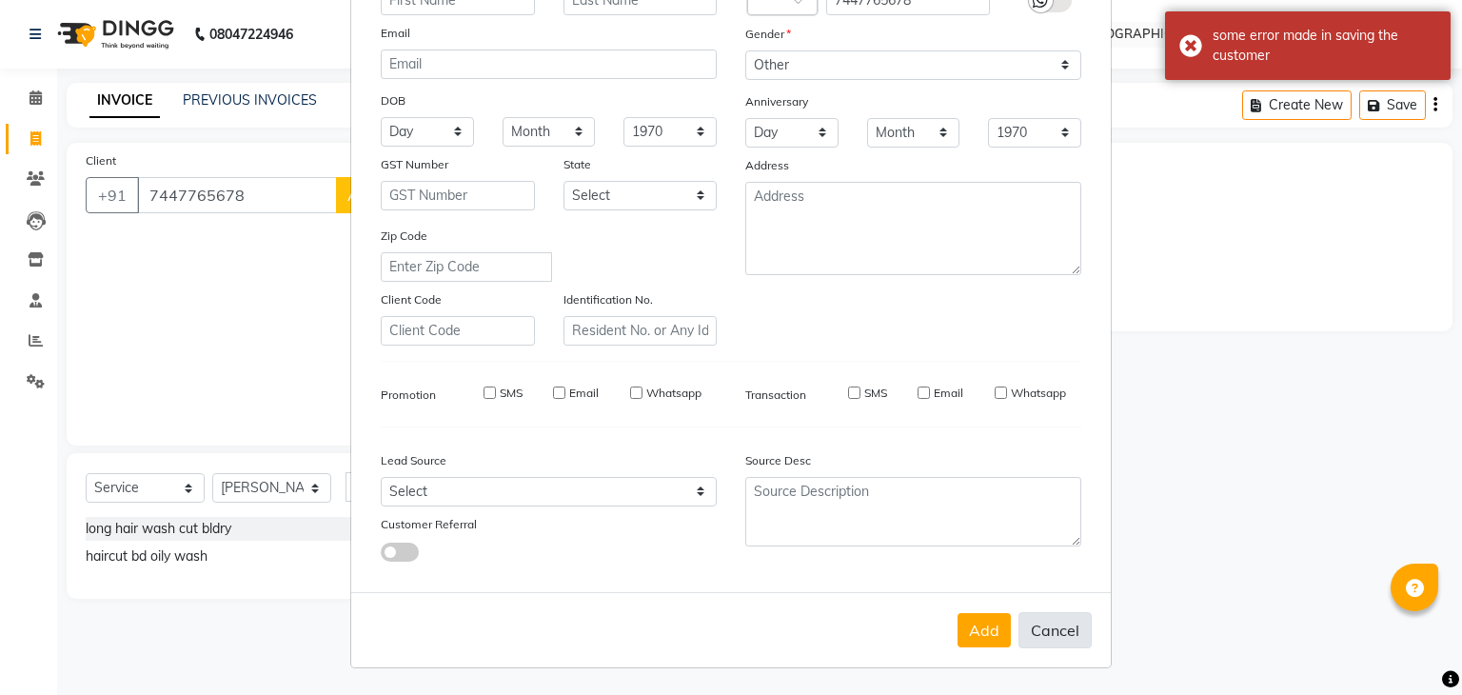
select select
checkbox input "false"
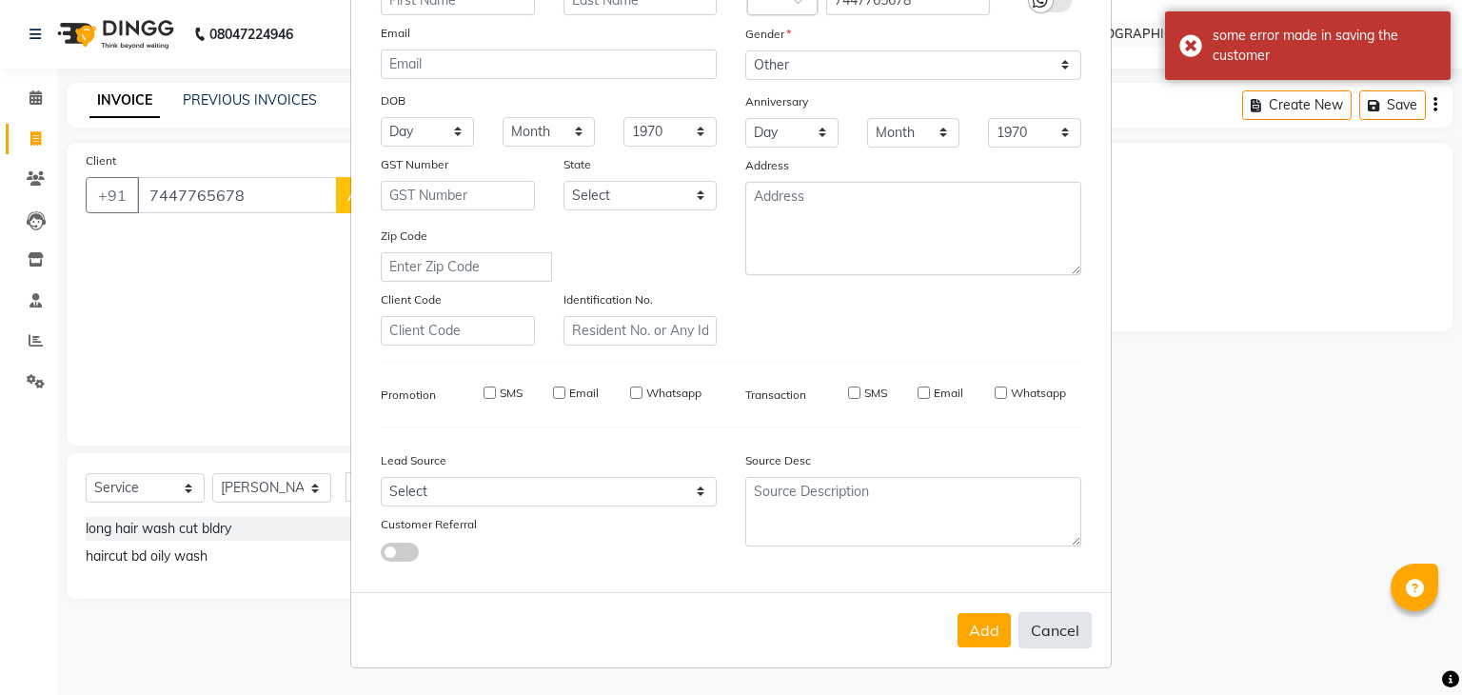
checkbox input "false"
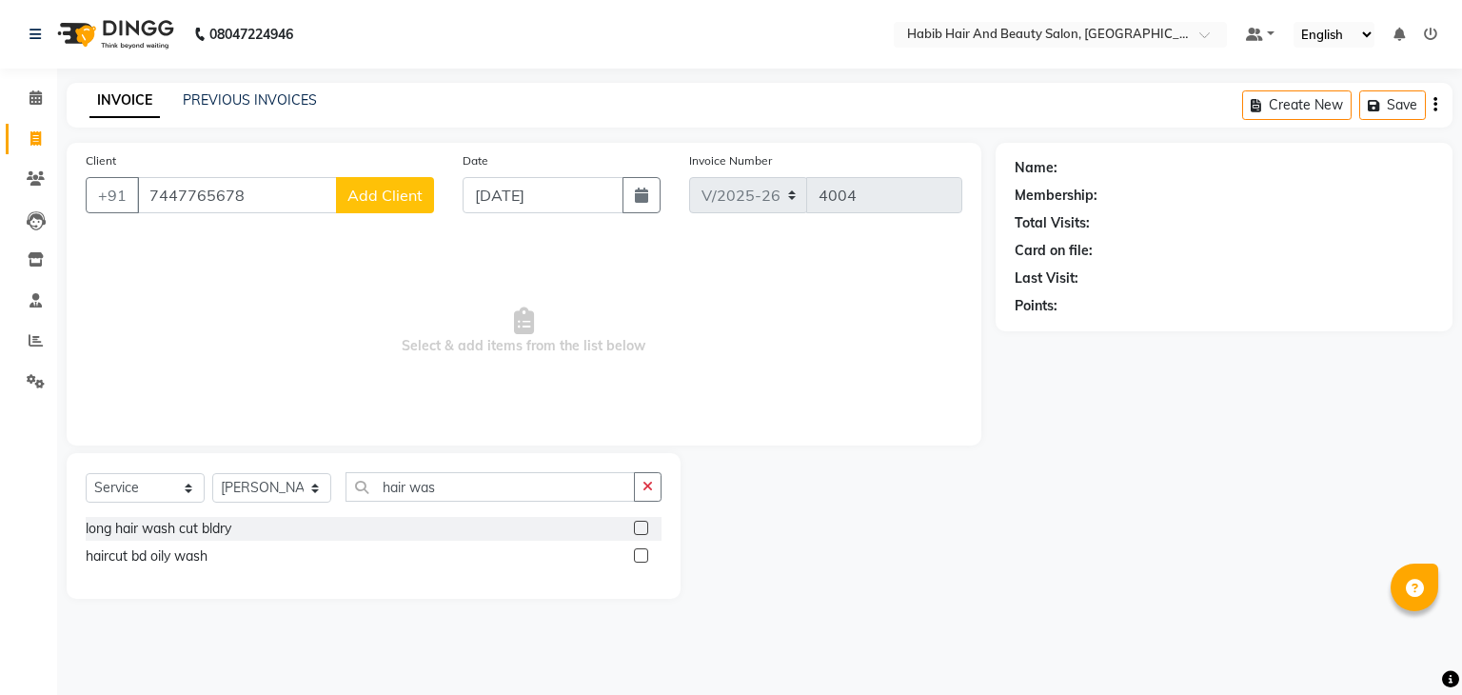
click at [394, 197] on span "Add Client" at bounding box center [384, 195] width 75 height 19
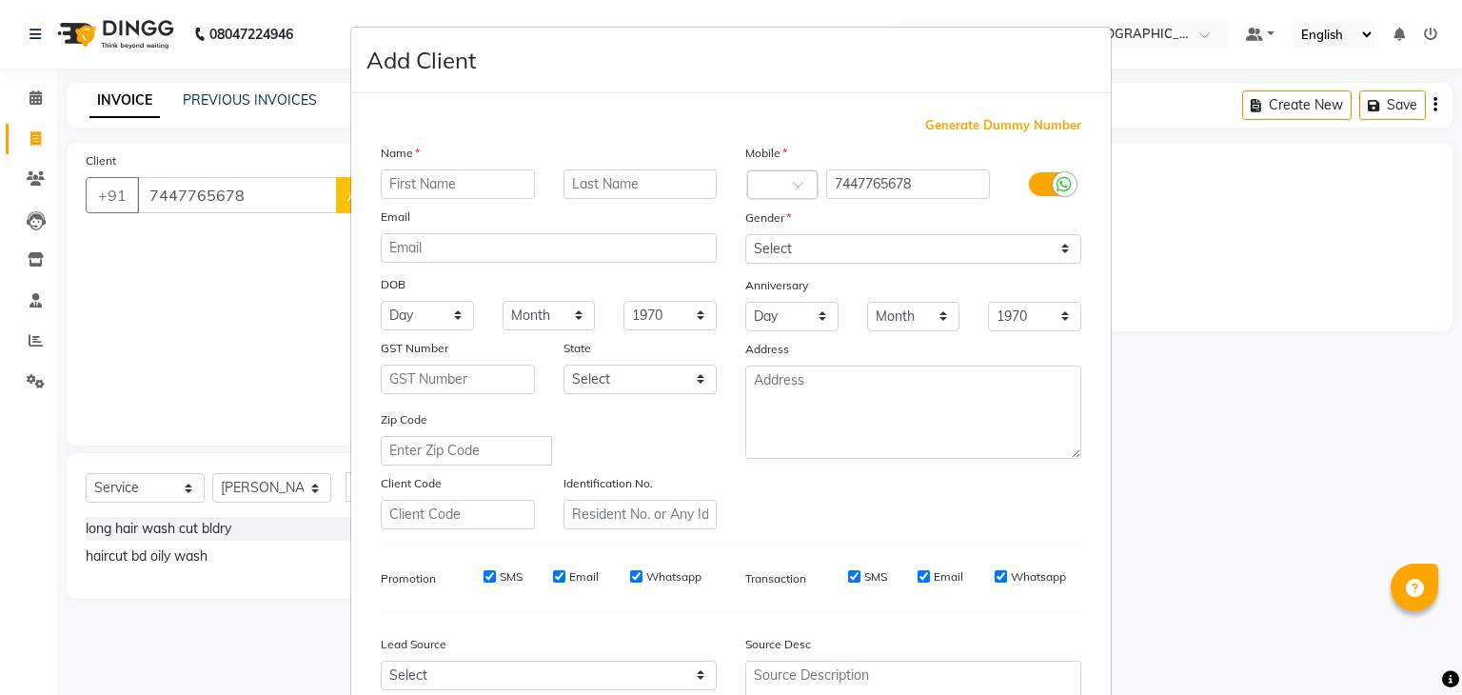
click at [419, 198] on input "text" at bounding box center [458, 184] width 154 height 30
type input "[PERSON_NAME]"
click at [815, 246] on select "Select [DEMOGRAPHIC_DATA] [DEMOGRAPHIC_DATA] Other Prefer Not To Say" at bounding box center [913, 249] width 336 height 30
select select "[DEMOGRAPHIC_DATA]"
click at [745, 235] on select "Select [DEMOGRAPHIC_DATA] [DEMOGRAPHIC_DATA] Other Prefer Not To Say" at bounding box center [913, 249] width 336 height 30
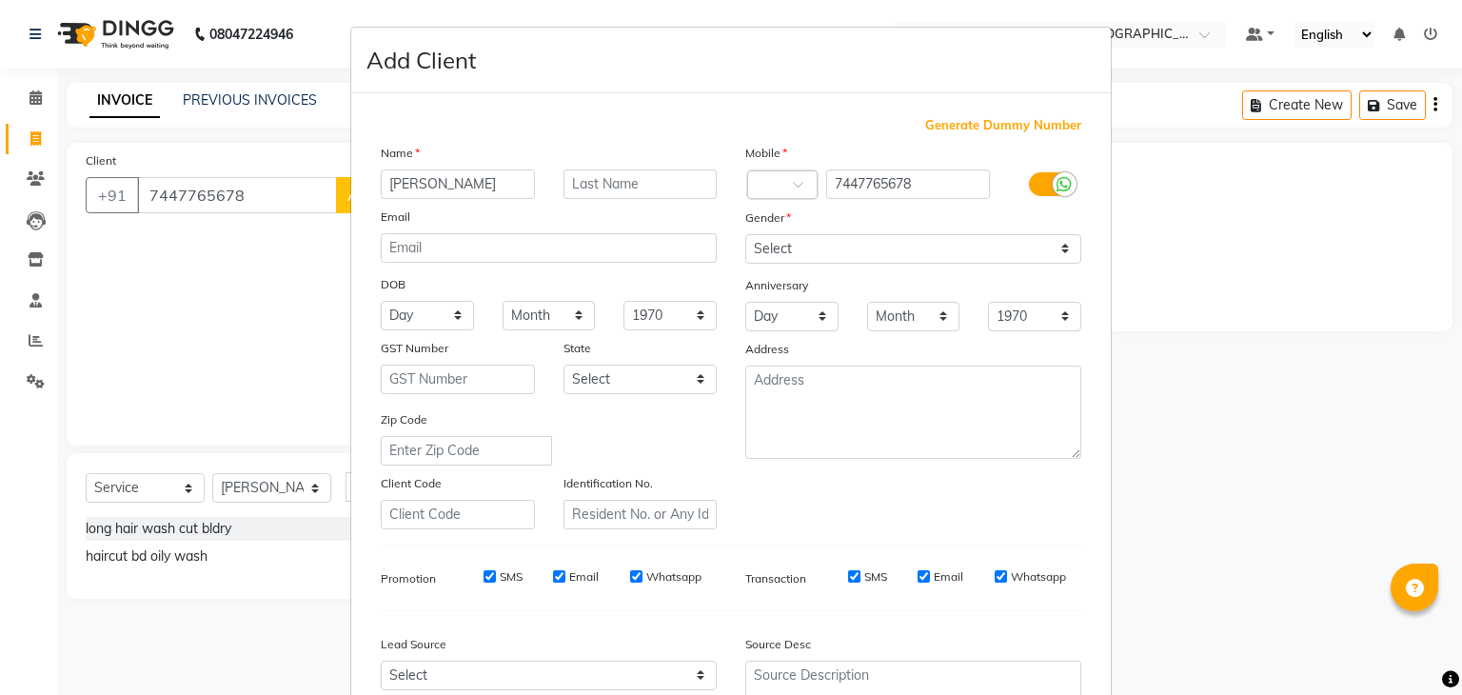
click at [1169, 583] on ngb-modal-window "Add Client Generate Dummy Number Name [PERSON_NAME] Email DOB Day 01 02 03 04 0…" at bounding box center [731, 347] width 1462 height 695
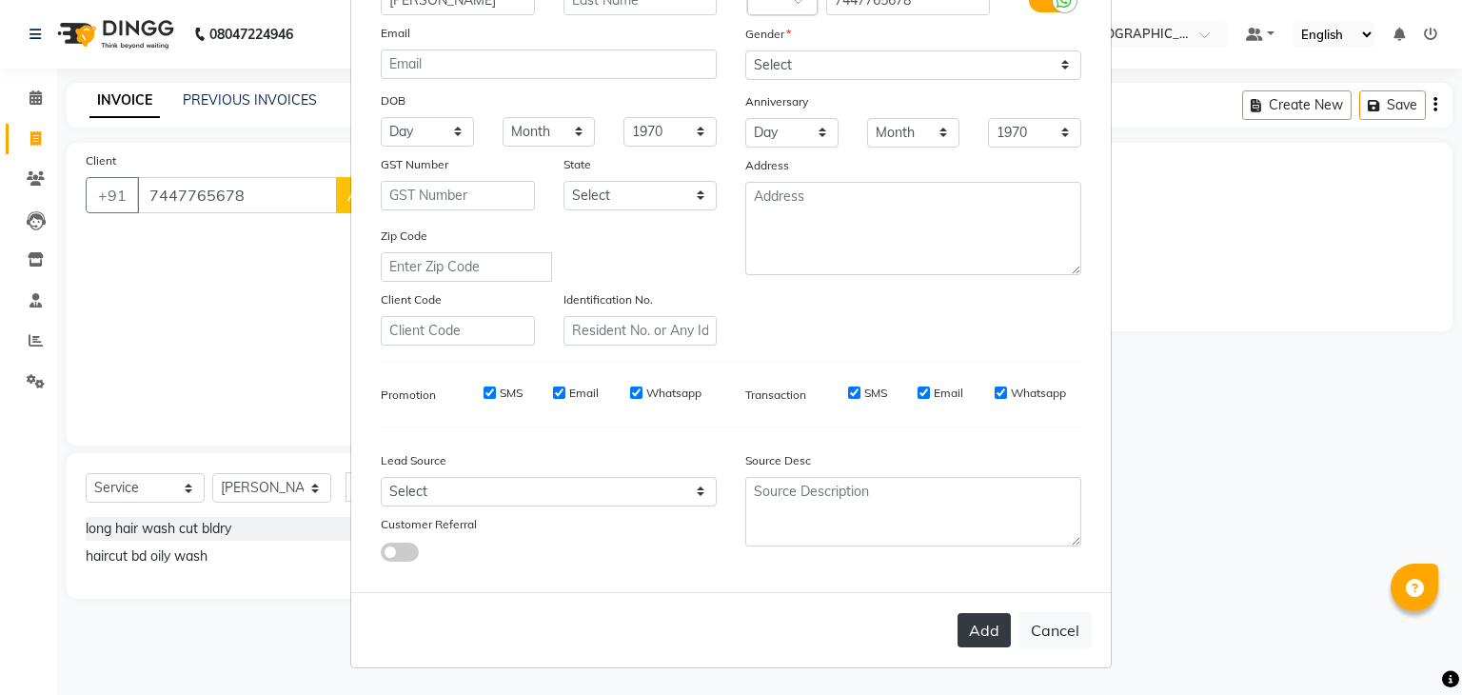
click at [986, 641] on button "Add" at bounding box center [983, 630] width 53 height 34
click at [986, 641] on div "Add Cancel" at bounding box center [730, 629] width 759 height 75
click at [1138, 611] on ngb-modal-window "Add Client Generate Dummy Number Name [PERSON_NAME] Email DOB Day 01 02 03 04 0…" at bounding box center [731, 347] width 1462 height 695
click at [1066, 632] on button "Cancel" at bounding box center [1054, 630] width 73 height 36
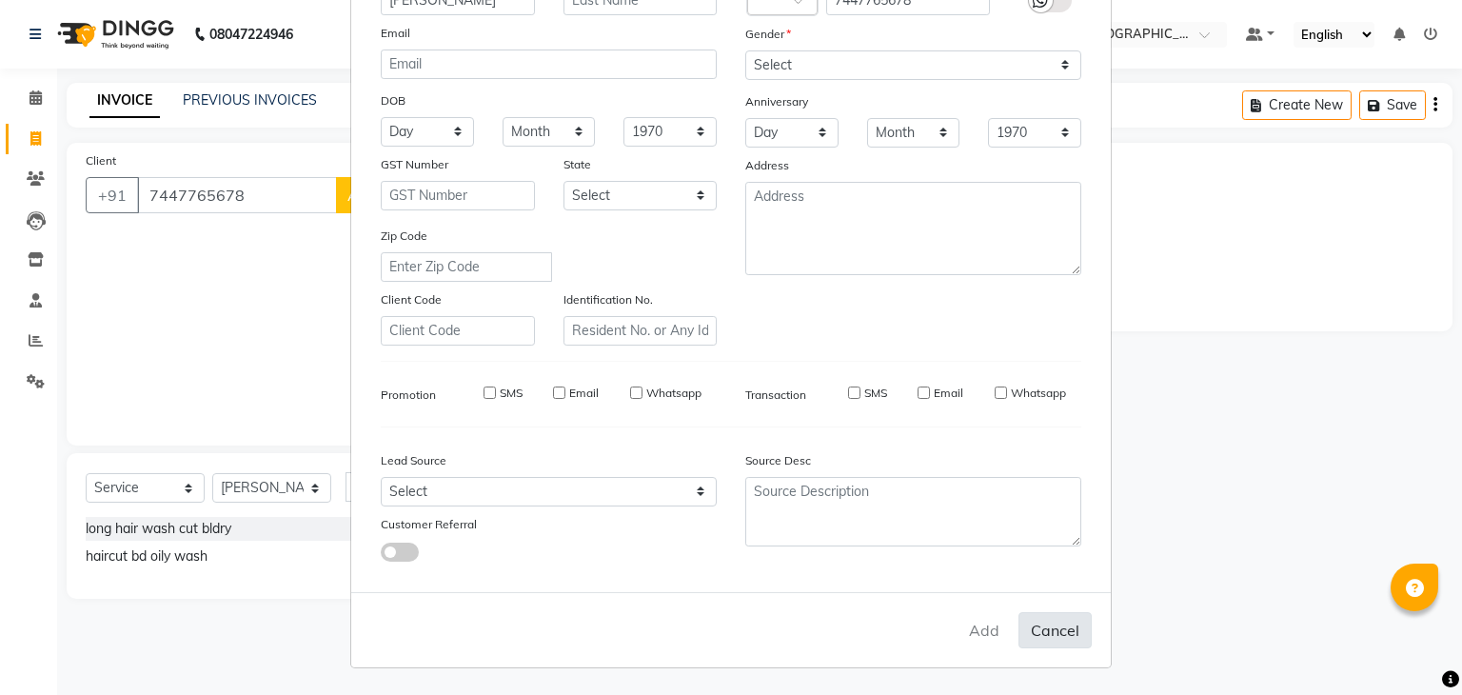
select select
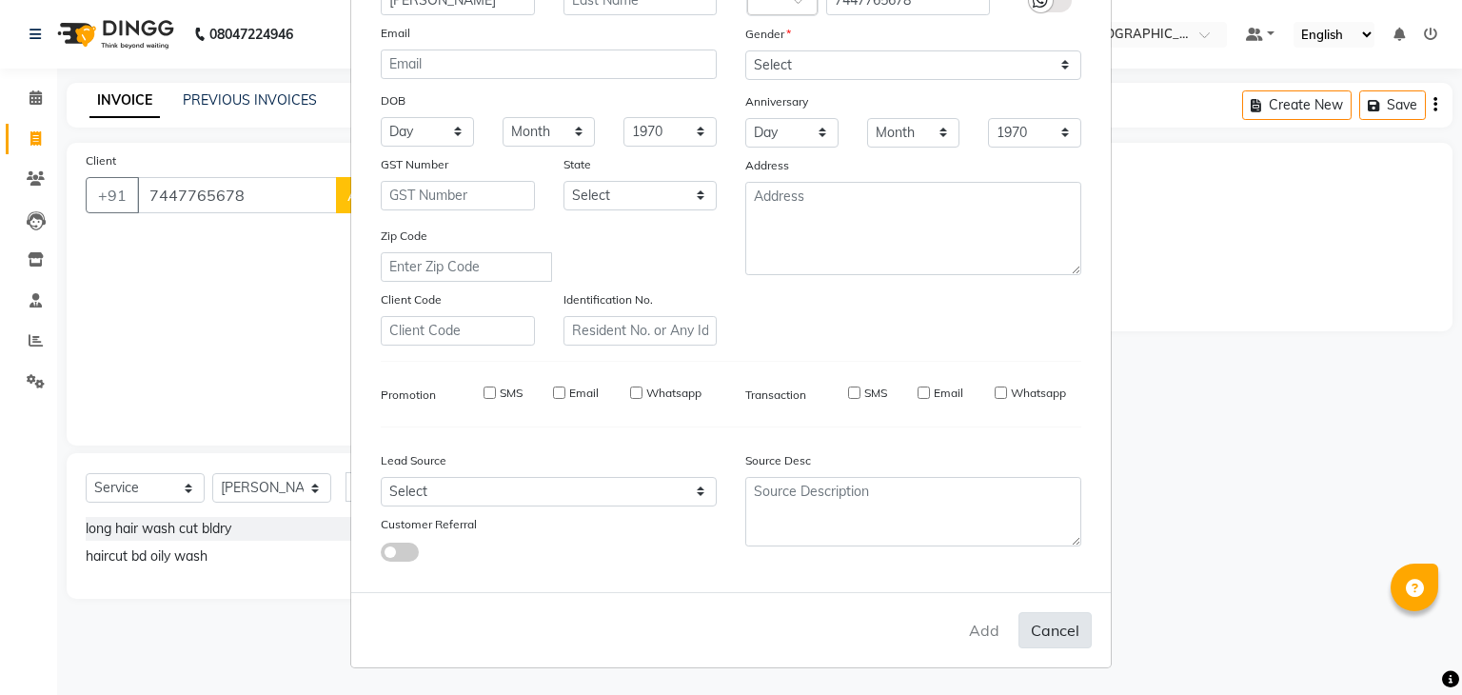
select select
checkbox input "false"
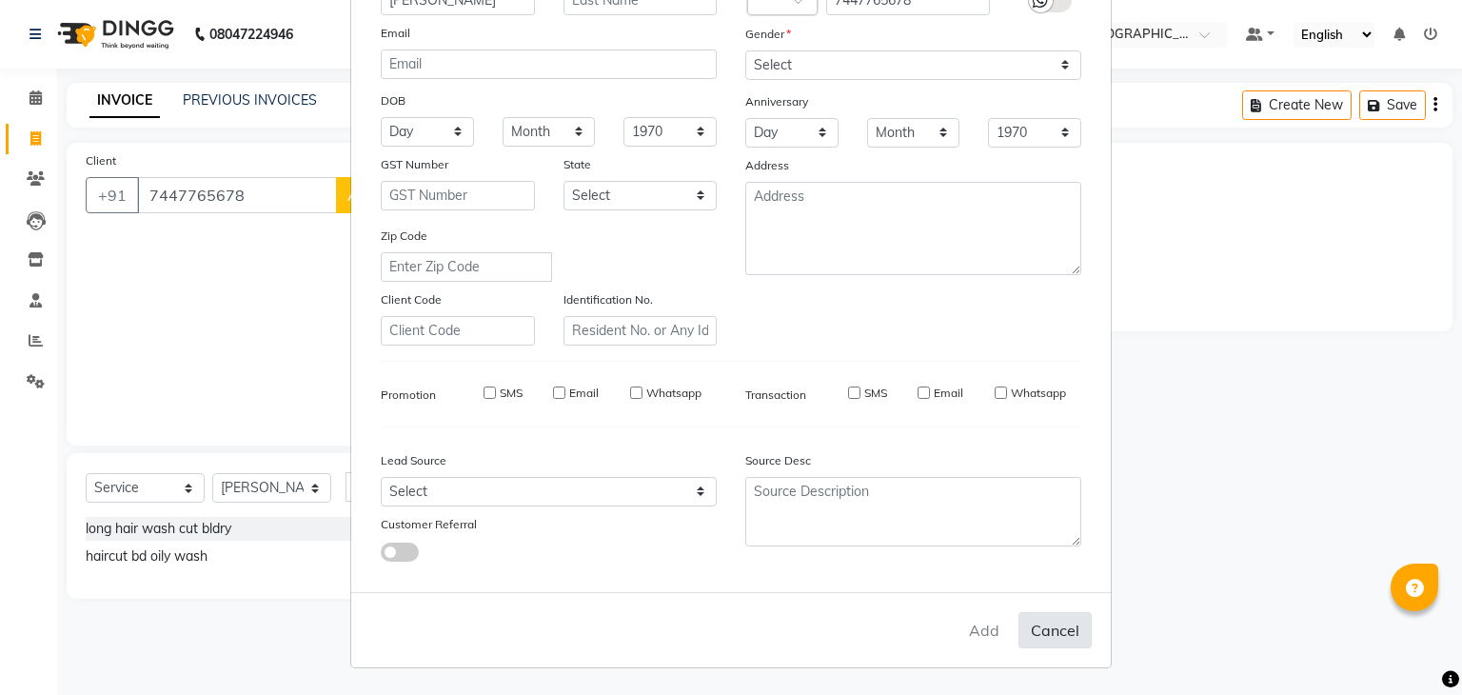
checkbox input "false"
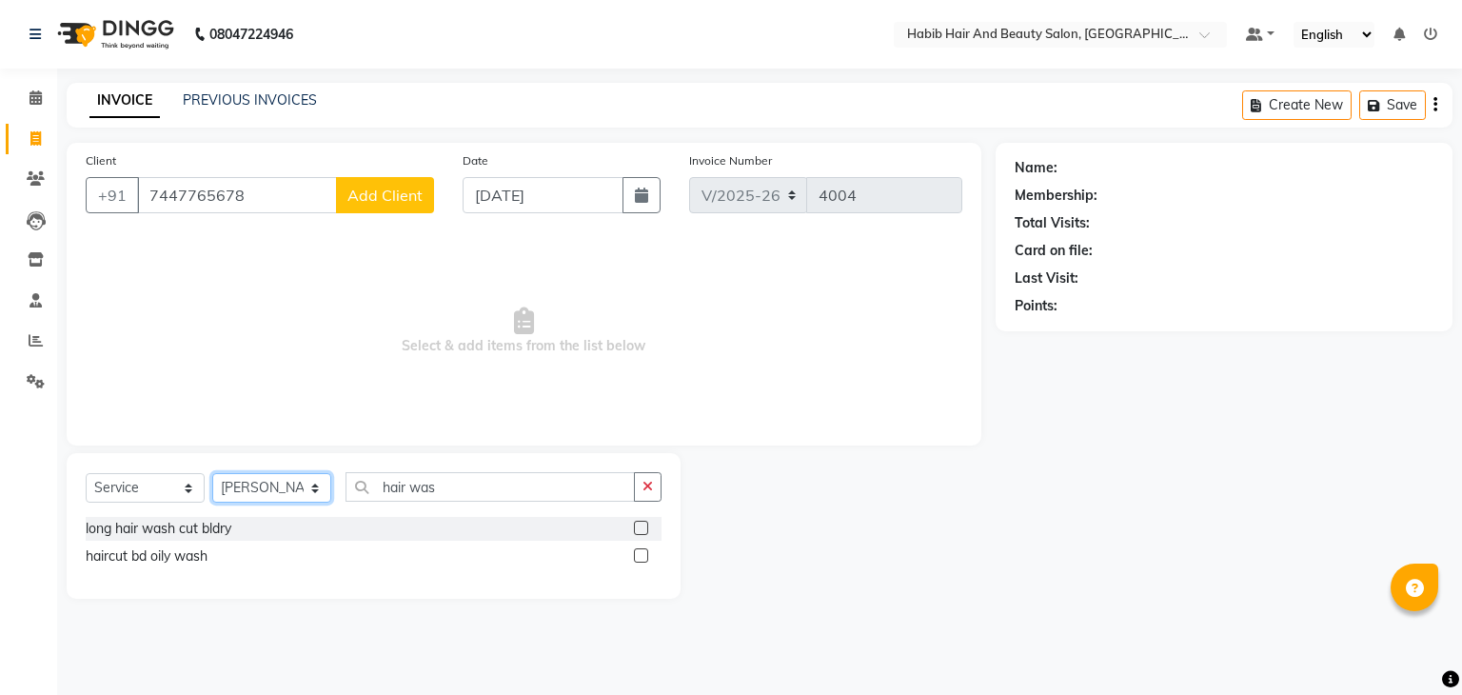
click at [296, 493] on select "Select Stylist akshay [PERSON_NAME] [PERSON_NAME] Manager [PERSON_NAME] [PERSON…" at bounding box center [271, 488] width 119 height 30
select select "81158"
click at [212, 474] on select "Select Stylist akshay [PERSON_NAME] [PERSON_NAME] Manager [PERSON_NAME] [PERSON…" at bounding box center [271, 488] width 119 height 30
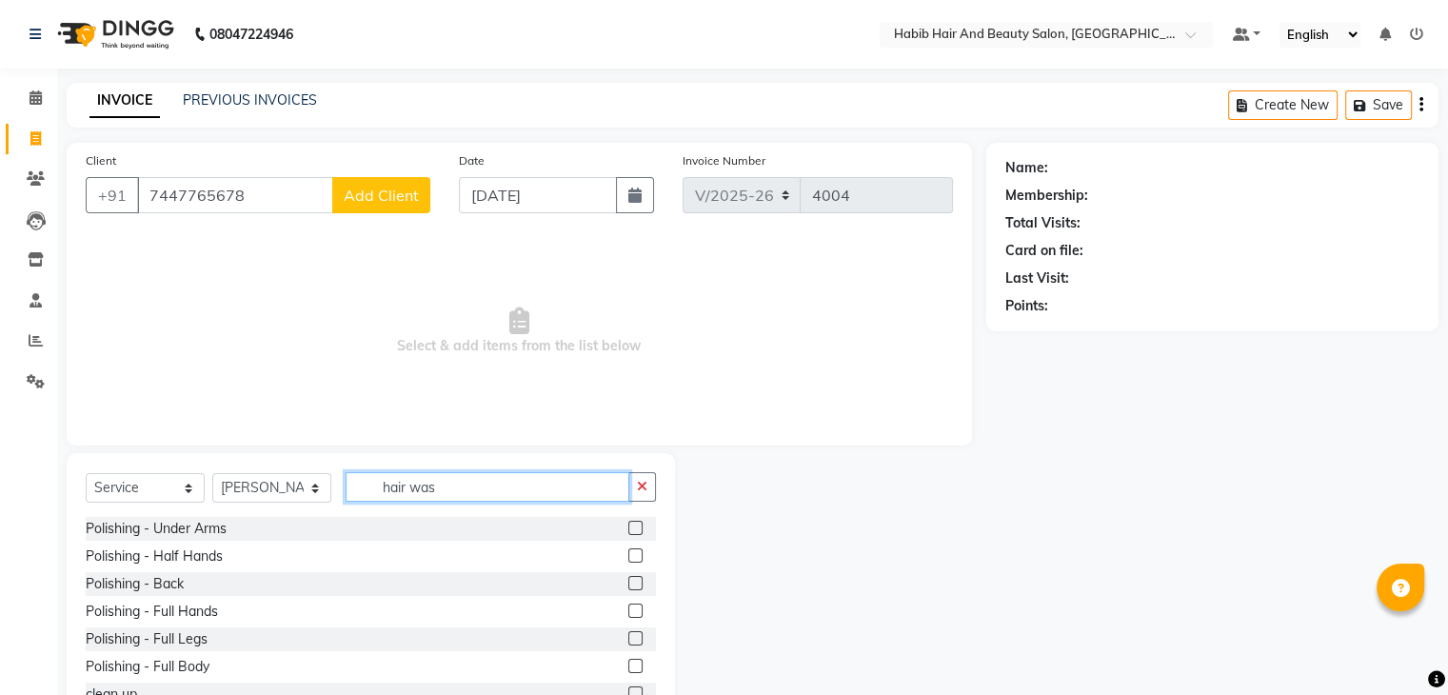
click at [406, 490] on input "hair was" at bounding box center [487, 487] width 284 height 30
click at [505, 491] on input "hair was" at bounding box center [487, 487] width 284 height 30
type input "h"
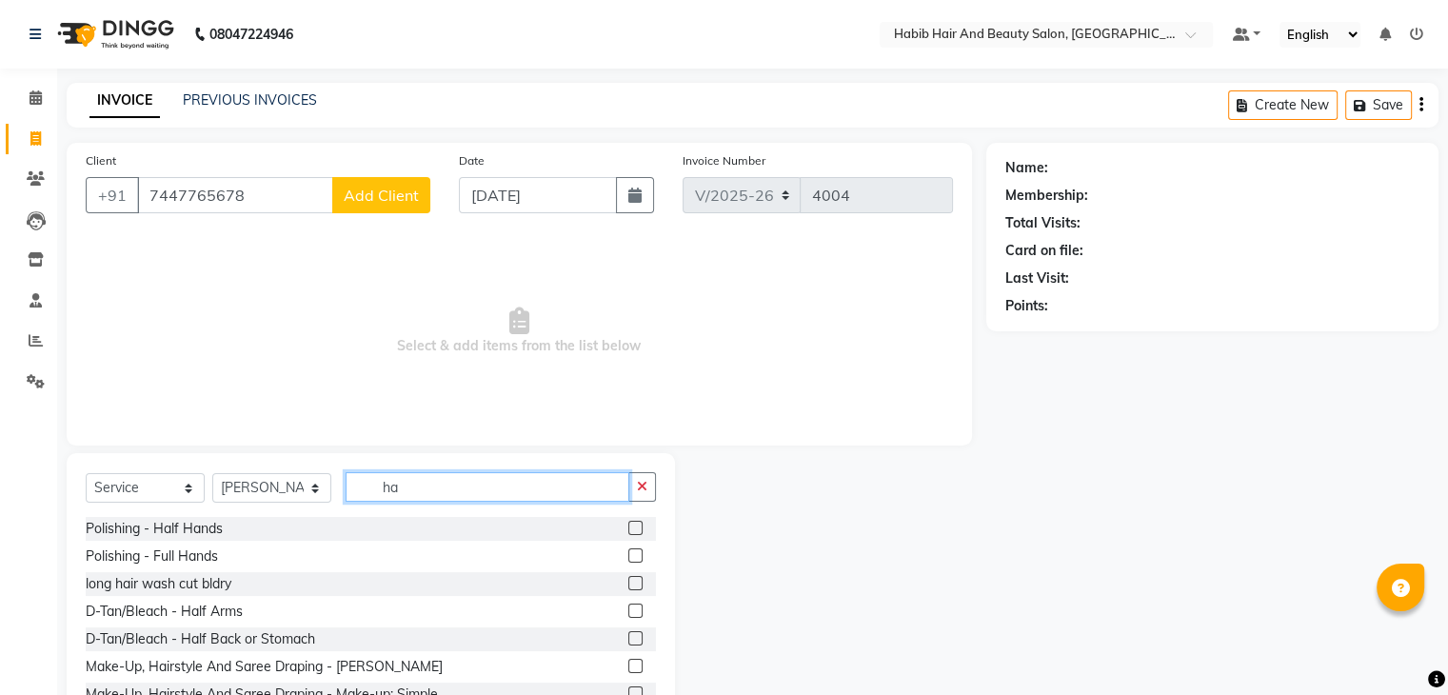
type input "h"
type input "wash"
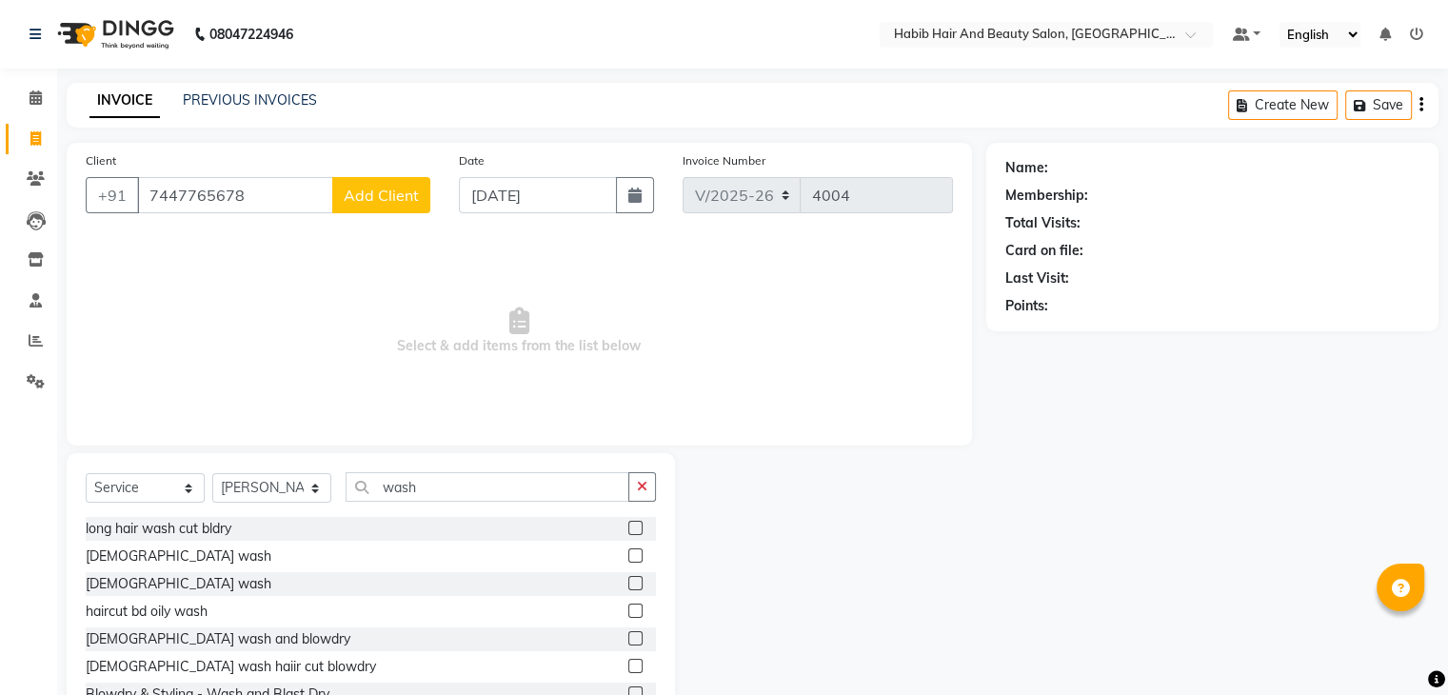
click at [628, 589] on label at bounding box center [635, 583] width 14 height 14
click at [628, 589] on input "checkbox" at bounding box center [634, 584] width 12 height 12
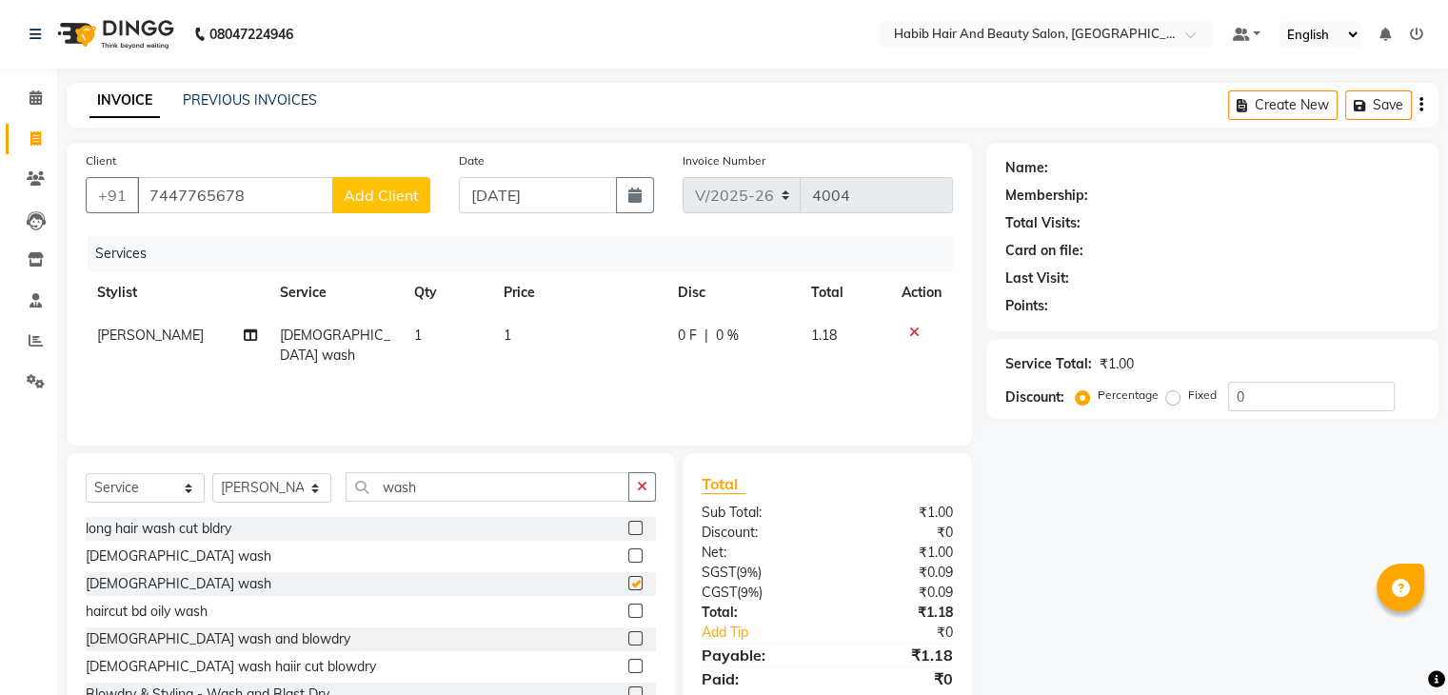
checkbox input "false"
click at [513, 321] on td "1" at bounding box center [579, 345] width 174 height 63
select select "81158"
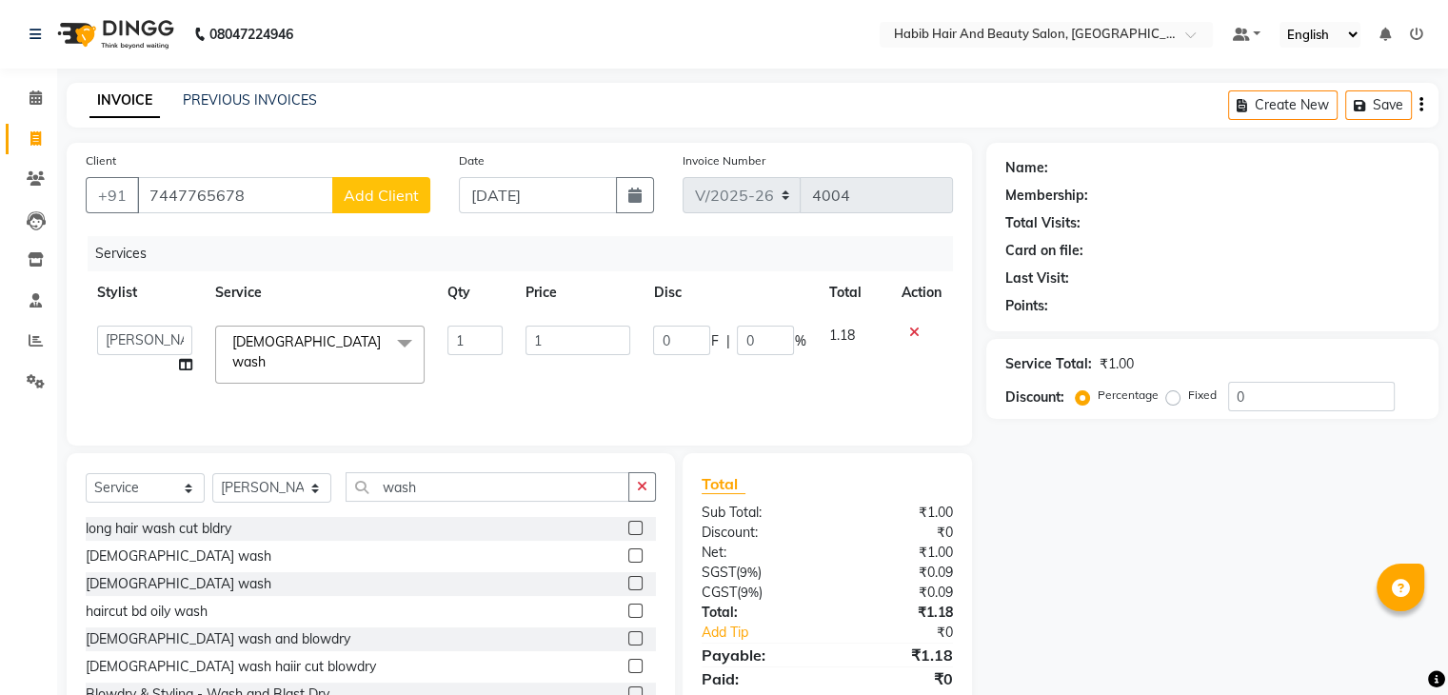
click at [567, 358] on td "1" at bounding box center [578, 354] width 128 height 81
click at [562, 345] on input "1" at bounding box center [577, 340] width 105 height 30
type input "300"
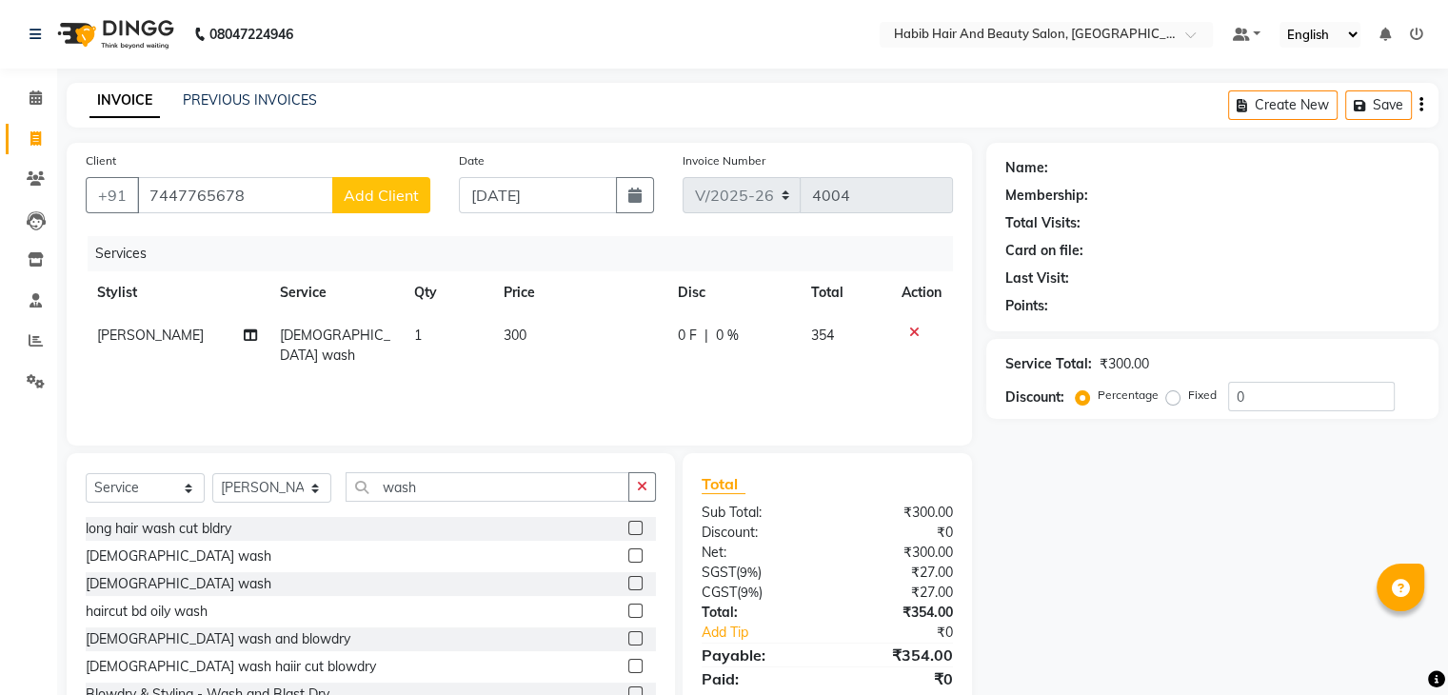
click at [1074, 637] on div "Name: Membership: Total Visits: Card on file: Last Visit: Points: Service Total…" at bounding box center [1219, 438] width 466 height 591
click at [385, 203] on span "Add Client" at bounding box center [381, 195] width 75 height 19
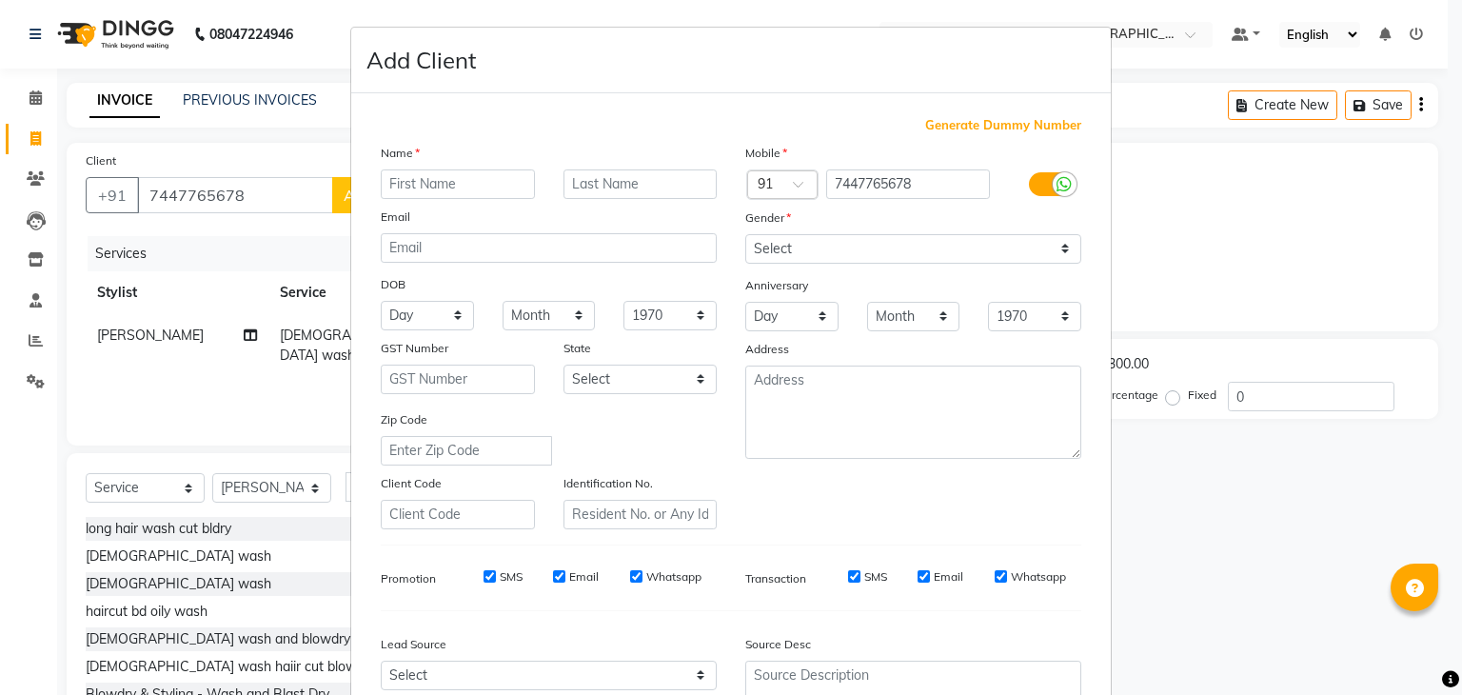
click at [455, 187] on input "text" at bounding box center [458, 184] width 154 height 30
type input "[PERSON_NAME]"
click at [875, 248] on select "Select [DEMOGRAPHIC_DATA] [DEMOGRAPHIC_DATA] Other Prefer Not To Say" at bounding box center [913, 249] width 336 height 30
select select "[DEMOGRAPHIC_DATA]"
click at [745, 235] on select "Select [DEMOGRAPHIC_DATA] [DEMOGRAPHIC_DATA] Other Prefer Not To Say" at bounding box center [913, 249] width 336 height 30
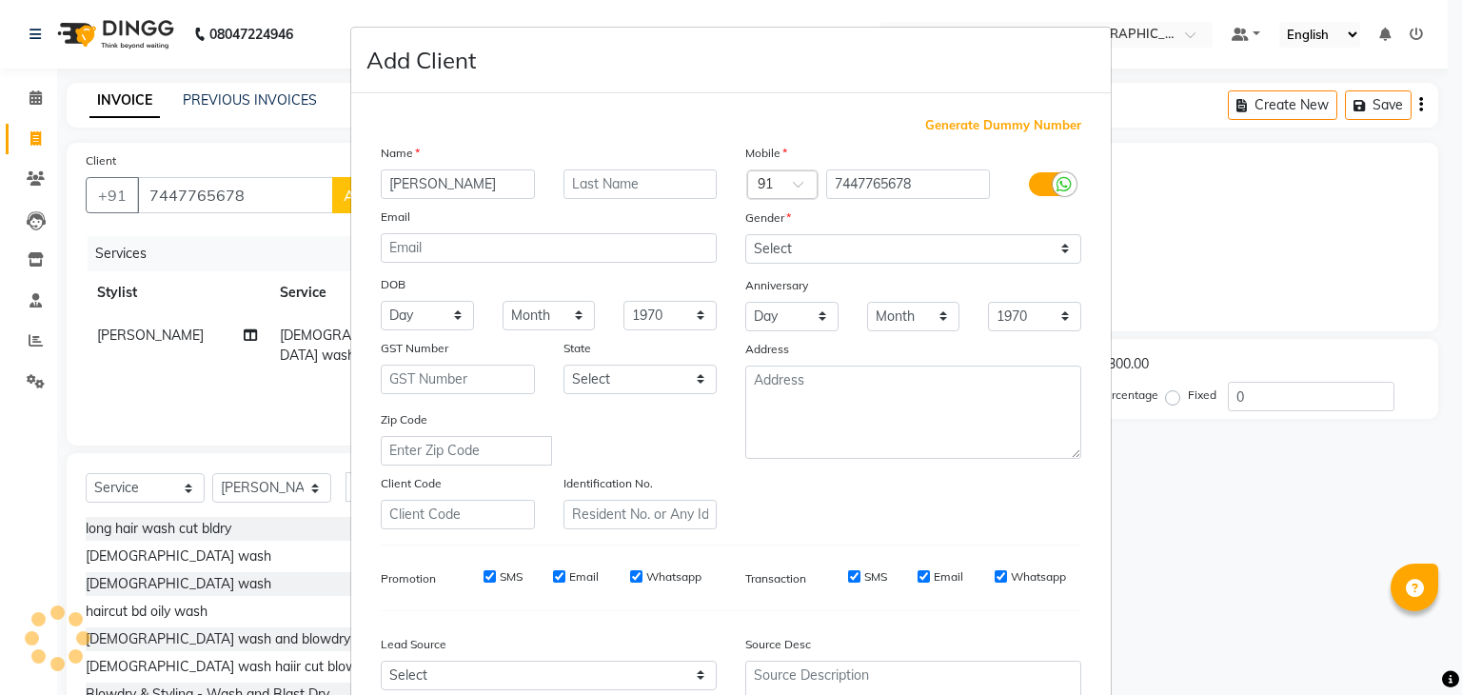
click at [1142, 595] on ngb-modal-window "Add Client Generate Dummy Number Name [PERSON_NAME] Email DOB Day 01 02 03 04 0…" at bounding box center [731, 347] width 1462 height 695
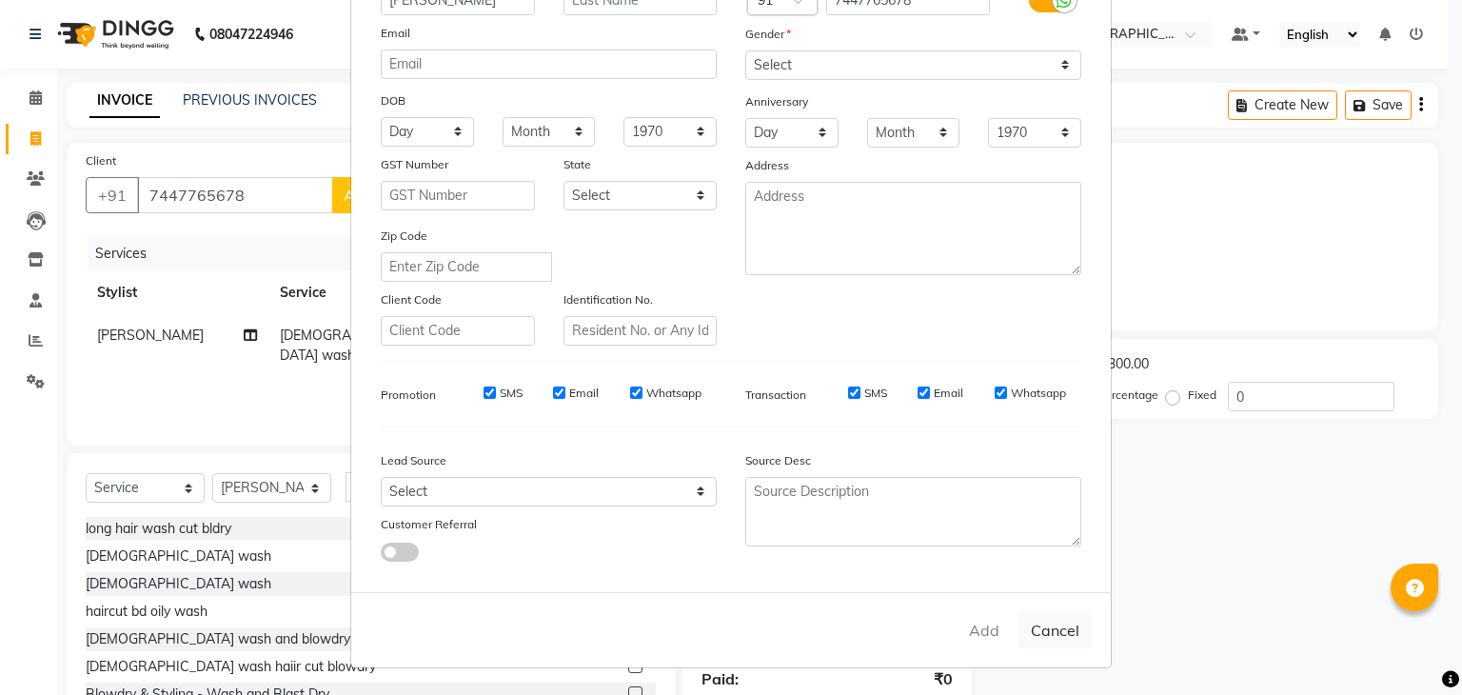
click at [982, 635] on div "Add Cancel" at bounding box center [730, 629] width 759 height 75
click at [1057, 625] on button "Cancel" at bounding box center [1054, 630] width 73 height 36
select select
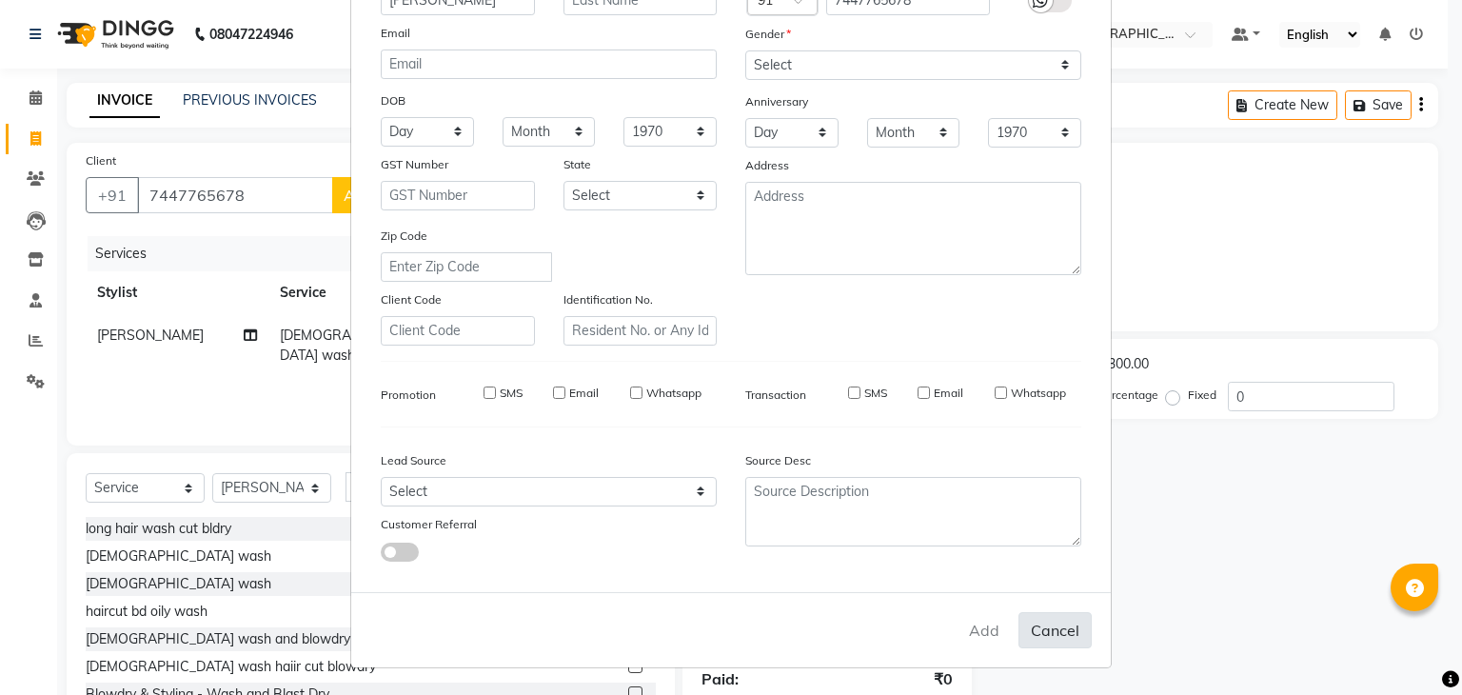
select select
checkbox input "false"
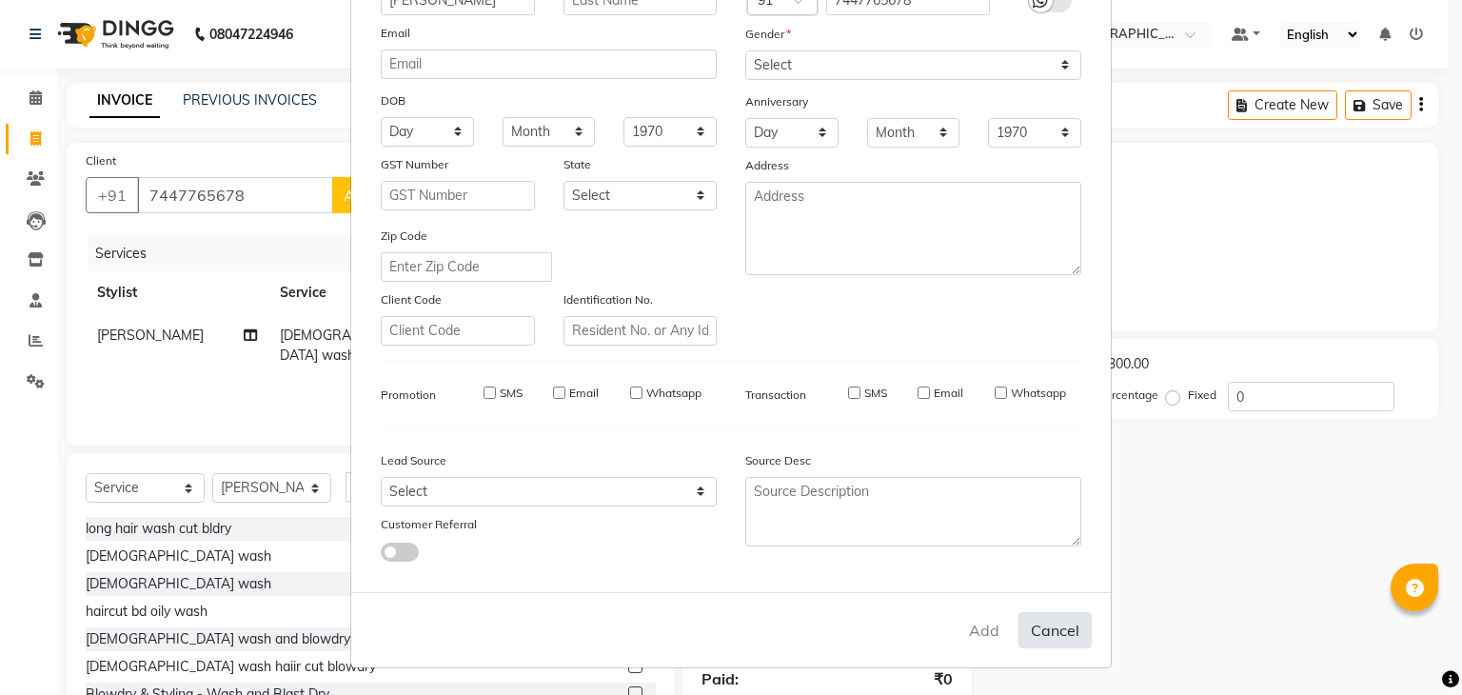
checkbox input "false"
